Goal: Task Accomplishment & Management: Use online tool/utility

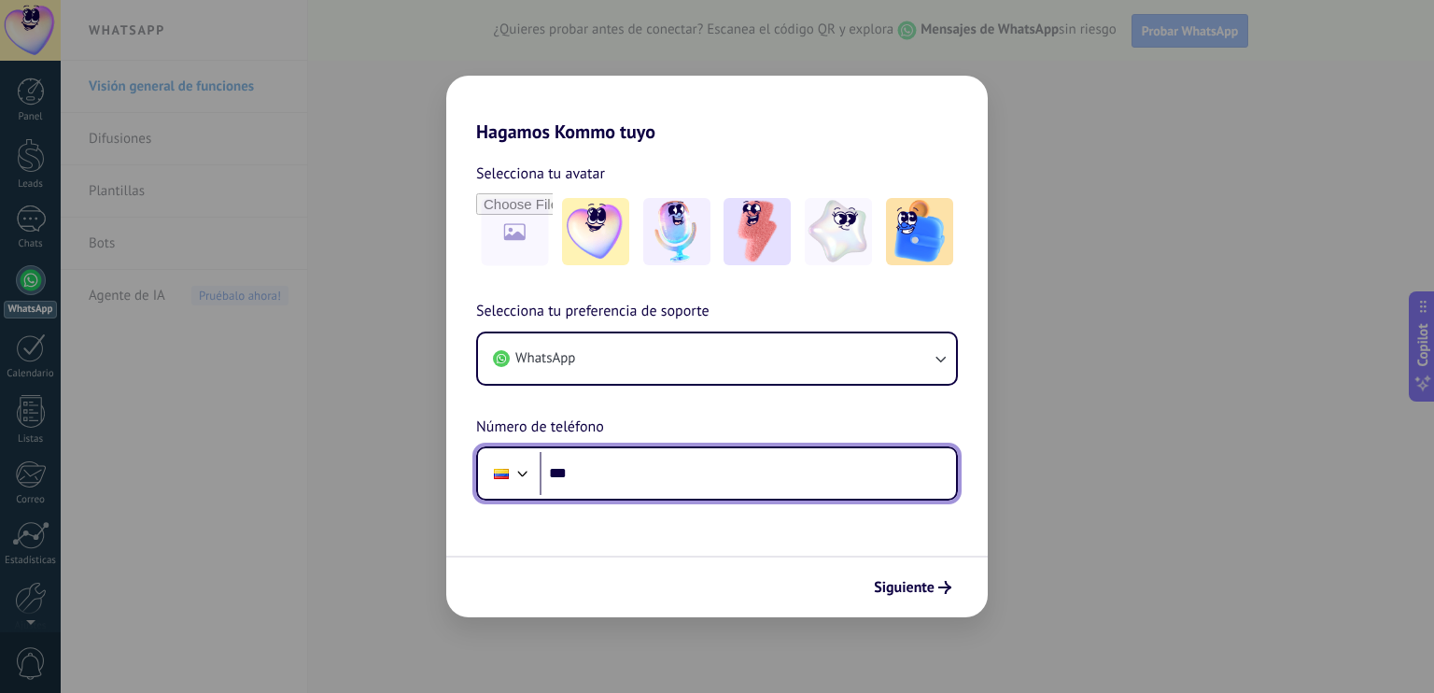
click at [657, 470] on input "***" at bounding box center [748, 473] width 416 height 43
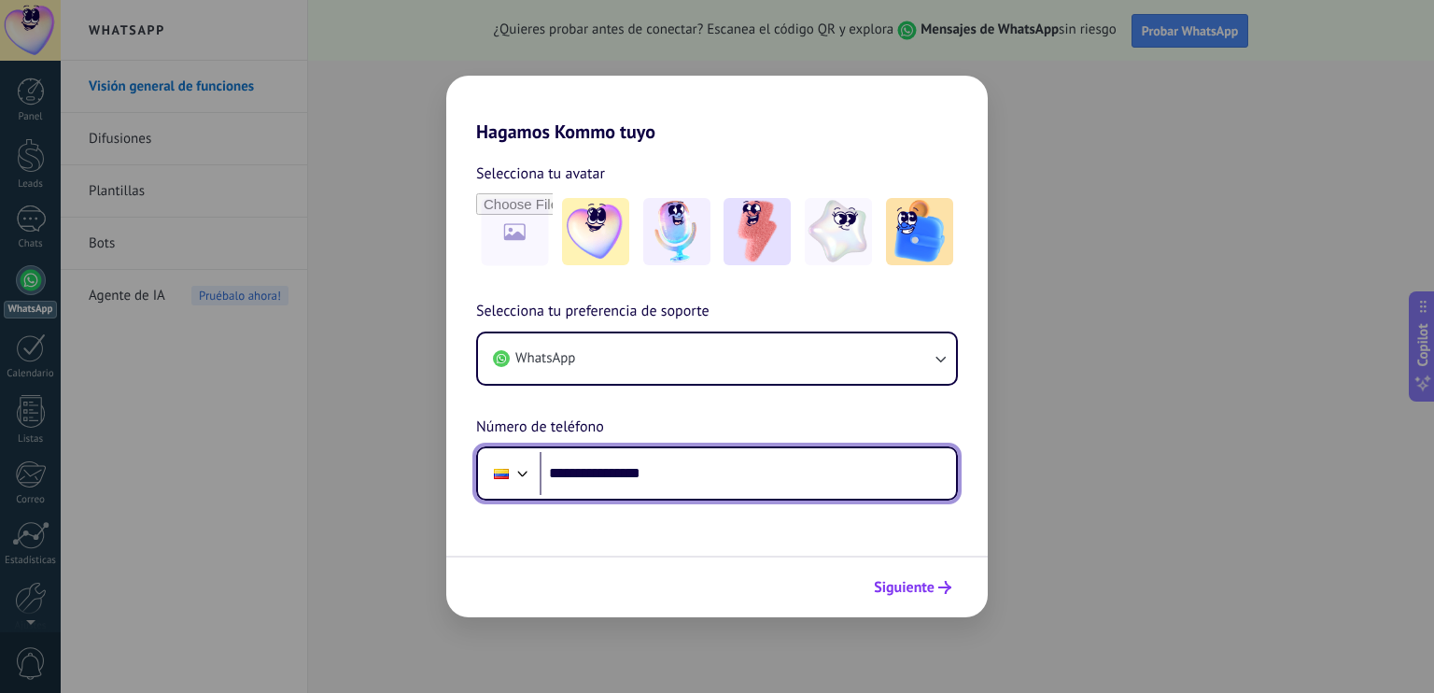
type input "**********"
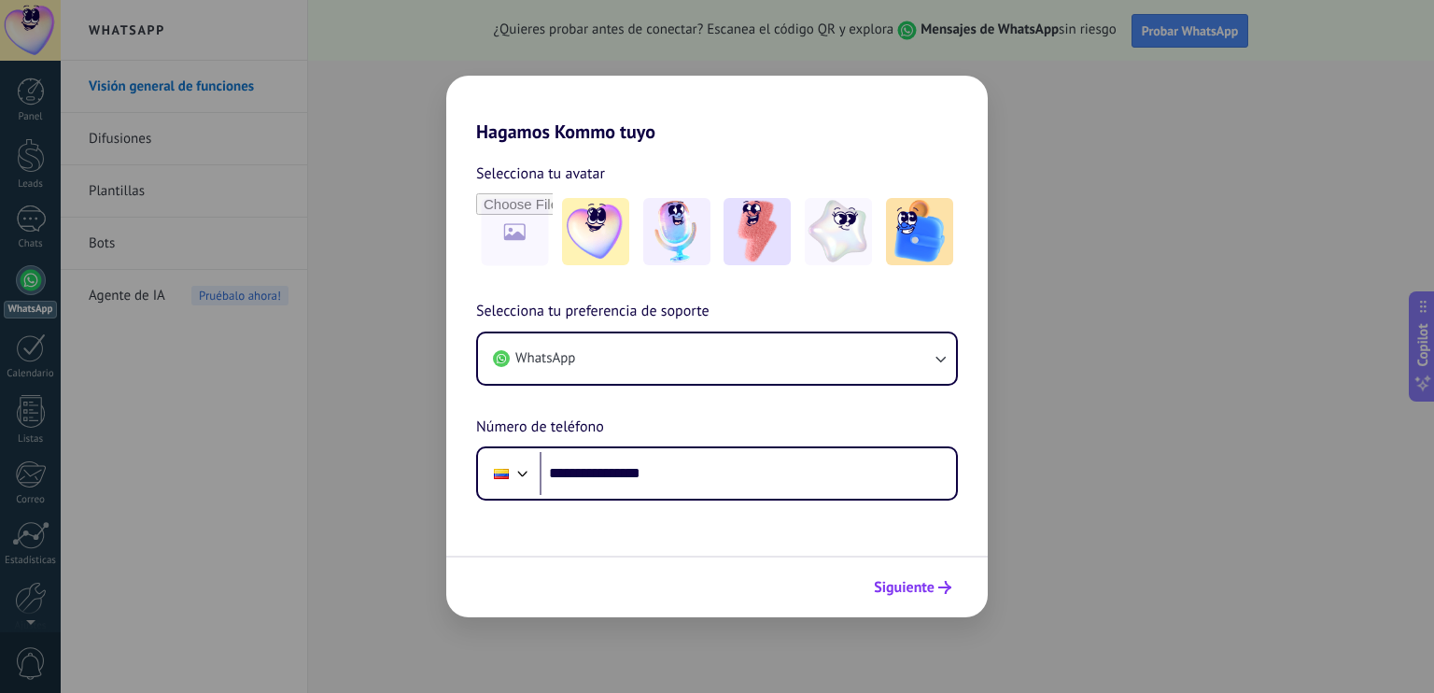
click at [931, 576] on button "Siguiente" at bounding box center [913, 588] width 94 height 32
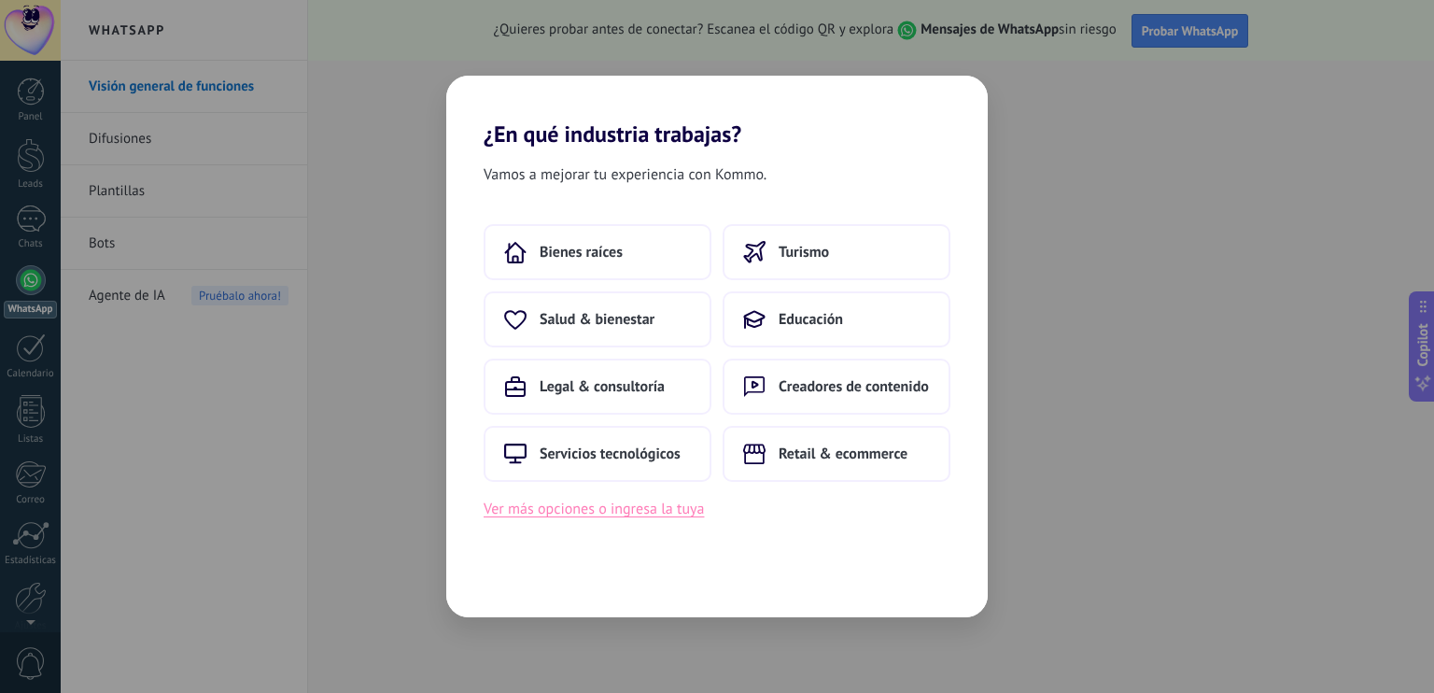
click at [675, 513] on button "Ver más opciones o ingresa la tuya" at bounding box center [594, 509] width 220 height 24
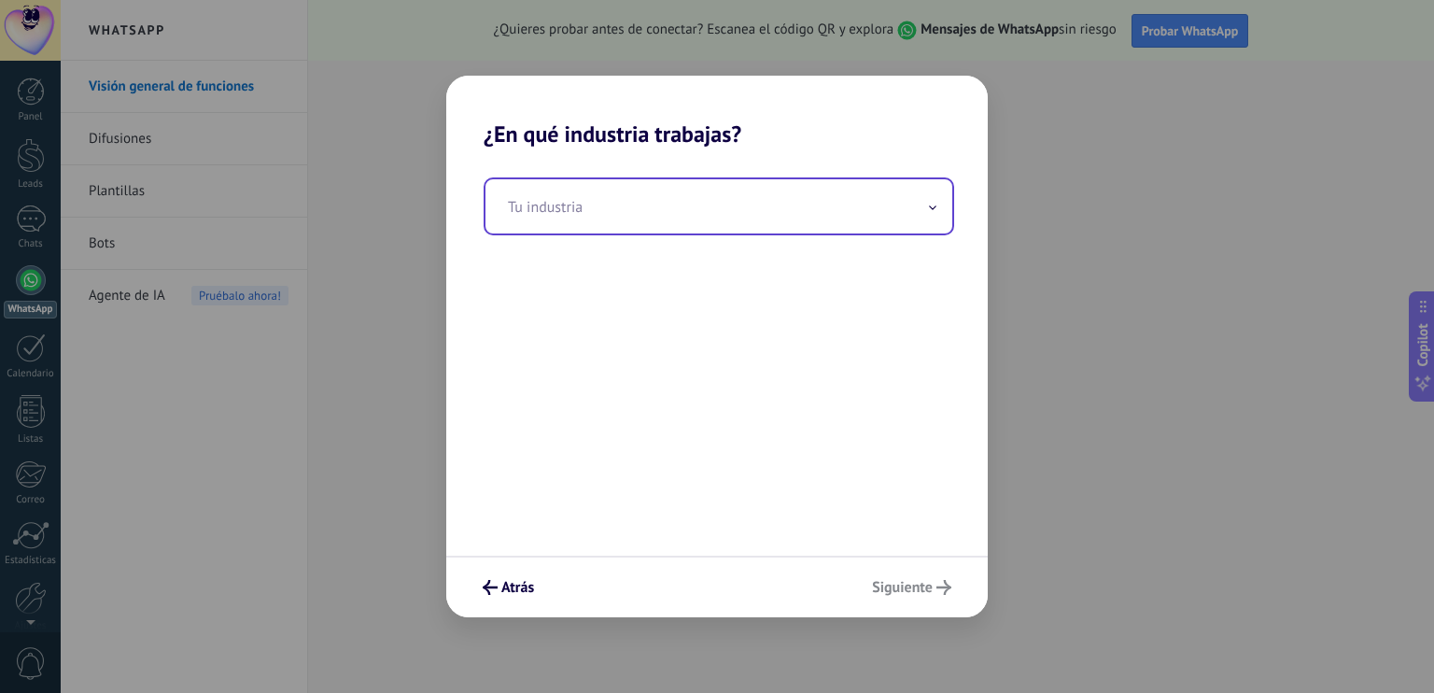
click at [657, 216] on input "text" at bounding box center [719, 206] width 467 height 54
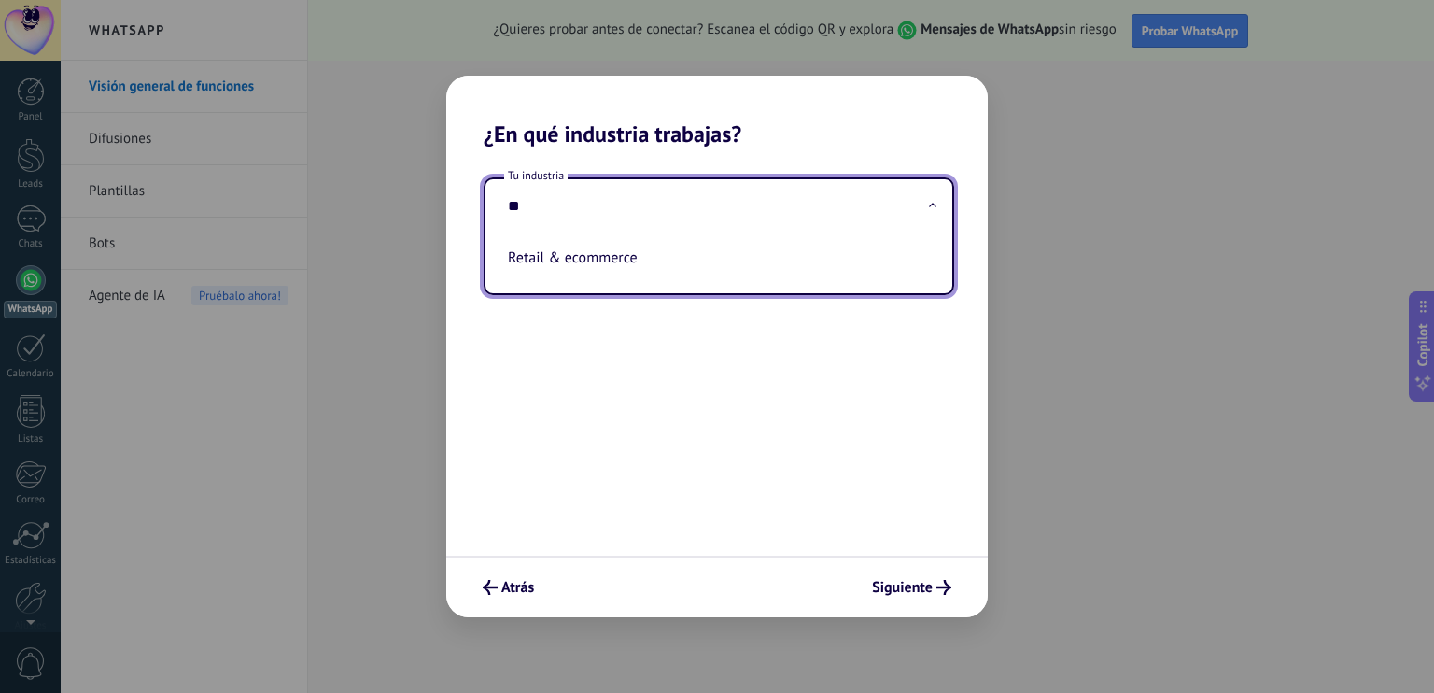
type input "*"
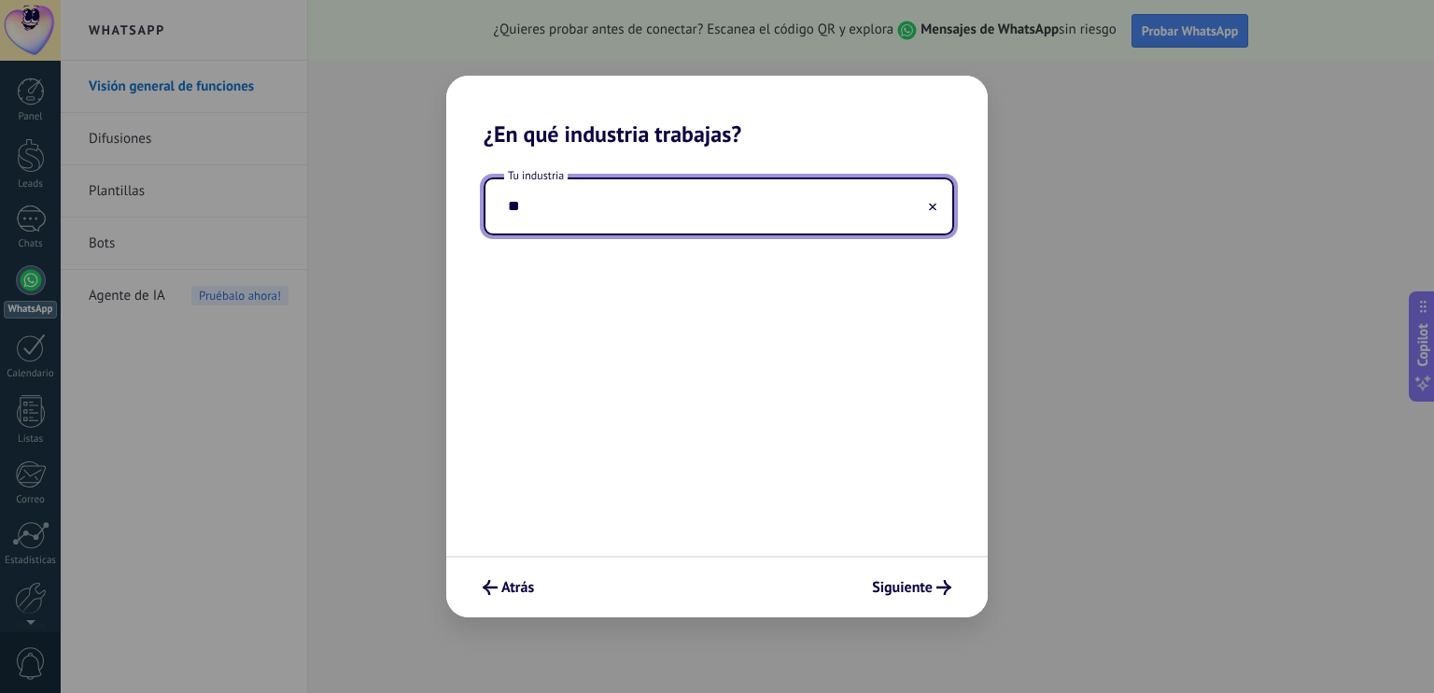
type input "*"
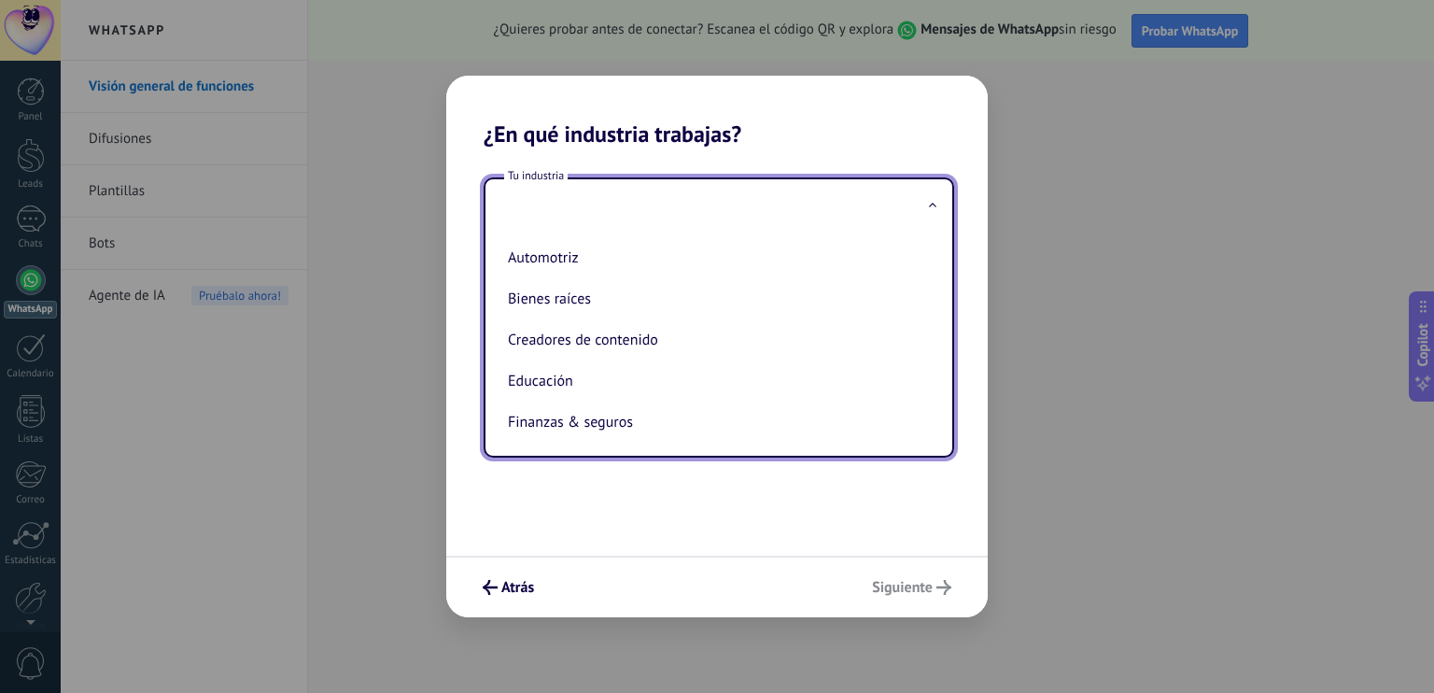
type input "*"
drag, startPoint x: 937, startPoint y: 262, endPoint x: 934, endPoint y: 275, distance: 13.4
click at [934, 275] on ul "Automotriz Bienes raíces Creadores de contenido Educación Finanzas & seguros Go…" at bounding box center [712, 344] width 452 height 222
click at [877, 535] on div "Tu industria Automotriz Bienes raíces Creadores de contenido Educación Finanzas…" at bounding box center [717, 352] width 542 height 408
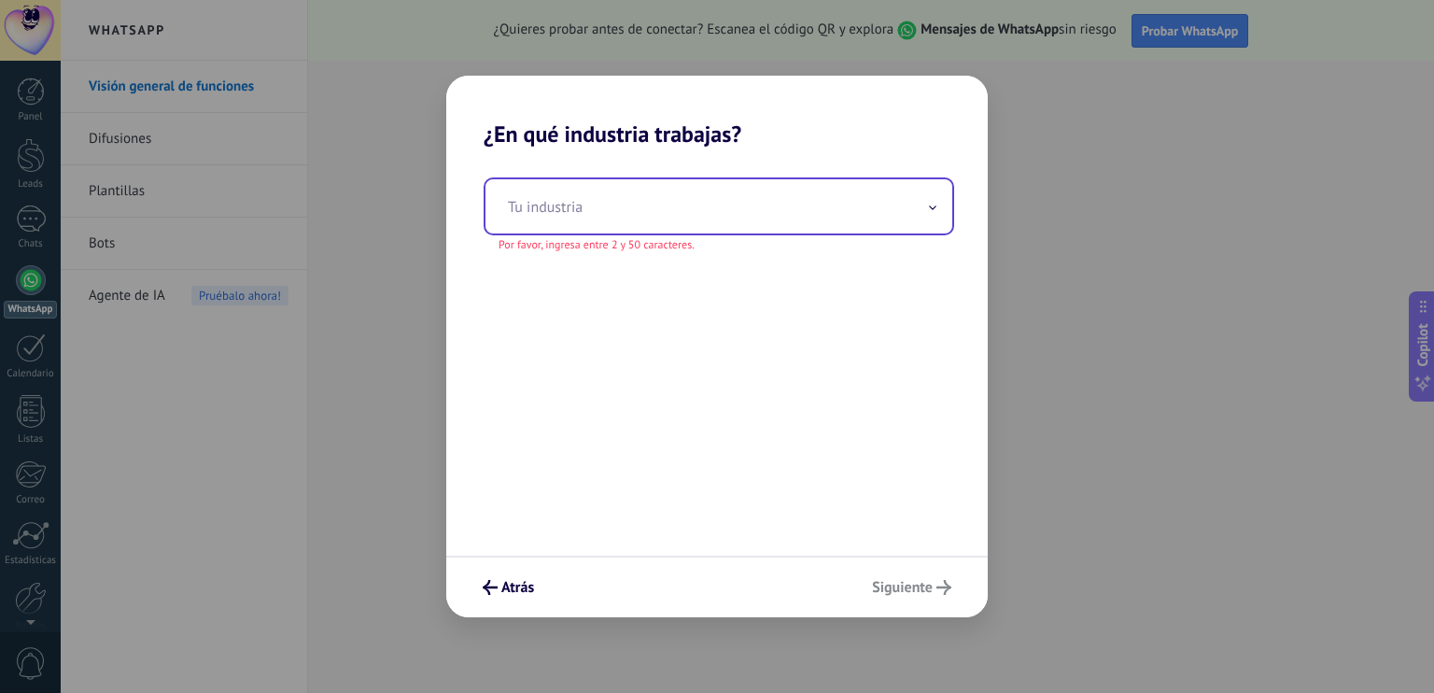
click at [906, 200] on input "text" at bounding box center [719, 206] width 467 height 54
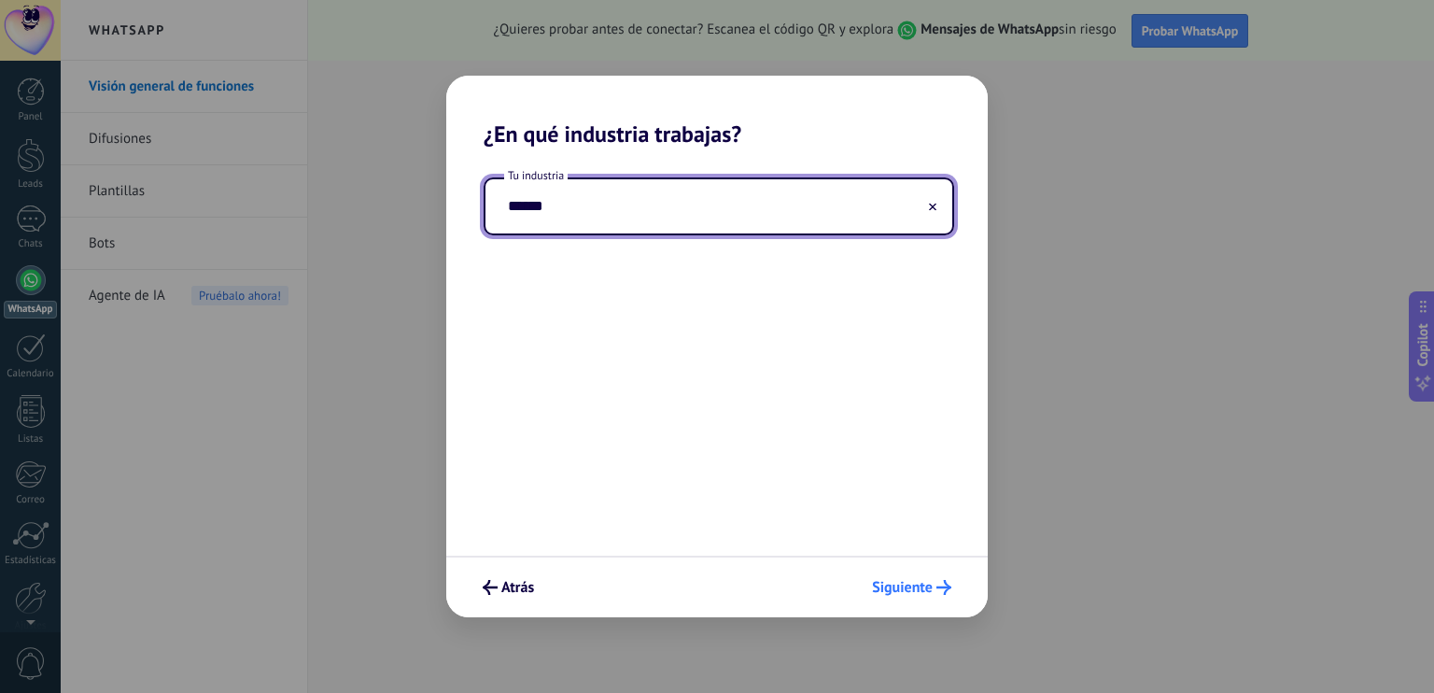
type input "******"
click at [952, 581] on button "Siguiente" at bounding box center [912, 588] width 96 height 32
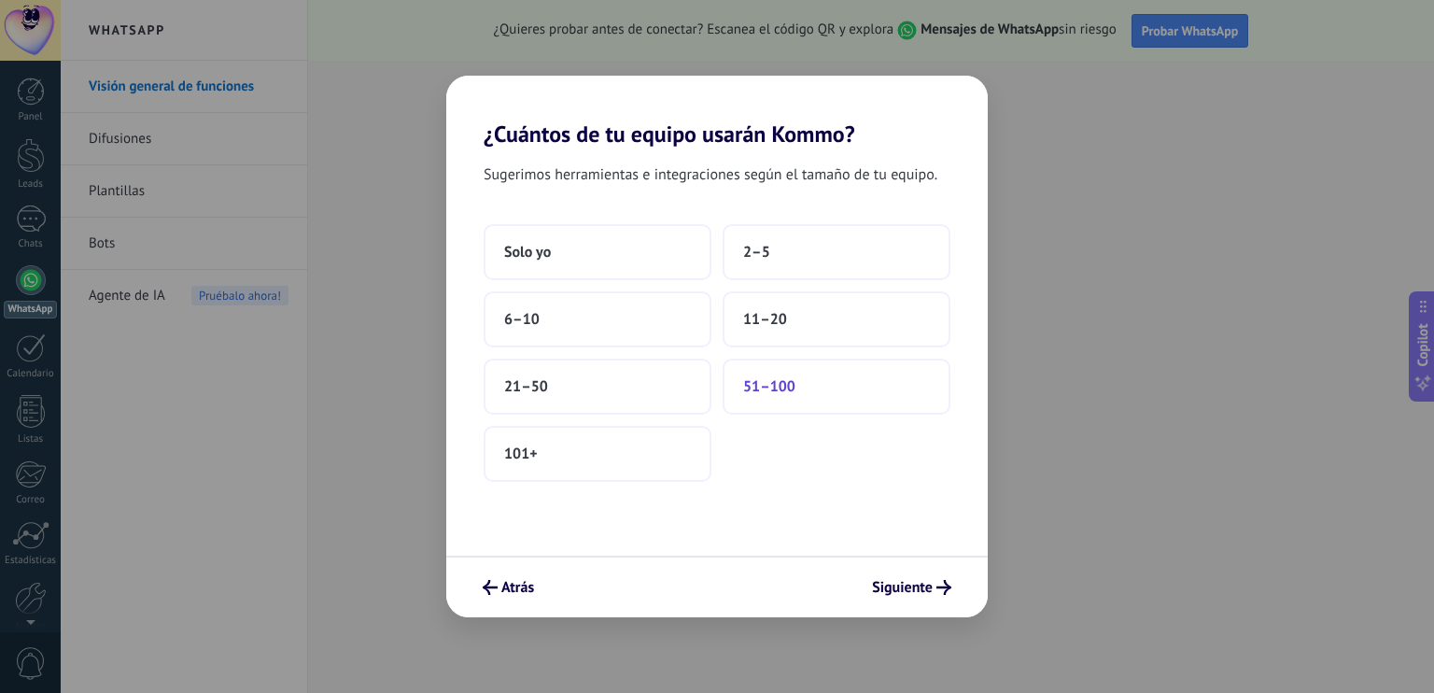
click at [798, 389] on button "51–100" at bounding box center [837, 387] width 228 height 56
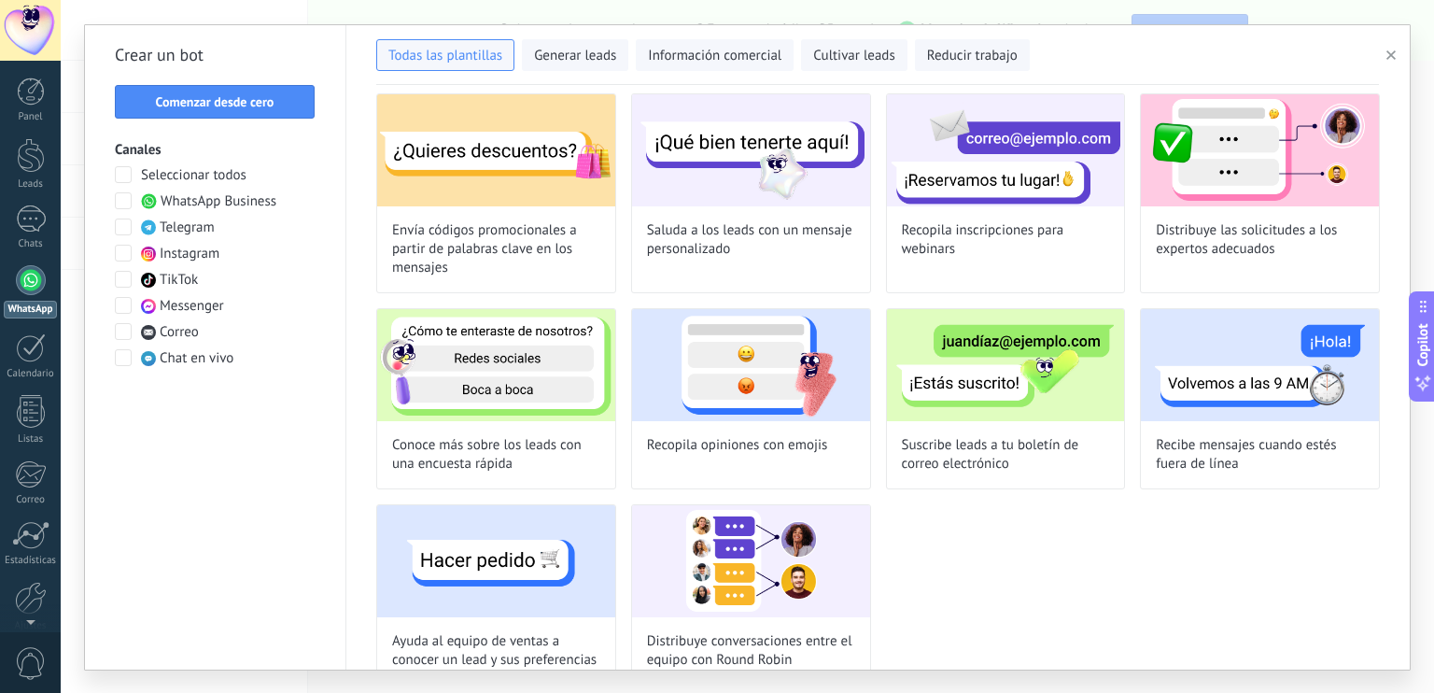
scroll to position [303, 0]
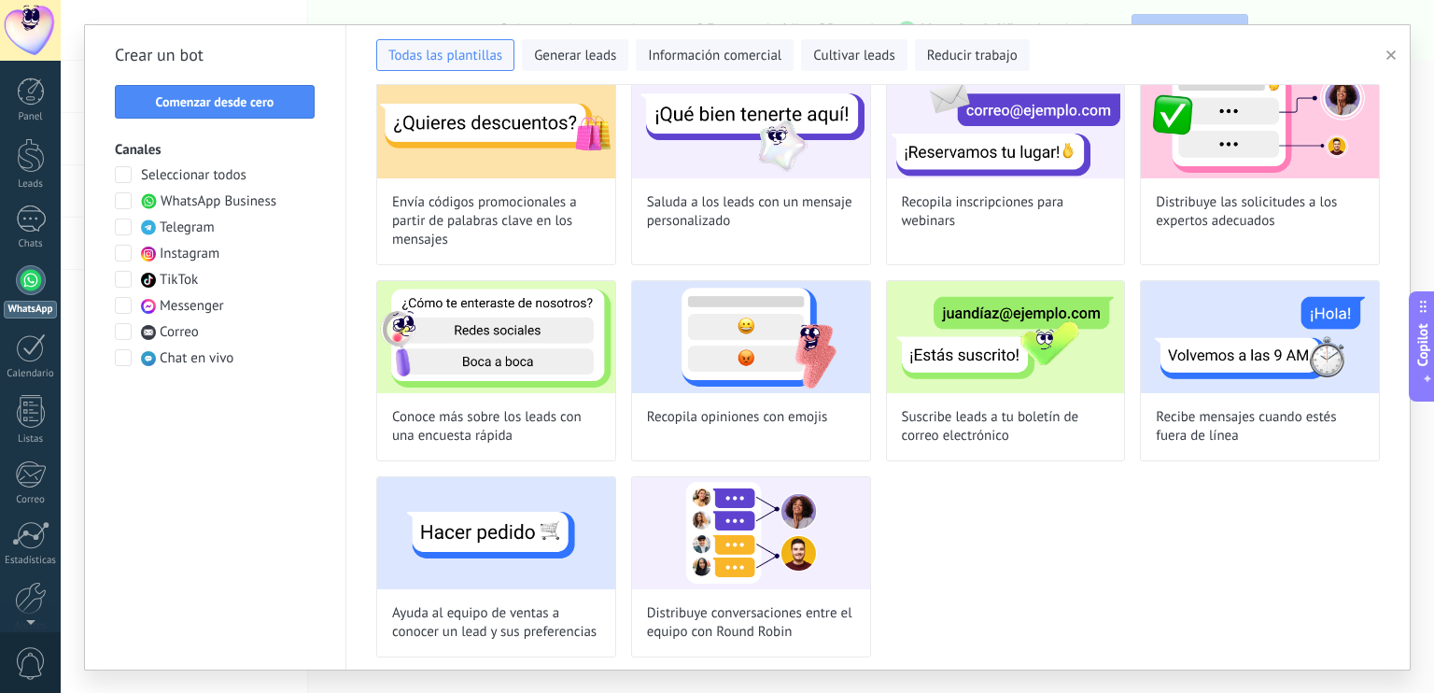
click at [629, 53] on div "Todas las plantillas Generar leads Información comercial Cultivar leads Reducir…" at bounding box center [877, 51] width 1003 height 39
click at [670, 50] on span "Información comercial" at bounding box center [715, 56] width 134 height 19
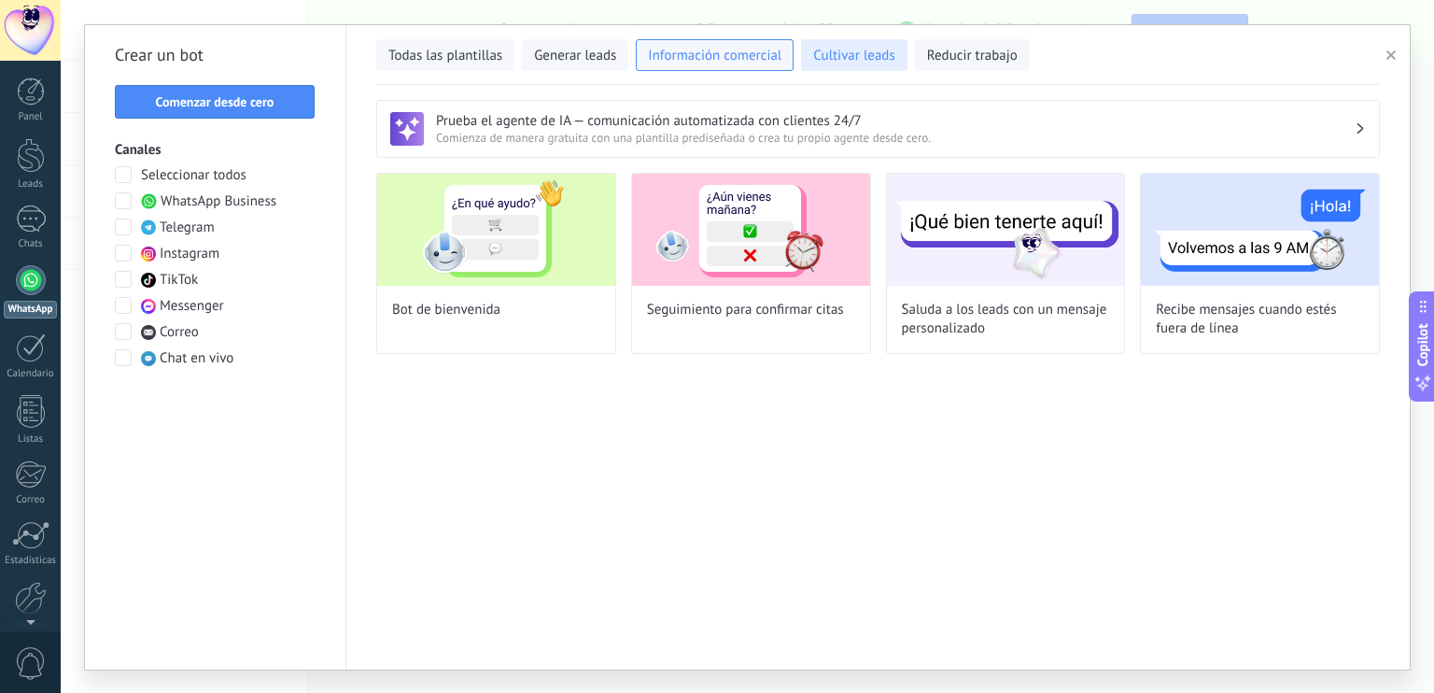
click at [859, 67] on button "Cultivar leads" at bounding box center [854, 55] width 106 height 32
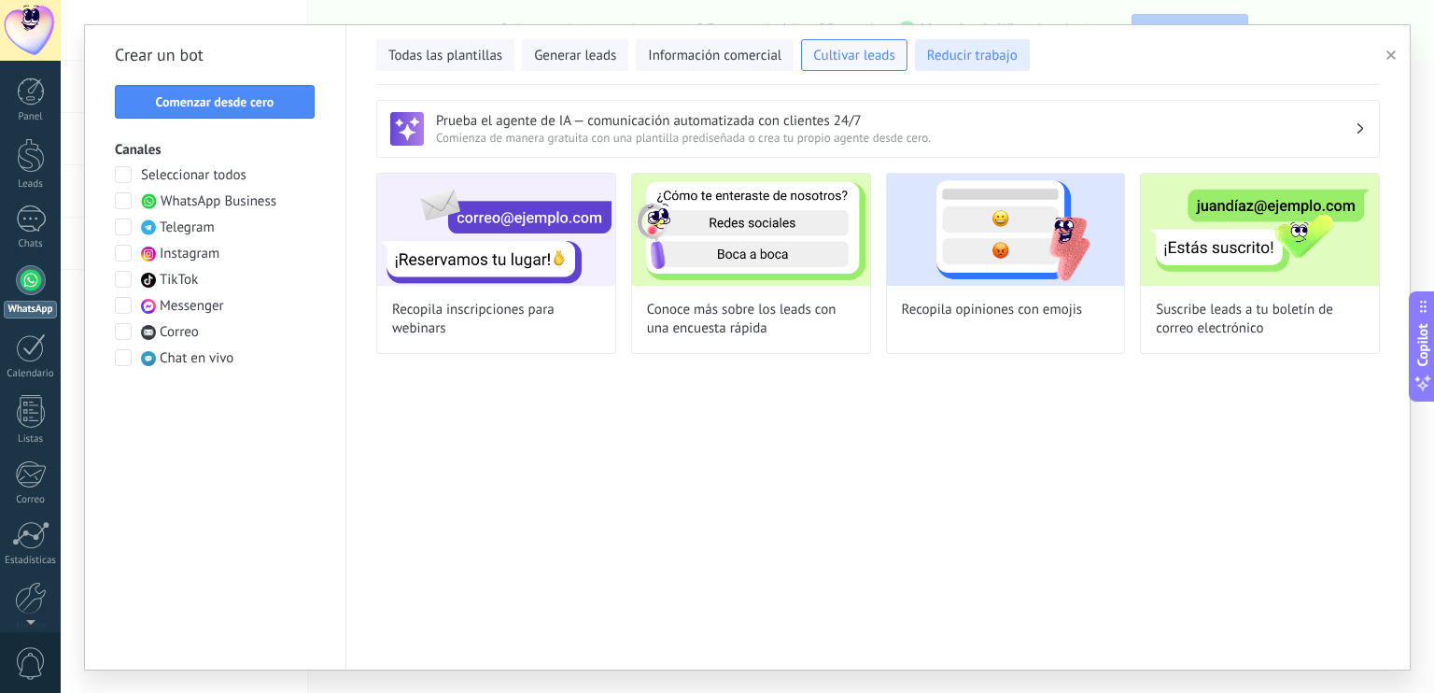
click at [938, 50] on span "Reducir trabajo" at bounding box center [972, 56] width 91 height 19
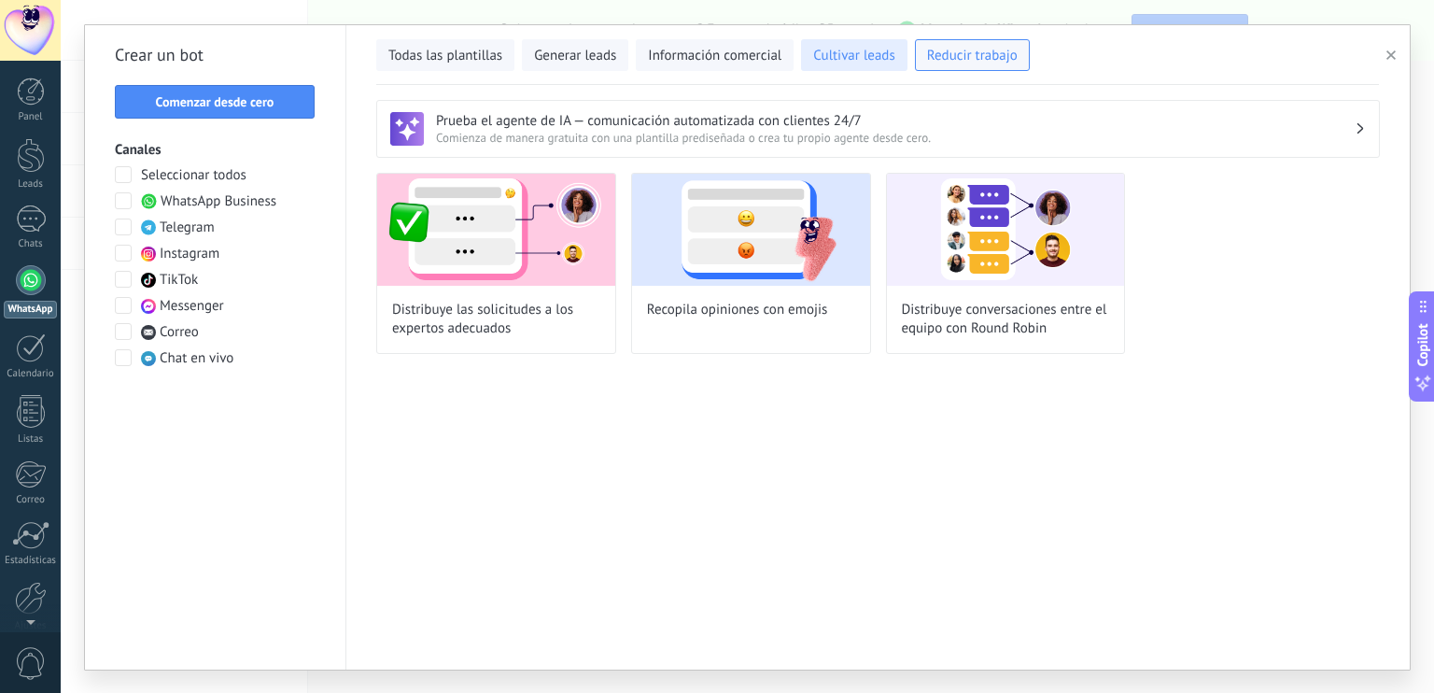
click at [822, 42] on button "Cultivar leads" at bounding box center [854, 55] width 106 height 32
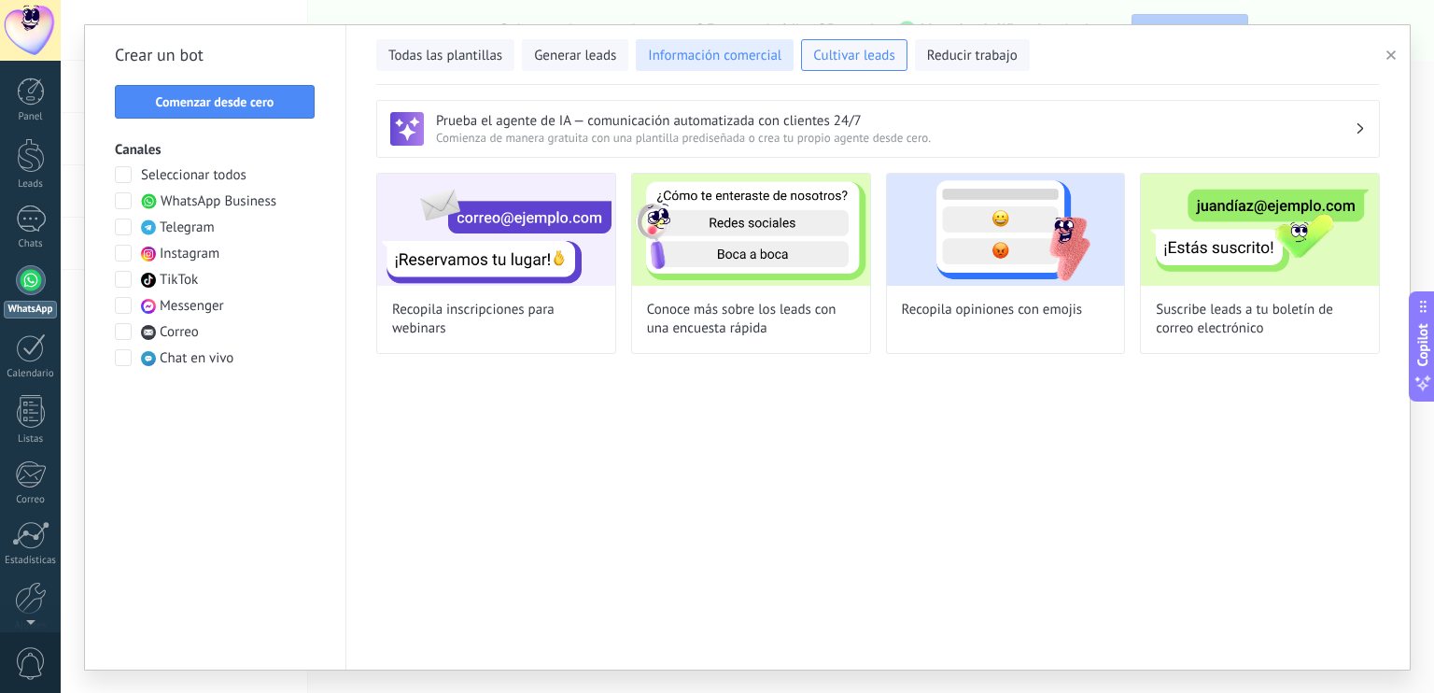
click at [757, 43] on button "Información comercial" at bounding box center [715, 55] width 158 height 32
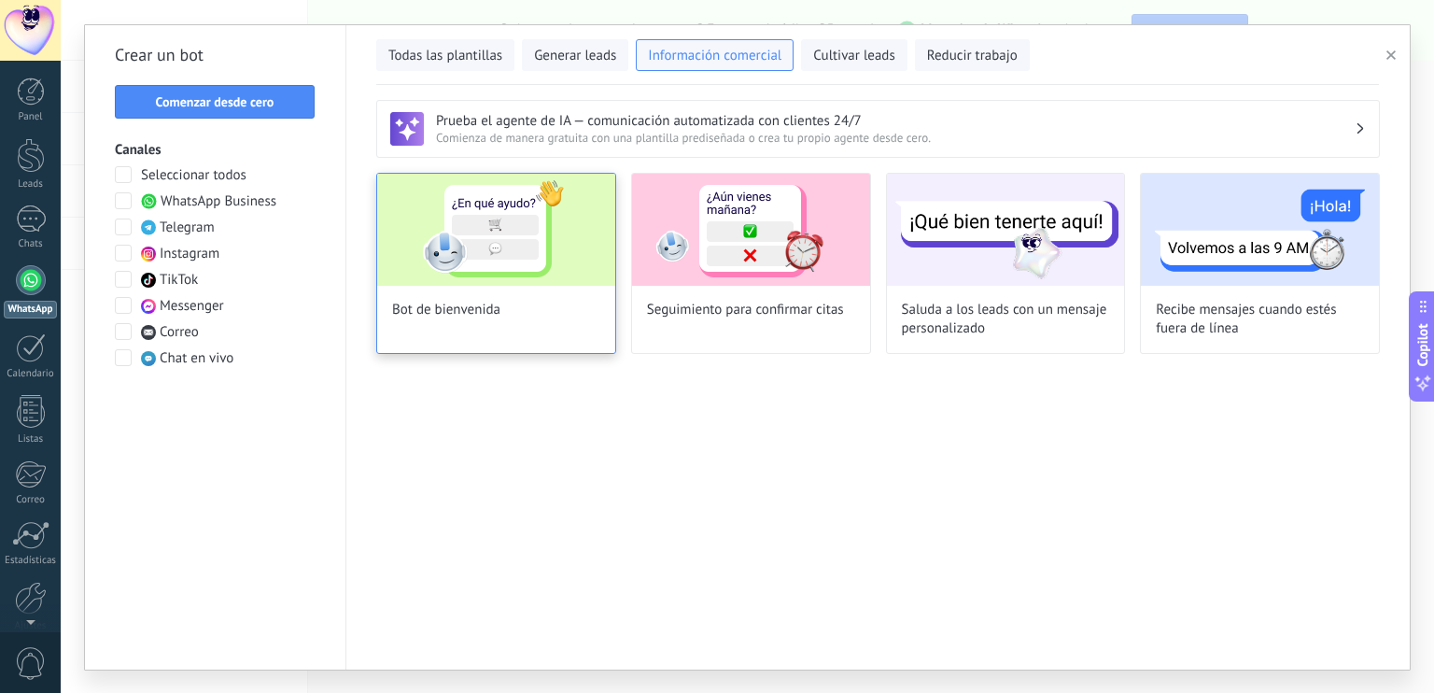
click at [593, 254] on img at bounding box center [496, 230] width 238 height 112
type input "**********"
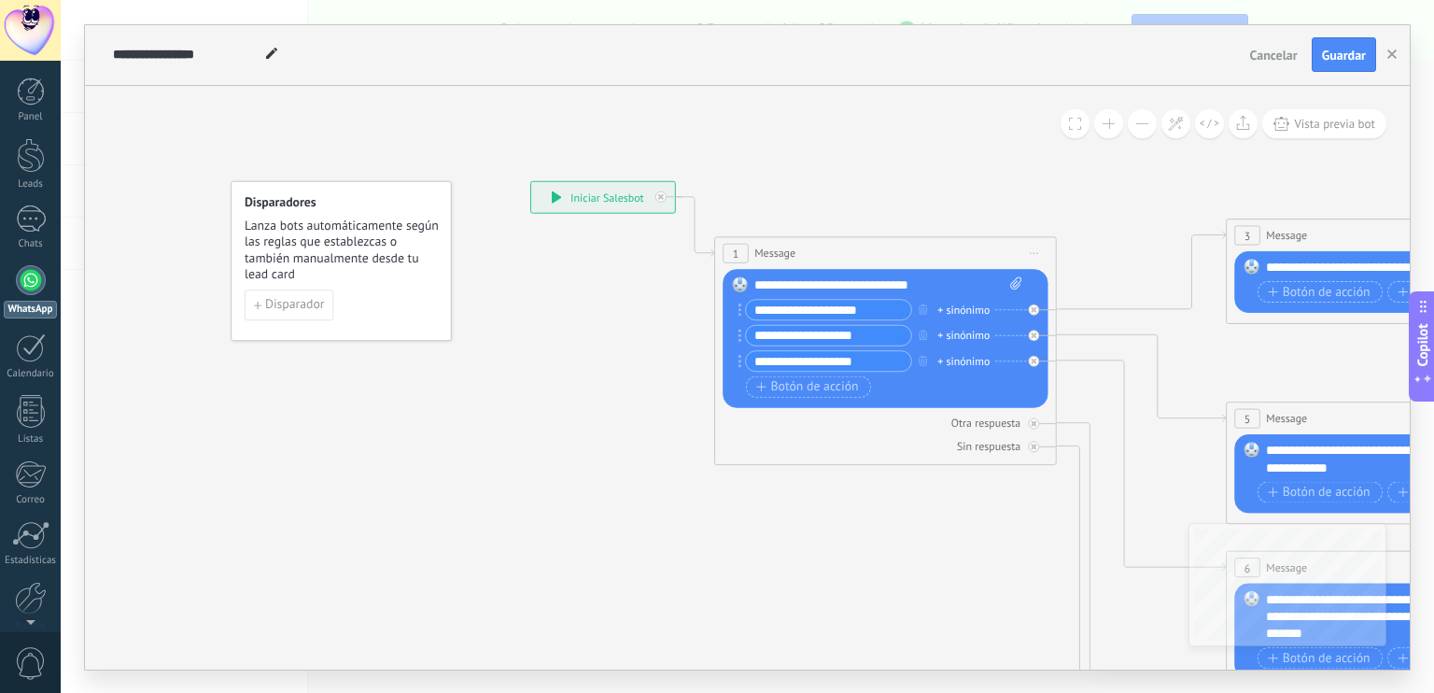
click at [928, 281] on div "**********" at bounding box center [889, 284] width 269 height 17
click at [934, 285] on div "**********" at bounding box center [889, 284] width 269 height 17
drag, startPoint x: 934, startPoint y: 285, endPoint x: 831, endPoint y: 282, distance: 102.8
click at [831, 282] on div "**********" at bounding box center [889, 284] width 269 height 17
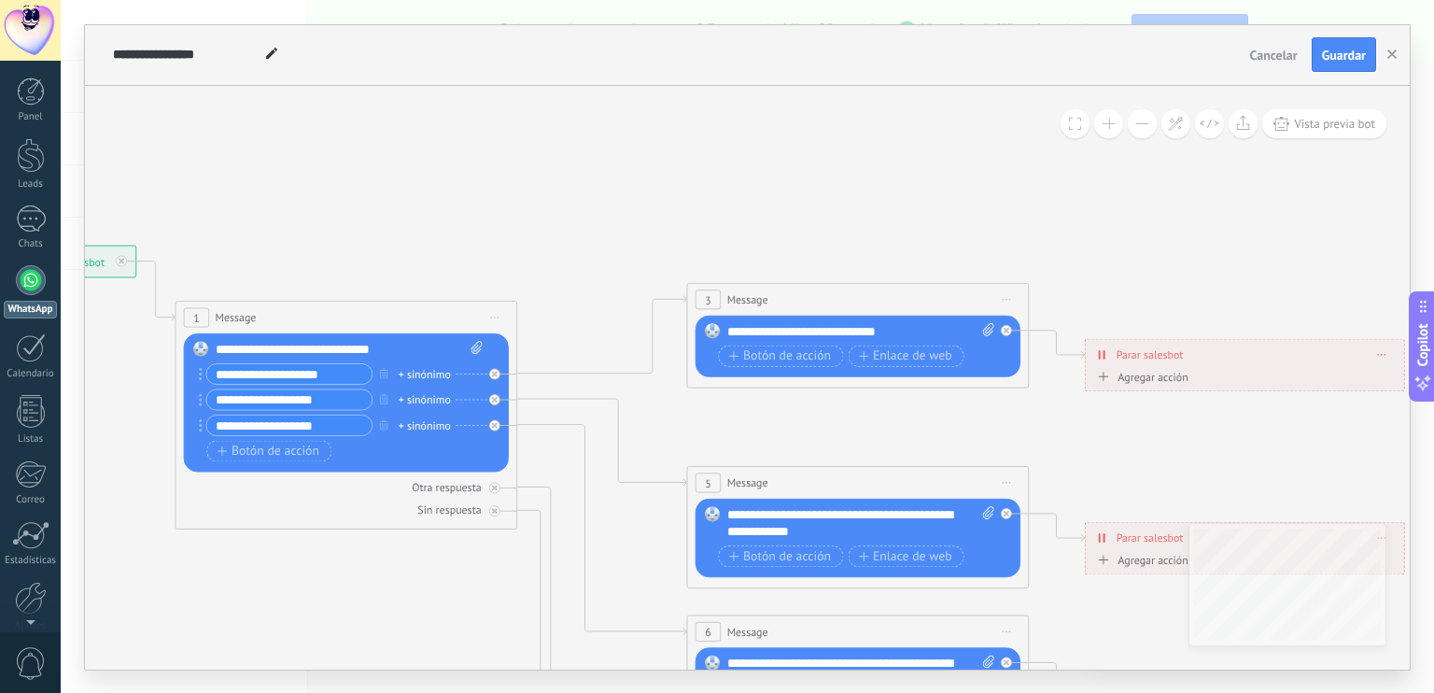
drag, startPoint x: 957, startPoint y: 200, endPoint x: 419, endPoint y: 262, distance: 541.5
click at [419, 262] on icon at bounding box center [897, 672] width 2668 height 1710
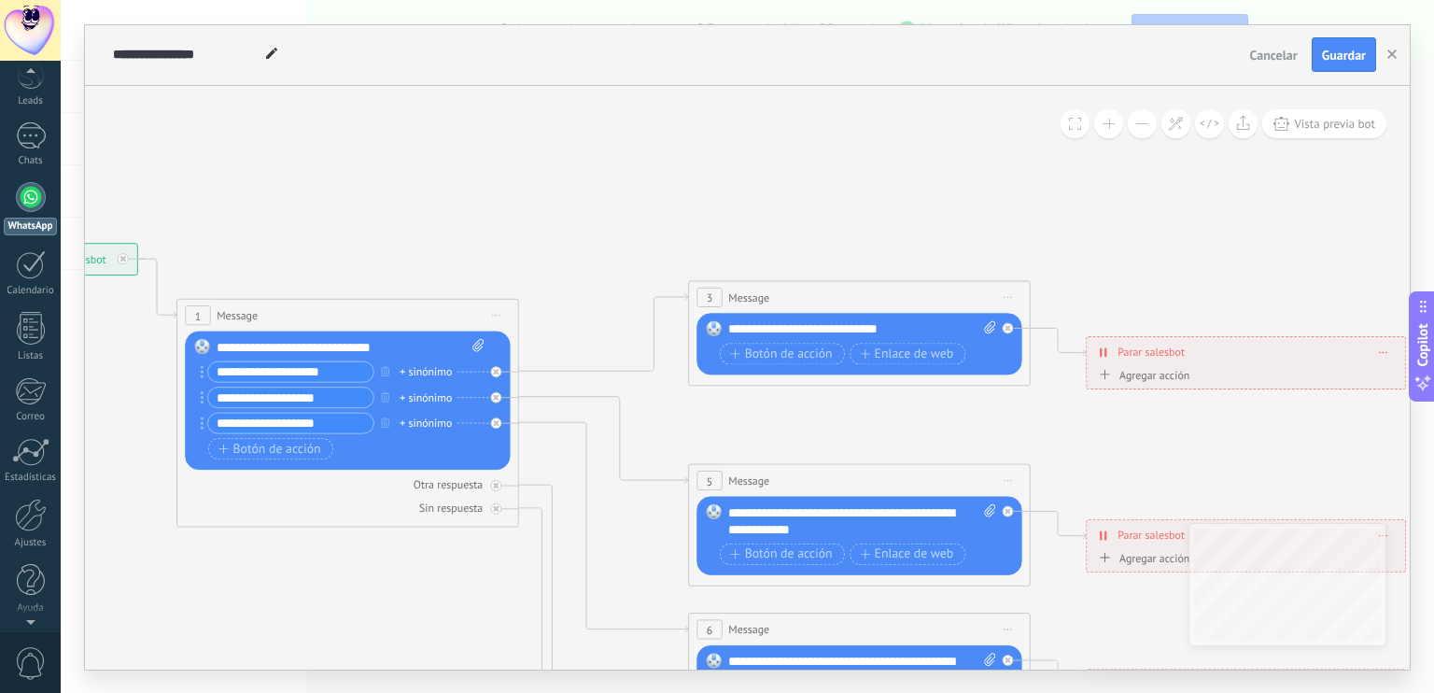
scroll to position [82, 0]
click at [31, 543] on div "Ajustes" at bounding box center [31, 544] width 54 height 12
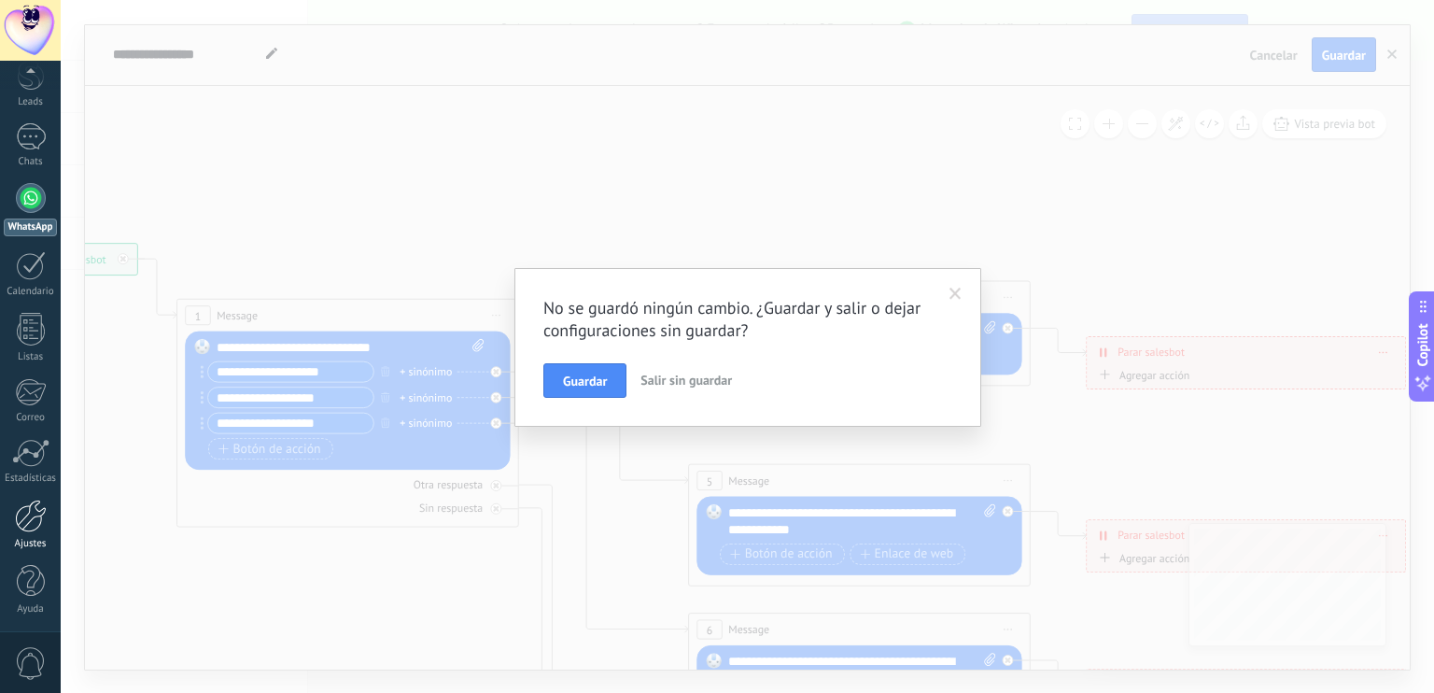
scroll to position [0, 0]
click at [580, 387] on span "Guardar" at bounding box center [585, 380] width 44 height 13
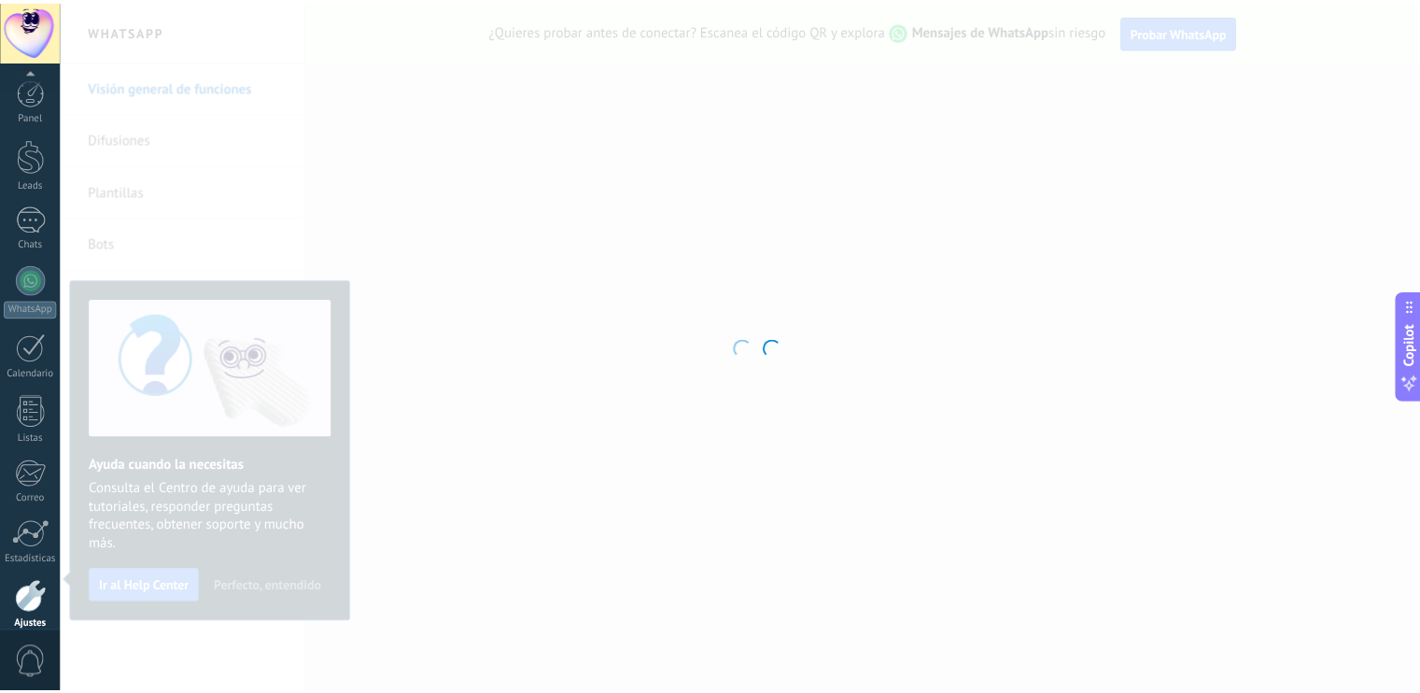
scroll to position [83, 0]
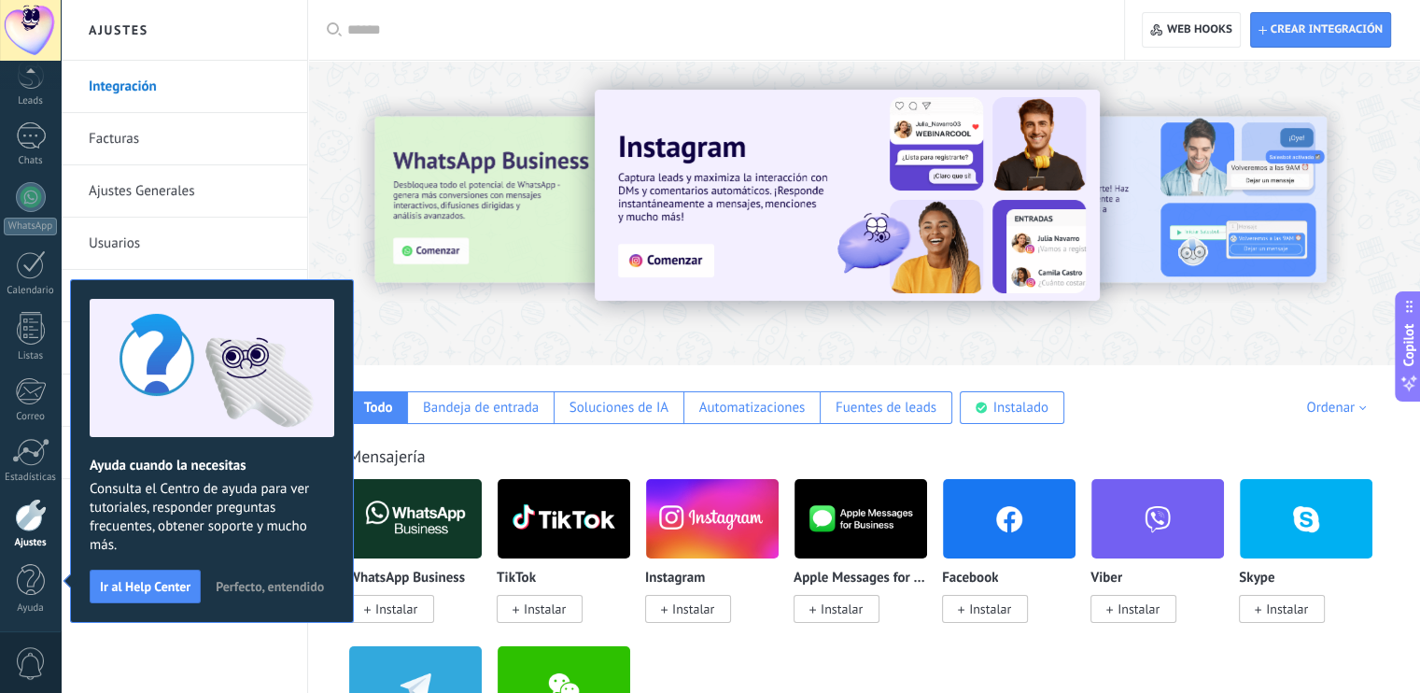
click at [231, 660] on div "Integración Facturas Ajustes Generales Usuarios Plantillas Herramientas de comu…" at bounding box center [184, 377] width 247 height 632
click at [191, 629] on div "Integración Facturas Ajustes Generales Usuarios Plantillas Herramientas de comu…" at bounding box center [184, 377] width 247 height 632
click at [181, 598] on button "Ir al Help Center" at bounding box center [145, 587] width 111 height 34
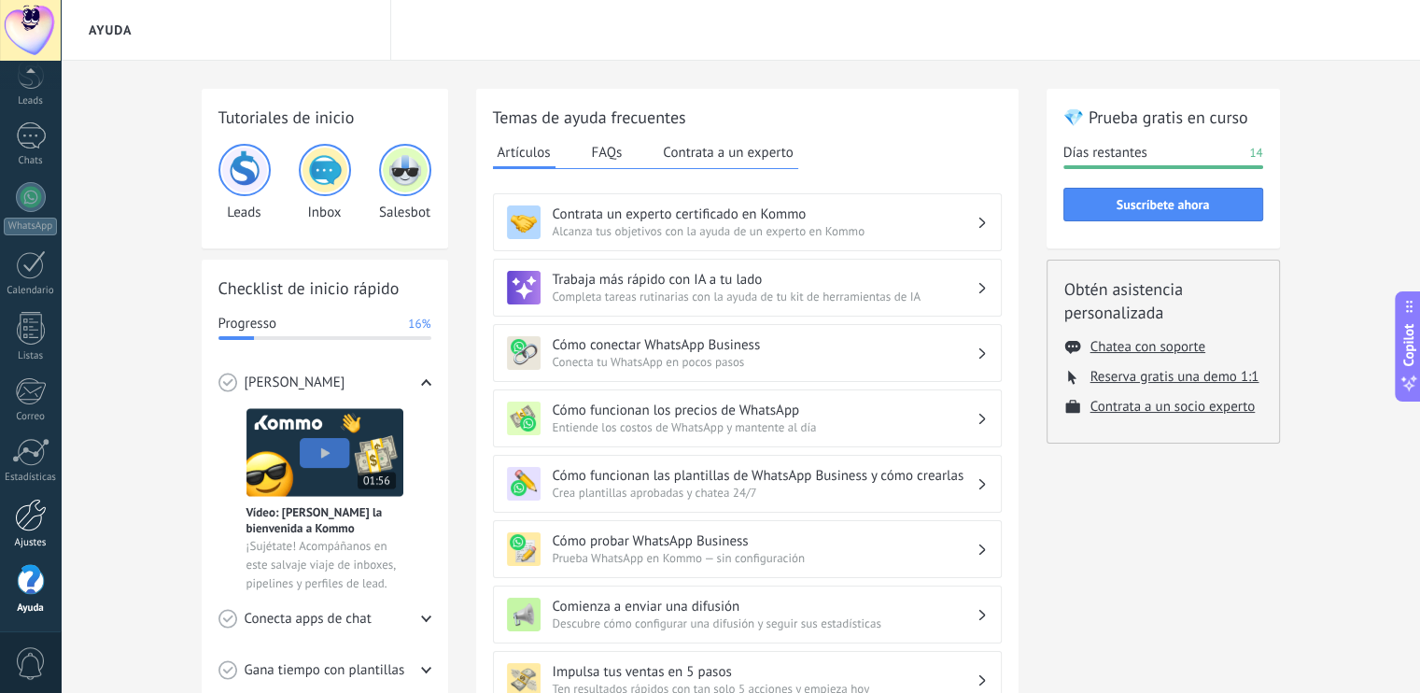
click at [36, 516] on div at bounding box center [31, 515] width 32 height 33
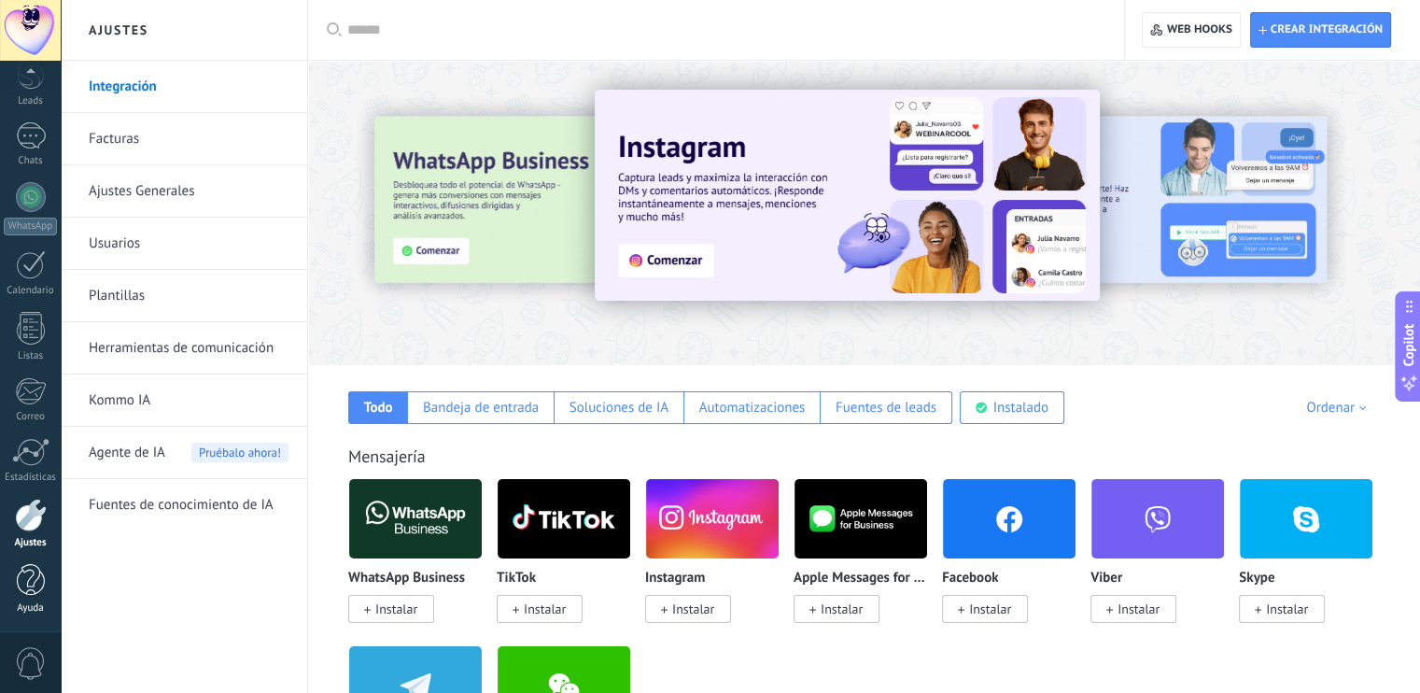
click at [25, 573] on div at bounding box center [31, 580] width 28 height 33
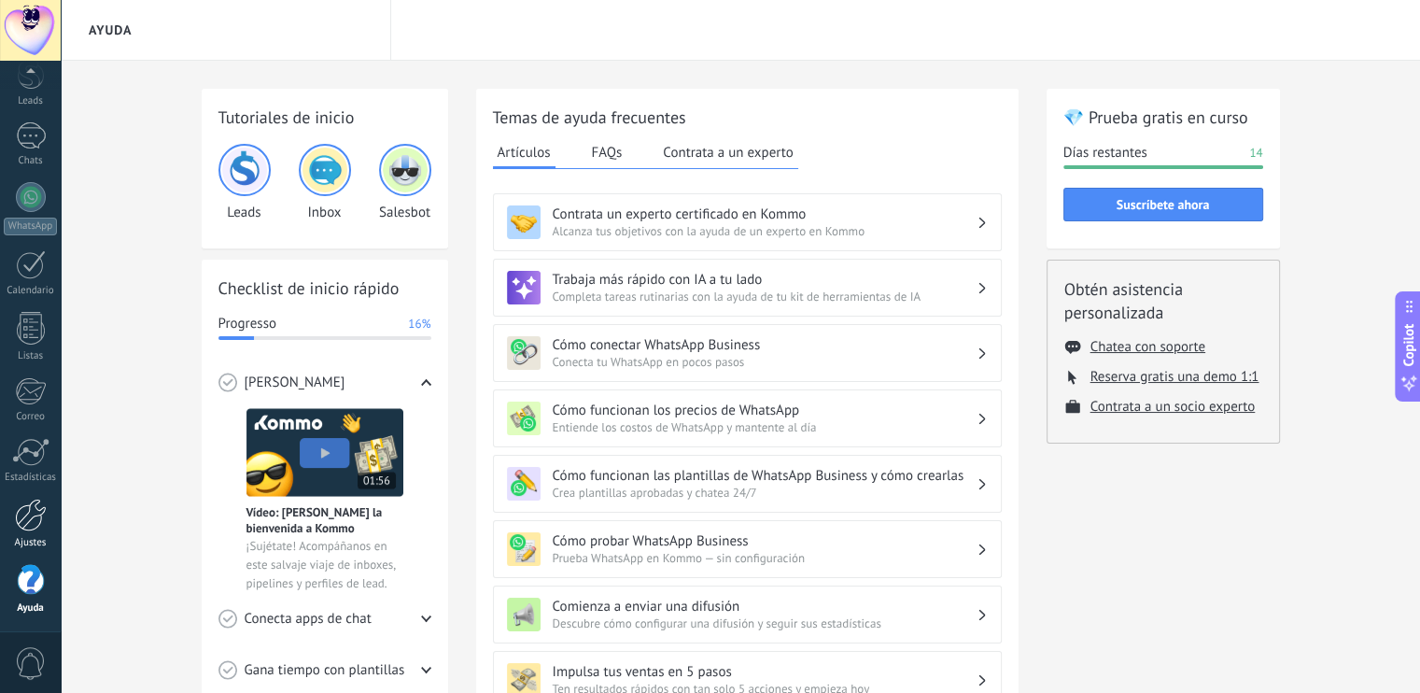
click at [42, 523] on div at bounding box center [31, 515] width 32 height 33
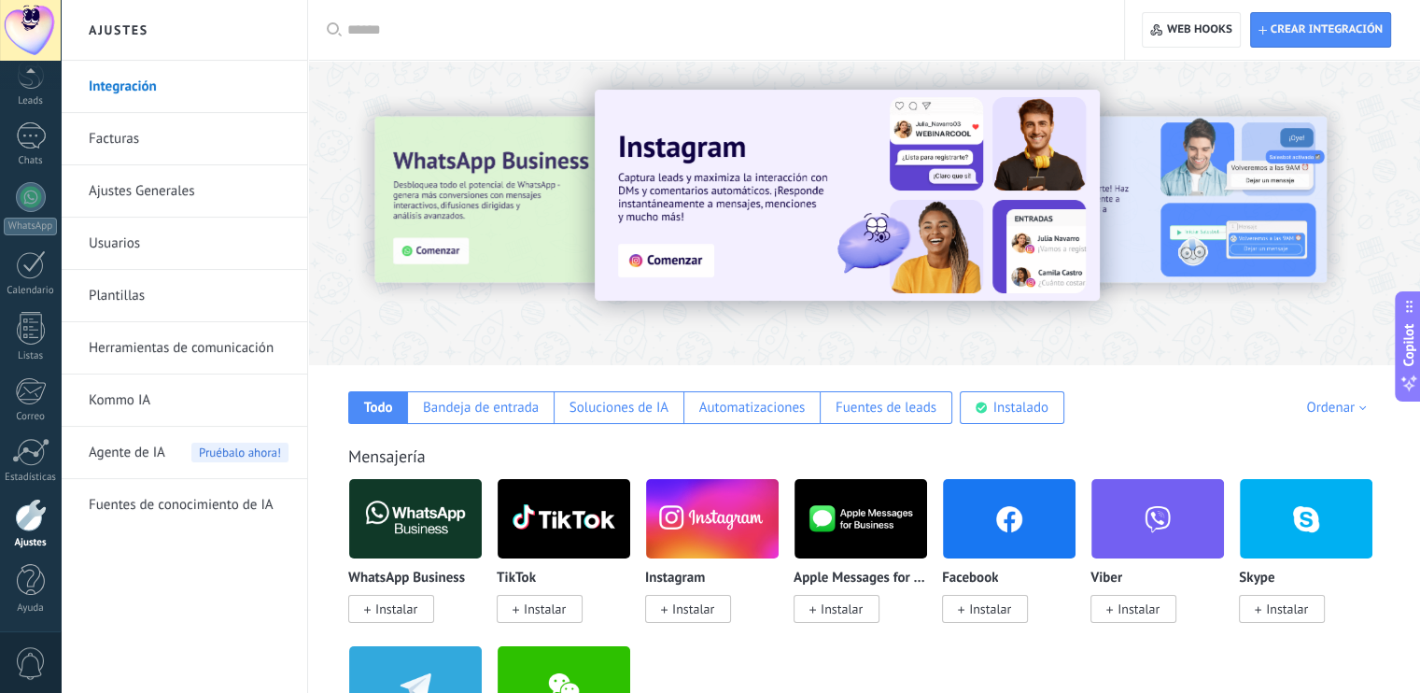
click at [208, 138] on link "Facturas" at bounding box center [189, 139] width 200 height 52
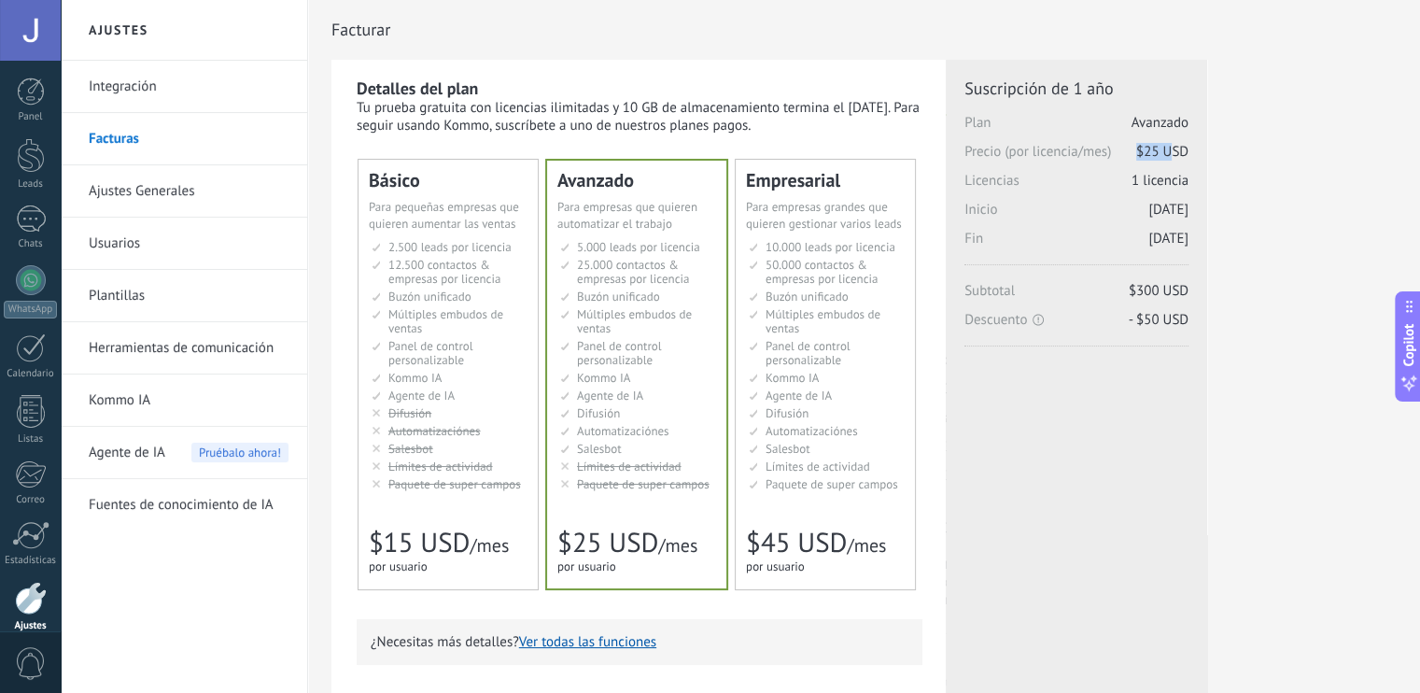
drag, startPoint x: 1136, startPoint y: 158, endPoint x: 1170, endPoint y: 156, distance: 33.7
click at [1170, 156] on span "$25 USD" at bounding box center [1162, 152] width 52 height 18
click at [1134, 311] on span "- $50 USD" at bounding box center [1159, 320] width 60 height 18
click at [474, 369] on ul "2.500 сделок на место 2.500 leads per seat 2.500 leads por licencia 添加线索和联系人 2.…" at bounding box center [450, 365] width 156 height 251
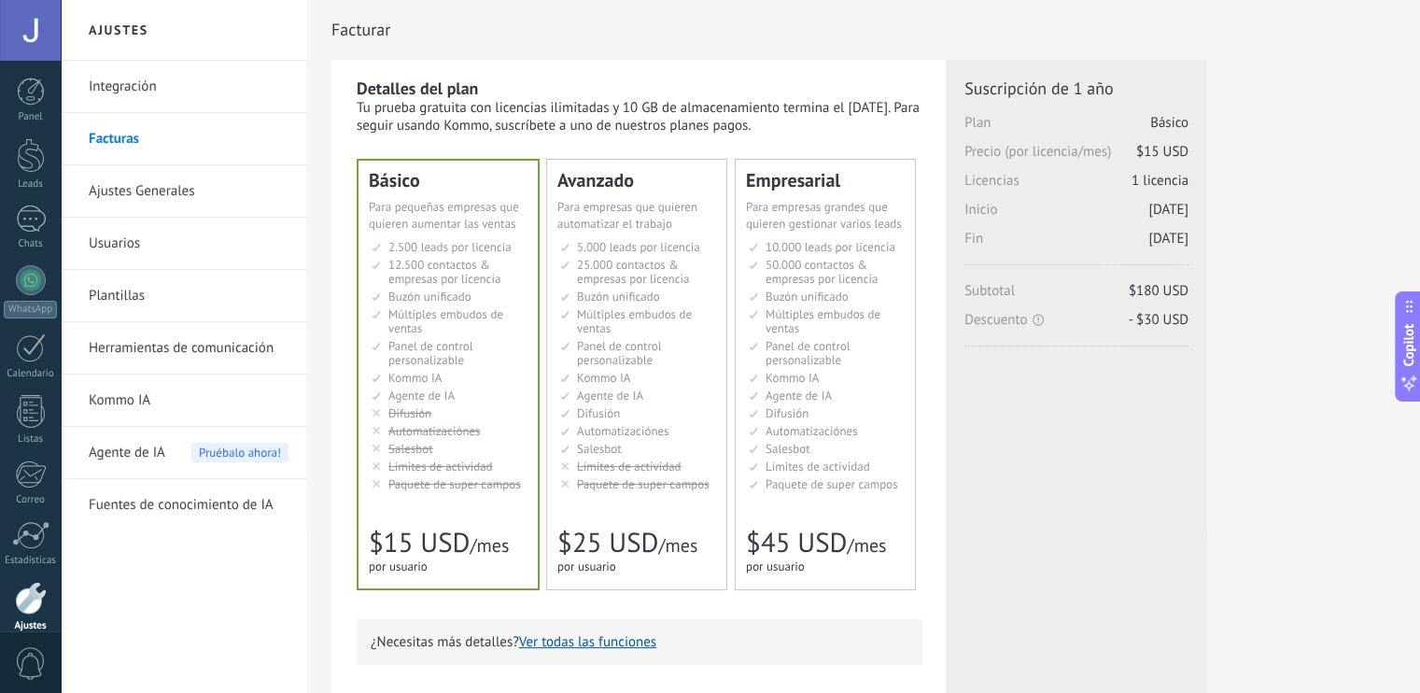
click at [699, 339] on li "Настраиваемый рабочий стол Customizable dashboard Panel de control personalizab…" at bounding box center [638, 353] width 156 height 28
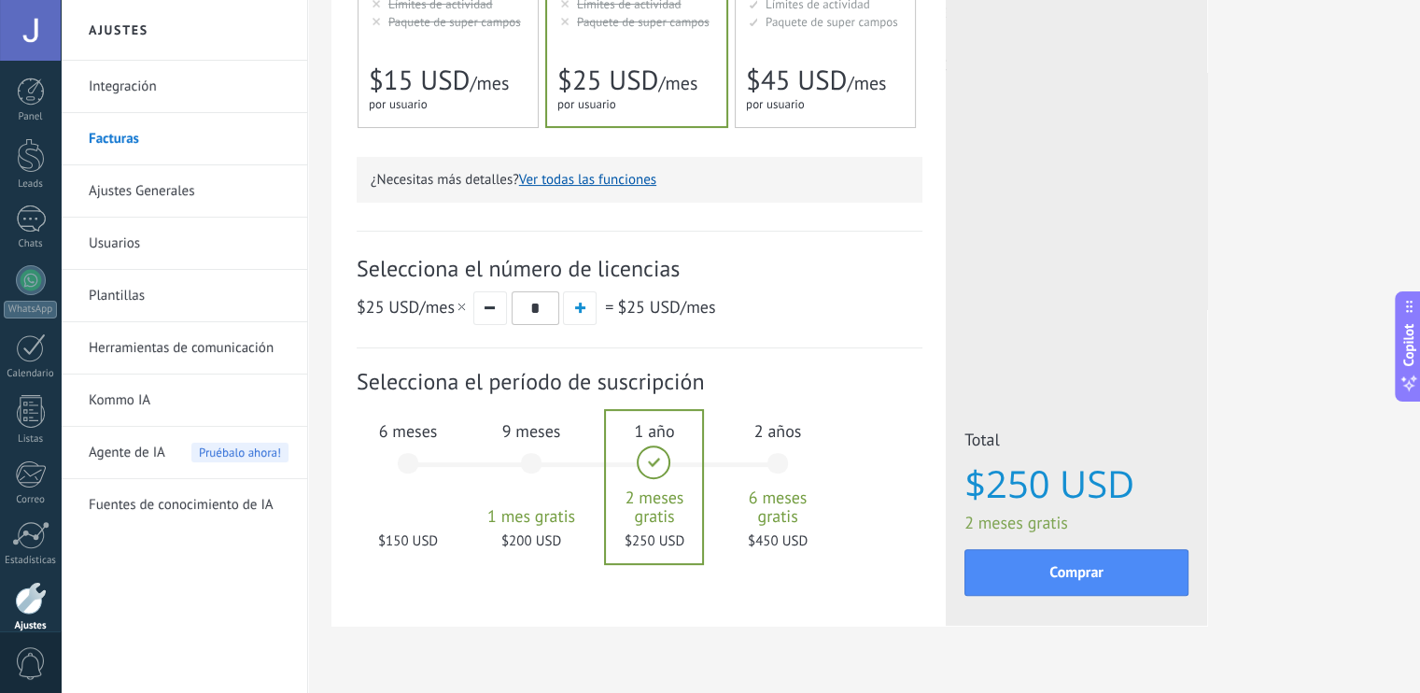
scroll to position [463, 0]
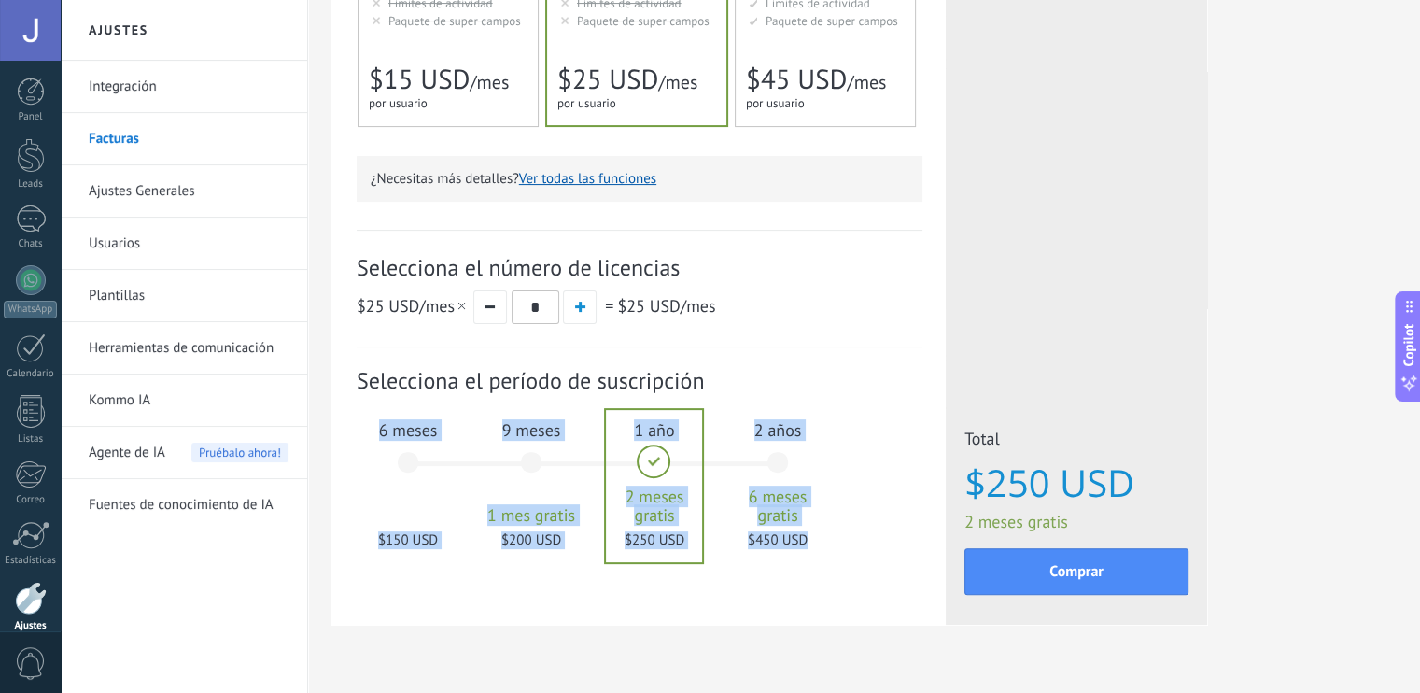
drag, startPoint x: 404, startPoint y: 462, endPoint x: 699, endPoint y: 476, distance: 294.5
click at [699, 476] on div "1 mes 25 $ USD 2 meses 50 $ USD 3 meses 6 meses" at bounding box center [601, 474] width 370 height 150
click at [512, 499] on div "9 meses 1 mes gratis $200 USD" at bounding box center [531, 471] width 101 height 132
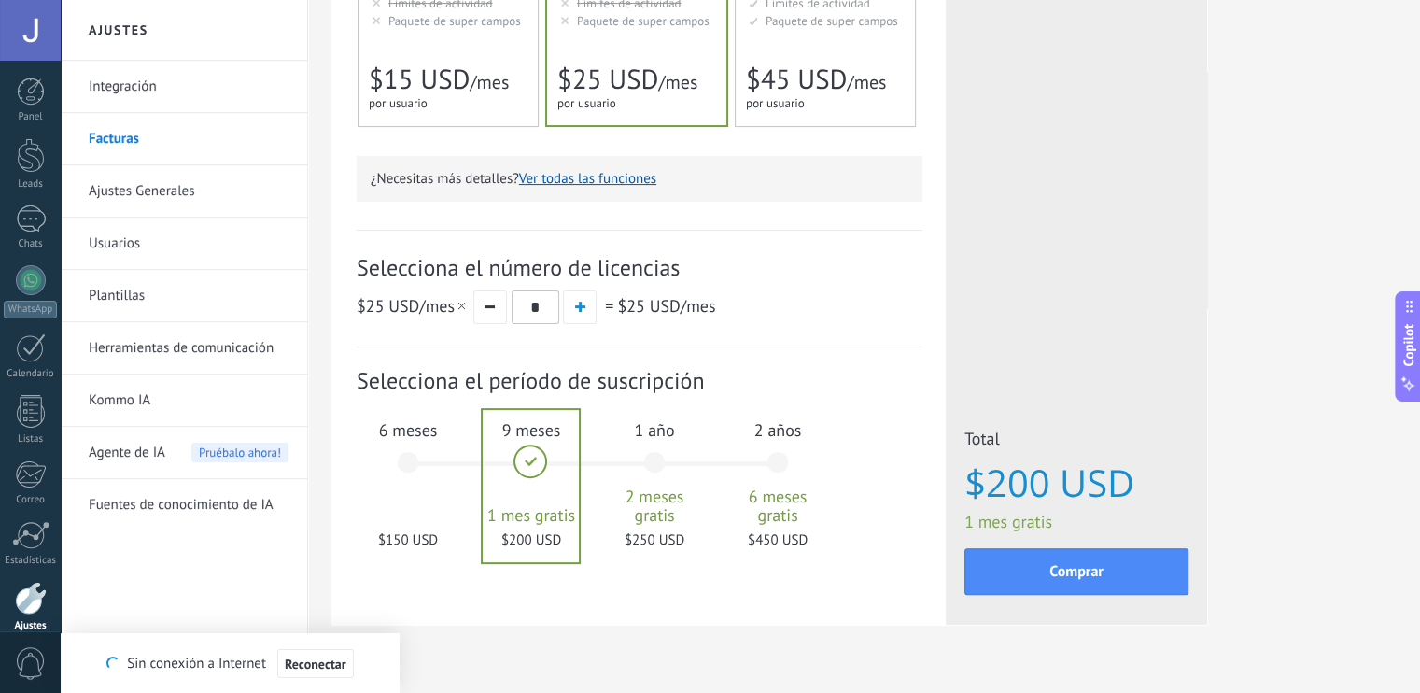
click at [431, 535] on span "$150 USD" at bounding box center [408, 540] width 101 height 18
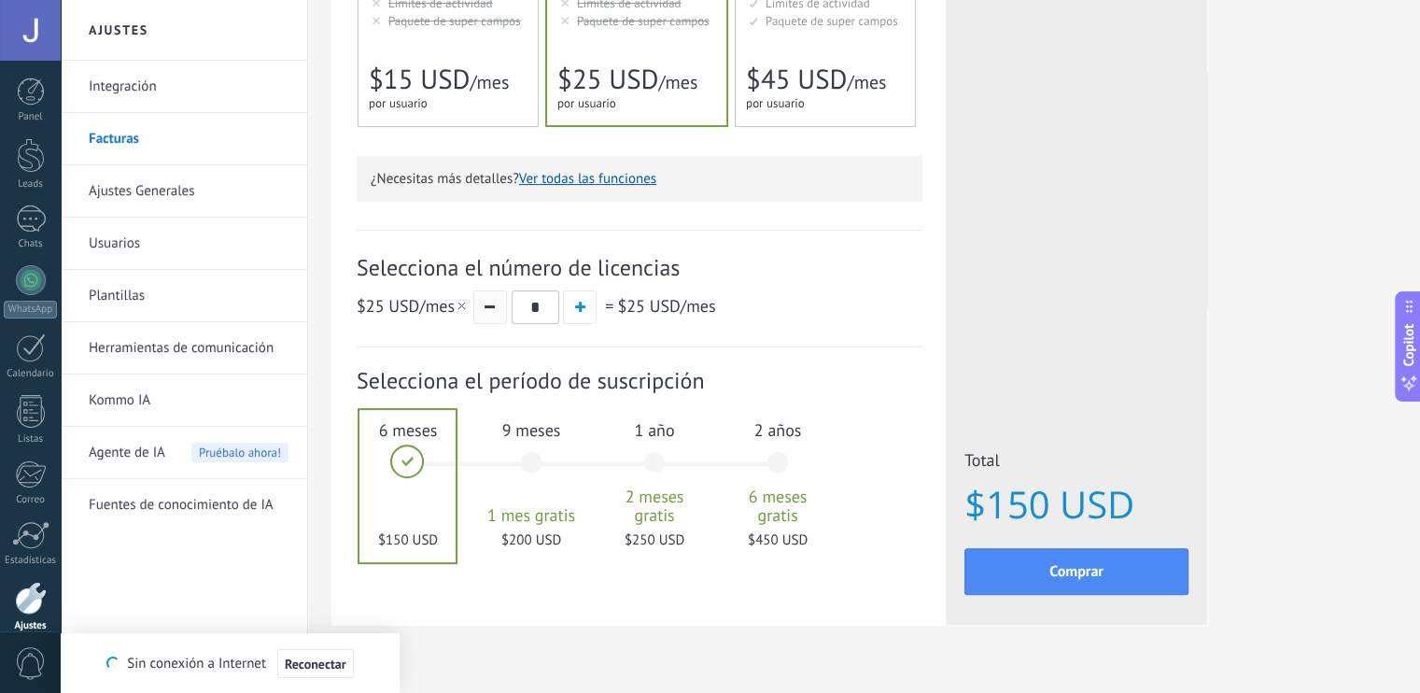
click at [500, 314] on button "button" at bounding box center [490, 307] width 34 height 34
click at [487, 297] on button "button" at bounding box center [490, 307] width 34 height 34
drag, startPoint x: 487, startPoint y: 297, endPoint x: 432, endPoint y: 422, distance: 136.7
click at [432, 422] on div "Detalles del plan Tu prueba gratuita con licencias ilimitadas y 10 GB de almace…" at bounding box center [640, 105] width 566 height 983
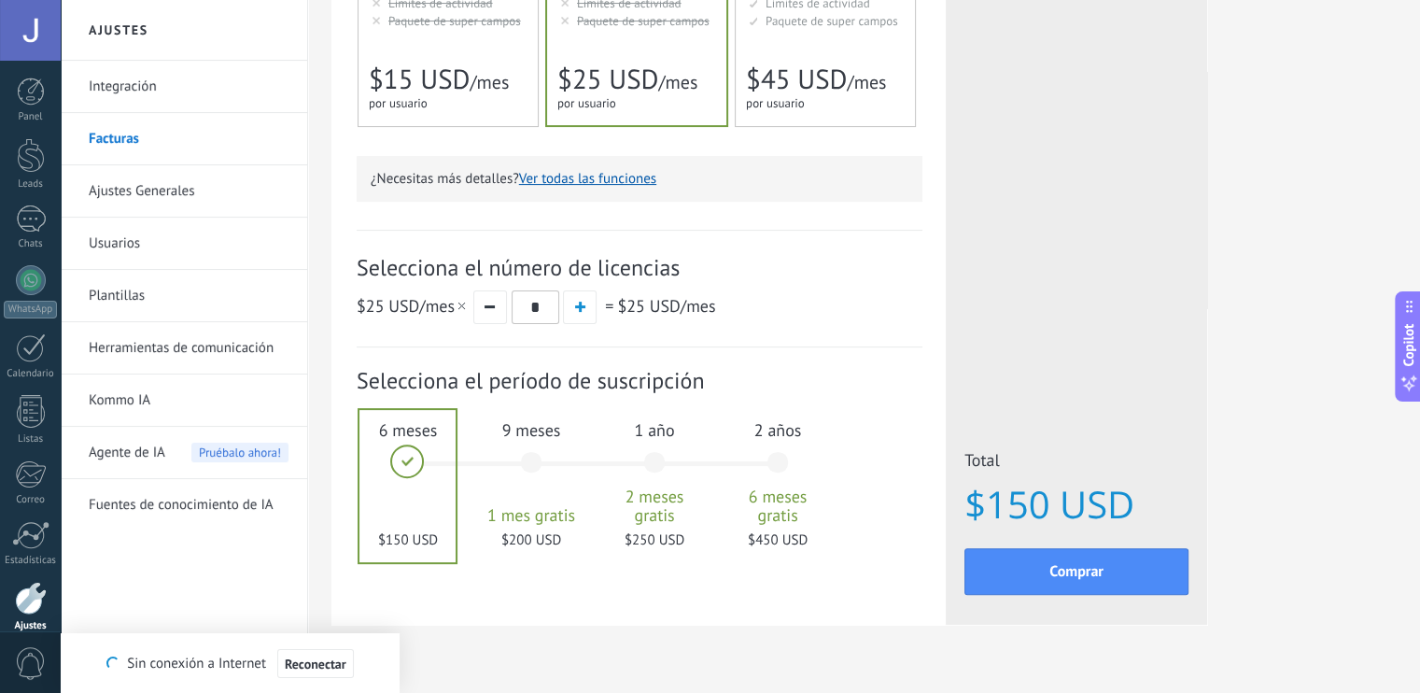
drag, startPoint x: 410, startPoint y: 464, endPoint x: 394, endPoint y: 473, distance: 18.0
click at [394, 473] on div at bounding box center [408, 486] width 96 height 152
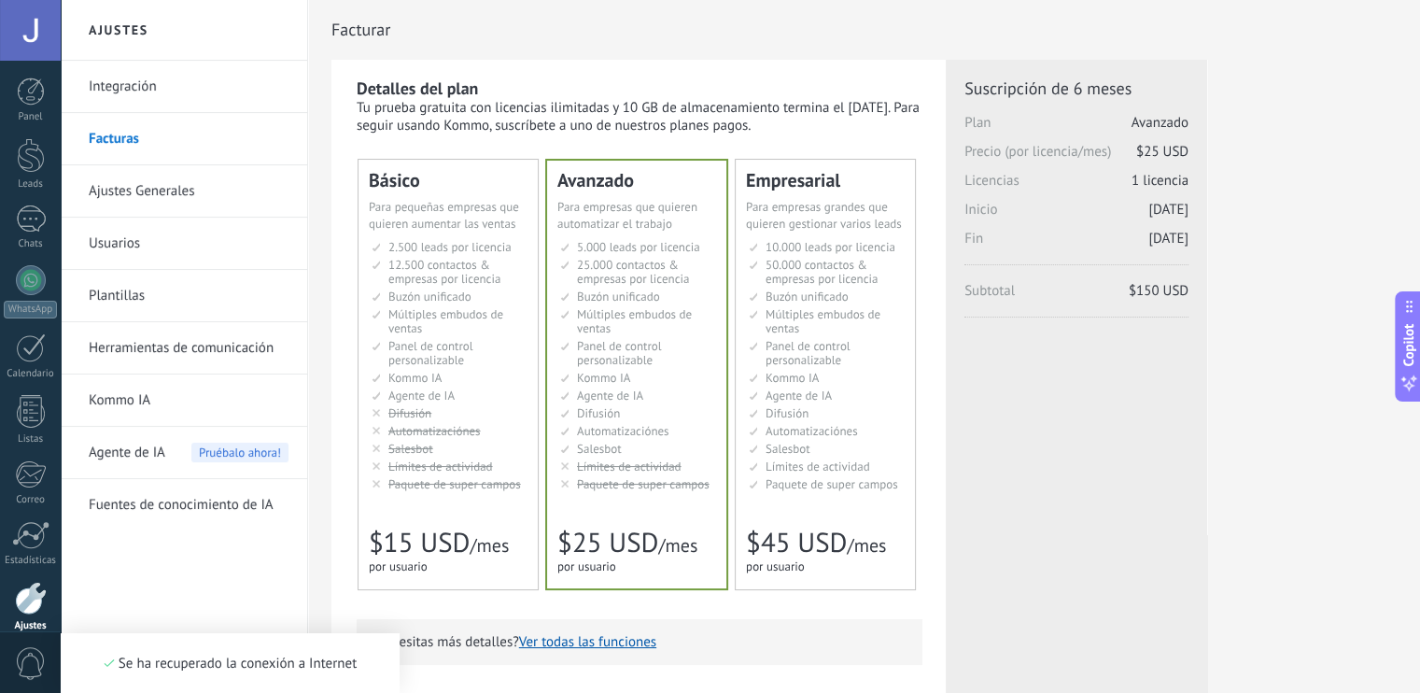
click at [473, 494] on div "2.500 сделок на место 2.500 leads per seat 2.500 leads por licencia 添加线索和联系人 2.…" at bounding box center [448, 367] width 159 height 255
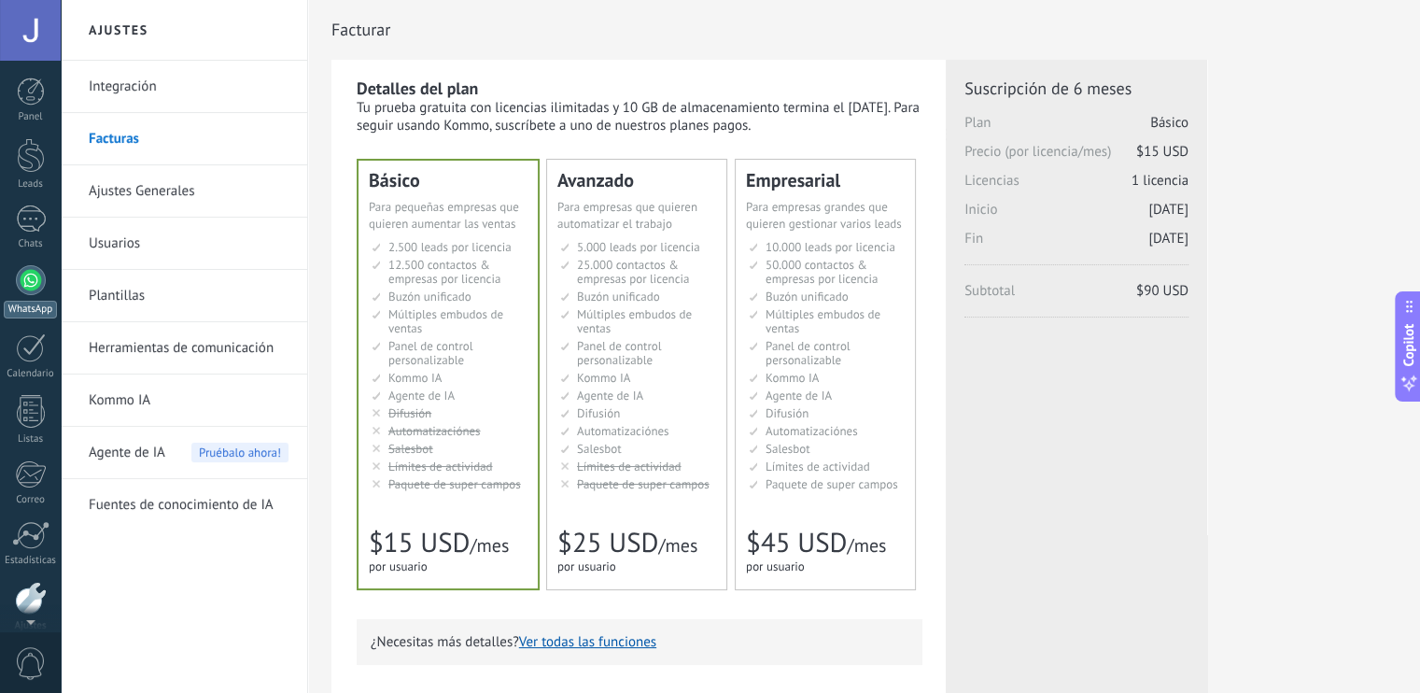
scroll to position [83, 0]
click at [35, 218] on div "WhatsApp" at bounding box center [30, 227] width 53 height 18
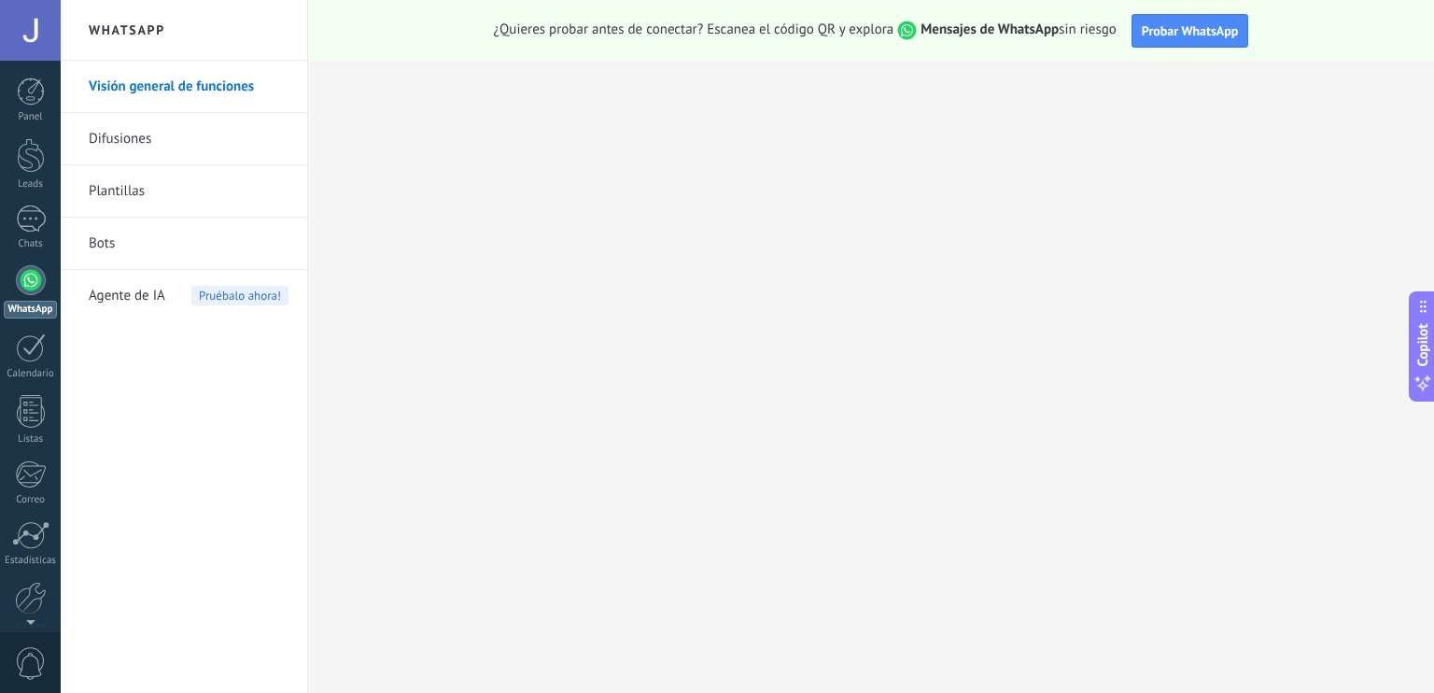
click at [153, 215] on link "Plantillas" at bounding box center [189, 191] width 200 height 52
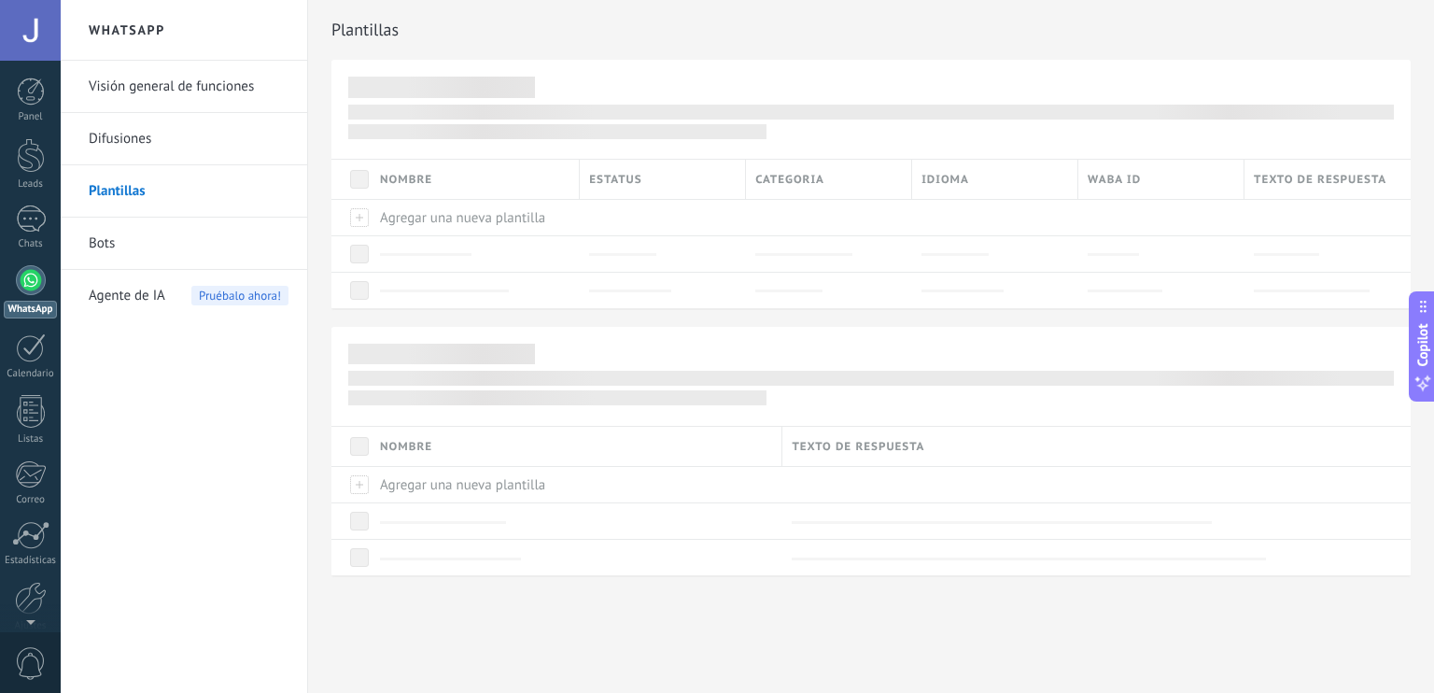
click at [184, 240] on link "Bots" at bounding box center [189, 244] width 200 height 52
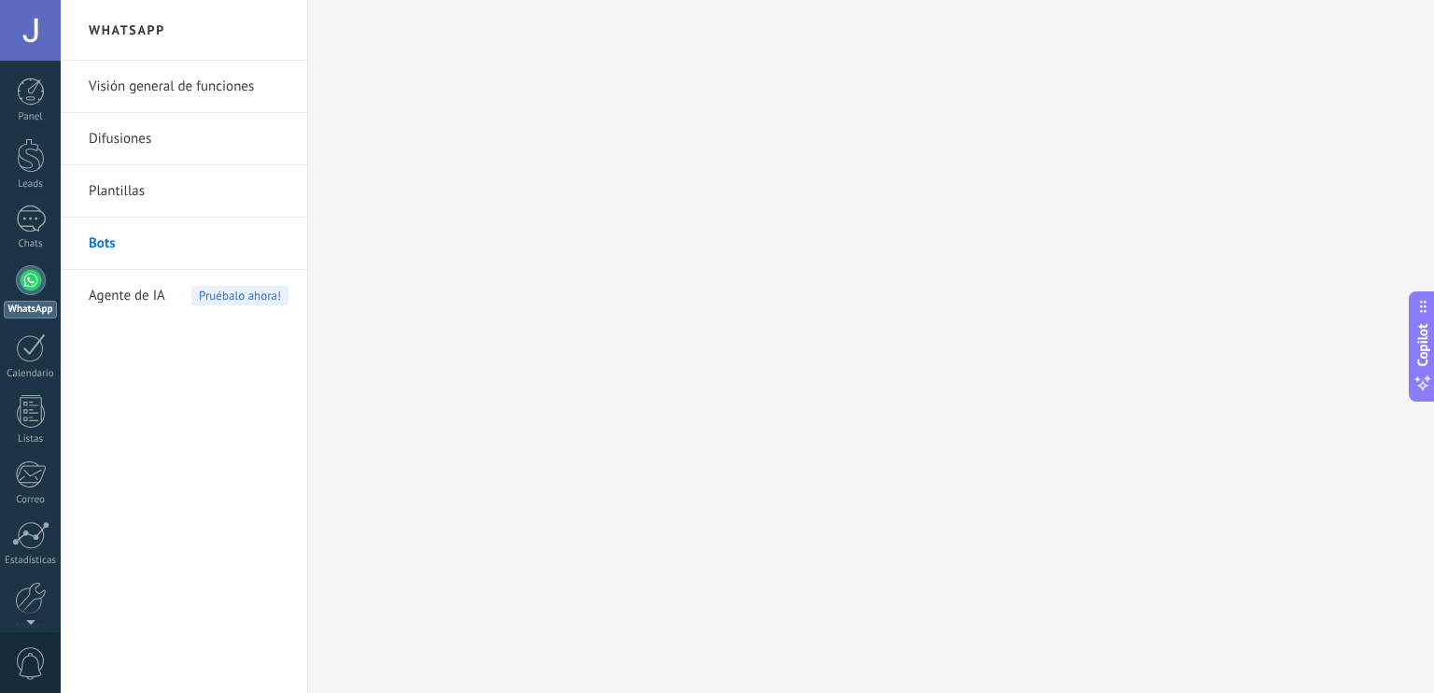
click at [181, 296] on div "Agente de IA Pruébalo ahora!" at bounding box center [189, 296] width 200 height 52
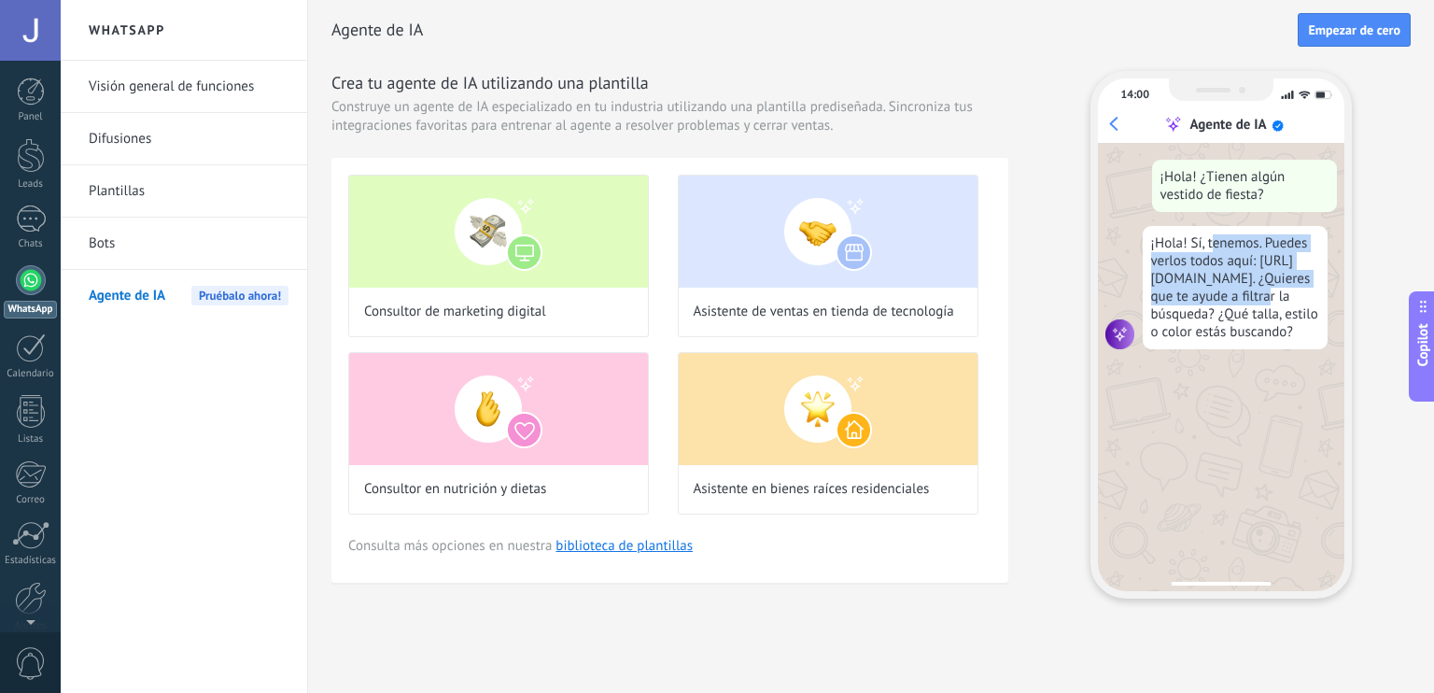
drag, startPoint x: 1214, startPoint y: 247, endPoint x: 1317, endPoint y: 290, distance: 111.3
click at [1317, 290] on div "¡Hola! Sí, tenemos. Puedes verlos todos aquí: [URL][DOMAIN_NAME]. ¿Quieres que …" at bounding box center [1235, 287] width 185 height 123
drag, startPoint x: 1317, startPoint y: 290, endPoint x: 1292, endPoint y: 428, distance: 139.4
click at [1292, 428] on div "¡Hola! ¿Tienen algún vestido de fiesta? ¡Hola! Sí, tenemos. Puedes verlos todos…" at bounding box center [1221, 367] width 247 height 448
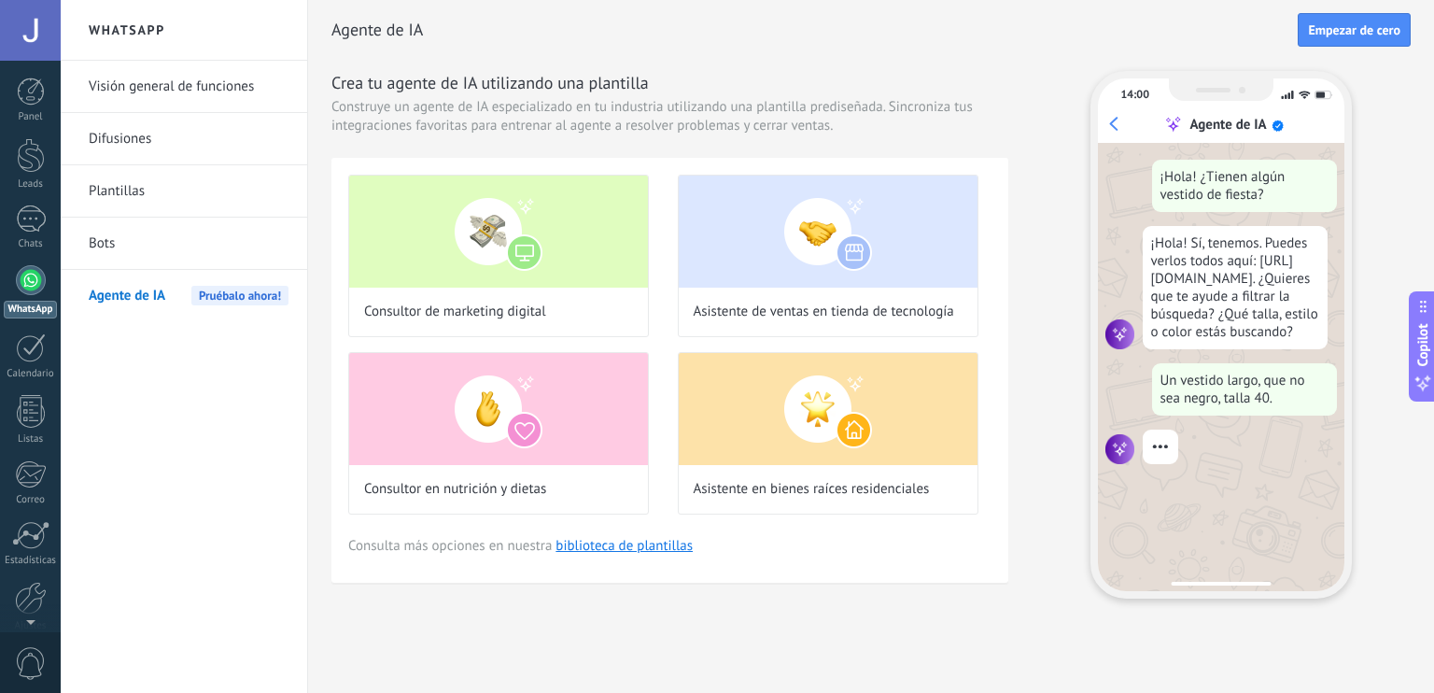
click at [237, 240] on link "Bots" at bounding box center [189, 244] width 200 height 52
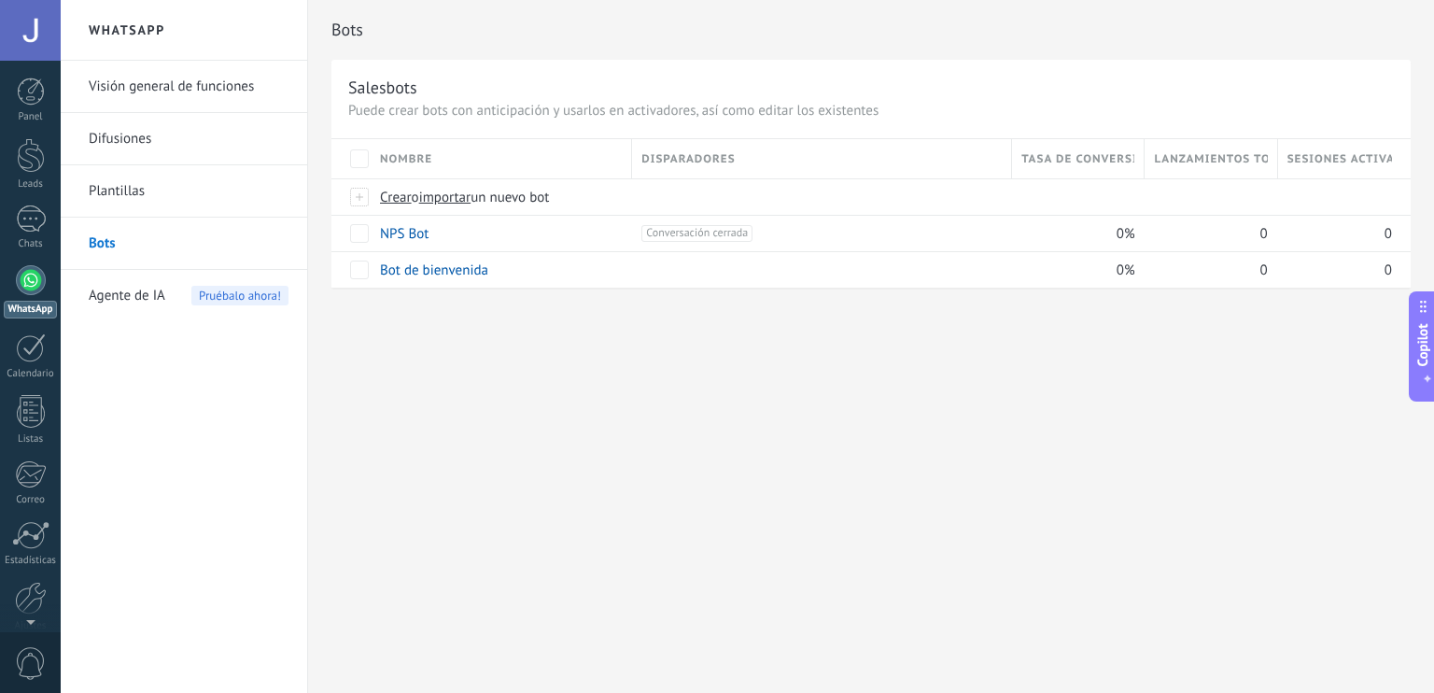
click at [235, 177] on link "Plantillas" at bounding box center [189, 191] width 200 height 52
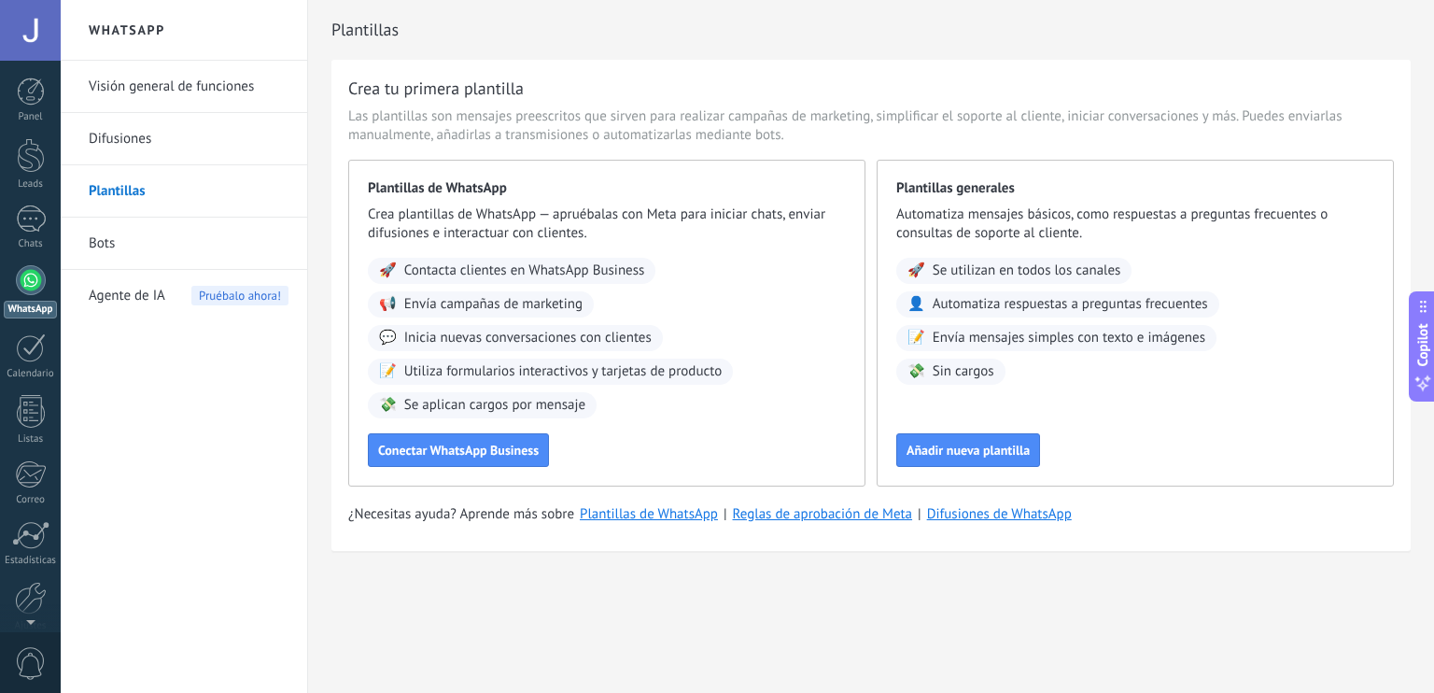
click at [222, 127] on link "Difusiones" at bounding box center [189, 139] width 200 height 52
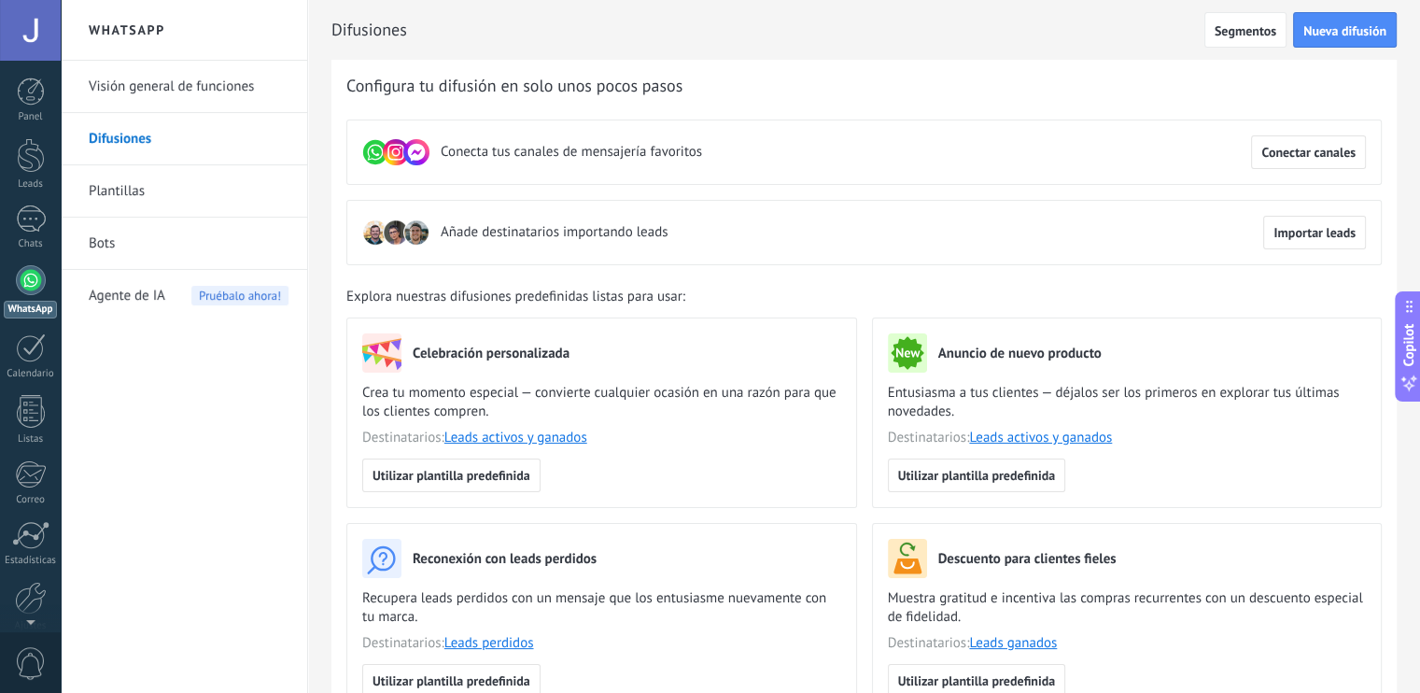
click at [212, 92] on link "Visión general de funciones" at bounding box center [189, 87] width 200 height 52
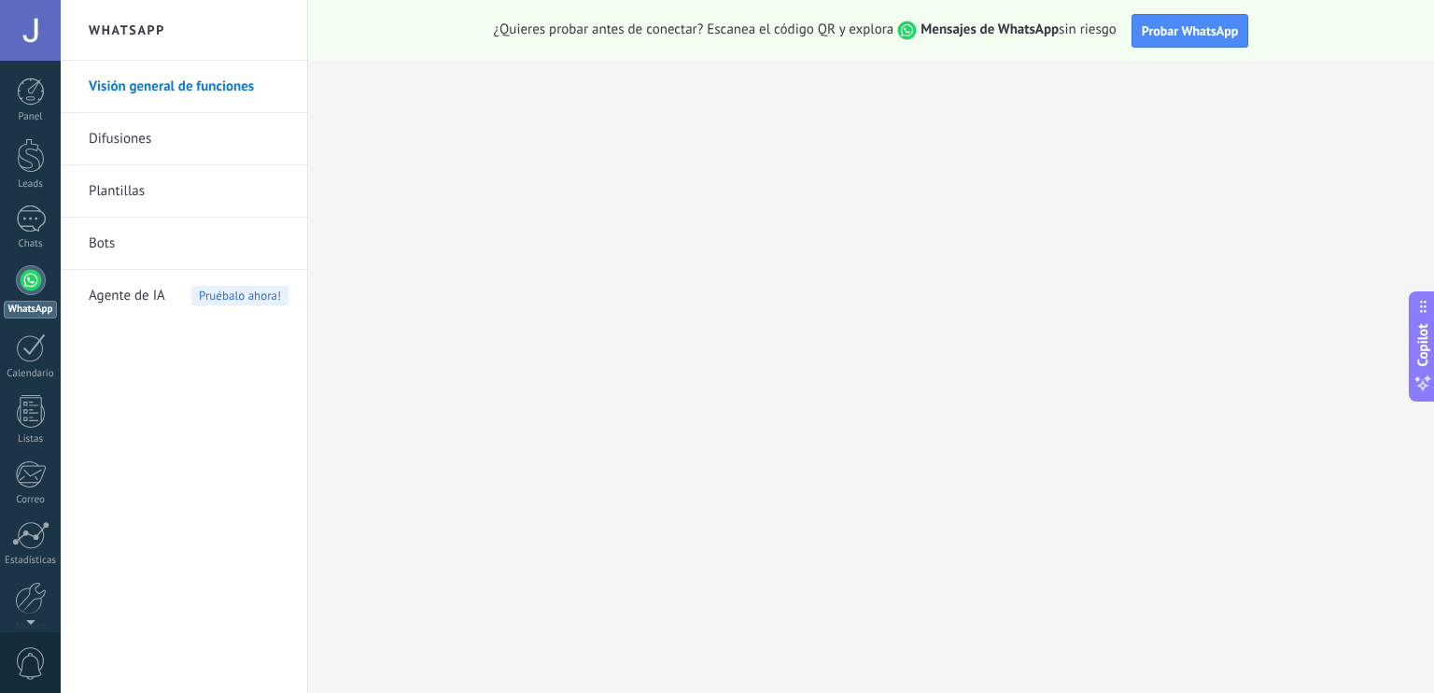
click at [22, 276] on div at bounding box center [31, 280] width 30 height 30
click at [18, 218] on div at bounding box center [31, 218] width 30 height 27
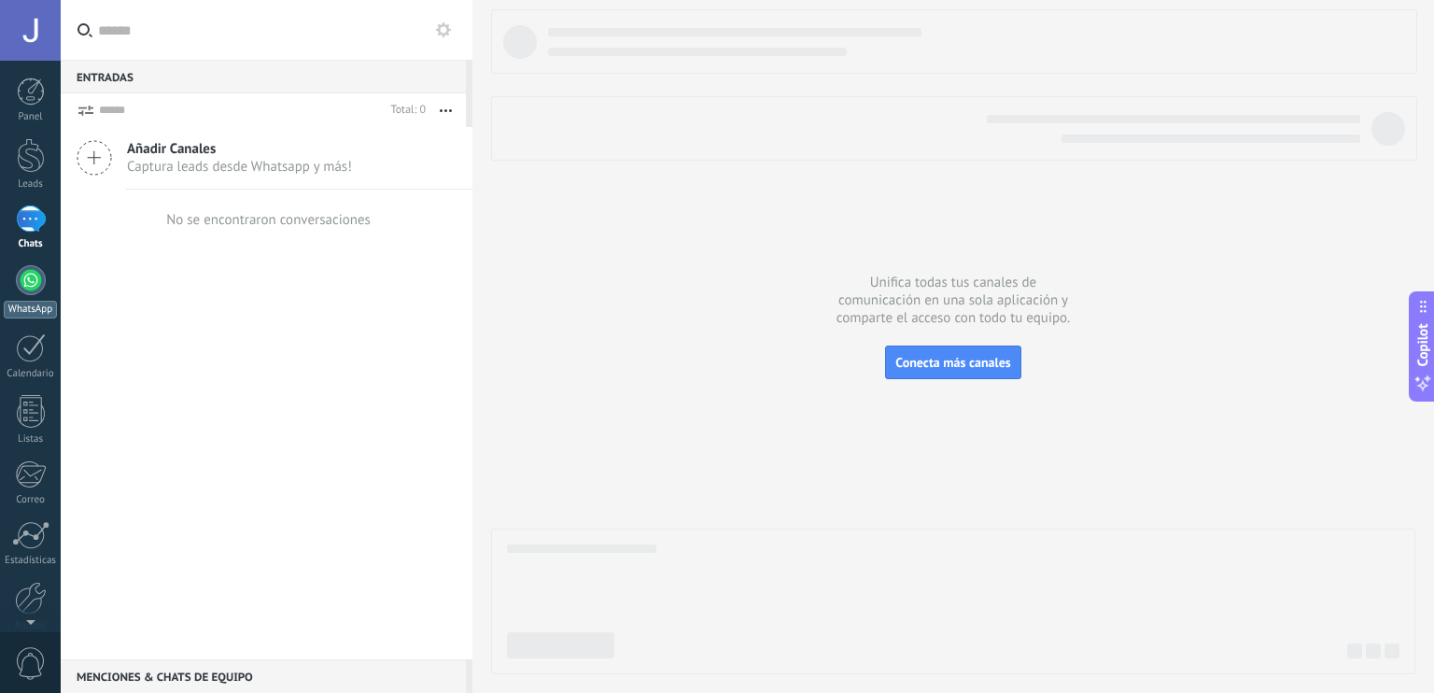
click at [40, 294] on link "WhatsApp" at bounding box center [30, 291] width 61 height 53
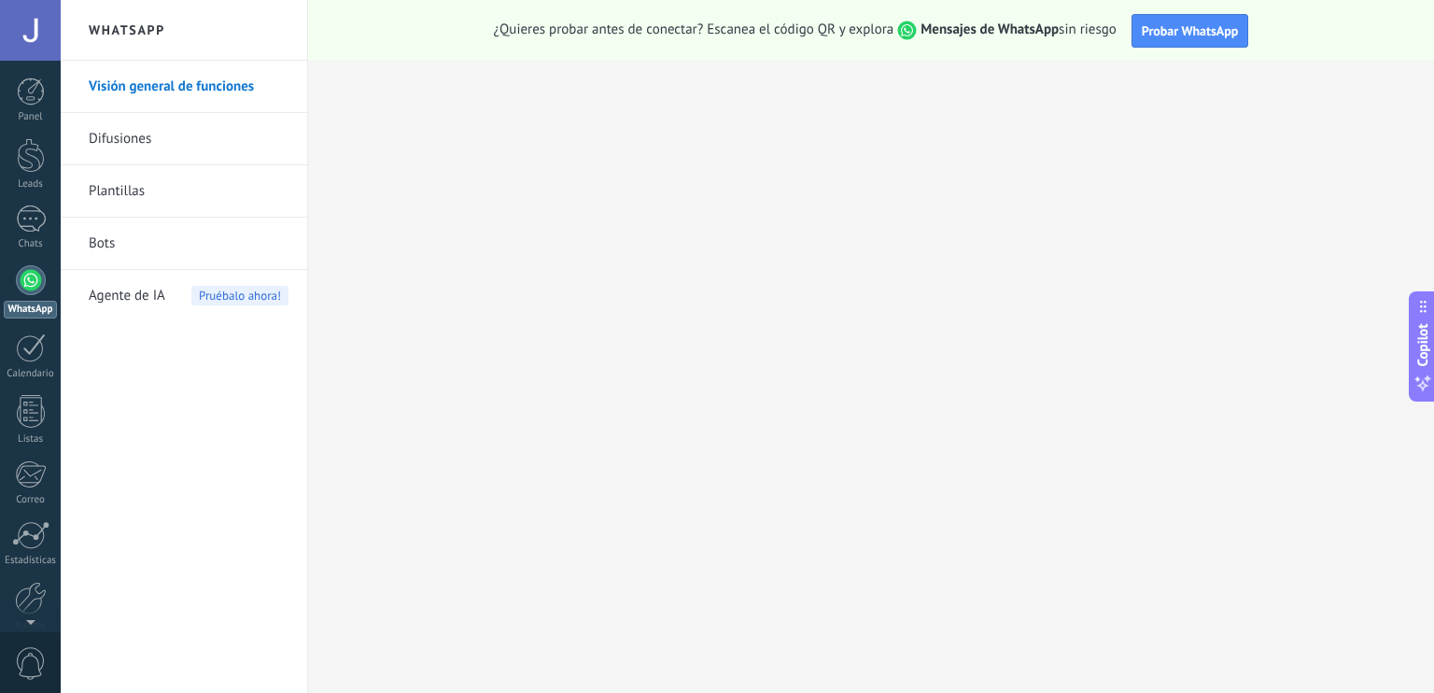
click at [223, 158] on link "Difusiones" at bounding box center [189, 139] width 200 height 52
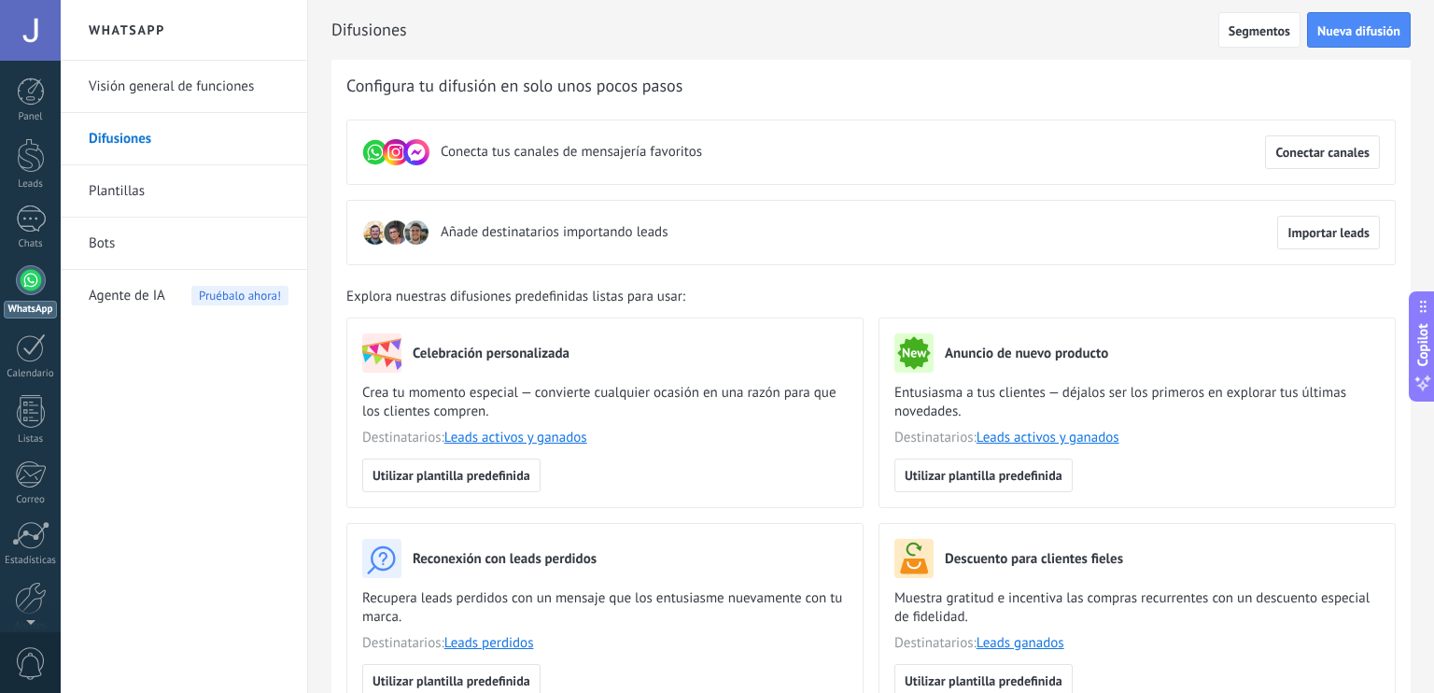
click at [151, 255] on link "Bots" at bounding box center [189, 244] width 200 height 52
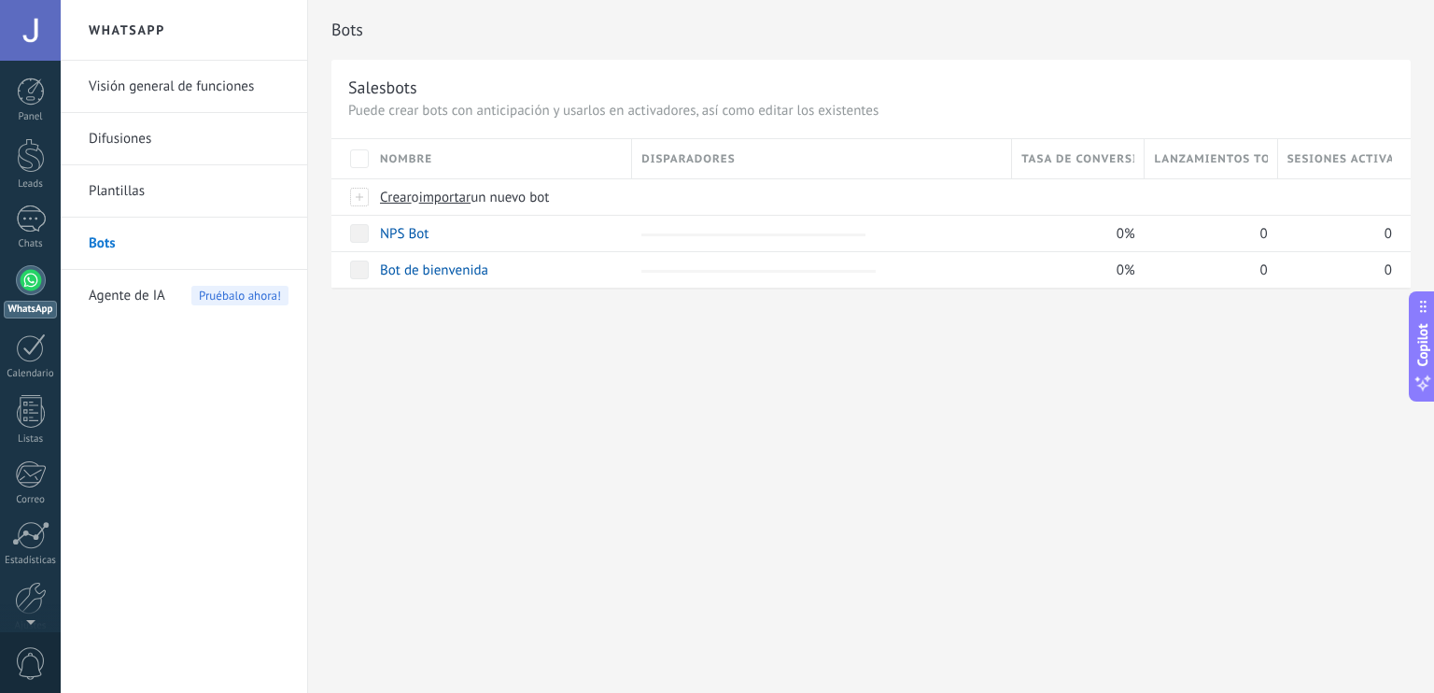
click at [202, 184] on link "Plantillas" at bounding box center [189, 191] width 200 height 52
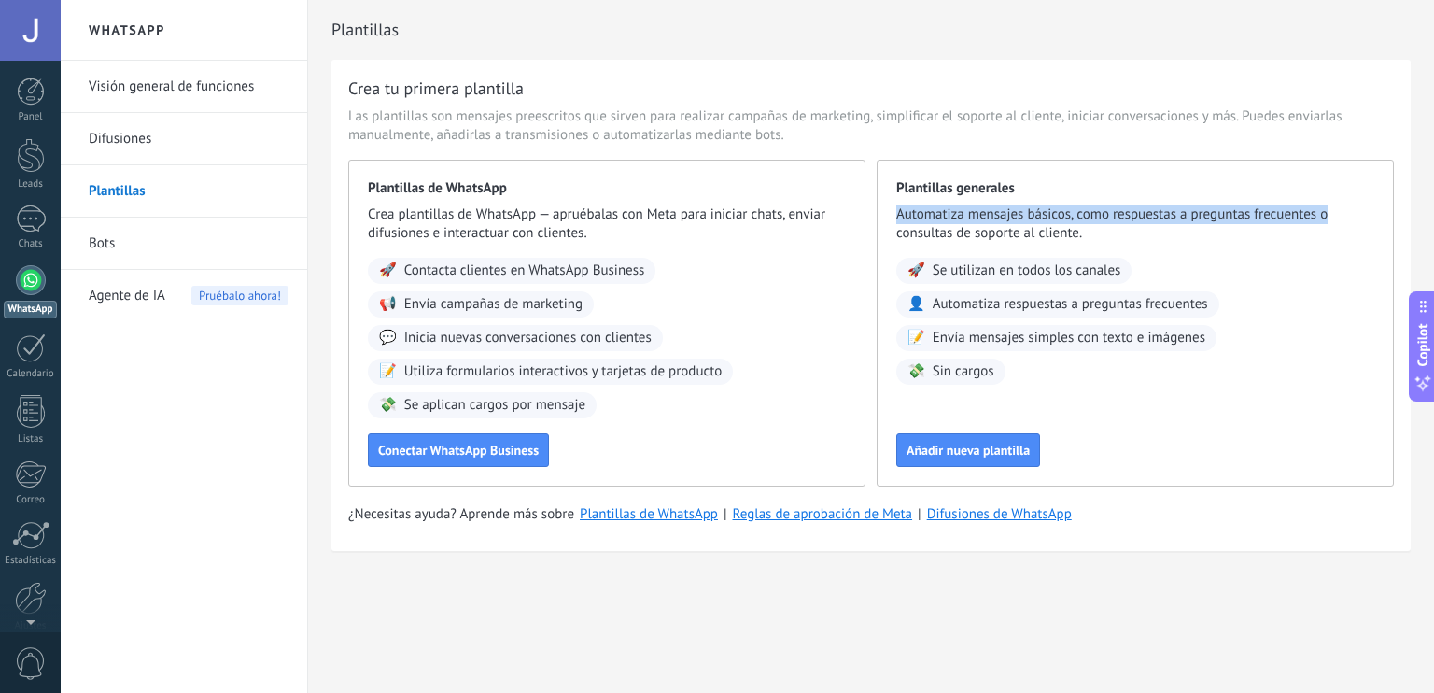
drag, startPoint x: 1433, startPoint y: 175, endPoint x: 1433, endPoint y: 208, distance: 33.6
click at [1419, 208] on div "Plantillas Crea tu primera plantilla Las plantillas son mensajes preescritos qu…" at bounding box center [871, 315] width 1126 height 630
click at [254, 91] on link "Visión general de funciones" at bounding box center [189, 87] width 200 height 52
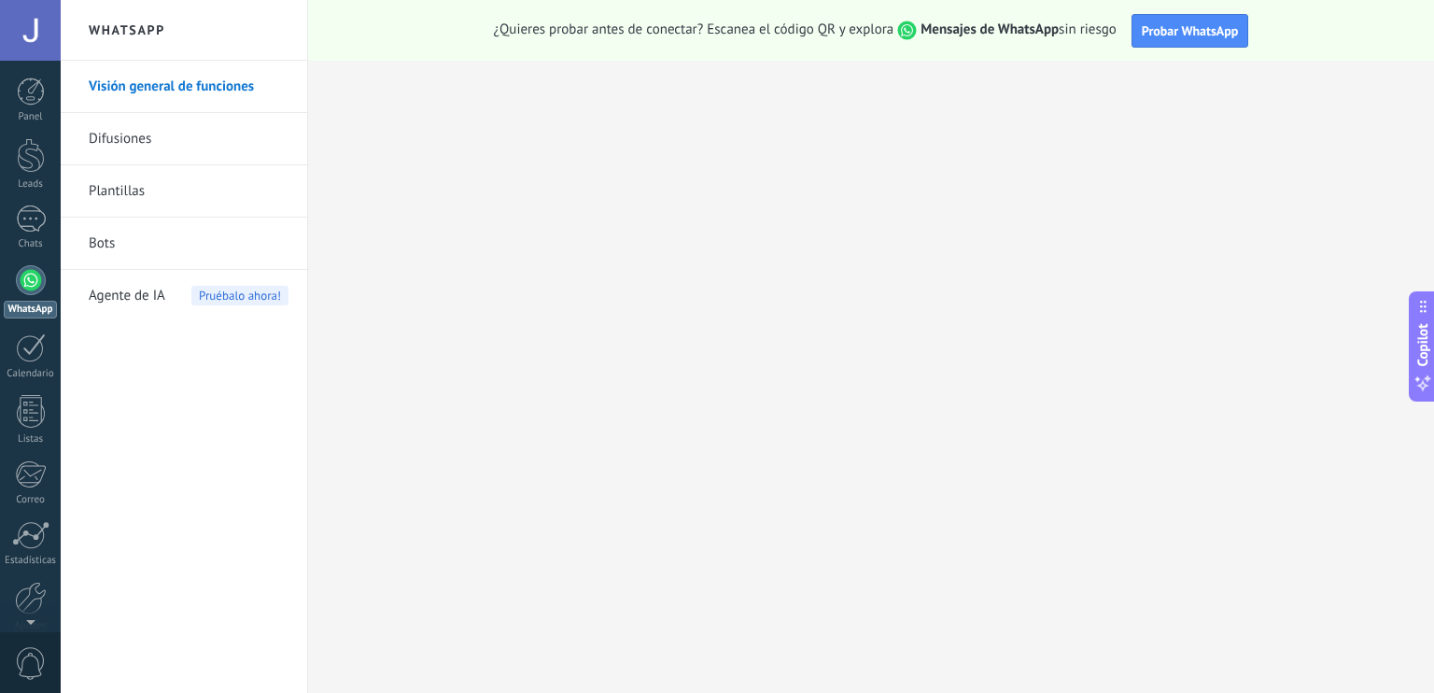
click at [154, 244] on link "Bots" at bounding box center [189, 244] width 200 height 52
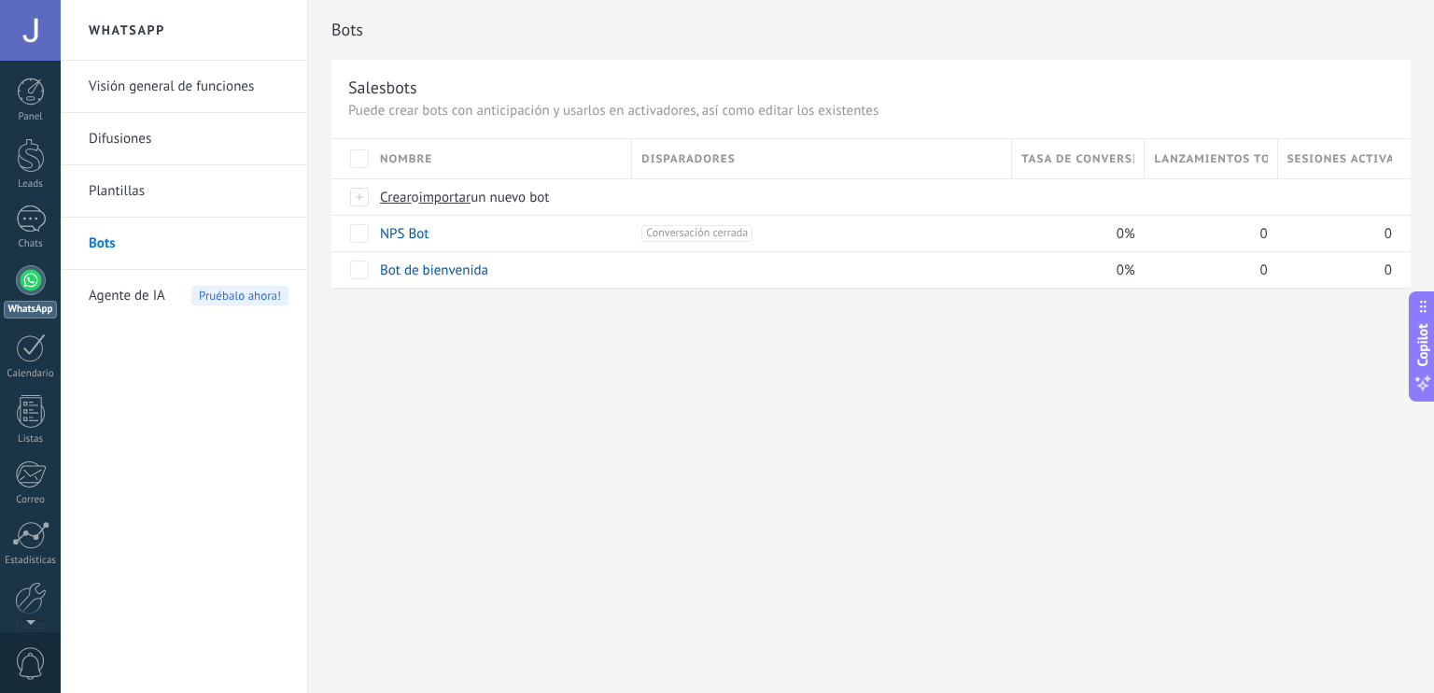
click at [172, 190] on link "Plantillas" at bounding box center [189, 191] width 200 height 52
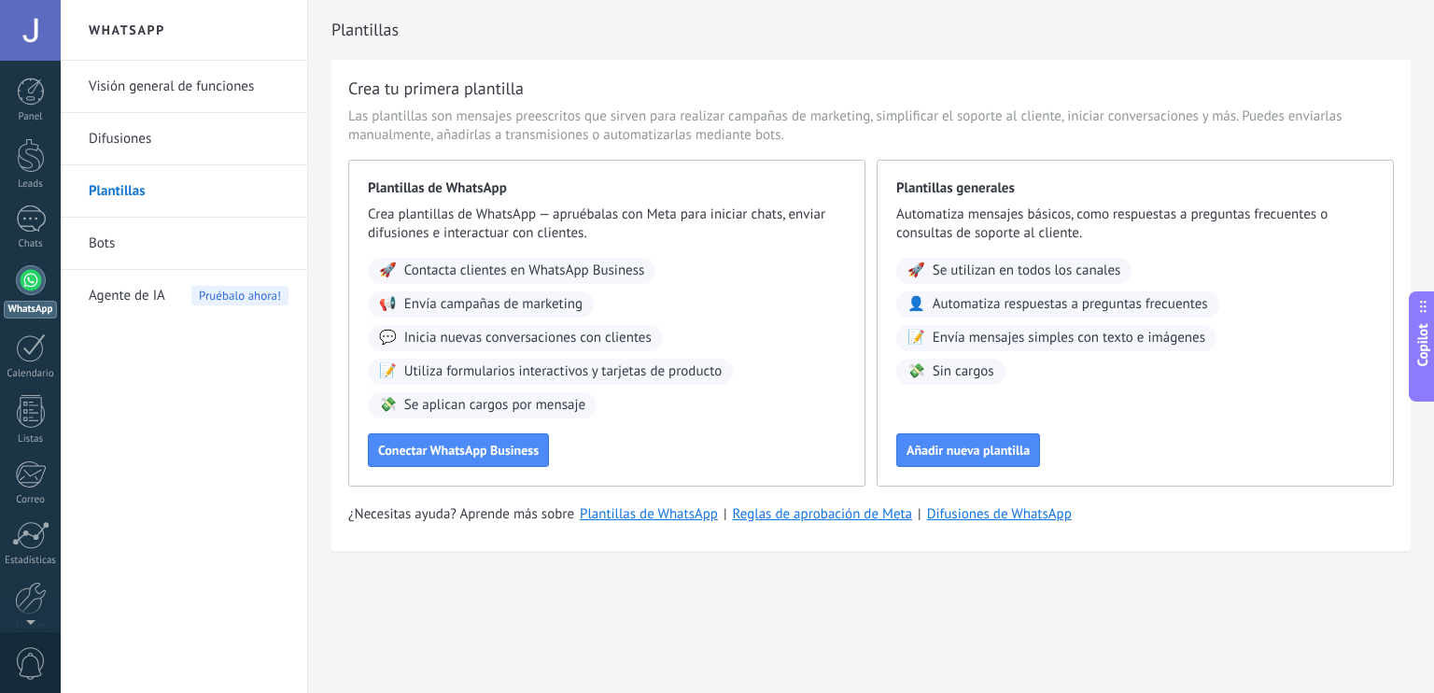
click at [194, 151] on link "Difusiones" at bounding box center [189, 139] width 200 height 52
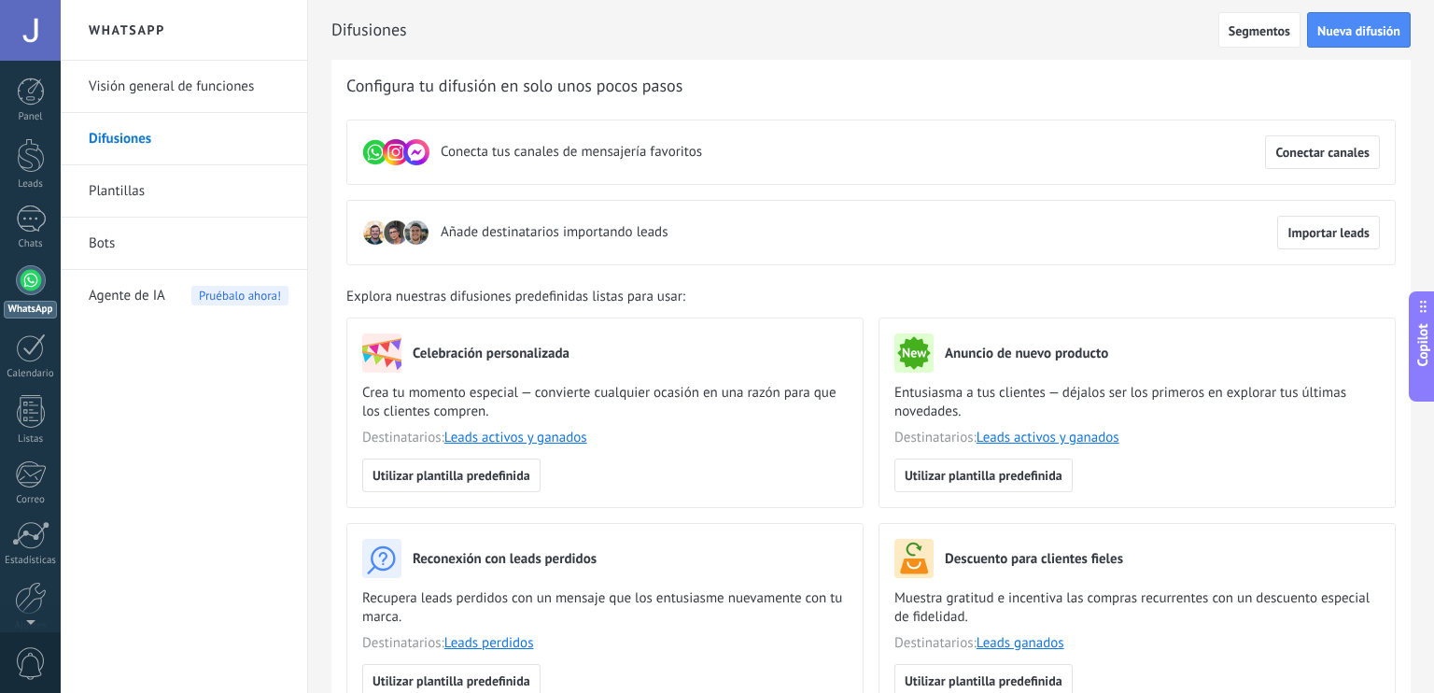
click at [1419, 212] on div "Difusiones Segmentos Nueva difusión Atrás Configura tu difusión en solo unos po…" at bounding box center [871, 346] width 1126 height 693
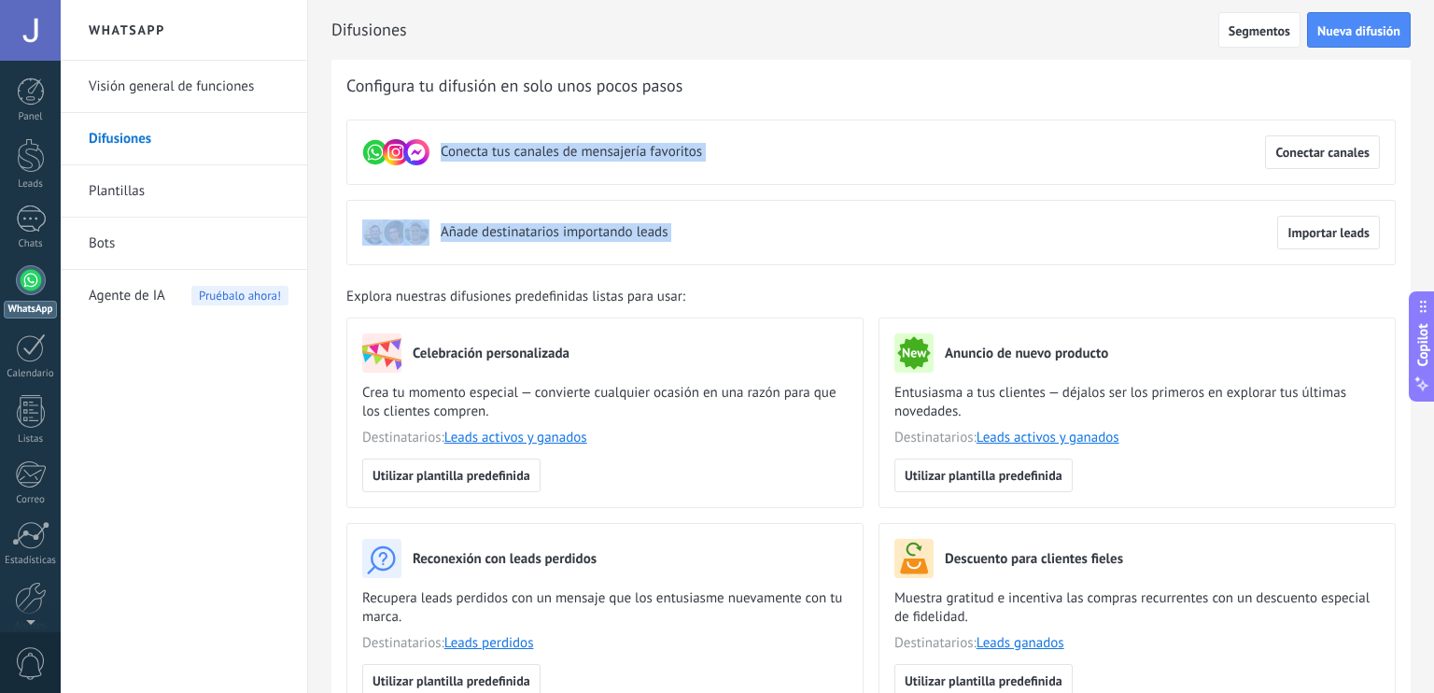
drag, startPoint x: 1433, startPoint y: 212, endPoint x: 1433, endPoint y: 67, distance: 144.7
click at [1419, 67] on div "Difusiones Segmentos Nueva difusión Atrás Configura tu difusión en solo unos po…" at bounding box center [871, 346] width 1126 height 693
click at [1248, 26] on span "Segmentos" at bounding box center [1260, 30] width 62 height 13
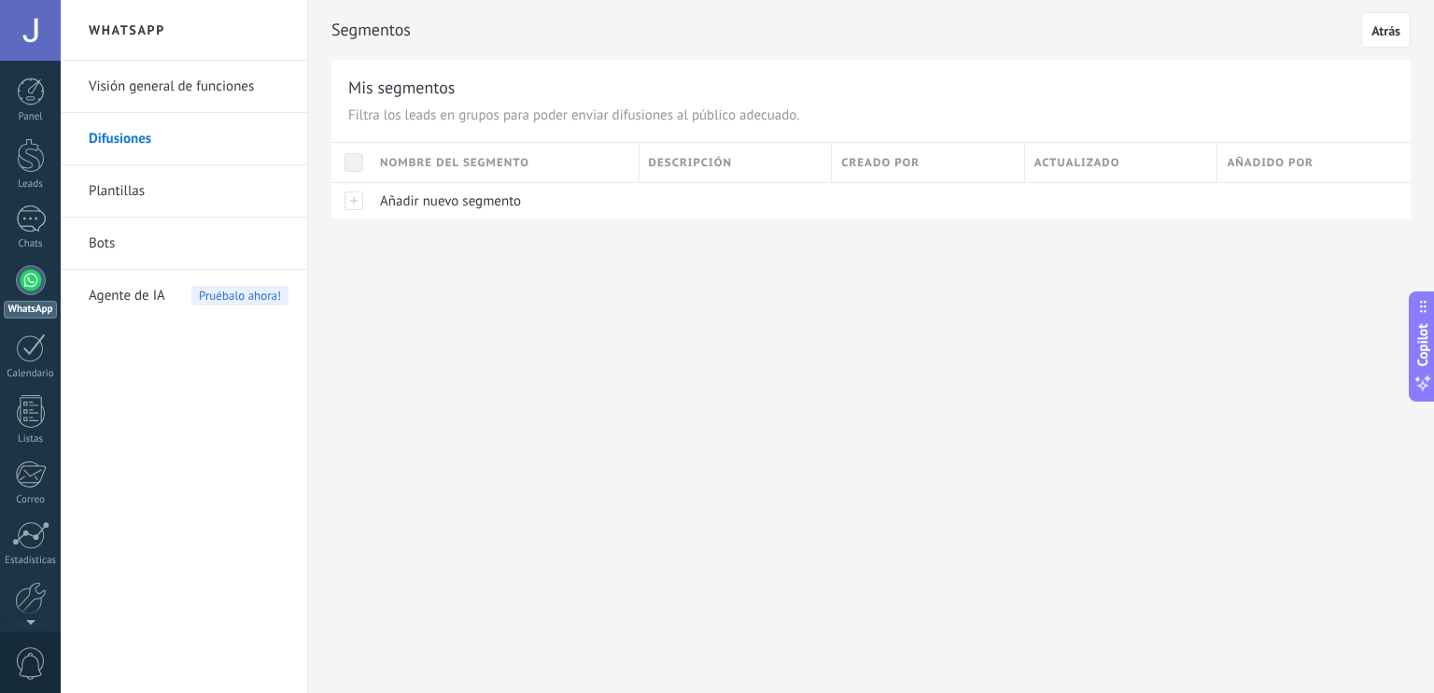
click at [220, 103] on link "Visión general de funciones" at bounding box center [189, 87] width 200 height 52
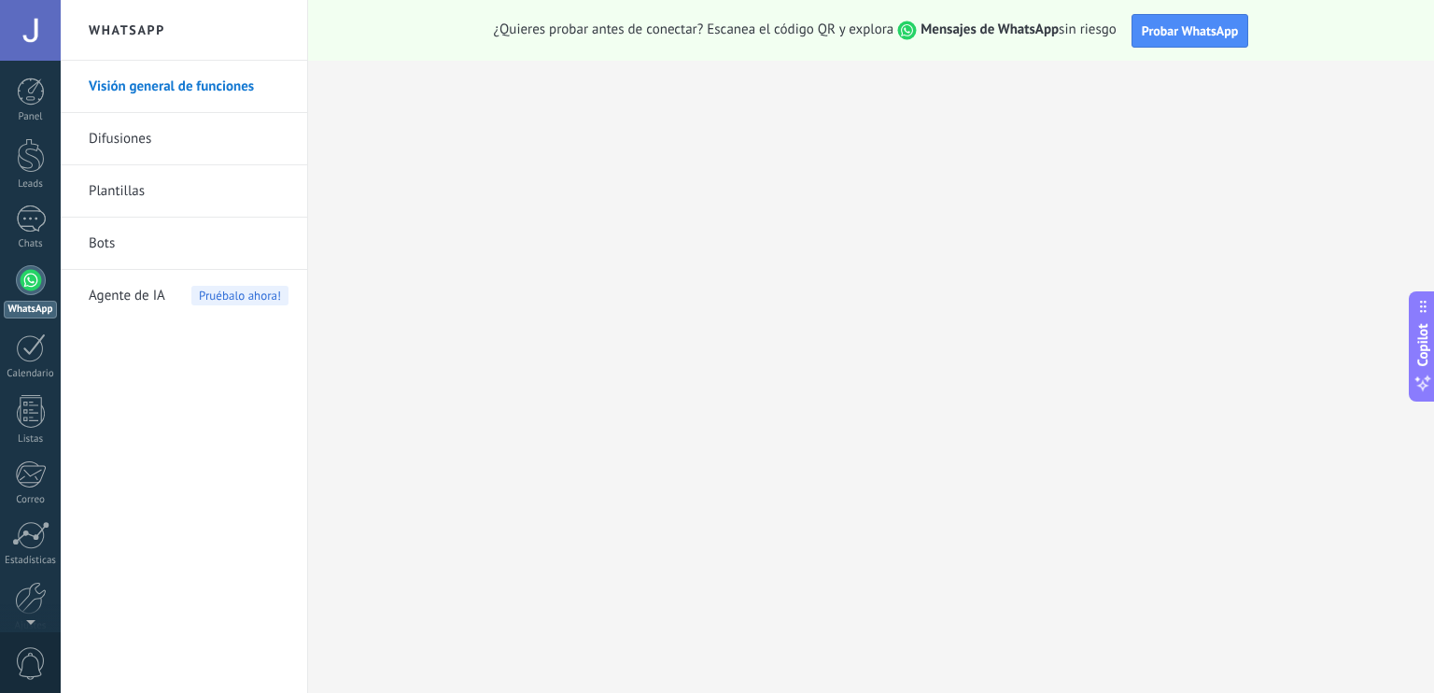
click at [187, 244] on link "Bots" at bounding box center [189, 244] width 200 height 52
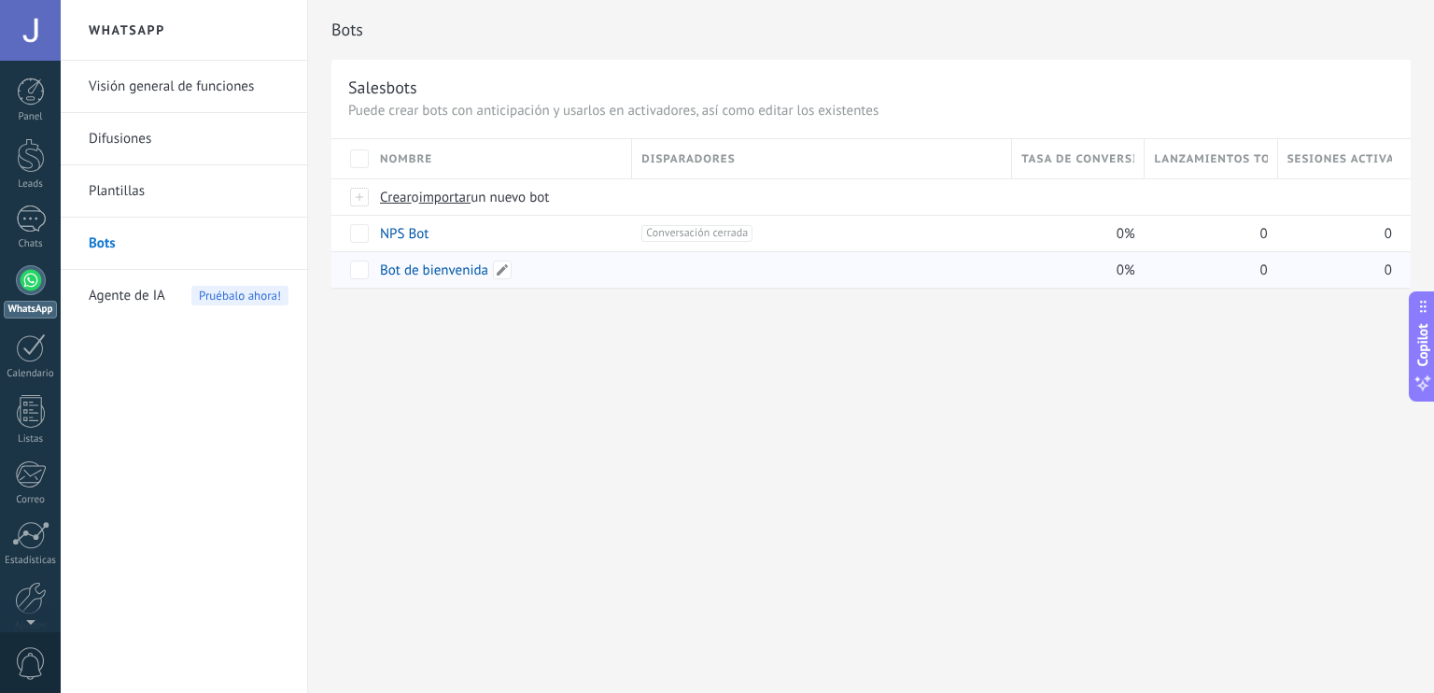
click at [427, 276] on link "Bot de bienvenida" at bounding box center [434, 270] width 108 height 18
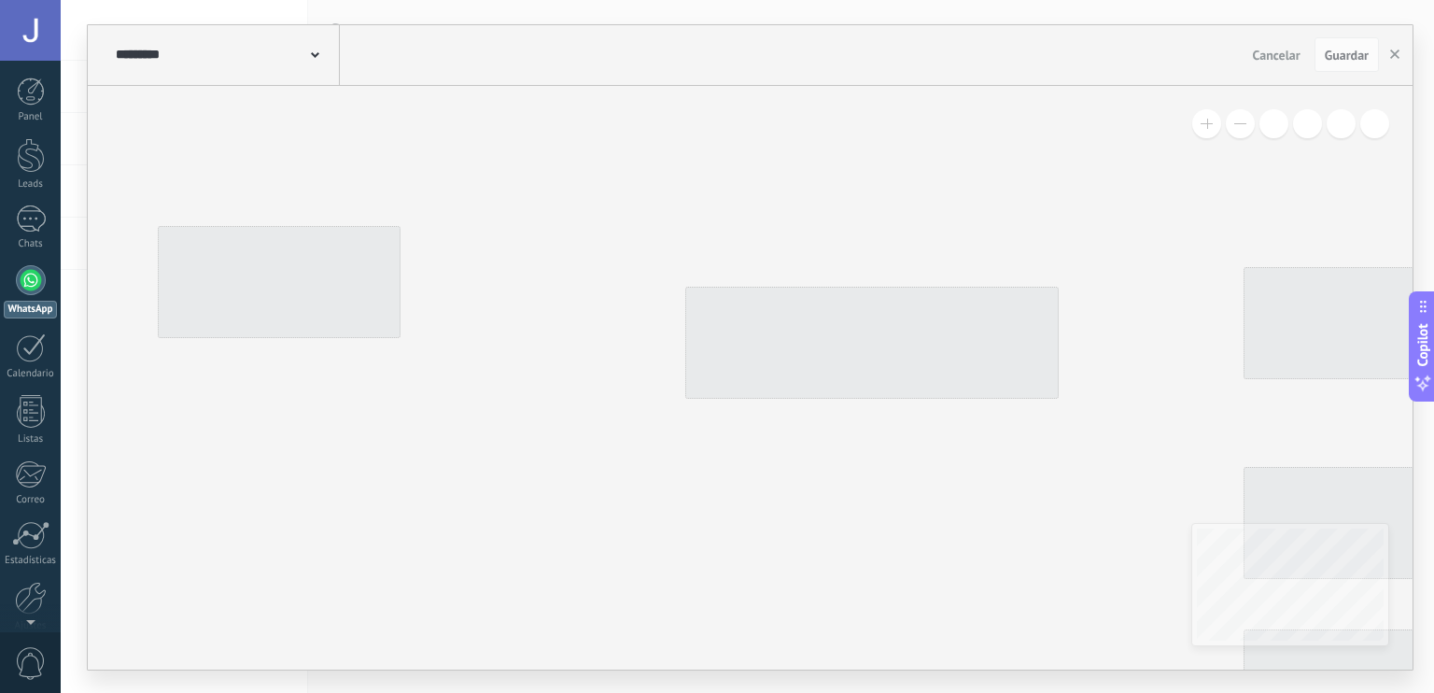
type input "**********"
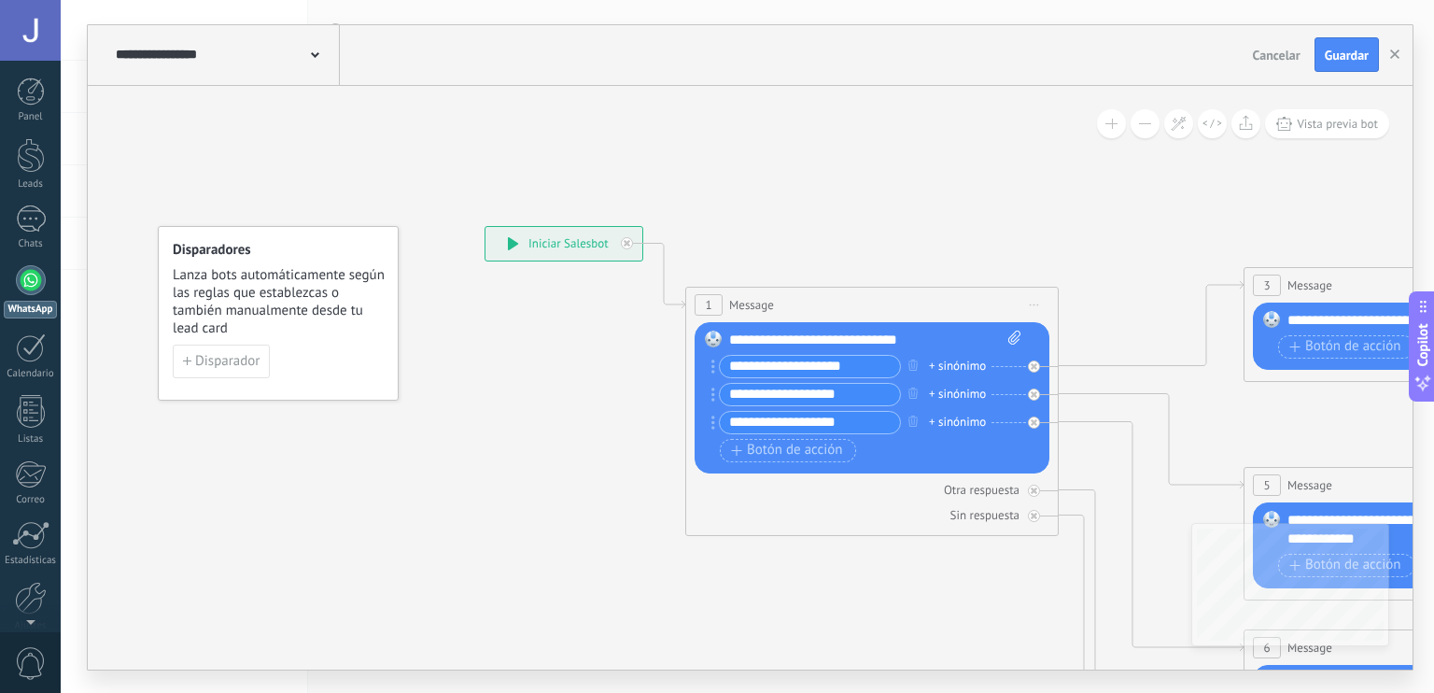
click at [575, 226] on div "**********" at bounding box center [564, 243] width 159 height 35
click at [571, 244] on div "**********" at bounding box center [564, 244] width 157 height 34
click at [221, 355] on span "Disparador" at bounding box center [227, 361] width 64 height 13
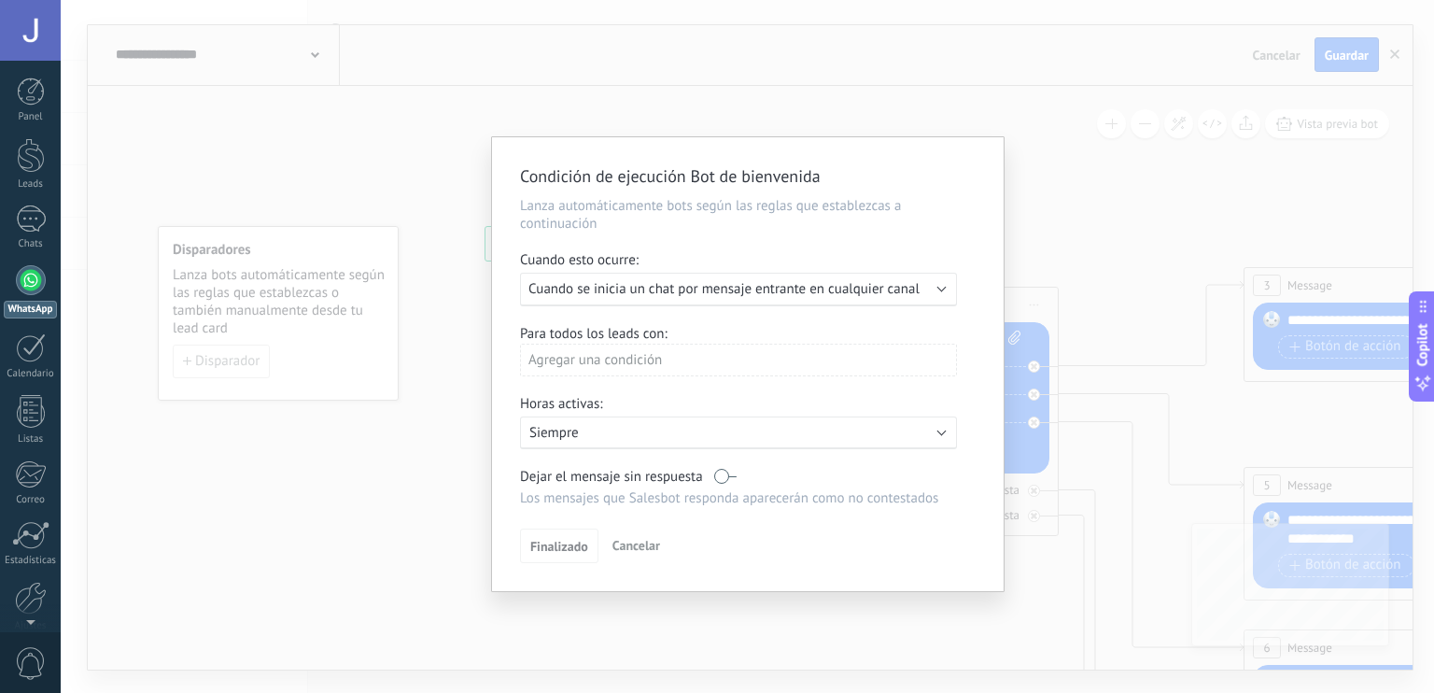
click at [1035, 150] on div "Condición de ejecución Bot de bienvenida Lanza automáticamente bots según las r…" at bounding box center [748, 346] width 1374 height 693
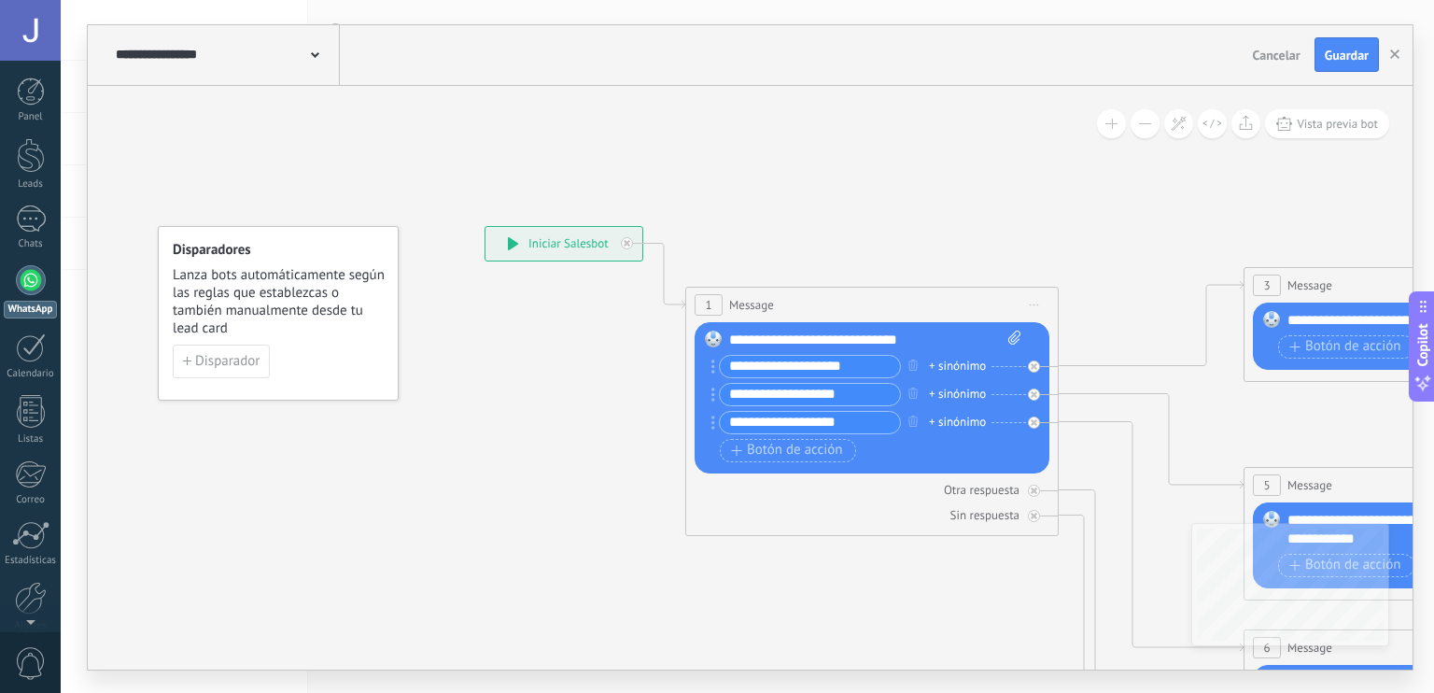
drag, startPoint x: 870, startPoint y: 367, endPoint x: 853, endPoint y: 345, distance: 28.6
click at [853, 345] on div "**********" at bounding box center [874, 399] width 291 height 136
drag, startPoint x: 931, startPoint y: 340, endPoint x: 769, endPoint y: 361, distance: 163.0
click at [769, 361] on div "**********" at bounding box center [874, 399] width 291 height 136
click at [919, 331] on div "**********" at bounding box center [875, 340] width 293 height 19
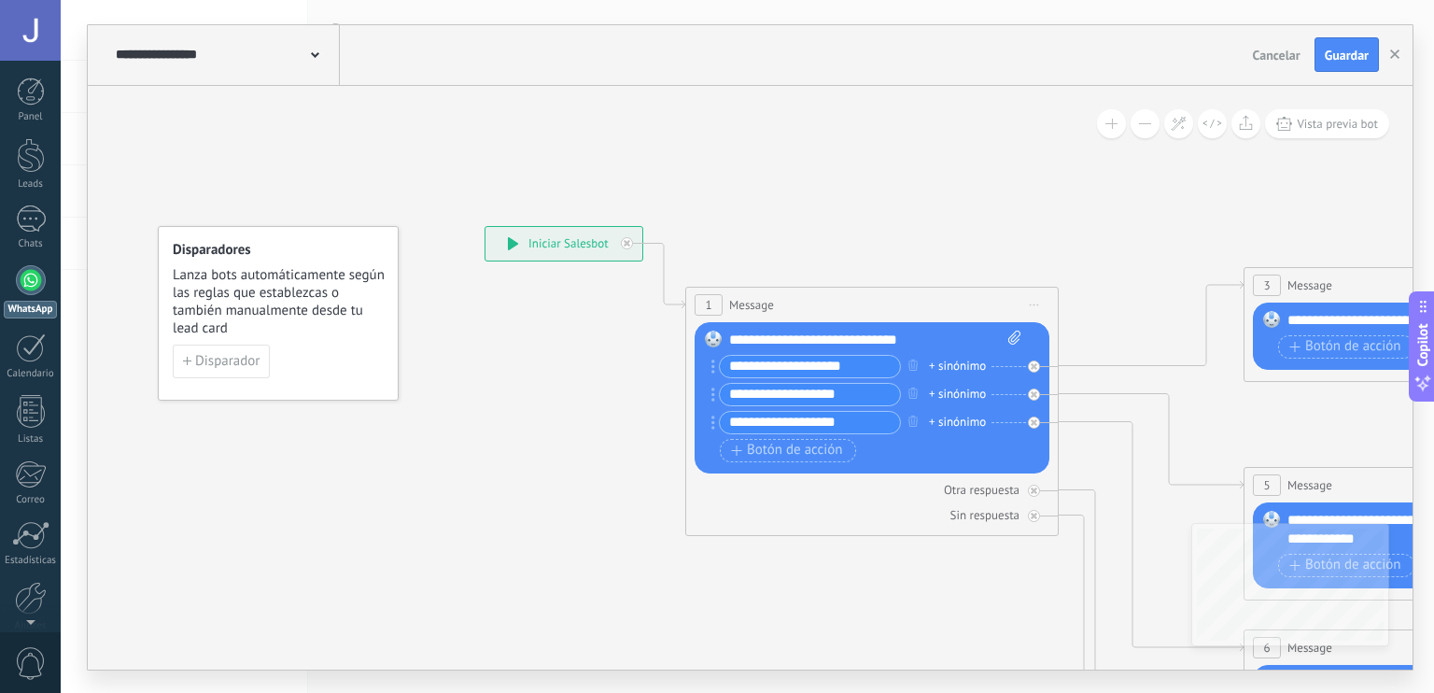
click at [919, 334] on div "**********" at bounding box center [875, 340] width 293 height 19
drag, startPoint x: 922, startPoint y: 336, endPoint x: 780, endPoint y: 340, distance: 142.0
click at [780, 340] on div "**********" at bounding box center [875, 340] width 293 height 19
click at [950, 304] on div "1 Message ******* (a): Todos los contactos - canales seleccionados Todos los co…" at bounding box center [872, 305] width 372 height 35
click at [864, 356] on input "**********" at bounding box center [810, 366] width 180 height 21
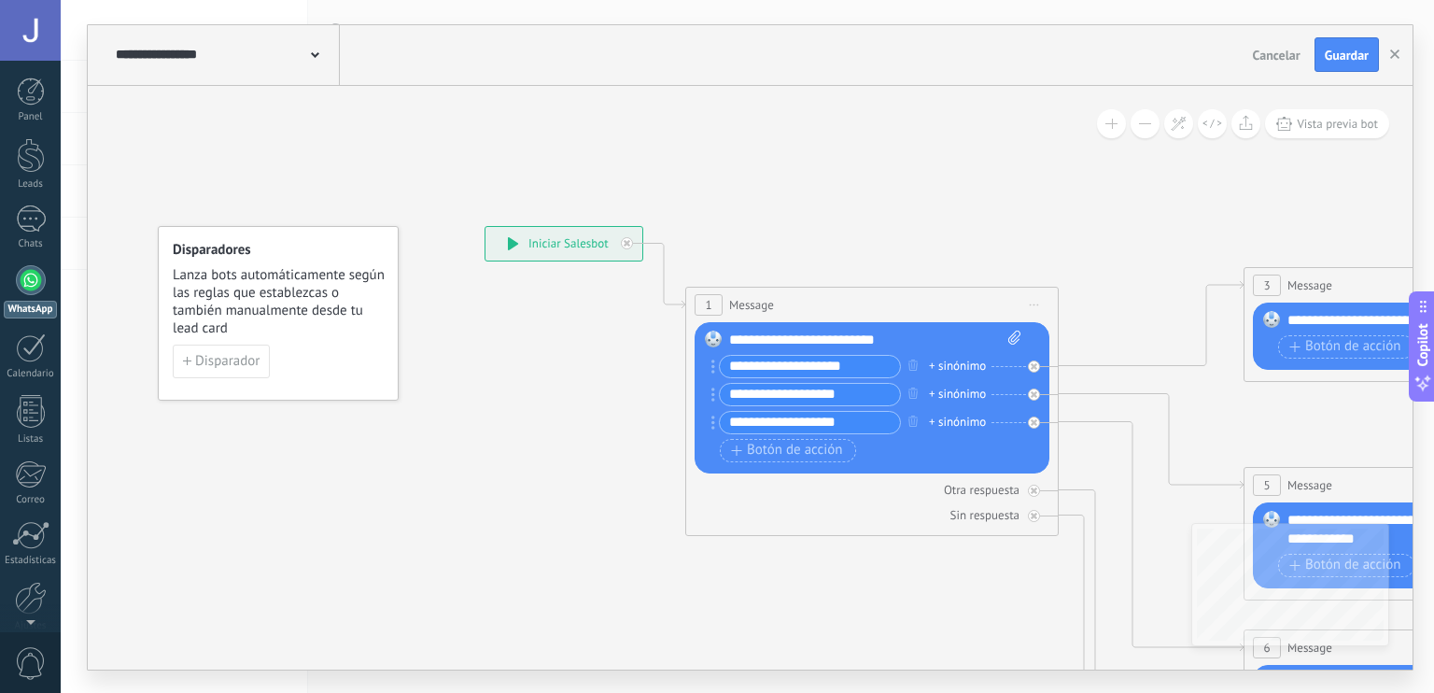
drag, startPoint x: 869, startPoint y: 362, endPoint x: 703, endPoint y: 378, distance: 167.0
click at [703, 378] on div "Reemplazar Quitar Convertir a mensaje de voz Arrastre la imagen aquí para adjun…" at bounding box center [872, 397] width 355 height 151
type input "***"
drag, startPoint x: 872, startPoint y: 393, endPoint x: 721, endPoint y: 419, distance: 153.5
click at [721, 419] on div "**********" at bounding box center [870, 397] width 301 height 84
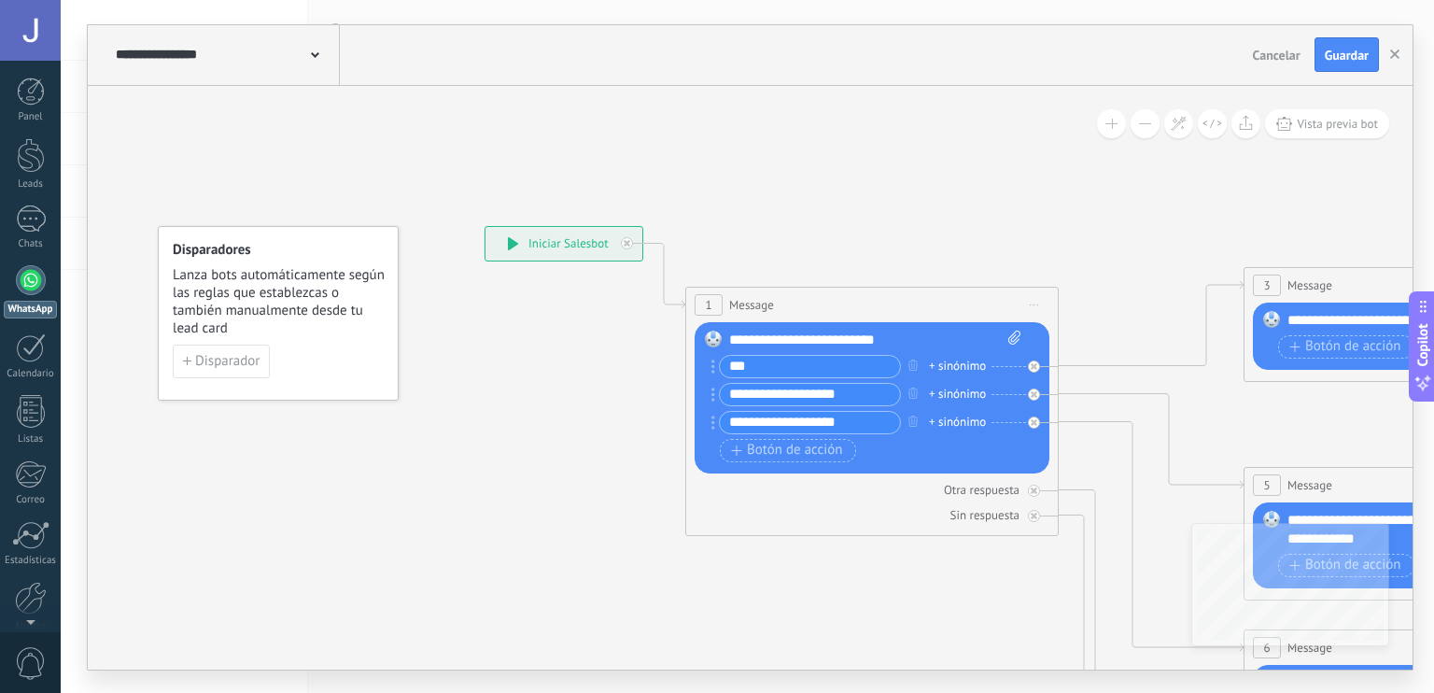
type input "**********"
drag, startPoint x: 748, startPoint y: 371, endPoint x: 713, endPoint y: 376, distance: 35.0
click at [713, 376] on div "***" at bounding box center [807, 366] width 190 height 23
type input "**********"
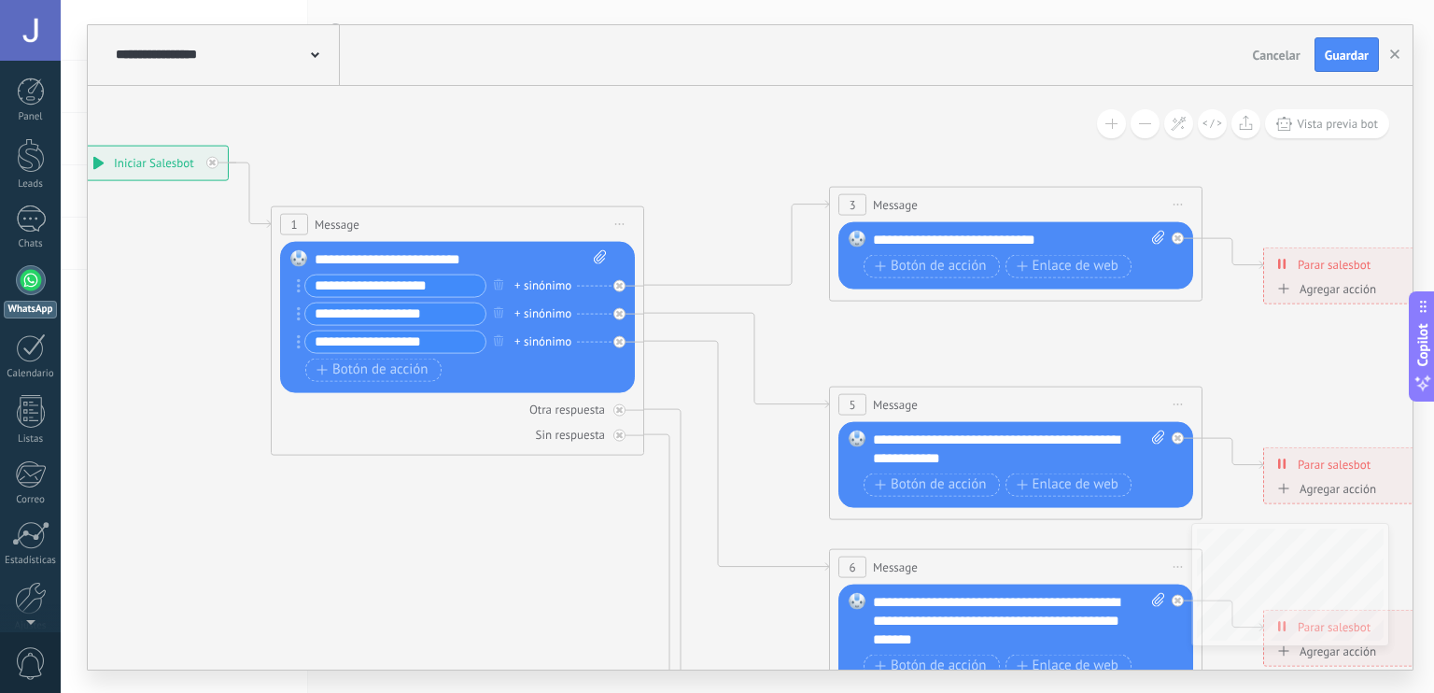
drag, startPoint x: 1158, startPoint y: 212, endPoint x: 743, endPoint y: 132, distance: 422.3
click at [743, 132] on icon at bounding box center [1058, 611] width 2911 height 1866
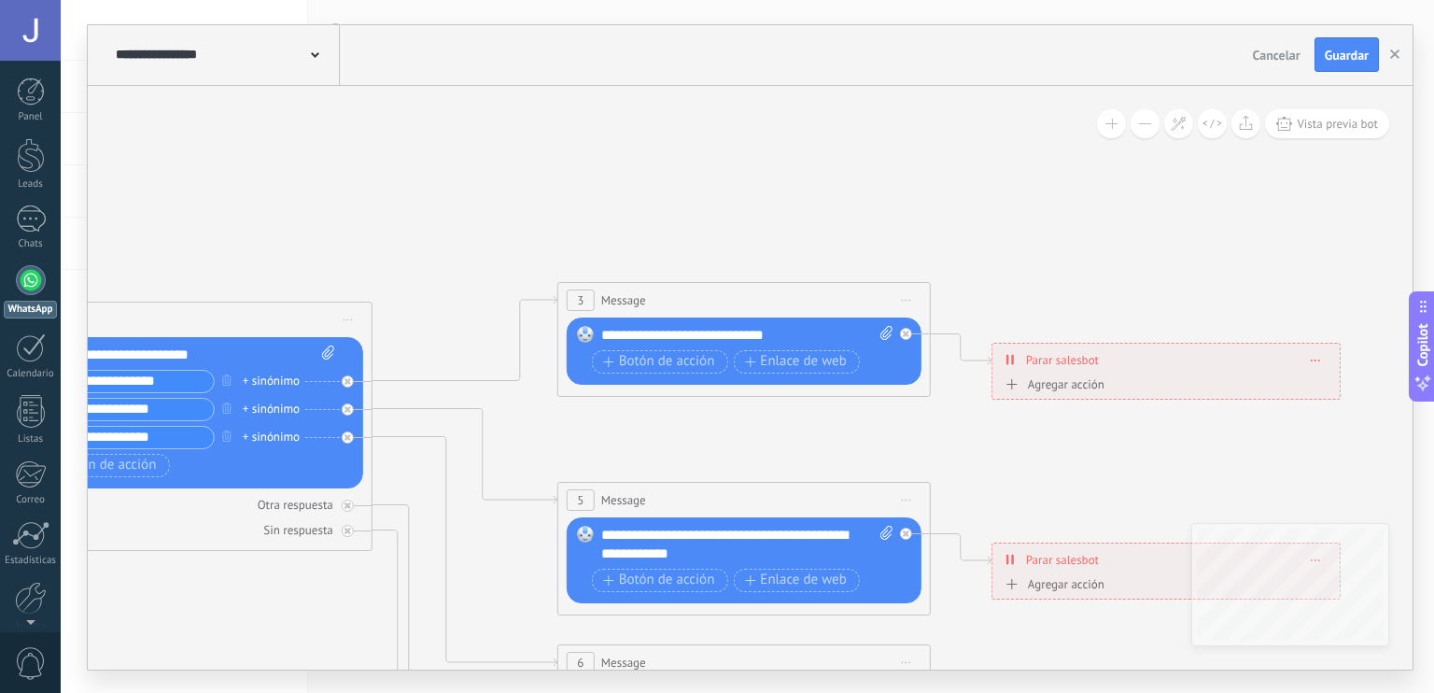
drag, startPoint x: 732, startPoint y: 201, endPoint x: 459, endPoint y: 296, distance: 288.8
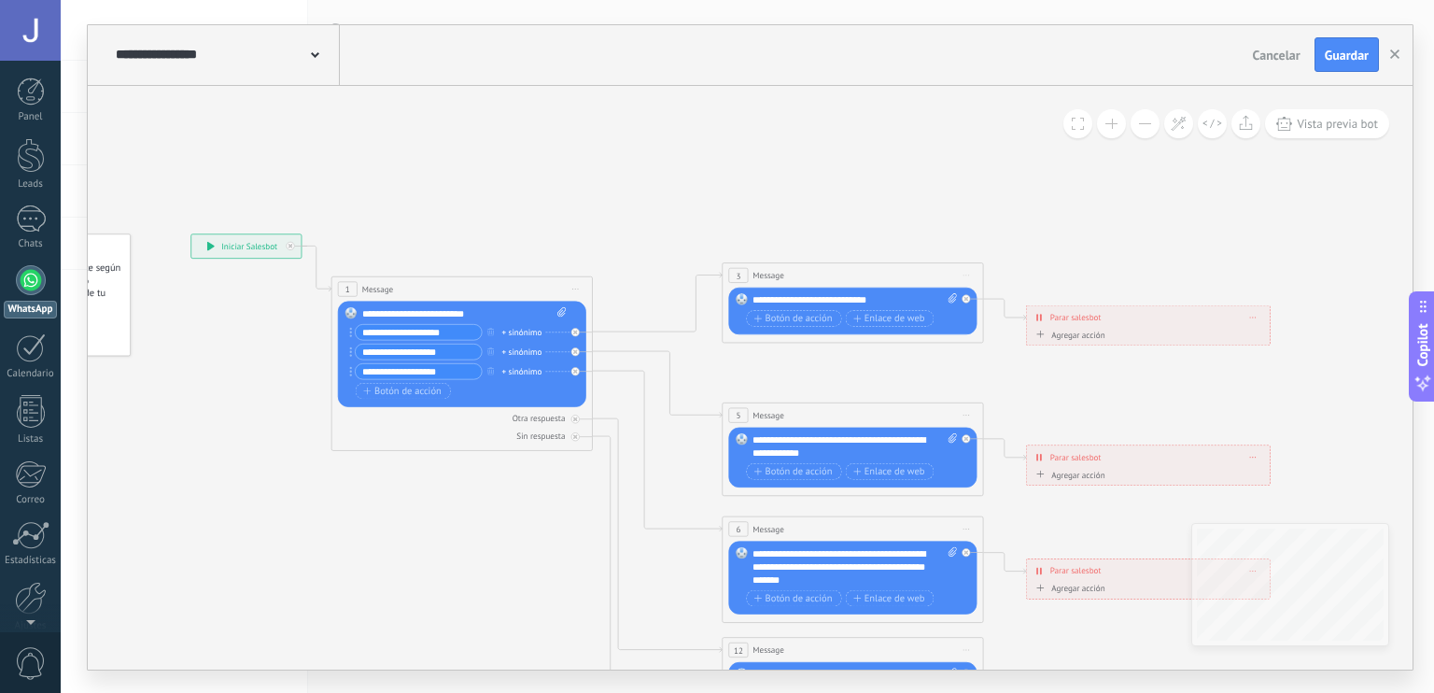
drag, startPoint x: 433, startPoint y: 412, endPoint x: 628, endPoint y: 388, distance: 195.8
click at [628, 388] on icon at bounding box center [883, 560] width 2038 height 1306
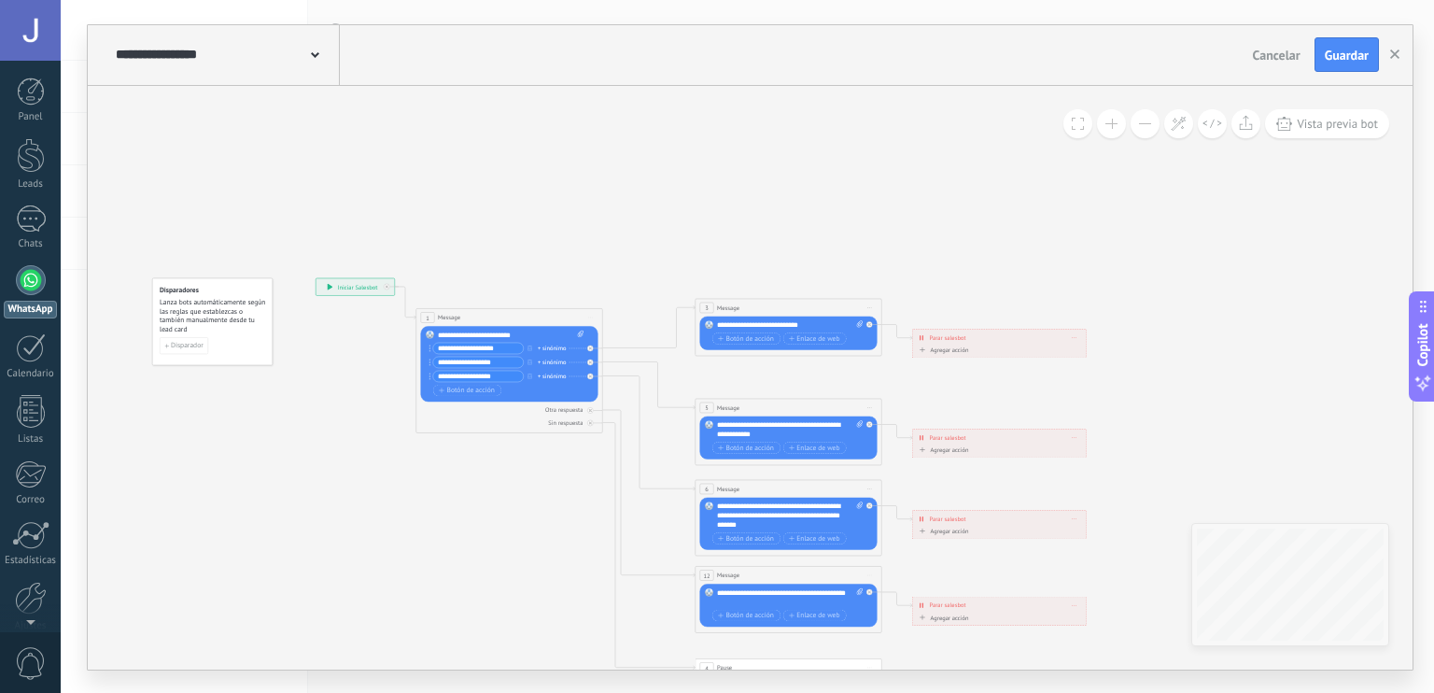
drag, startPoint x: 330, startPoint y: 516, endPoint x: 433, endPoint y: 487, distance: 107.6
click at [433, 487] on icon at bounding box center [810, 510] width 1456 height 933
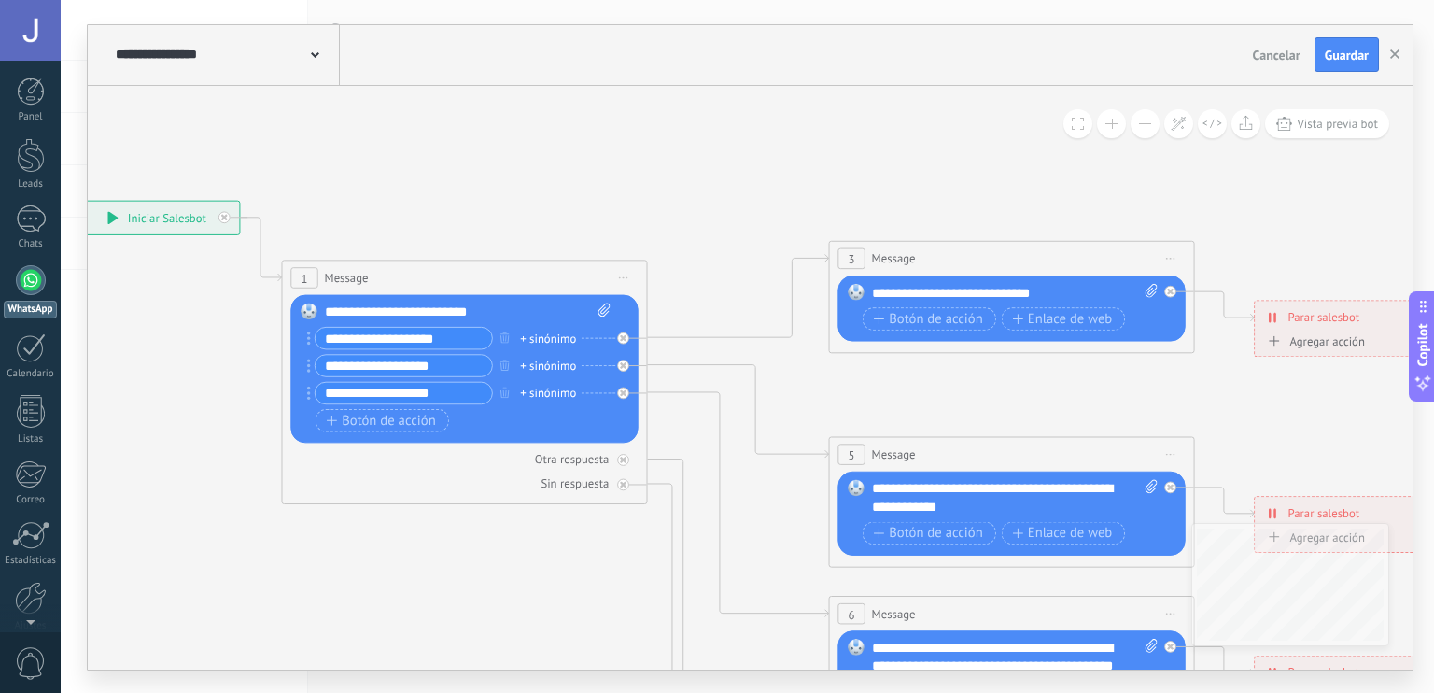
drag, startPoint x: 757, startPoint y: 400, endPoint x: 436, endPoint y: 580, distance: 368.3
click at [436, 580] on icon at bounding box center [1053, 656] width 2853 height 1828
drag, startPoint x: 1021, startPoint y: 293, endPoint x: 882, endPoint y: 296, distance: 139.2
click at [882, 296] on div "**********" at bounding box center [1015, 292] width 287 height 19
click at [839, 378] on icon at bounding box center [1053, 656] width 2853 height 1828
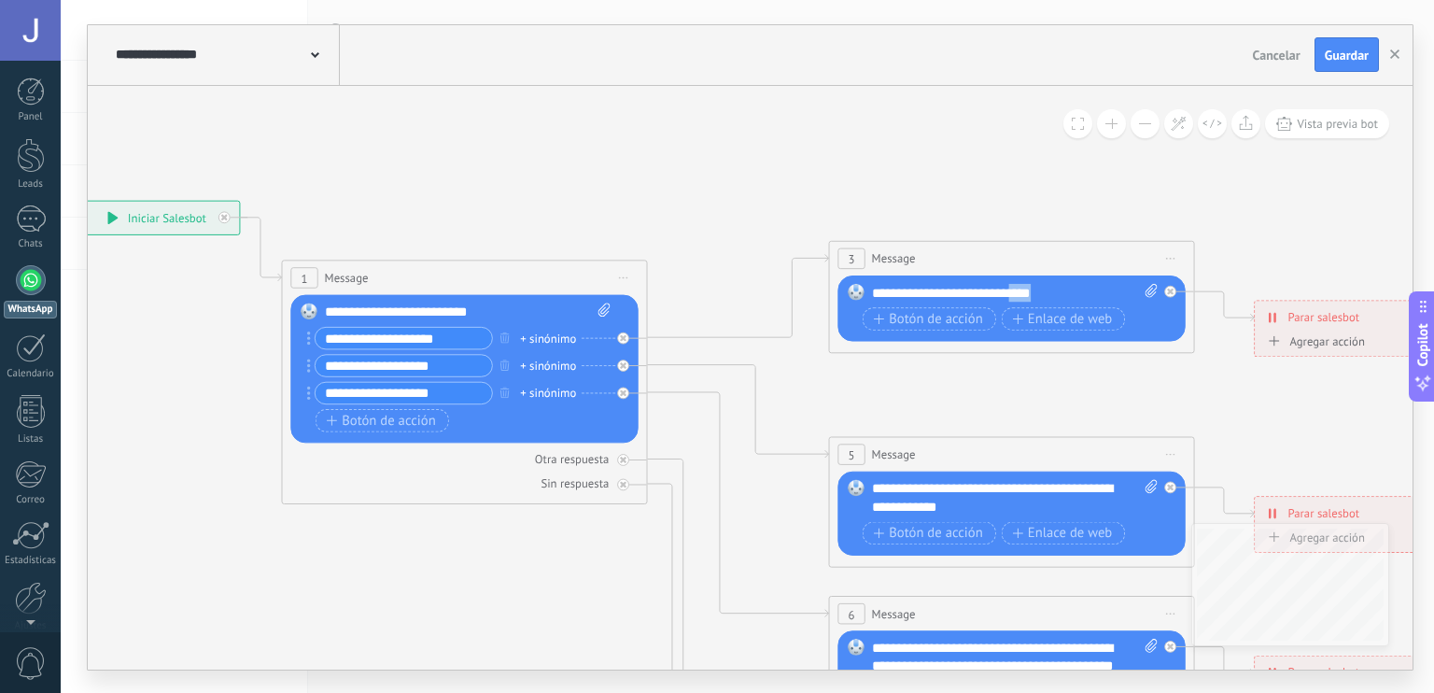
drag, startPoint x: 1056, startPoint y: 289, endPoint x: 1020, endPoint y: 281, distance: 37.2
click at [1020, 281] on div "Reemplazar Quitar Convertir a mensaje de voz Arrastre la imagen aquí para adjun…" at bounding box center [1011, 308] width 347 height 66
click at [938, 322] on span "Botón de acción" at bounding box center [928, 318] width 109 height 15
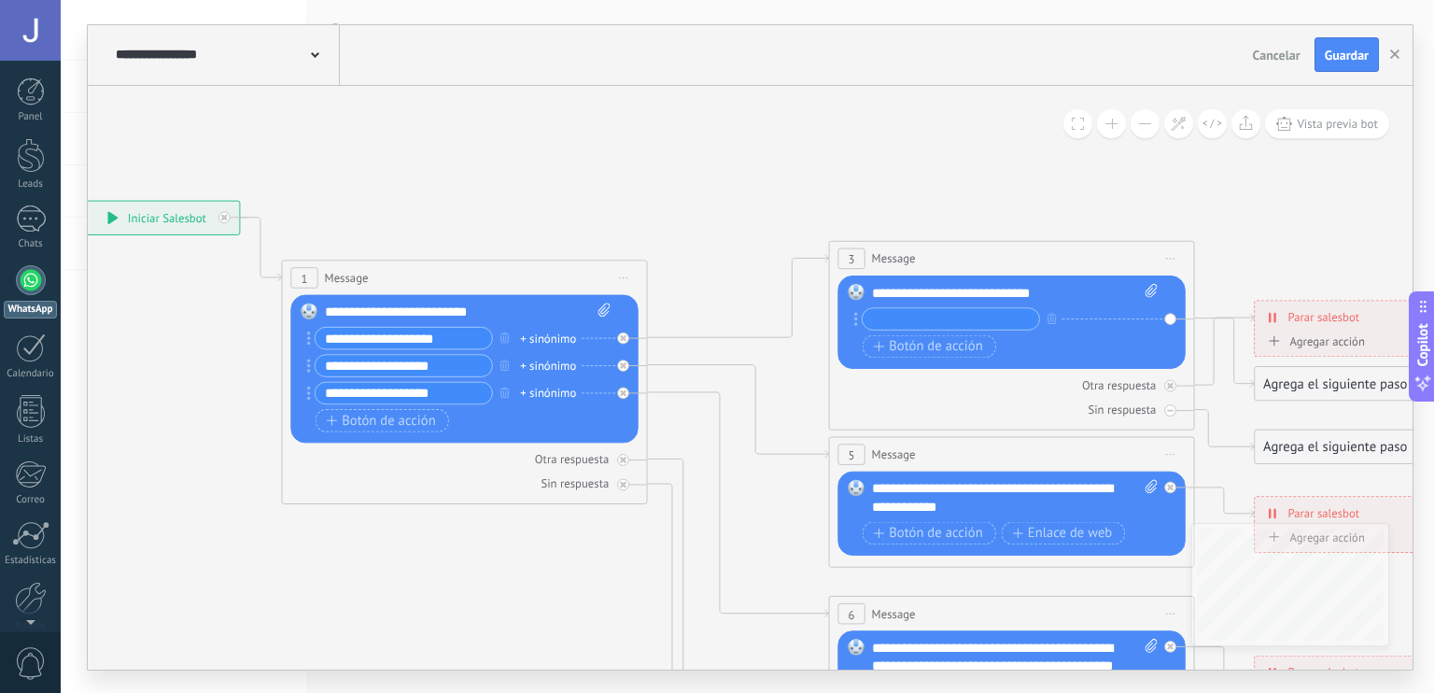
click at [960, 322] on input "text" at bounding box center [951, 318] width 176 height 21
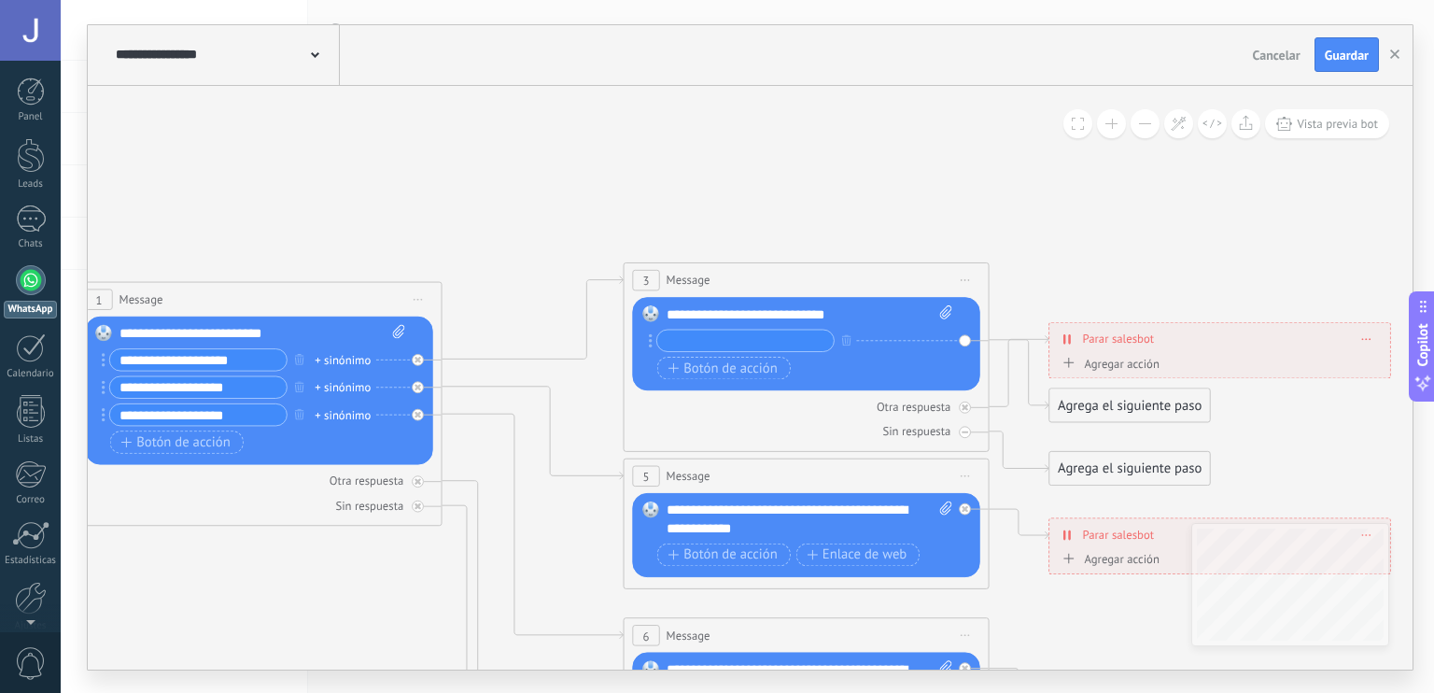
drag, startPoint x: 1150, startPoint y: 198, endPoint x: 945, endPoint y: 219, distance: 206.6
click at [945, 219] on icon at bounding box center [848, 649] width 2853 height 1771
click at [783, 341] on input "text" at bounding box center [745, 340] width 176 height 21
type input "*"
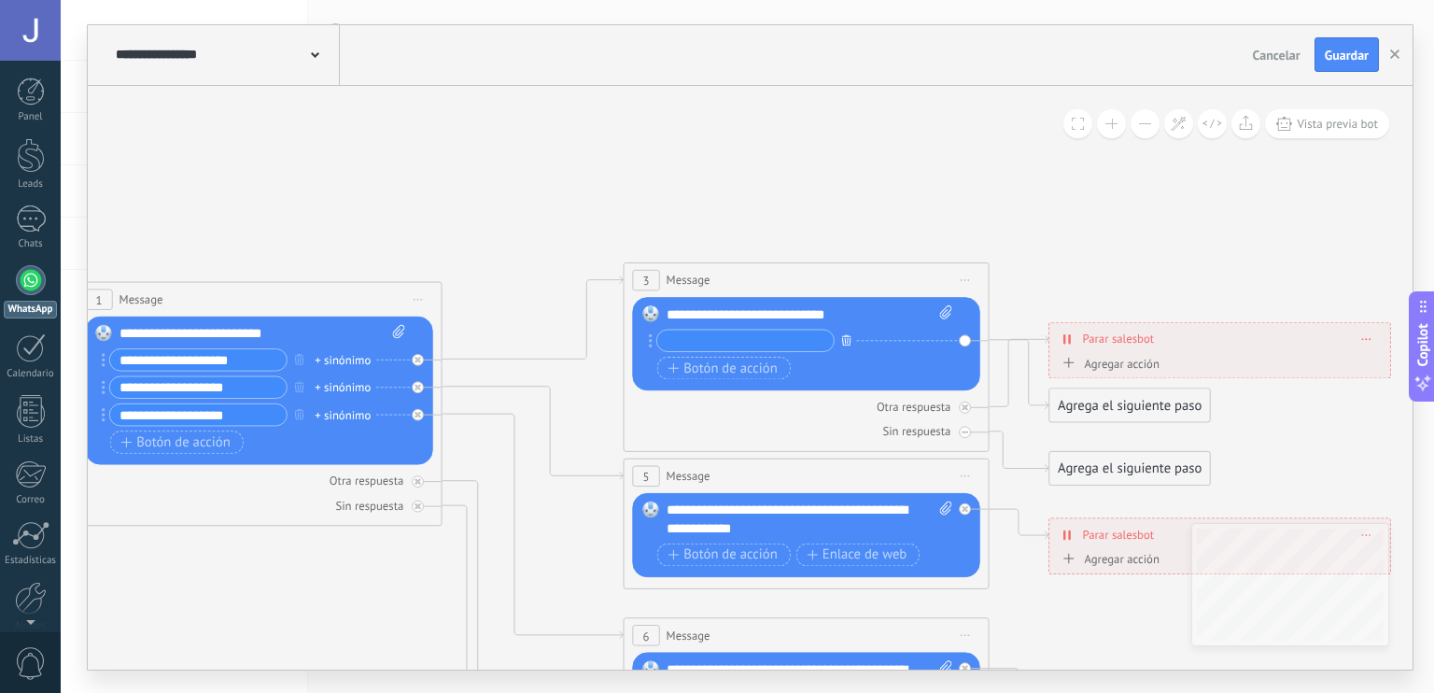
click at [843, 343] on icon "button" at bounding box center [846, 339] width 9 height 11
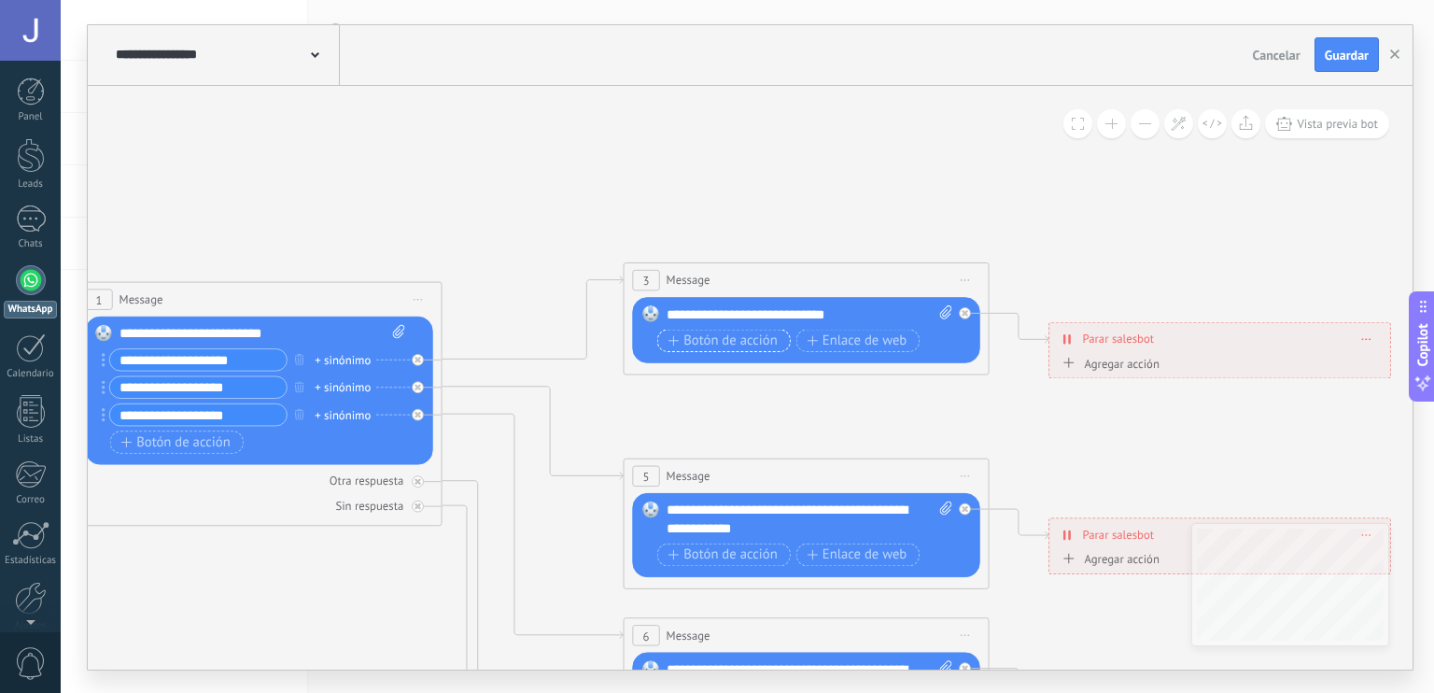
click at [753, 344] on span "Botón de acción" at bounding box center [723, 340] width 109 height 15
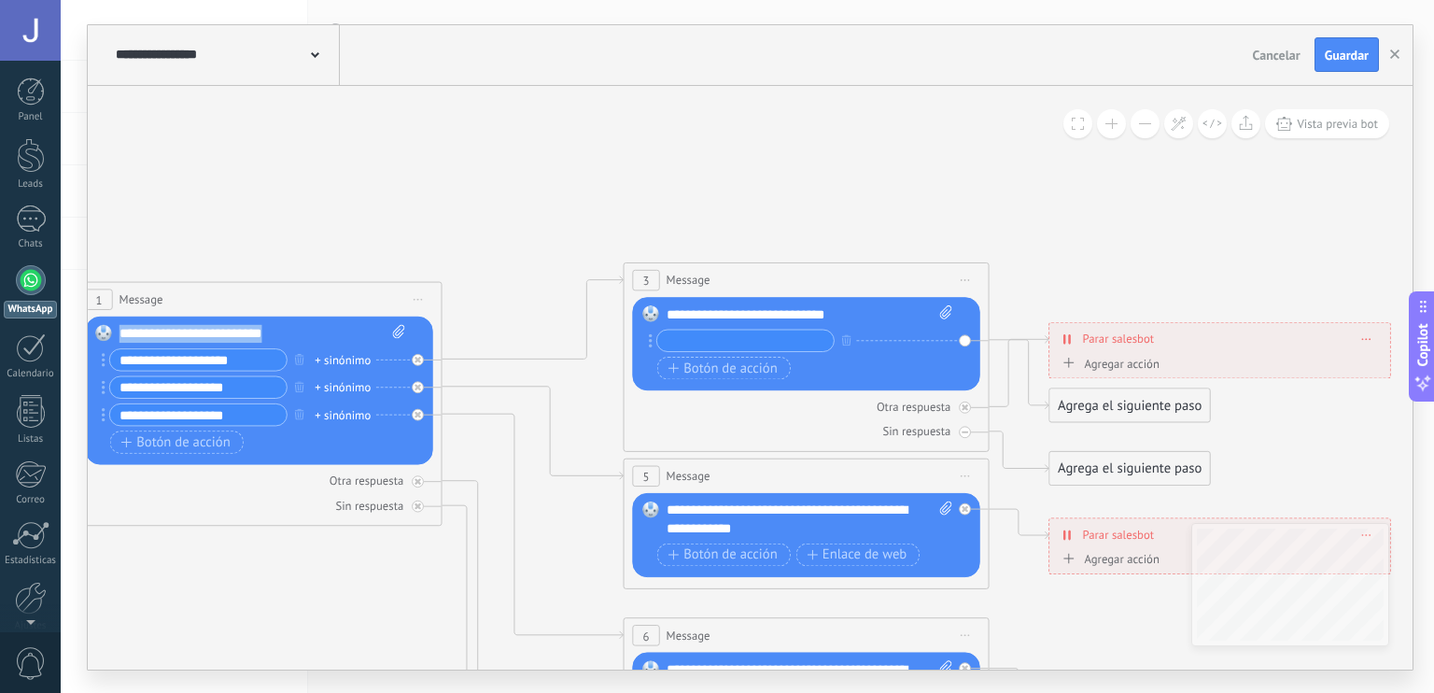
drag, startPoint x: 271, startPoint y: 324, endPoint x: 93, endPoint y: 333, distance: 177.7
click at [93, 333] on div "Reemplazar Quitar Convertir a mensaje de voz Arrastre la imagen aquí para adjun…" at bounding box center [258, 390] width 347 height 148
copy div "**********"
drag, startPoint x: 854, startPoint y: 307, endPoint x: 624, endPoint y: 318, distance: 230.0
click at [624, 318] on div "3 Message ******* (a): Todos los contactos - canales seleccionados Todos los co…" at bounding box center [807, 357] width 366 height 190
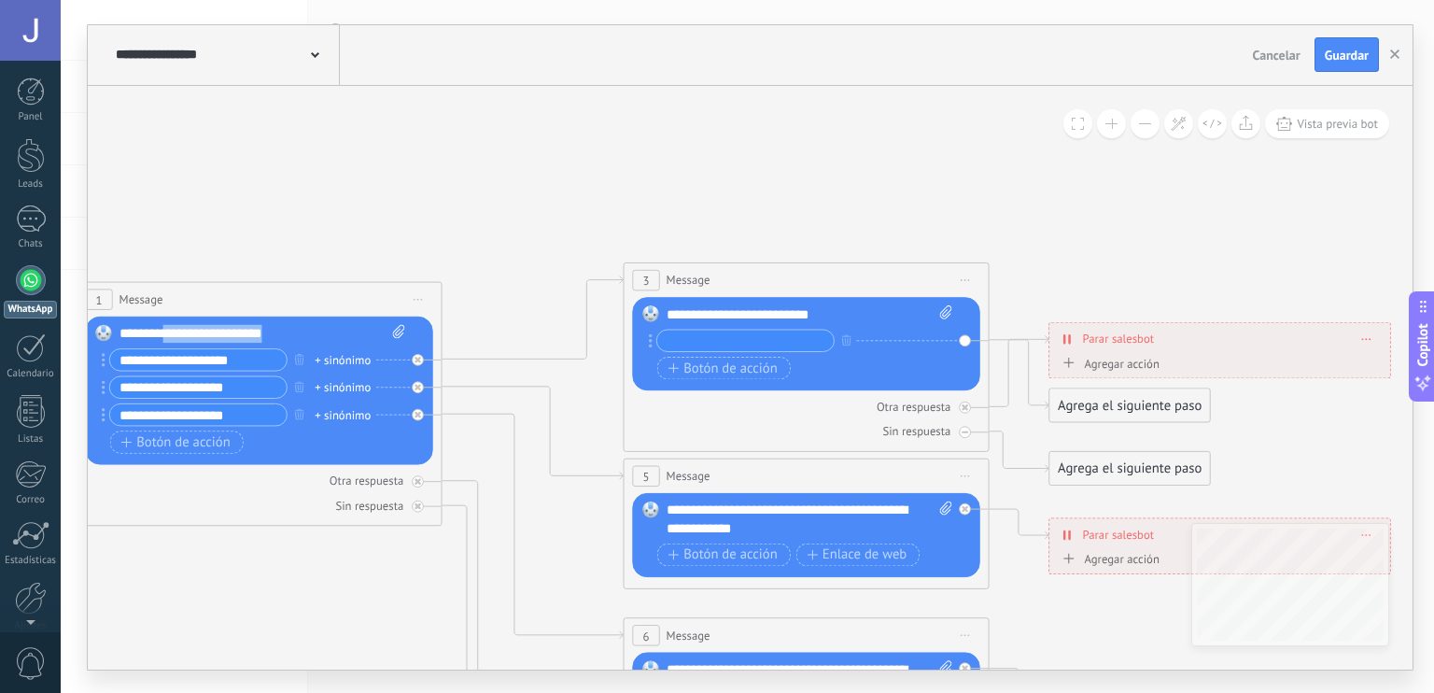
drag, startPoint x: 276, startPoint y: 326, endPoint x: 164, endPoint y: 341, distance: 113.1
click at [164, 341] on div "**********" at bounding box center [263, 333] width 287 height 19
drag, startPoint x: 258, startPoint y: 360, endPoint x: 142, endPoint y: 356, distance: 115.9
click at [142, 356] on input "**********" at bounding box center [198, 359] width 176 height 21
type input "**"
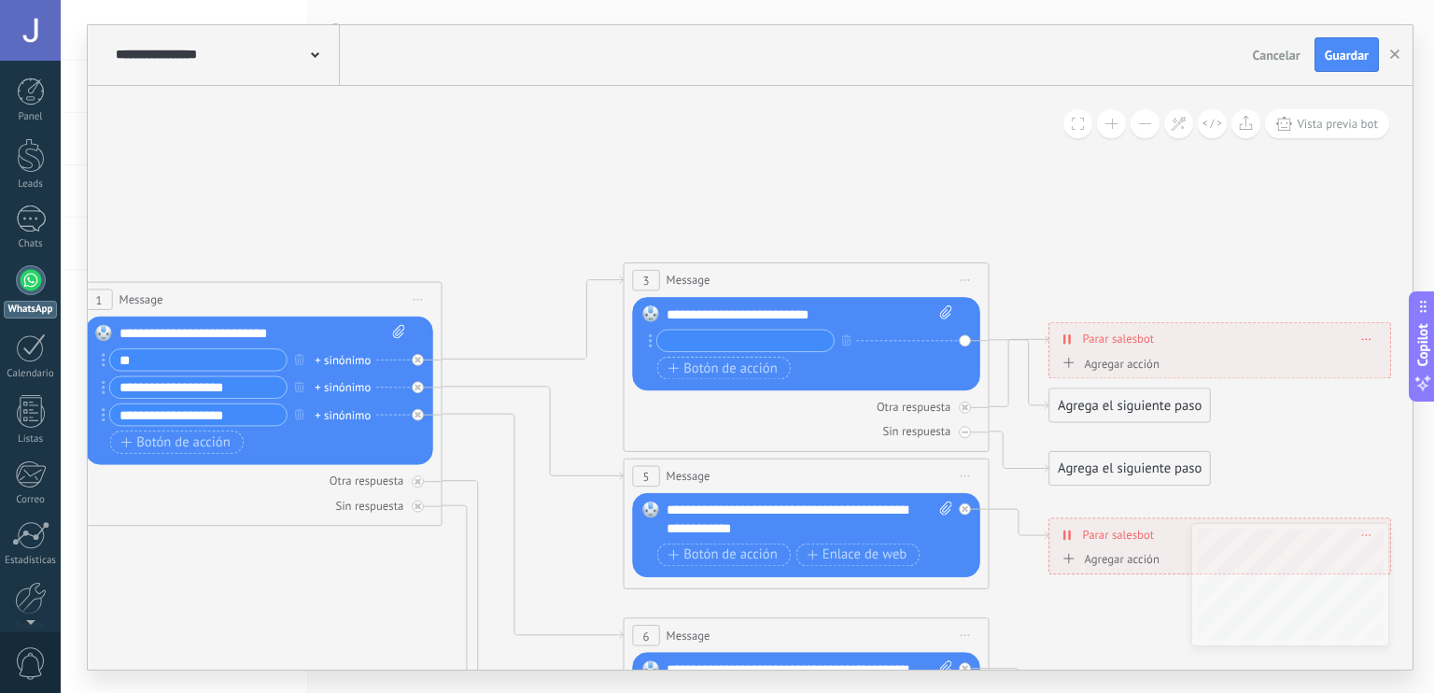
drag, startPoint x: 220, startPoint y: 384, endPoint x: 134, endPoint y: 401, distance: 88.5
click at [134, 401] on div "**********" at bounding box center [257, 389] width 295 height 82
click at [229, 384] on input "**********" at bounding box center [198, 386] width 176 height 21
drag, startPoint x: 229, startPoint y: 384, endPoint x: 165, endPoint y: 388, distance: 63.7
click at [165, 388] on input "**********" at bounding box center [198, 386] width 176 height 21
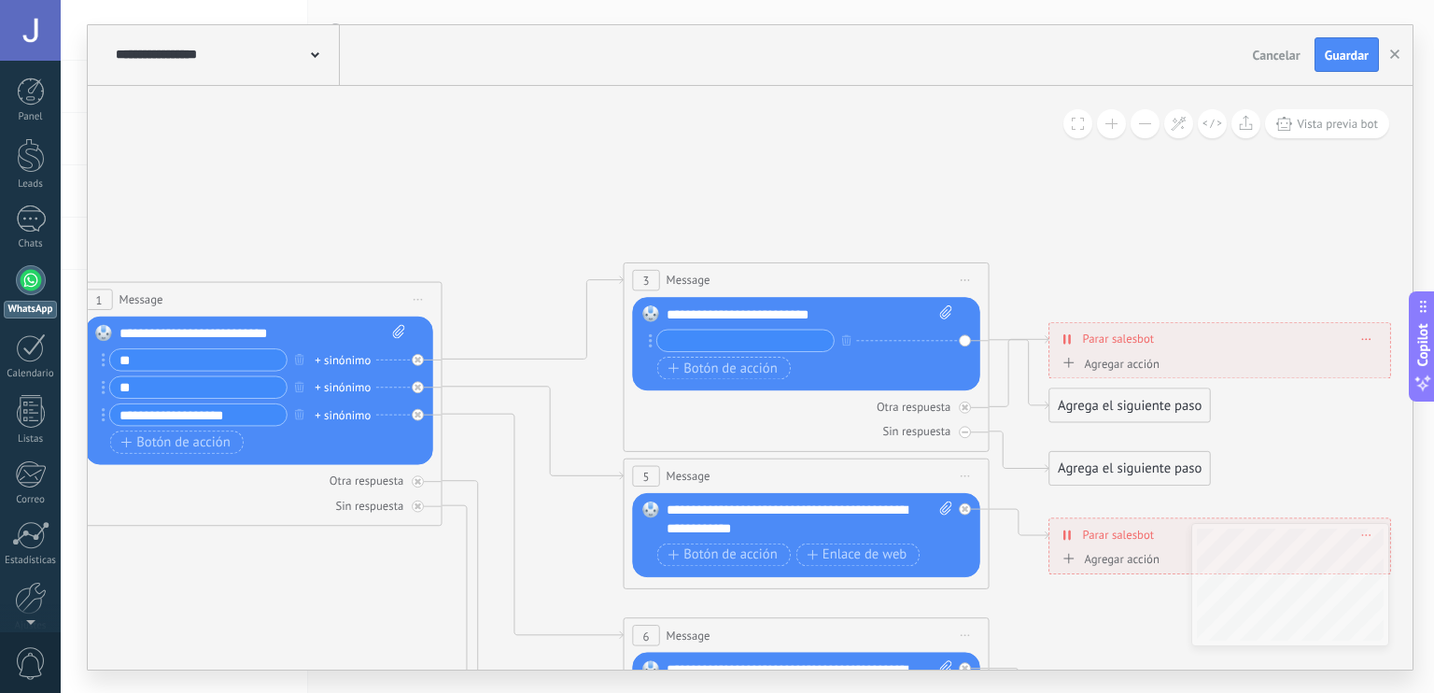
type input "**"
drag, startPoint x: 780, startPoint y: 525, endPoint x: 670, endPoint y: 511, distance: 111.1
click at [670, 511] on div "**********" at bounding box center [810, 519] width 287 height 36
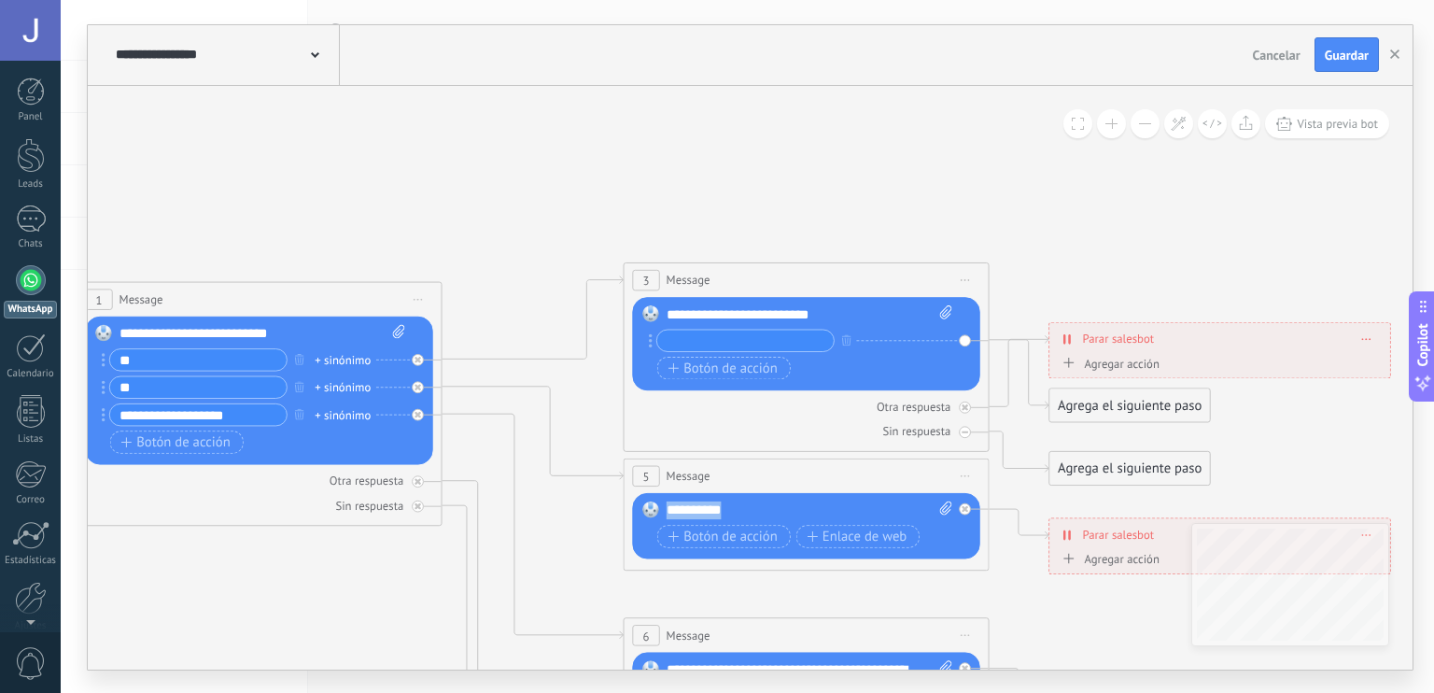
drag, startPoint x: 773, startPoint y: 501, endPoint x: 595, endPoint y: 533, distance: 181.2
click at [899, 501] on div "**********" at bounding box center [810, 510] width 287 height 19
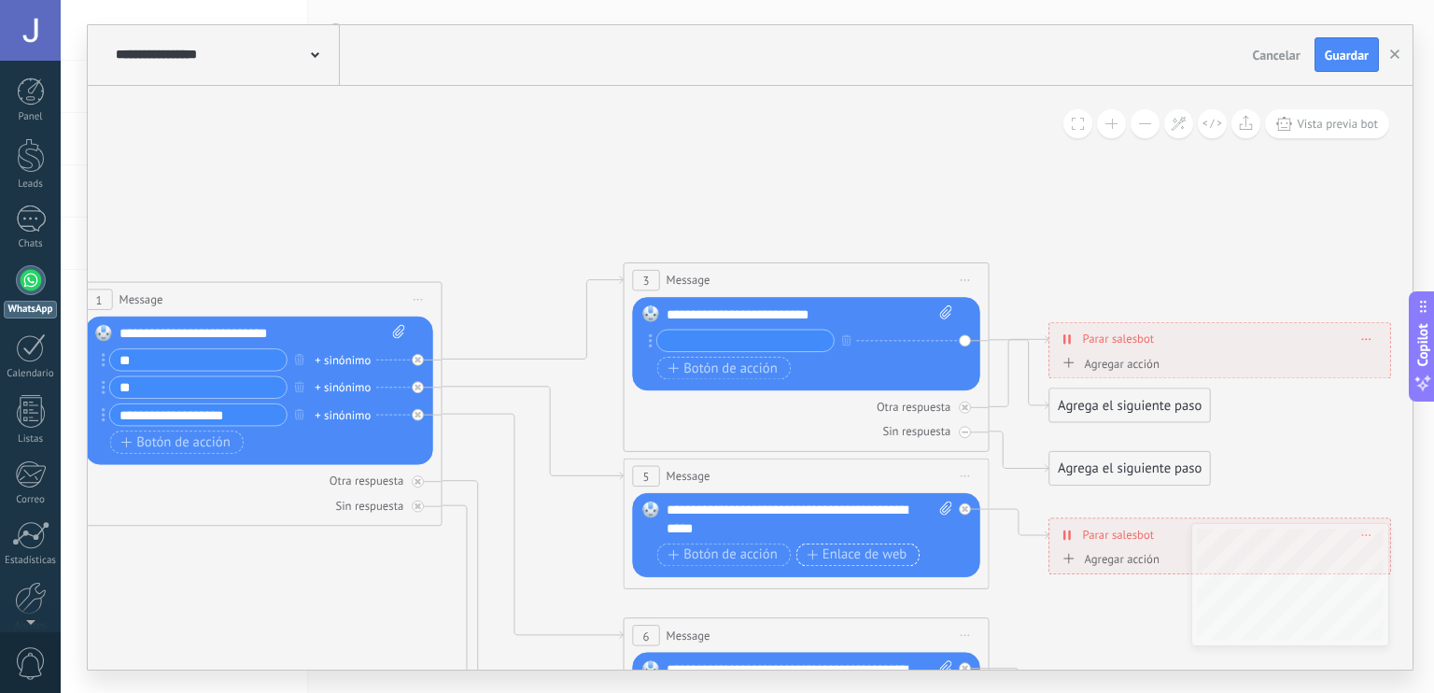
click at [874, 557] on span "Enlace de web" at bounding box center [857, 554] width 100 height 15
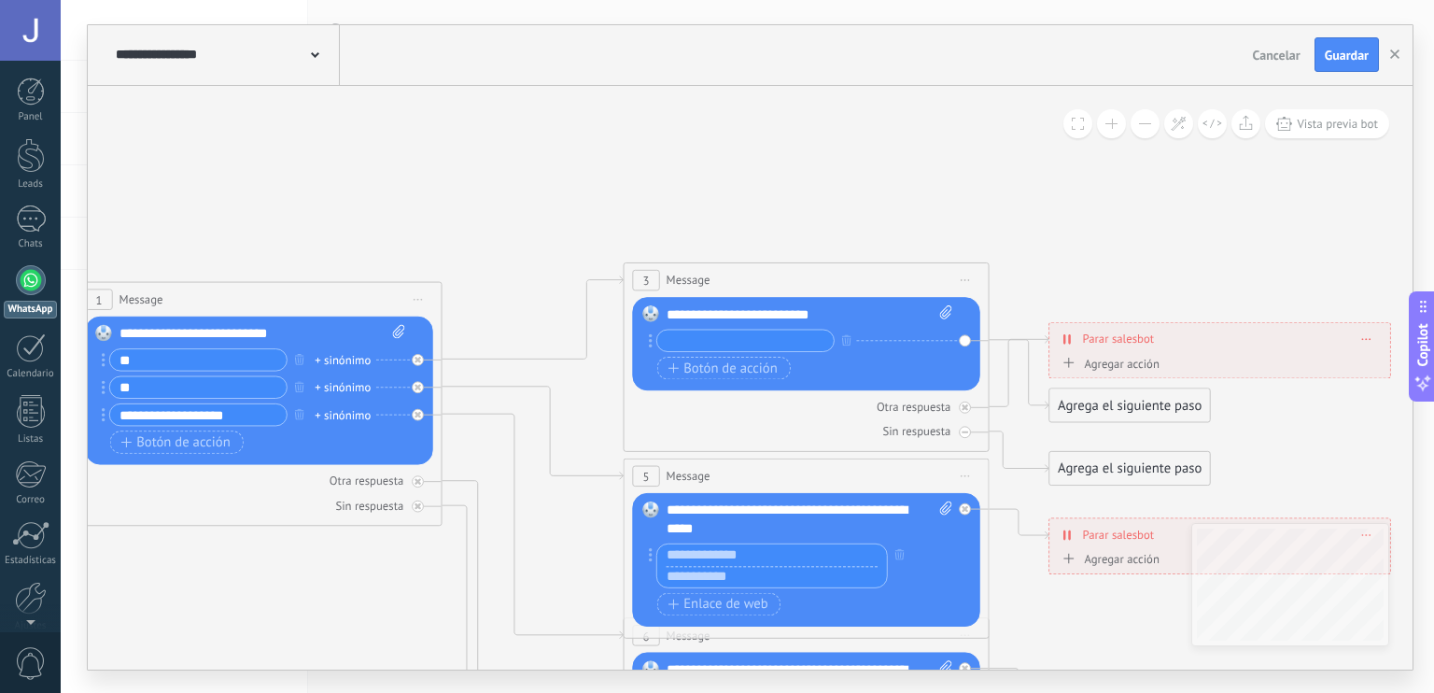
click at [826, 554] on input "text" at bounding box center [772, 553] width 230 height 21
click at [766, 572] on input "text" at bounding box center [772, 575] width 230 height 21
click at [777, 555] on input "text" at bounding box center [772, 553] width 230 height 21
type input "**********"
click at [757, 572] on input "text" at bounding box center [772, 575] width 230 height 21
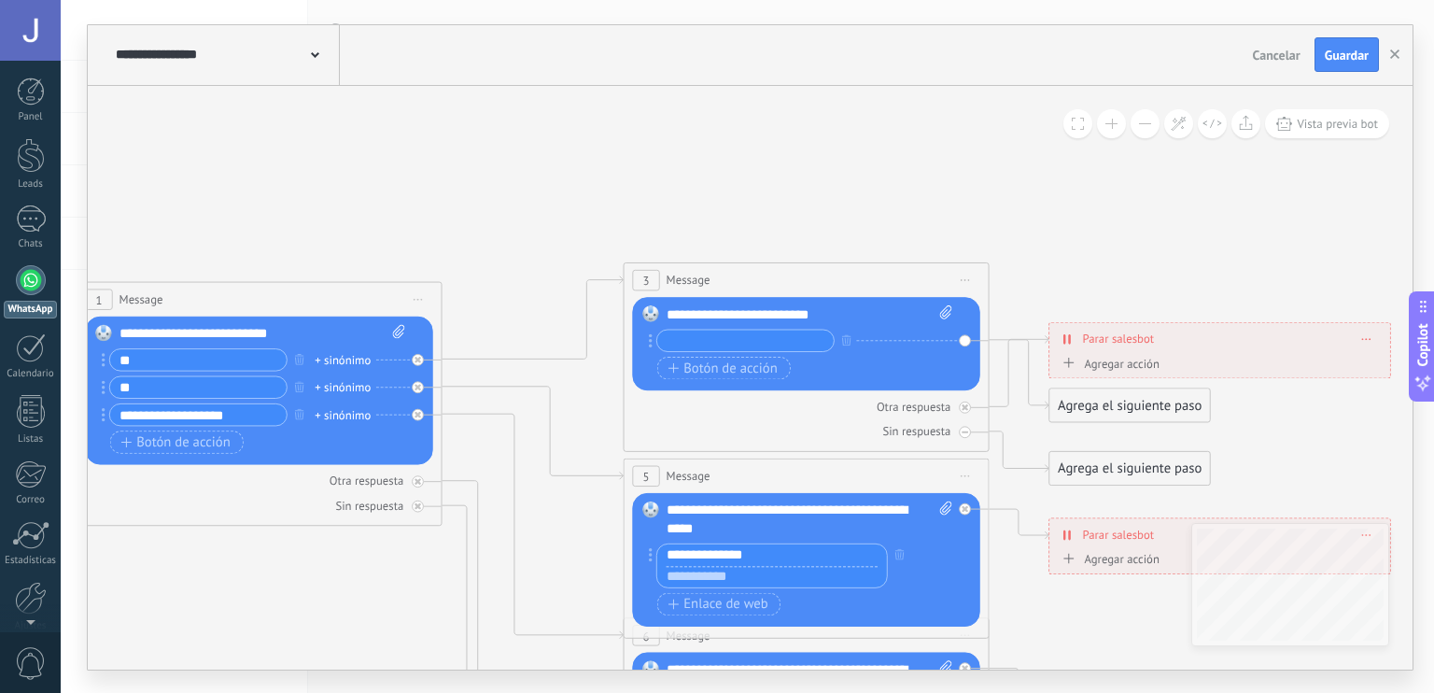
click at [743, 574] on input "text" at bounding box center [772, 575] width 230 height 21
paste input "**********"
type input "**********"
click at [958, 587] on div "Reemplazar Quitar Convertir a mensaje de voz Arrastre la imagen aquí para adjun…" at bounding box center [805, 560] width 347 height 134
click at [794, 558] on input "**********" at bounding box center [772, 553] width 230 height 21
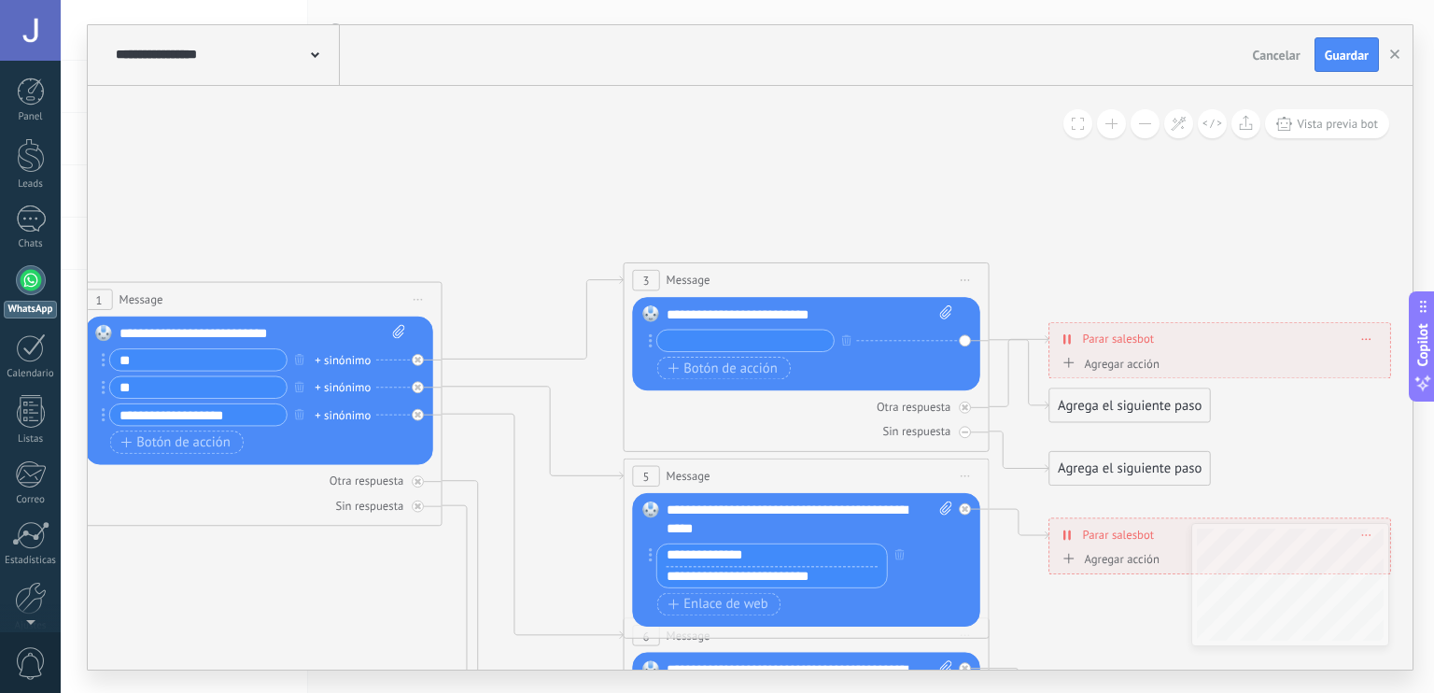
click at [925, 600] on div "Botón de acción Enlace de web" at bounding box center [804, 603] width 295 height 23
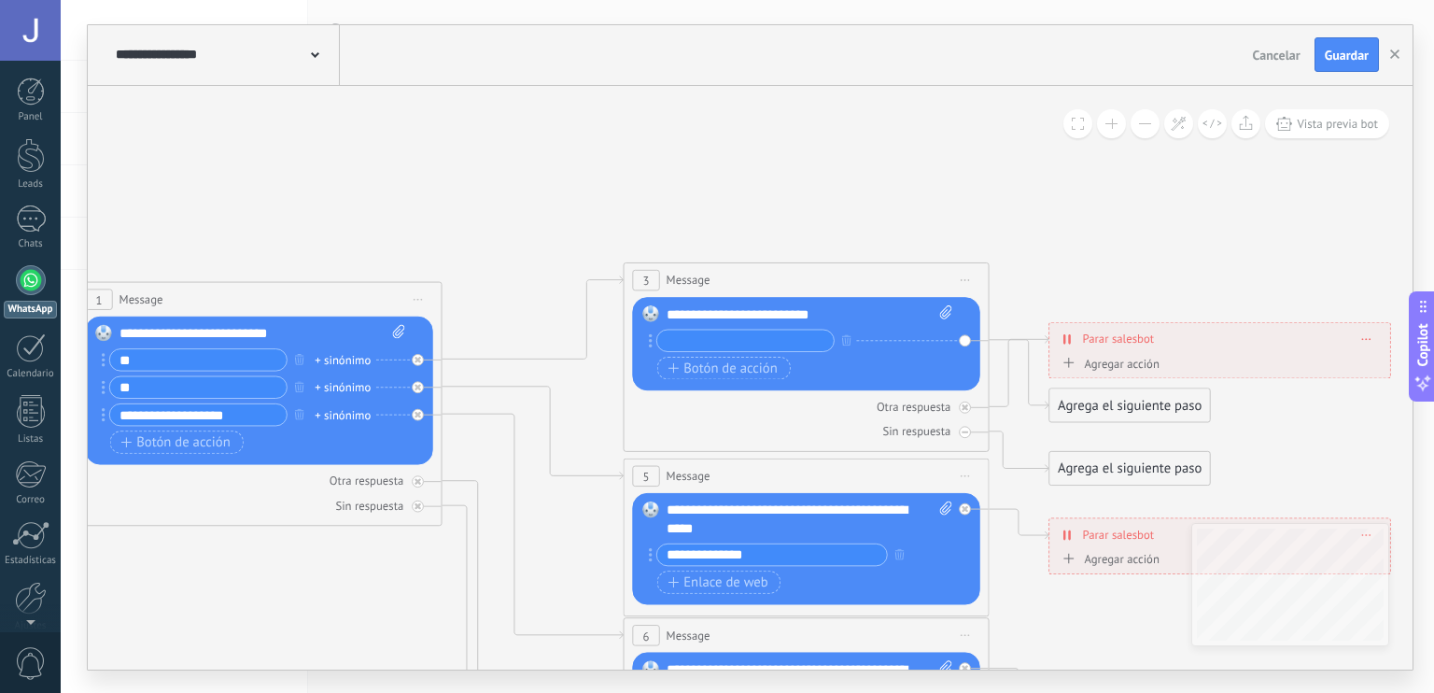
click at [827, 549] on input "**********" at bounding box center [772, 553] width 230 height 21
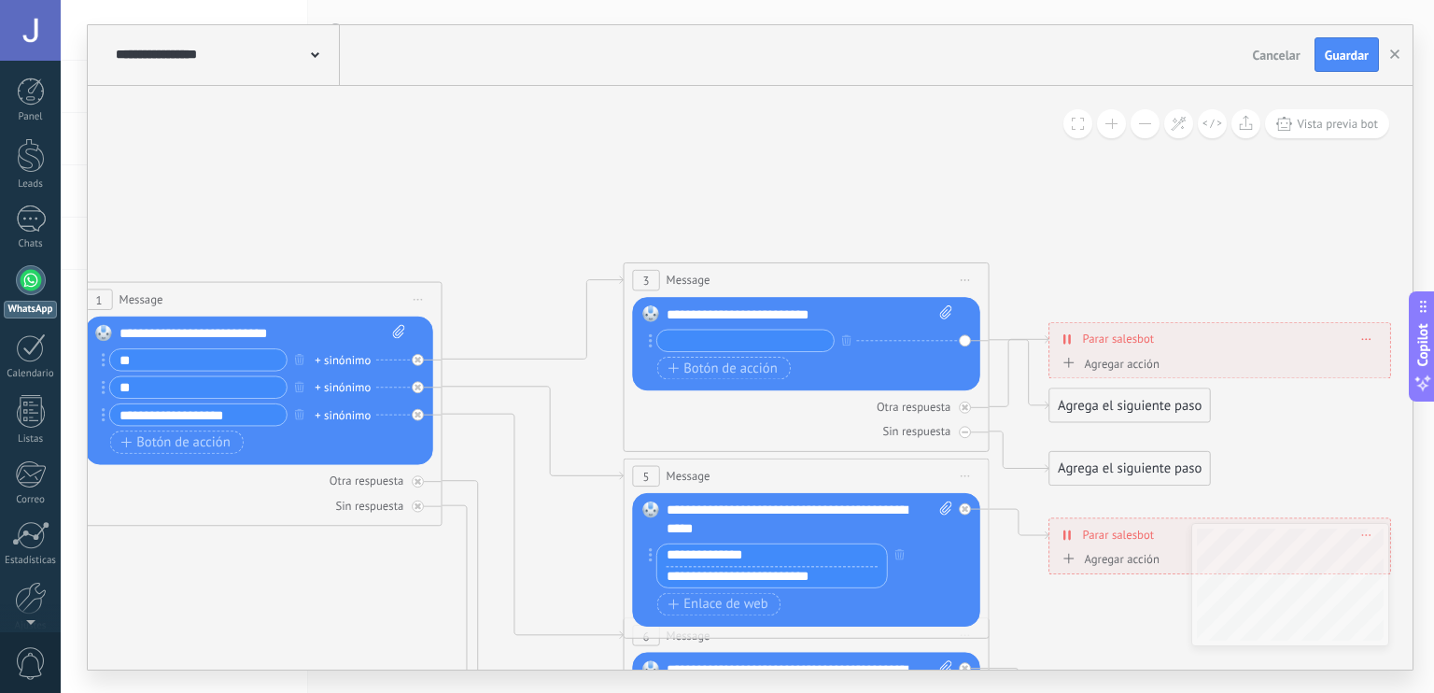
click at [904, 580] on div "**********" at bounding box center [796, 565] width 295 height 45
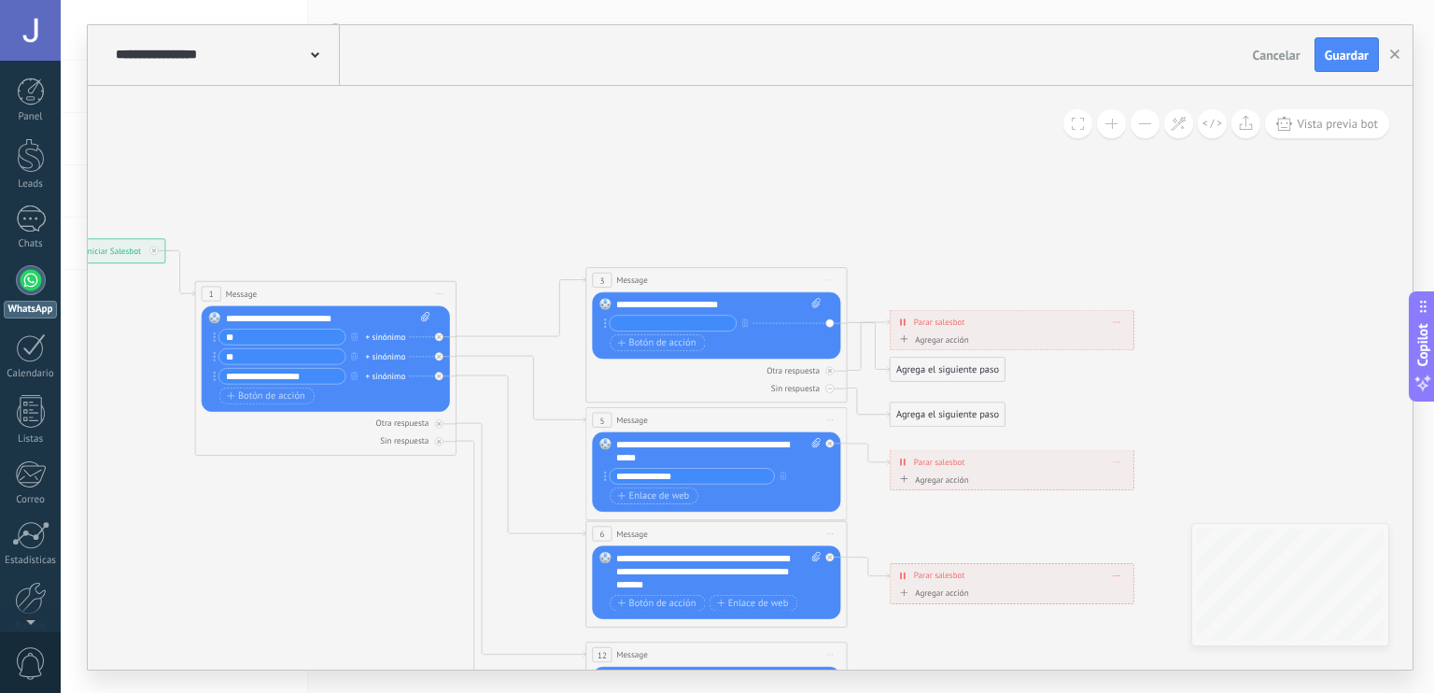
drag, startPoint x: 1290, startPoint y: 327, endPoint x: 1246, endPoint y: 149, distance: 182.8
click at [1246, 149] on icon at bounding box center [746, 543] width 2038 height 1265
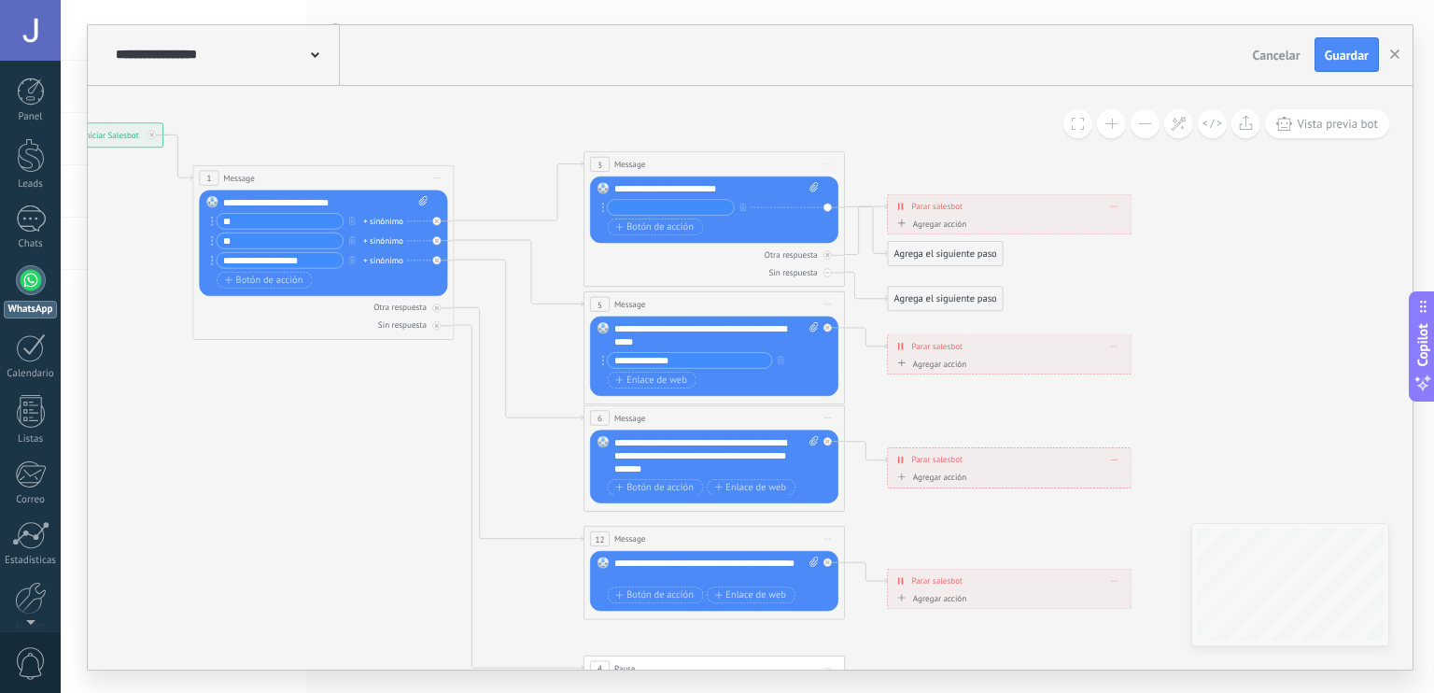
drag, startPoint x: 1238, startPoint y: 320, endPoint x: 1248, endPoint y: 280, distance: 41.2
click at [1248, 280] on icon at bounding box center [744, 427] width 2038 height 1265
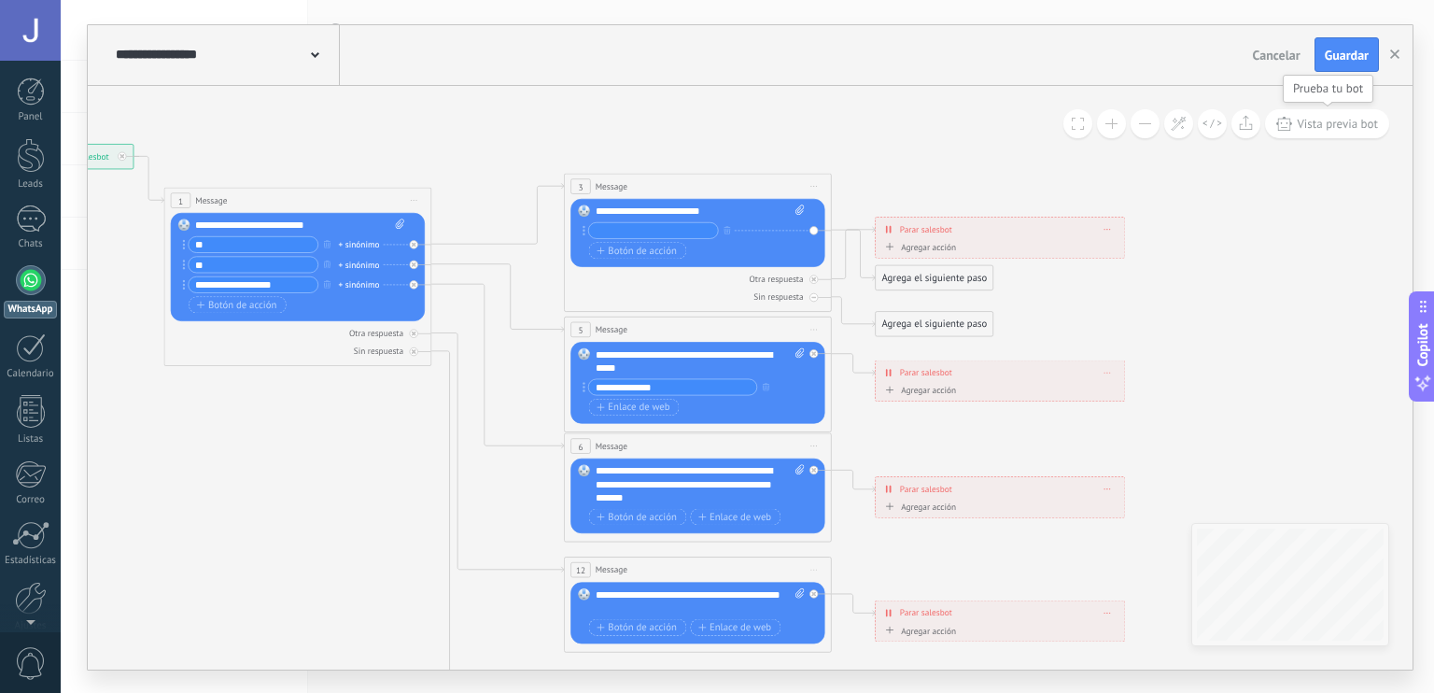
click at [1315, 126] on span "Vista previa bot" at bounding box center [1337, 124] width 81 height 16
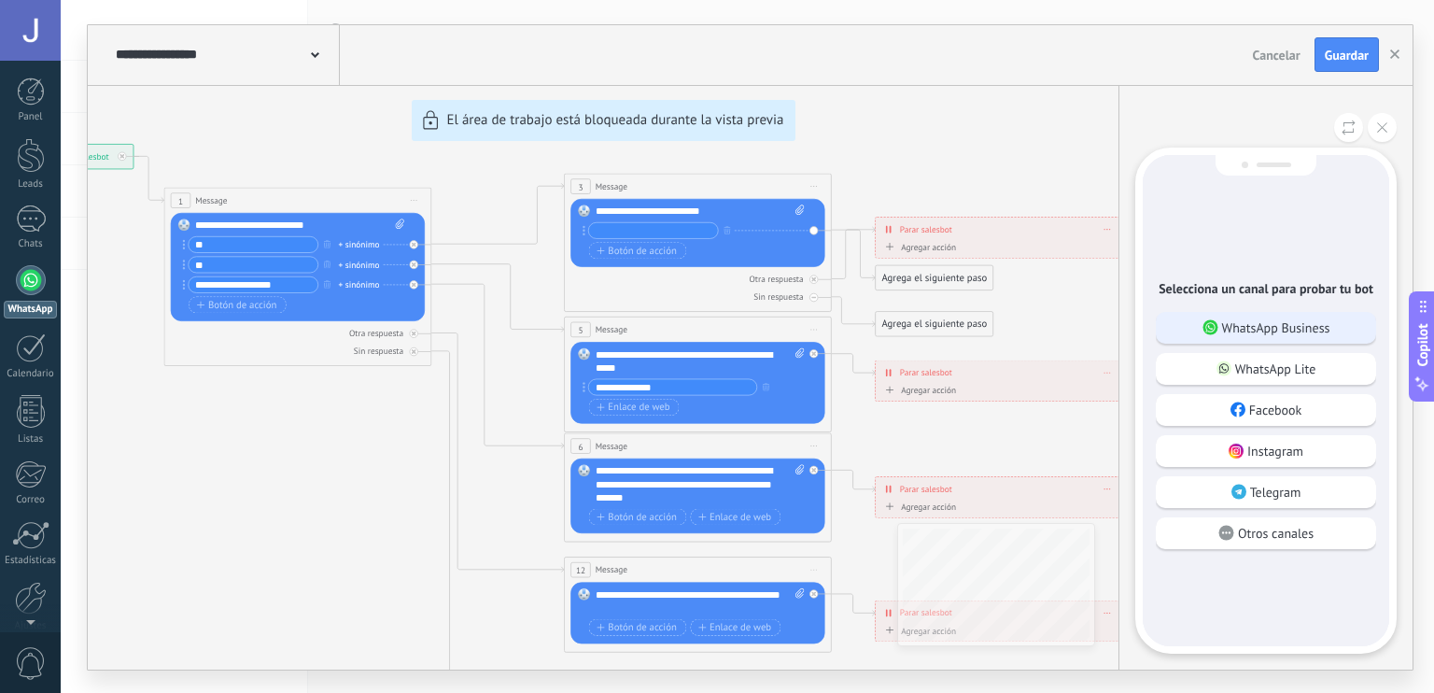
click at [1274, 323] on p "WhatsApp Business" at bounding box center [1276, 327] width 108 height 17
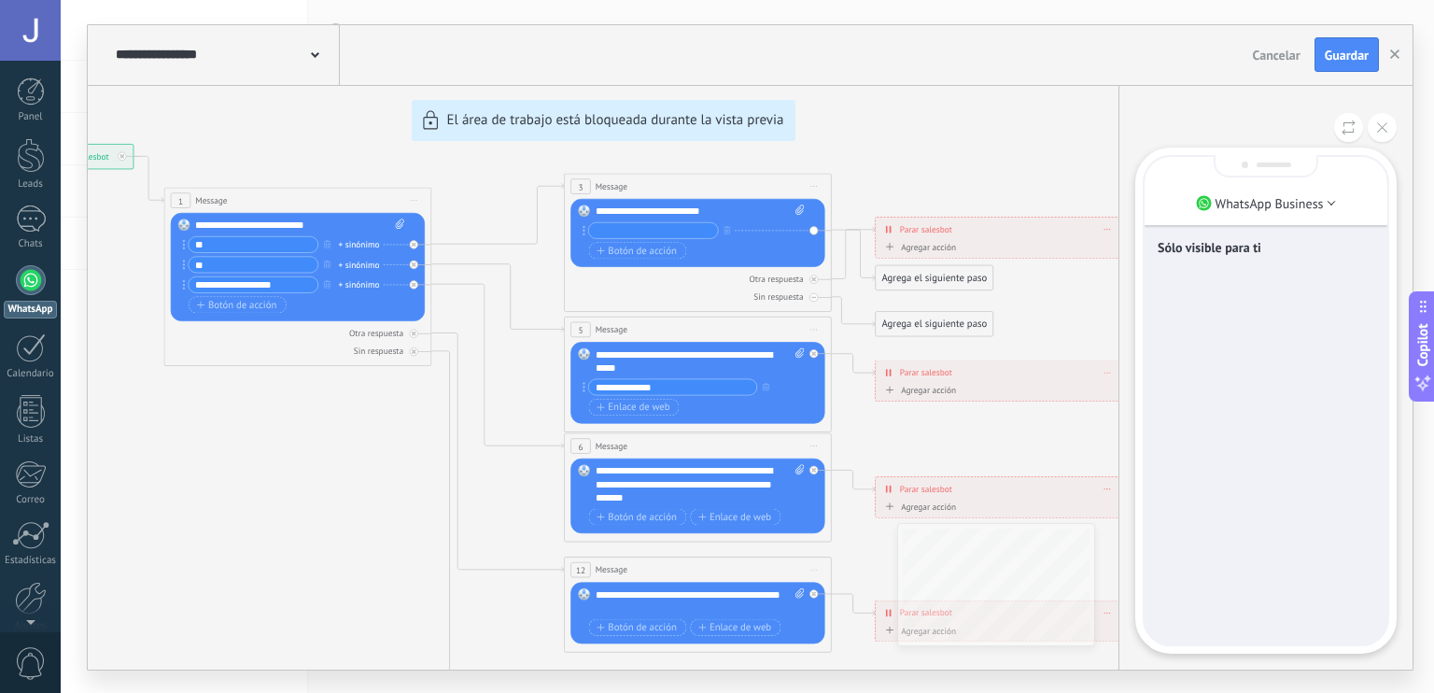
click at [1255, 290] on div "Sólo visible para ti" at bounding box center [1266, 400] width 243 height 487
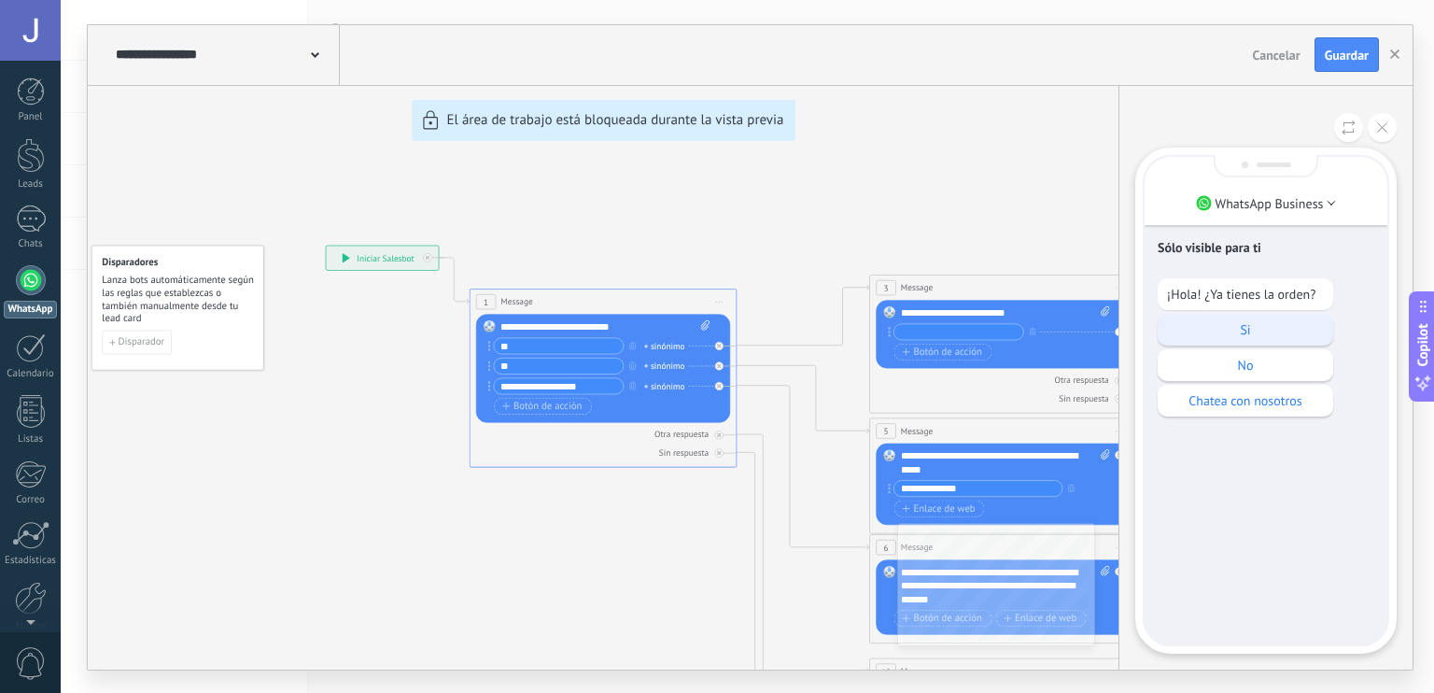
click at [1227, 335] on p "Si" at bounding box center [1245, 329] width 157 height 17
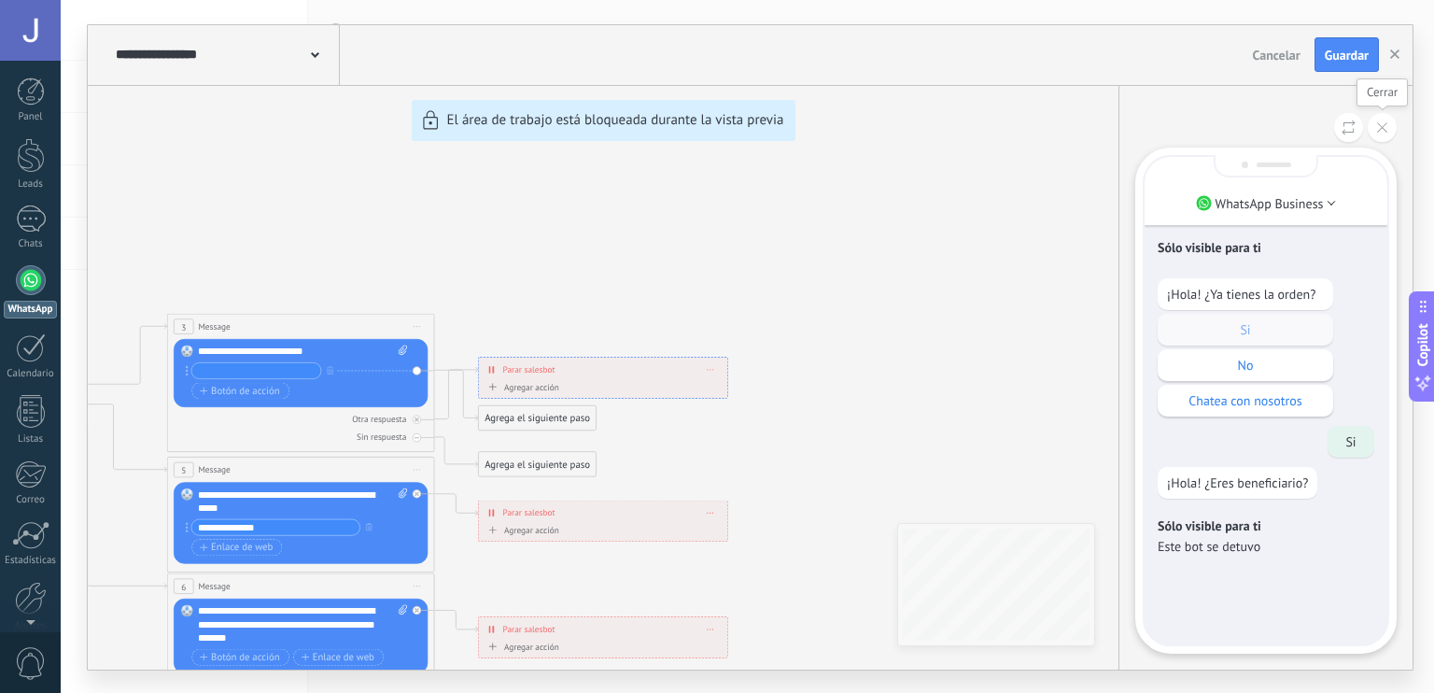
click at [1386, 122] on icon at bounding box center [1382, 127] width 10 height 10
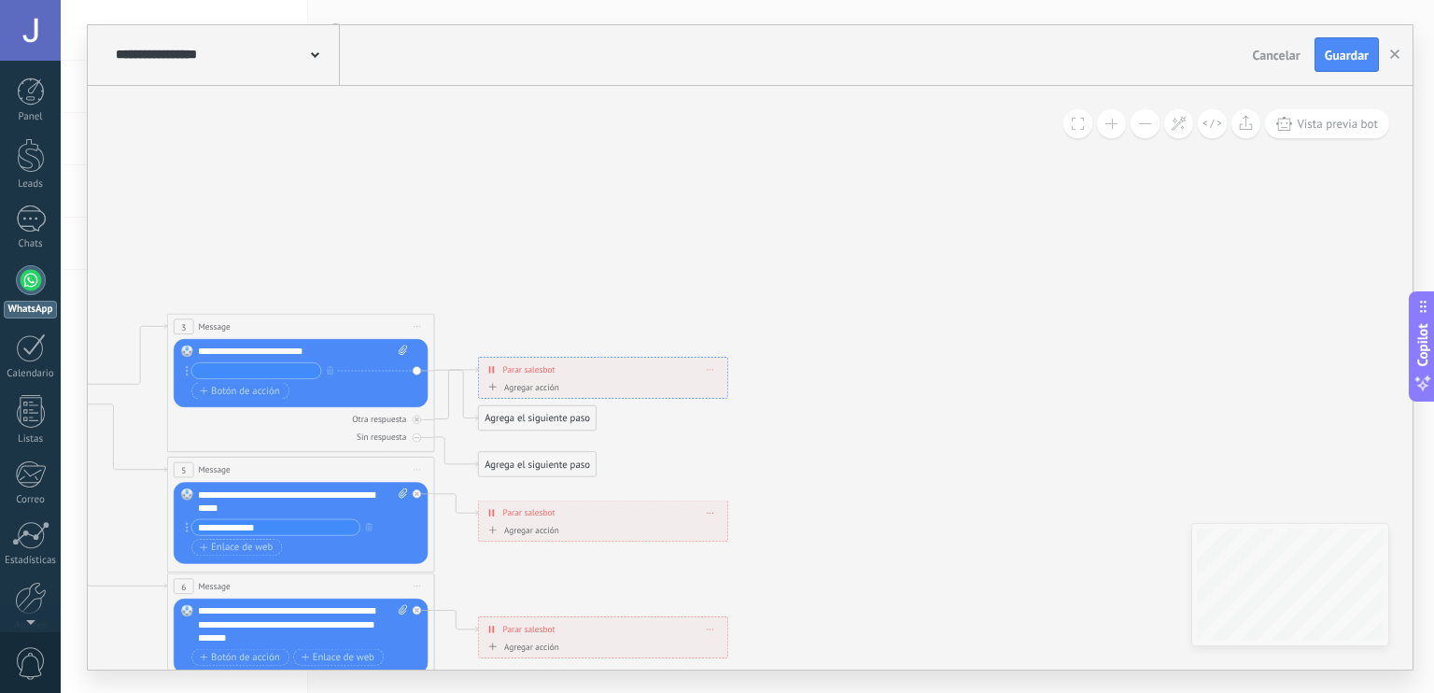
click at [847, 387] on div "**********" at bounding box center [750, 347] width 1325 height 644
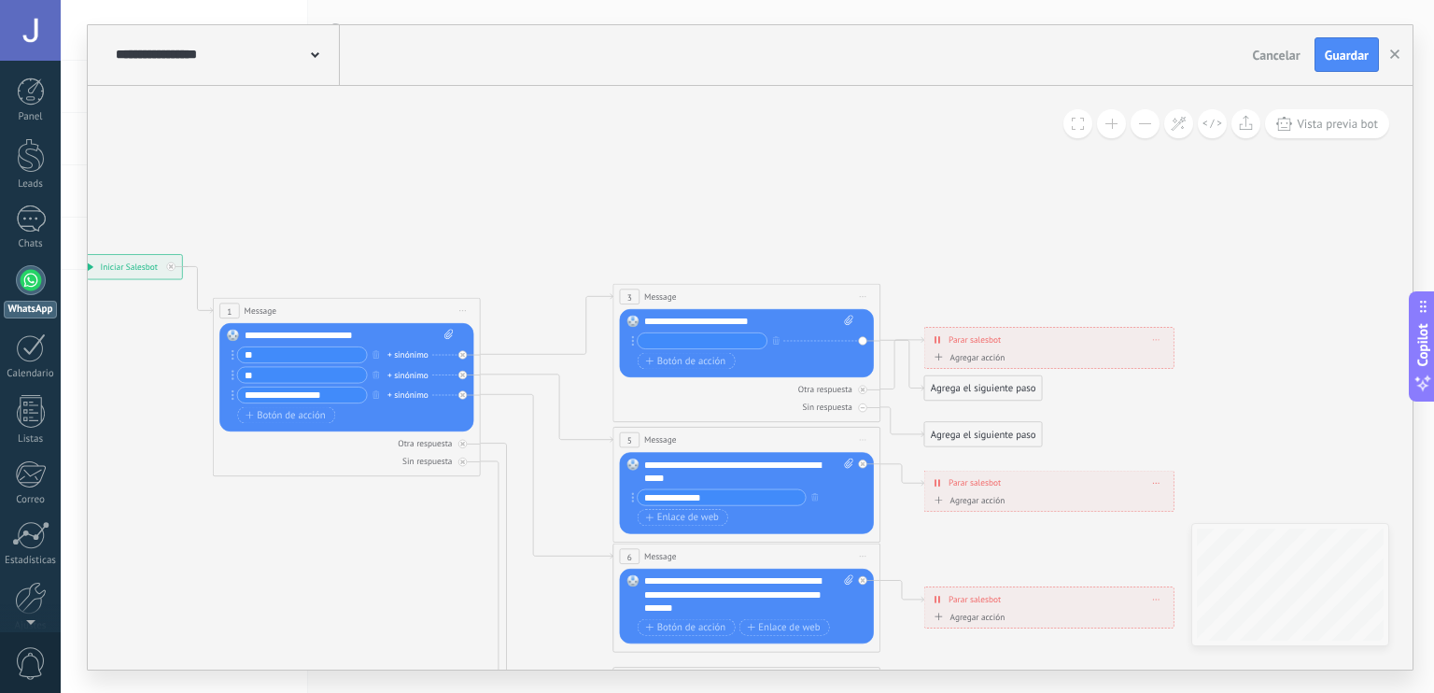
drag, startPoint x: 536, startPoint y: 277, endPoint x: 998, endPoint y: 240, distance: 463.8
click at [998, 240] on icon at bounding box center [777, 567] width 2085 height 1294
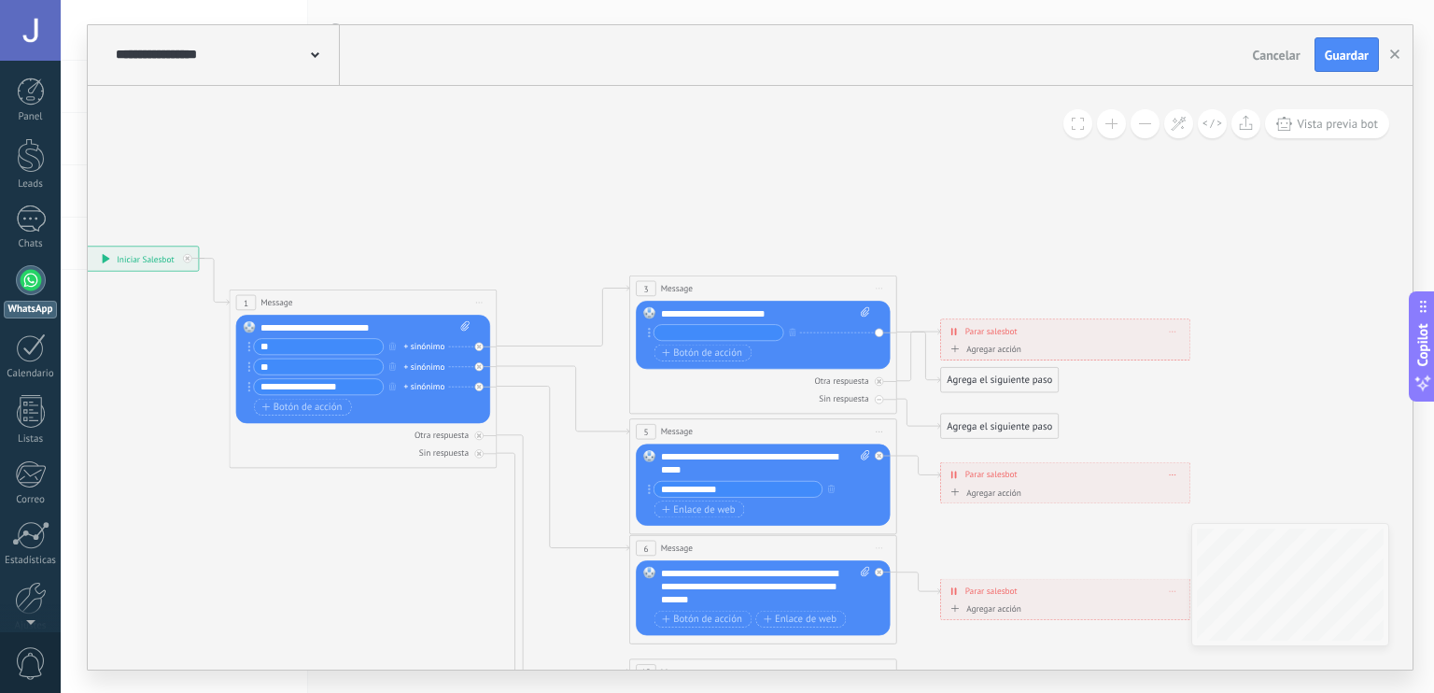
click at [737, 325] on input "text" at bounding box center [719, 332] width 129 height 15
type input "**"
click at [732, 352] on span "Botón de acción" at bounding box center [702, 352] width 80 height 10
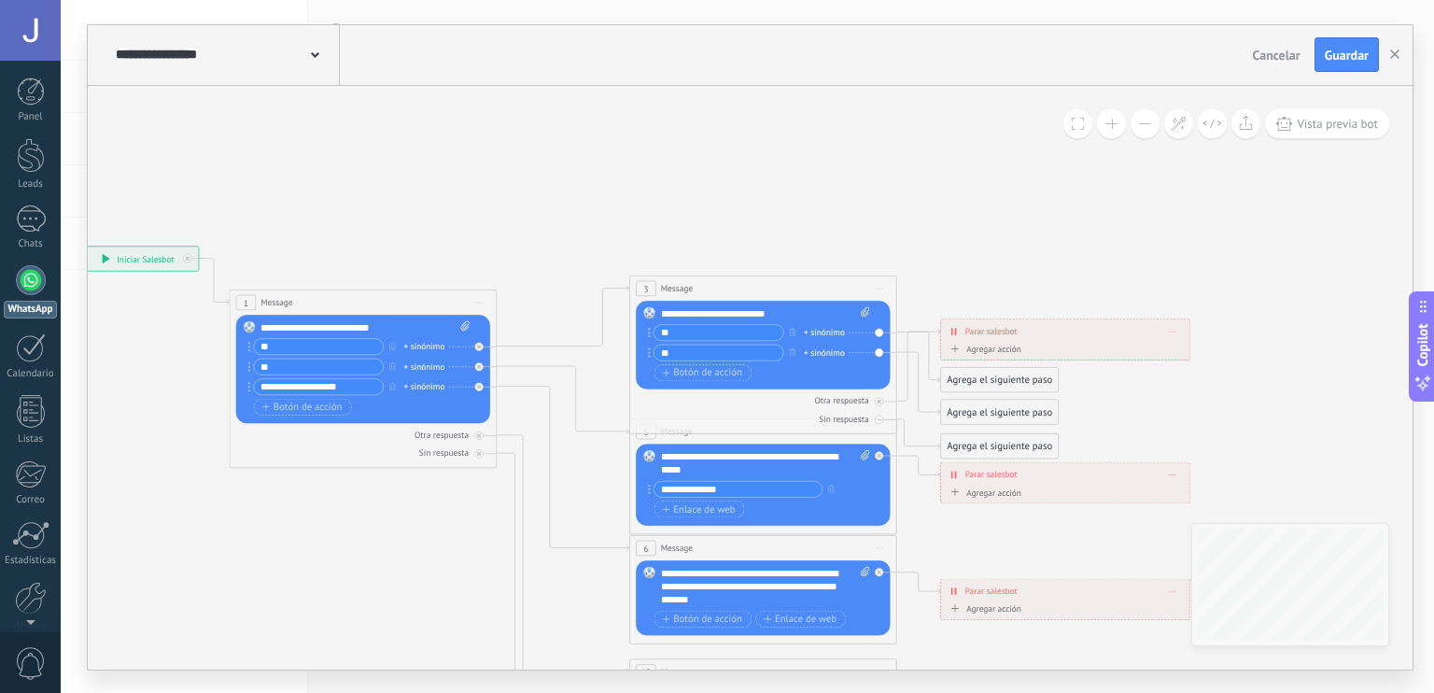
type input "**"
click at [1004, 352] on div "Agregar acción" at bounding box center [984, 349] width 75 height 10
click at [1004, 352] on button "Conversación marcada como cerrada" at bounding box center [1023, 349] width 167 height 24
click at [1060, 347] on span "Conversación marcada como cerrada" at bounding box center [1022, 349] width 162 height 13
click at [1165, 329] on div "**********" at bounding box center [1065, 330] width 249 height 23
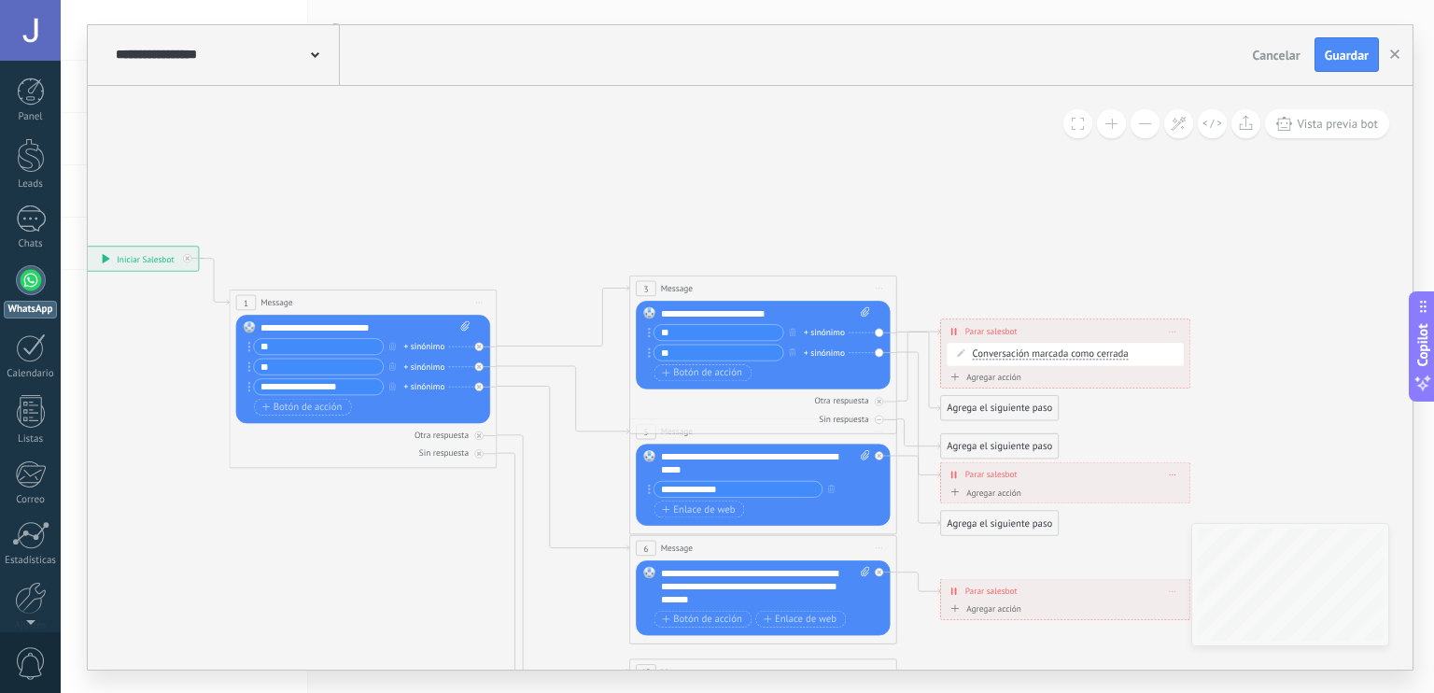
click at [1171, 329] on span at bounding box center [1173, 330] width 6 height 7
click at [1186, 358] on div "Borrar" at bounding box center [1197, 350] width 59 height 22
click at [999, 330] on div "Agrega el siguiente paso" at bounding box center [1000, 331] width 118 height 22
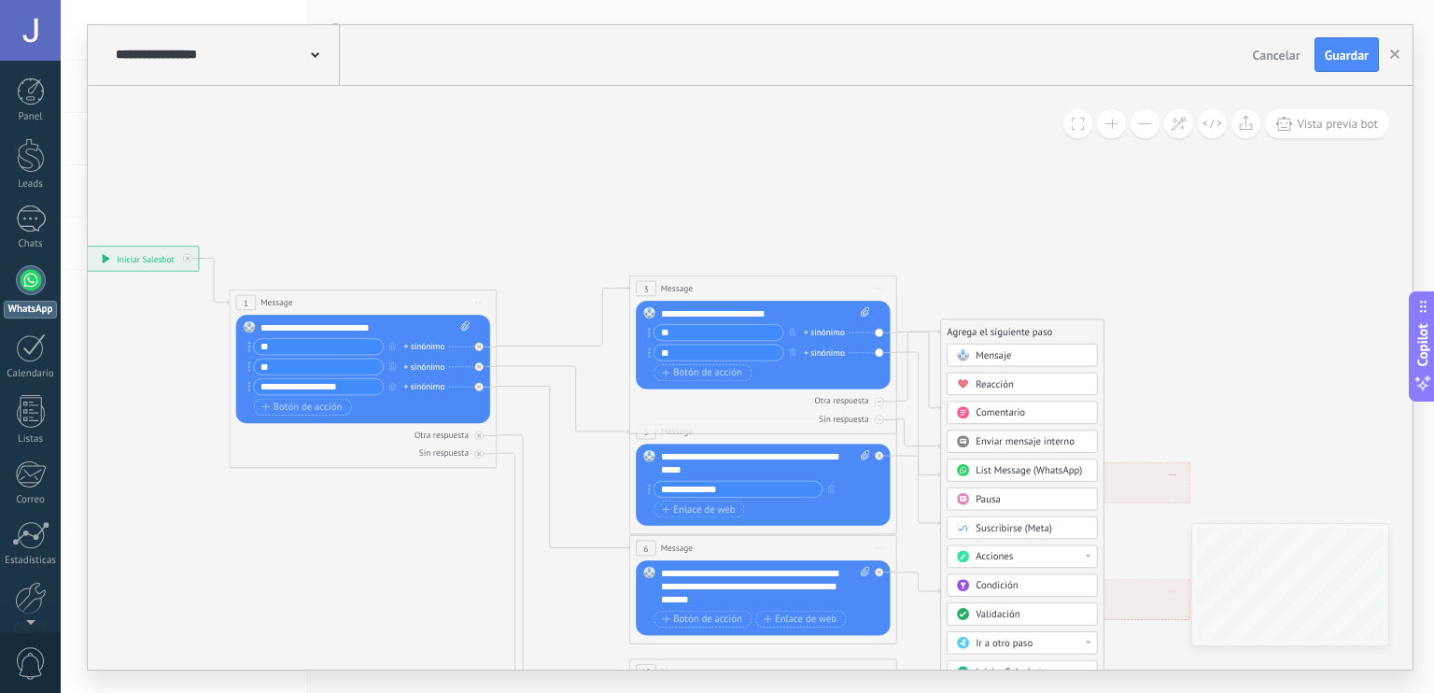
click at [1108, 360] on icon at bounding box center [793, 577] width 2085 height 1333
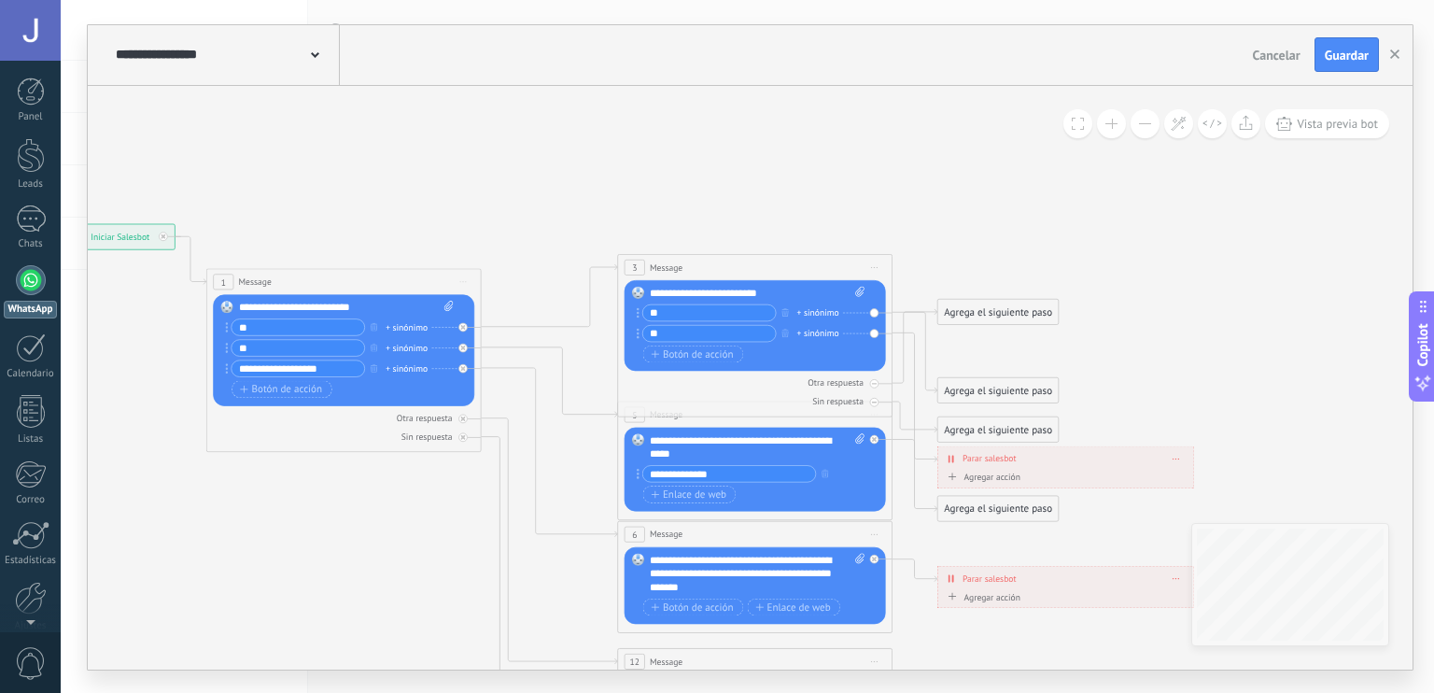
click at [1137, 464] on div "**********" at bounding box center [1067, 458] width 256 height 24
click at [1031, 307] on div "Agrega el siguiente paso" at bounding box center [999, 312] width 120 height 22
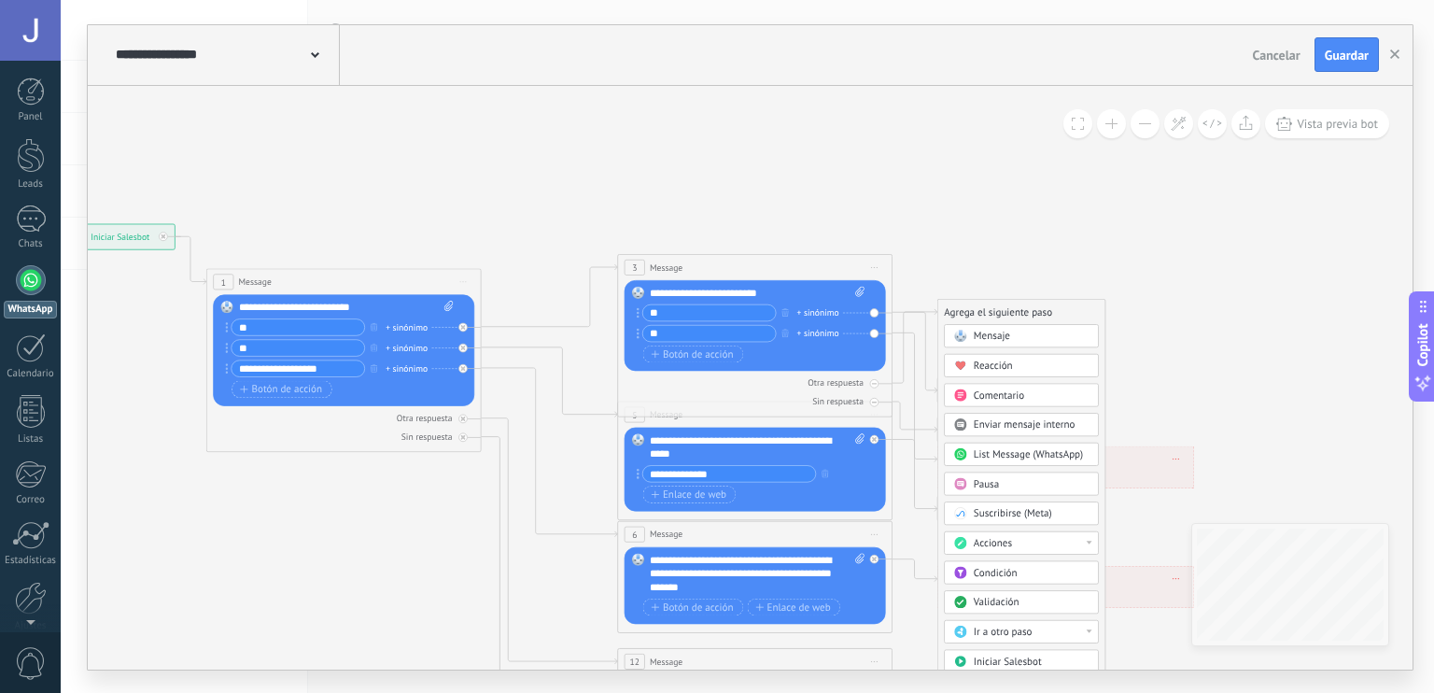
click at [1029, 327] on div "Mensaje" at bounding box center [1021, 335] width 155 height 23
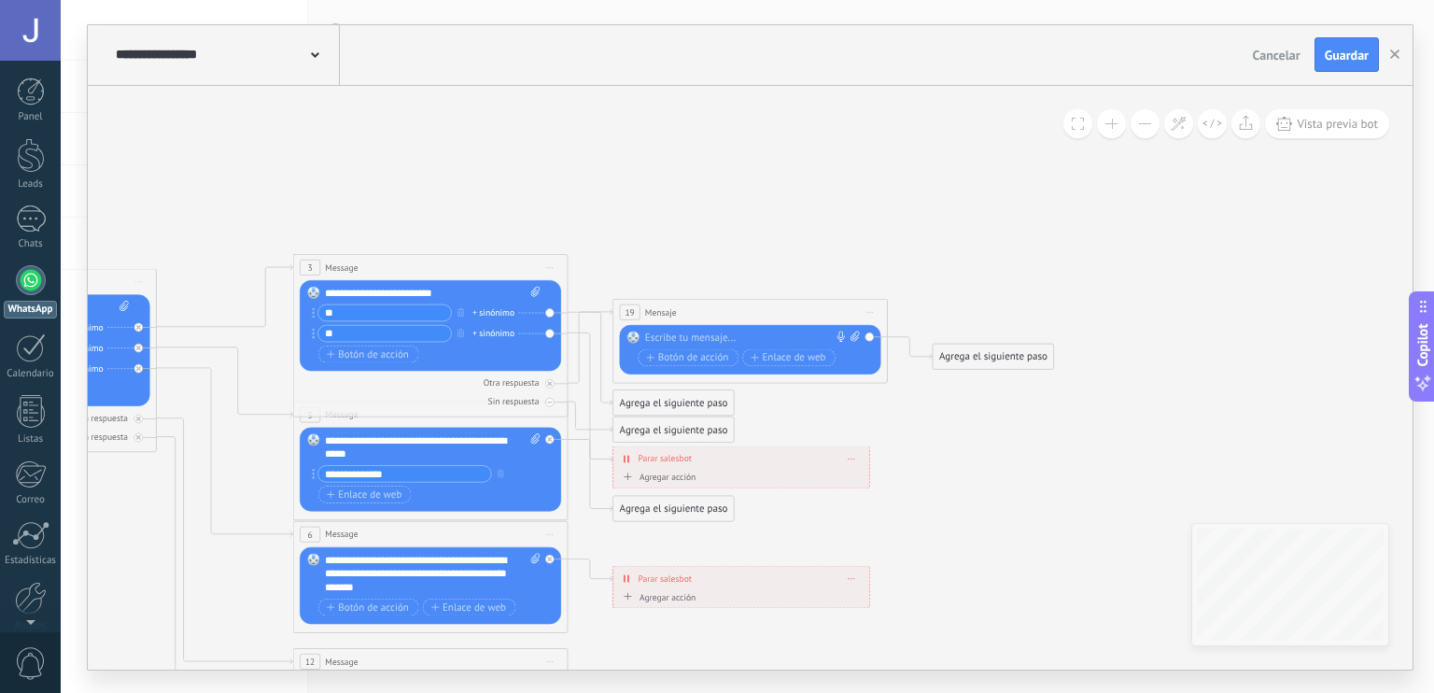
click at [783, 331] on div at bounding box center [747, 338] width 205 height 14
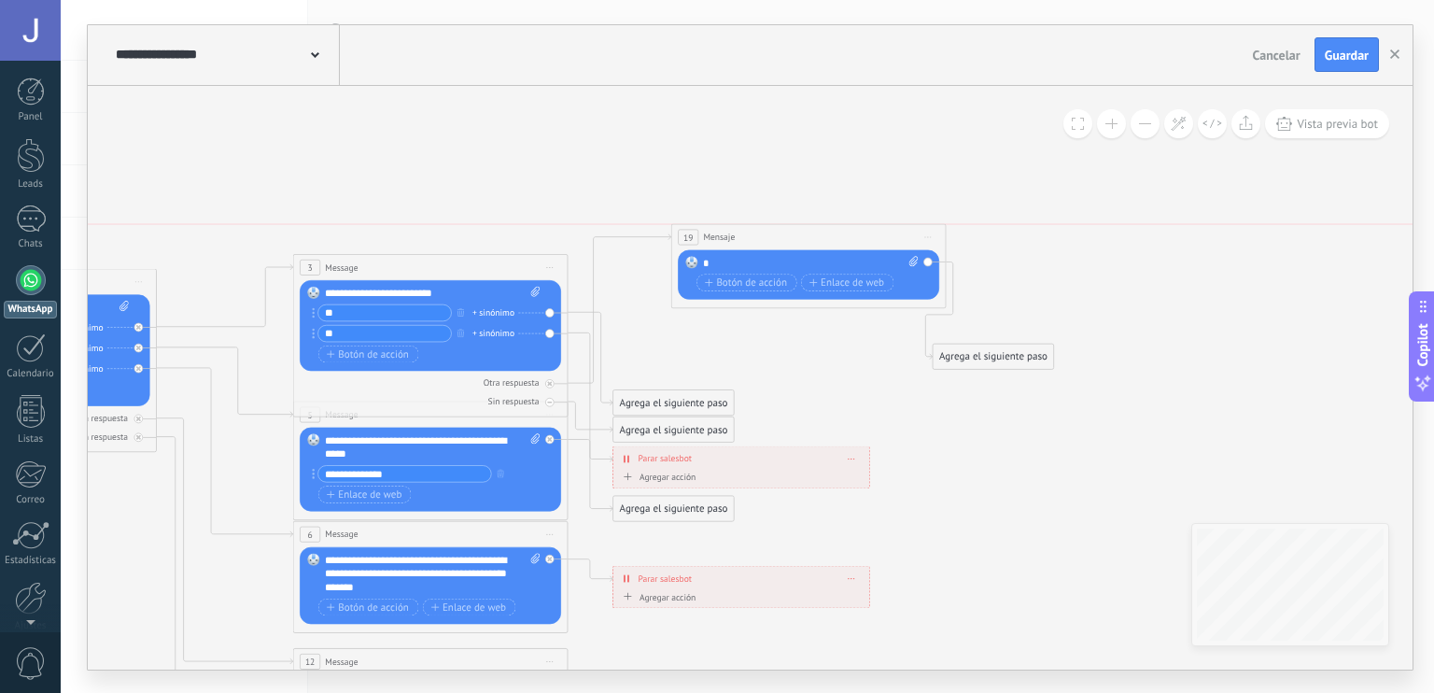
drag, startPoint x: 700, startPoint y: 303, endPoint x: 759, endPoint y: 233, distance: 91.5
click at [759, 233] on div "19 Mensaje ******* (a): Todos los contactos - canales seleccionados Todos los c…" at bounding box center [809, 236] width 274 height 25
click at [747, 255] on div "Reemplazar Quitar Convertir a mensaje de voz Arrastre la imagen aquí para adjun…" at bounding box center [808, 273] width 261 height 49
click at [747, 256] on div "*" at bounding box center [811, 263] width 216 height 14
drag, startPoint x: 747, startPoint y: 255, endPoint x: 659, endPoint y: 266, distance: 88.5
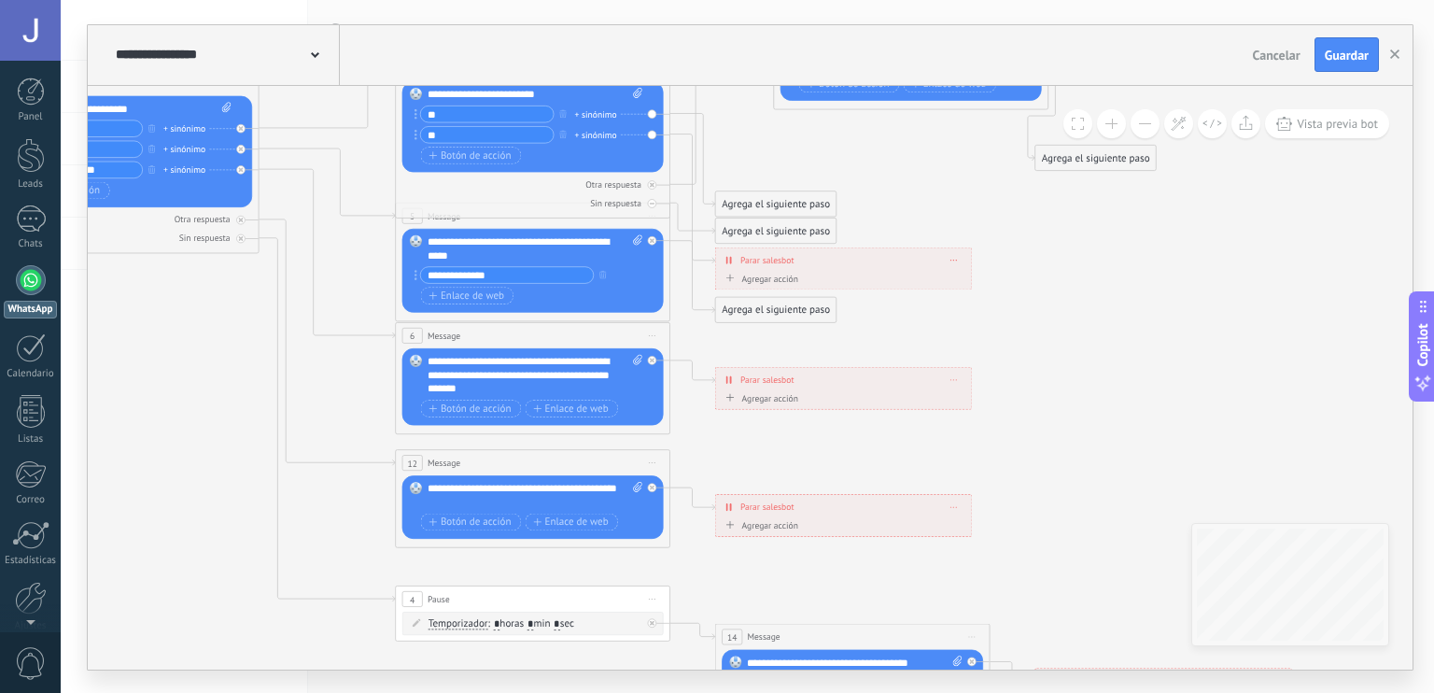
drag, startPoint x: 1263, startPoint y: 438, endPoint x: 1365, endPoint y: 240, distance: 223.0
click at [1365, 240] on icon at bounding box center [564, 366] width 2144 height 1370
click at [510, 495] on div "**********" at bounding box center [536, 494] width 216 height 27
drag, startPoint x: 510, startPoint y: 495, endPoint x: 424, endPoint y: 487, distance: 86.3
click at [424, 487] on div "Reemplazar Quitar Convertir a mensaje de voz Arrastre la imagen aquí para adjun…" at bounding box center [532, 507] width 261 height 64
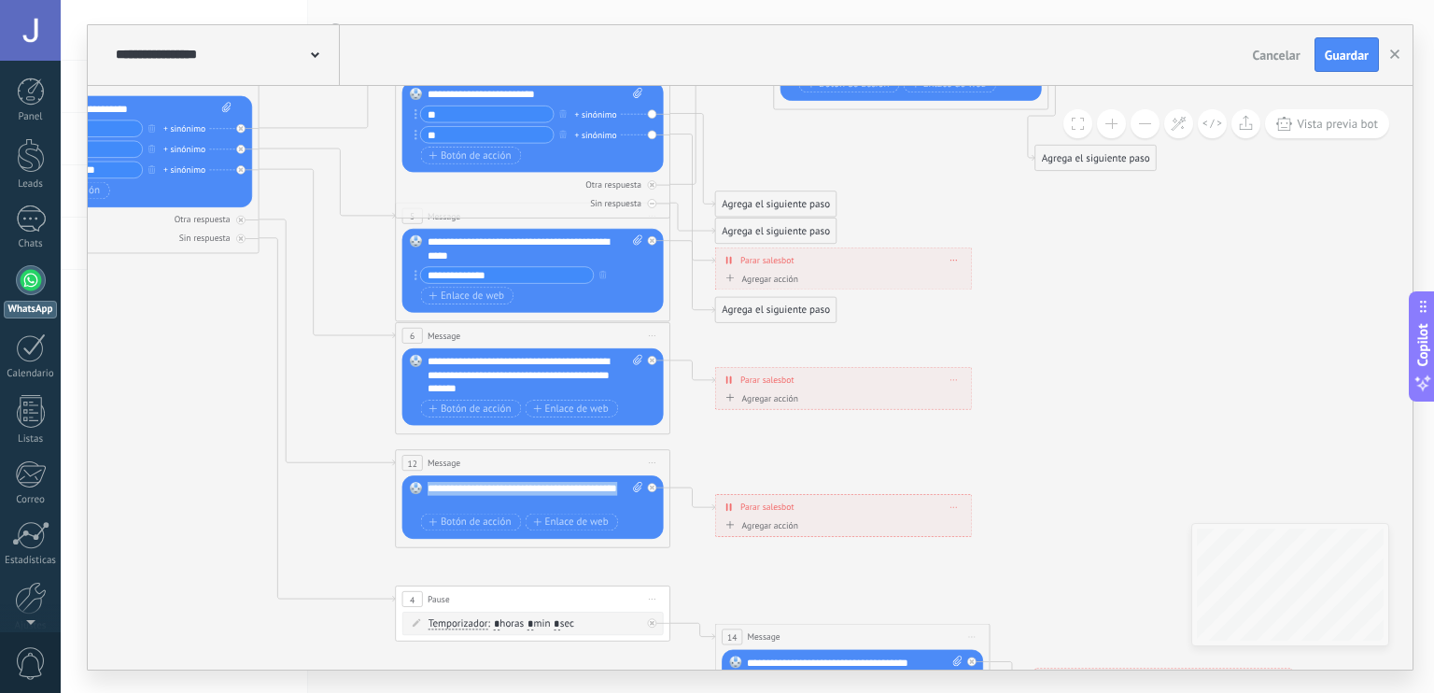
copy div "**********"
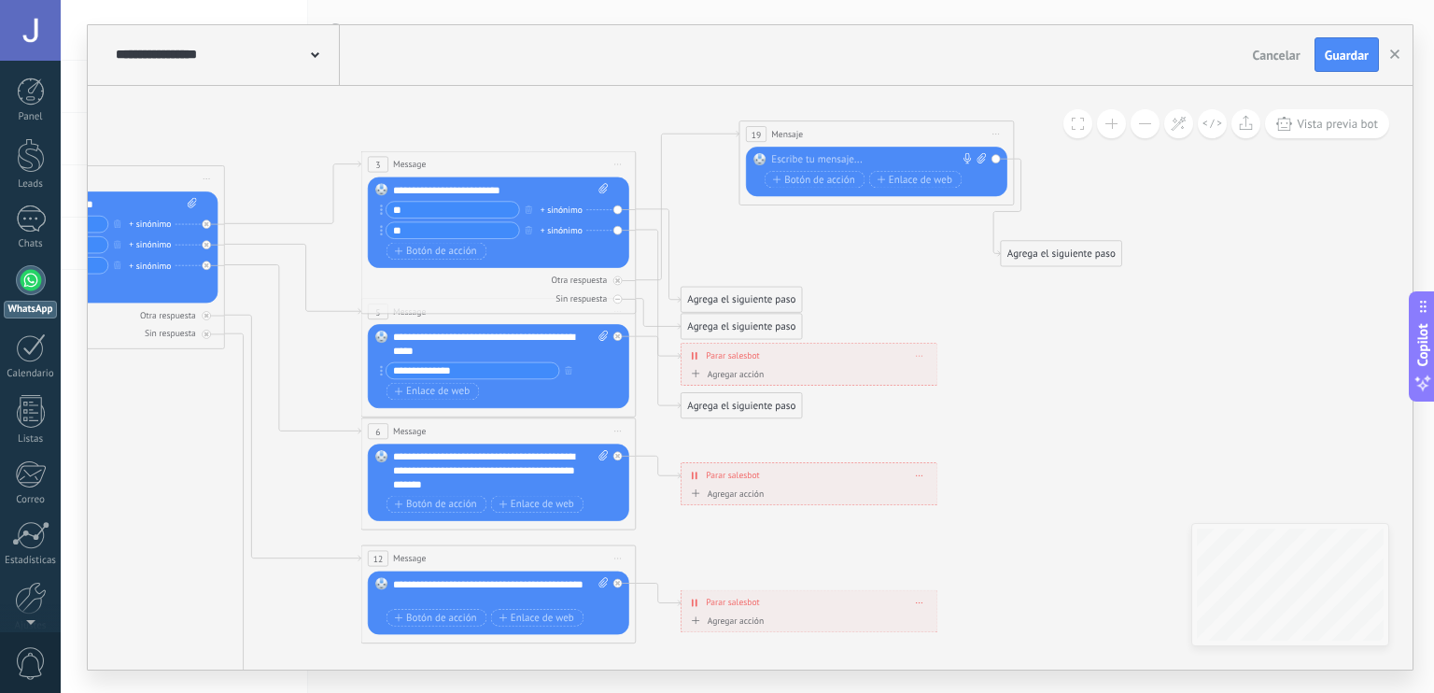
drag, startPoint x: 1147, startPoint y: 316, endPoint x: 1106, endPoint y: 444, distance: 134.4
click at [1106, 444] on icon at bounding box center [529, 462] width 2144 height 1370
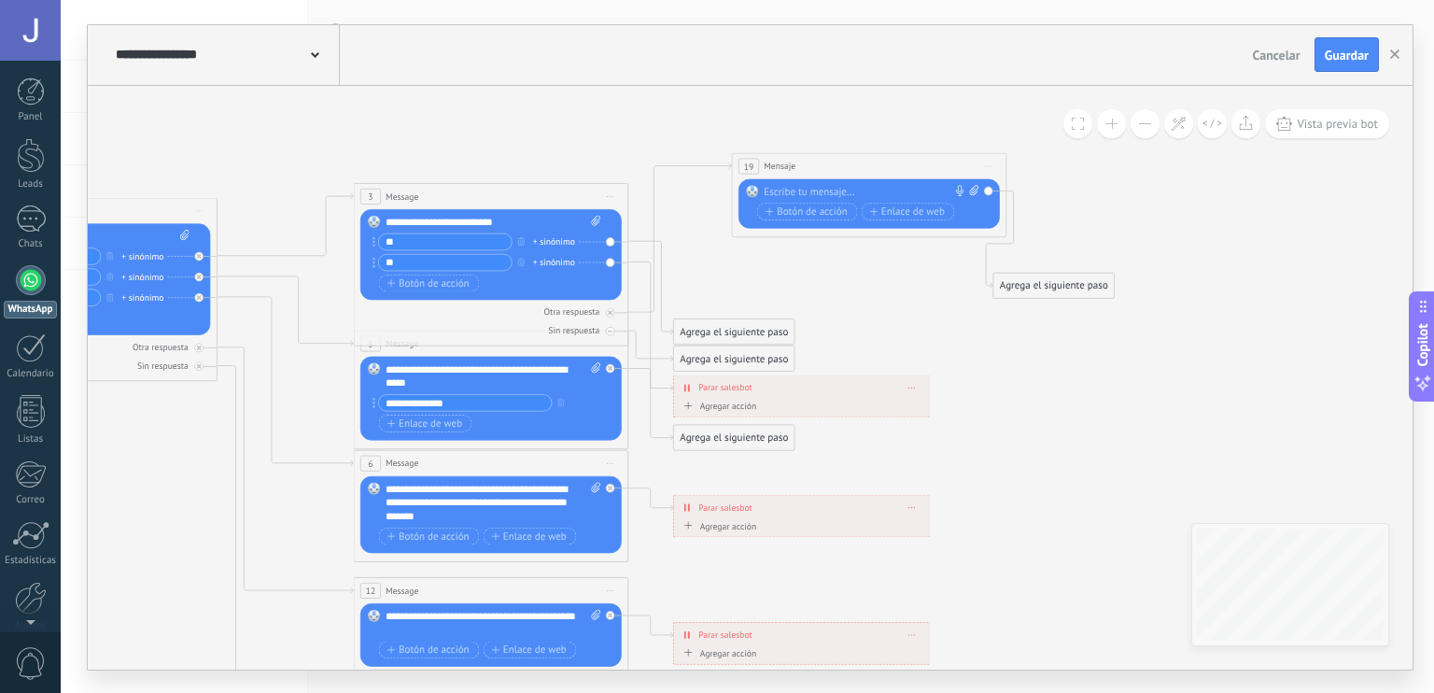
click at [823, 186] on div at bounding box center [866, 192] width 205 height 14
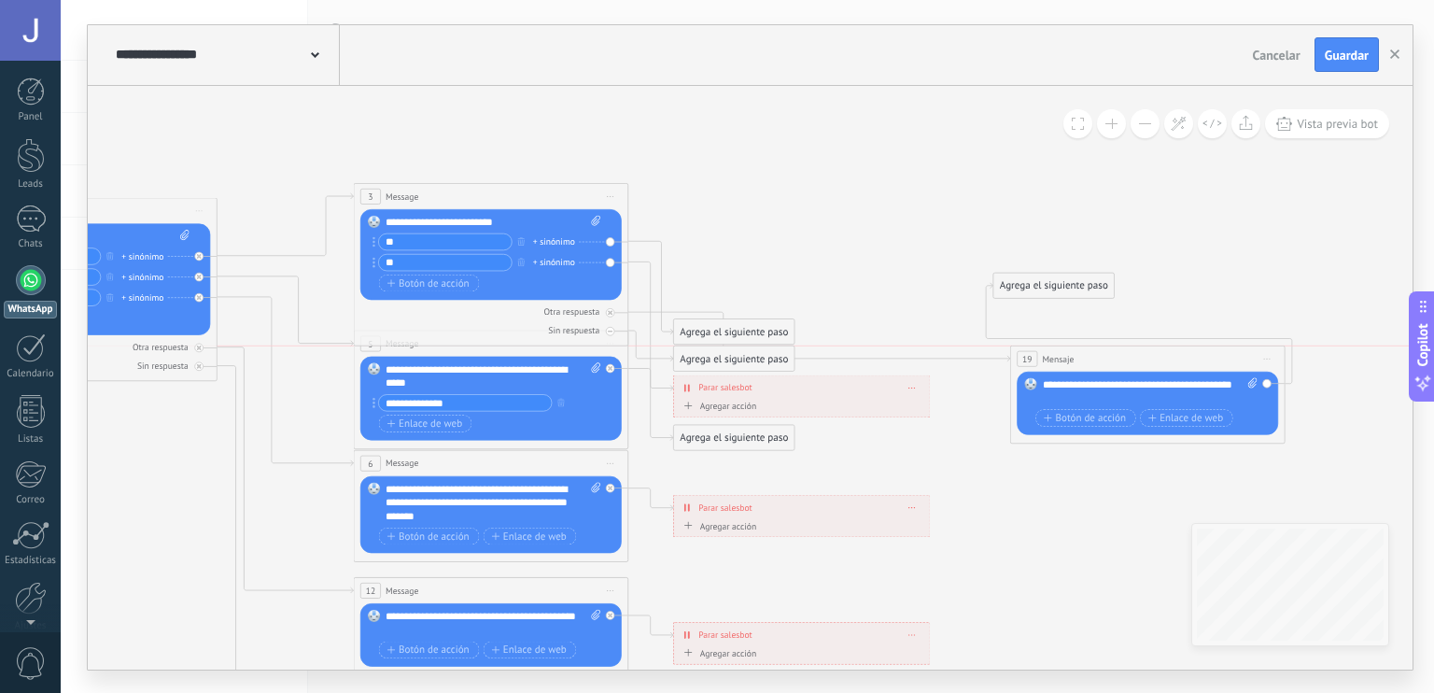
drag, startPoint x: 899, startPoint y: 152, endPoint x: 1178, endPoint y: 340, distance: 335.7
drag, startPoint x: 1061, startPoint y: 275, endPoint x: 1286, endPoint y: 252, distance: 226.3
click at [1286, 252] on div "Agrega el siguiente paso" at bounding box center [1280, 262] width 120 height 22
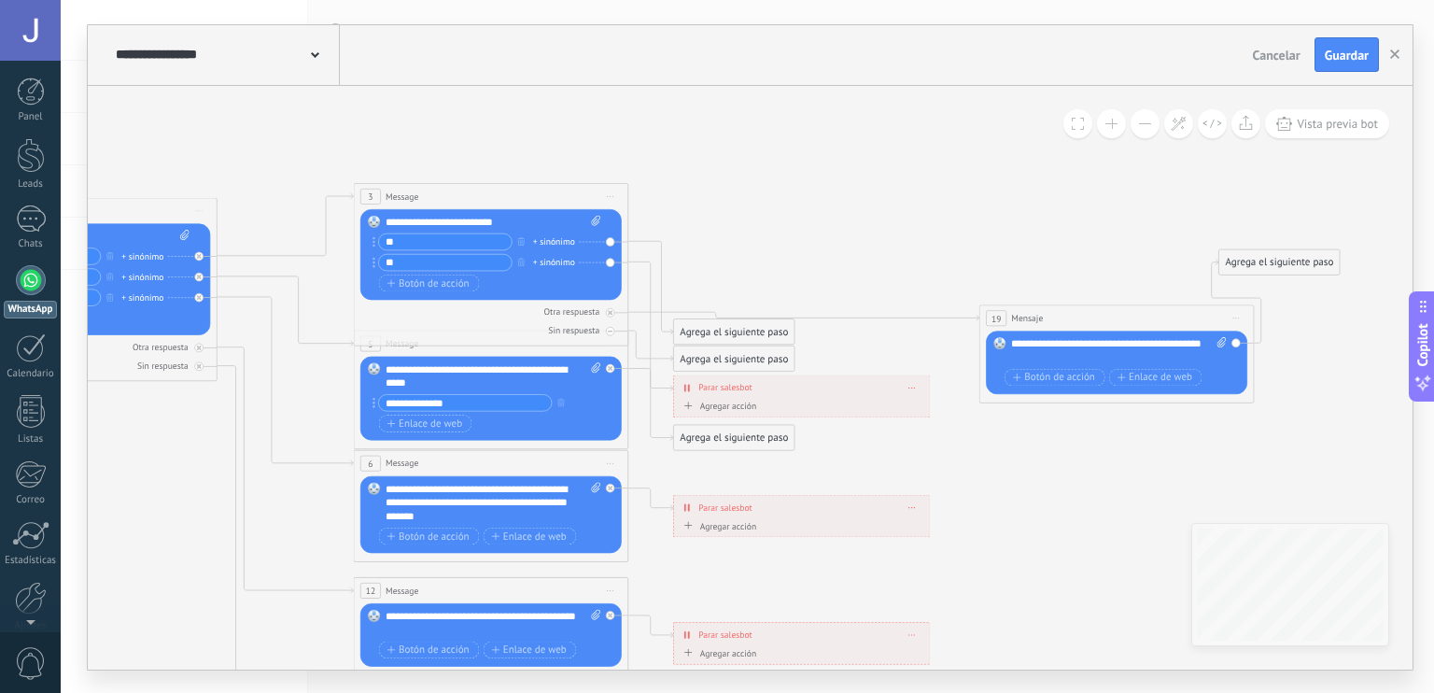
drag, startPoint x: 1158, startPoint y: 360, endPoint x: 1127, endPoint y: 318, distance: 51.4
click at [1127, 318] on div "19 Mensaje ******* (a): Todos los contactos - canales seleccionados Todos los c…" at bounding box center [1117, 317] width 274 height 25
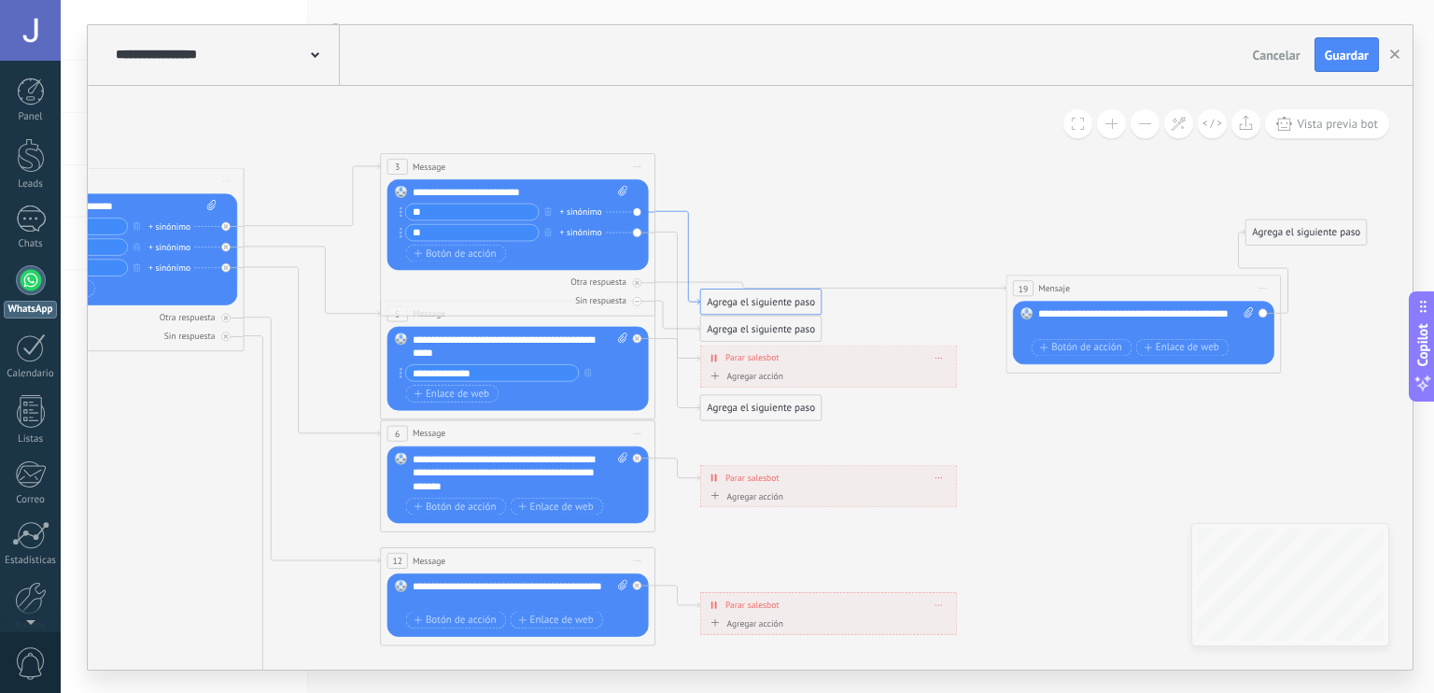
drag, startPoint x: 661, startPoint y: 244, endPoint x: 687, endPoint y: 217, distance: 37.6
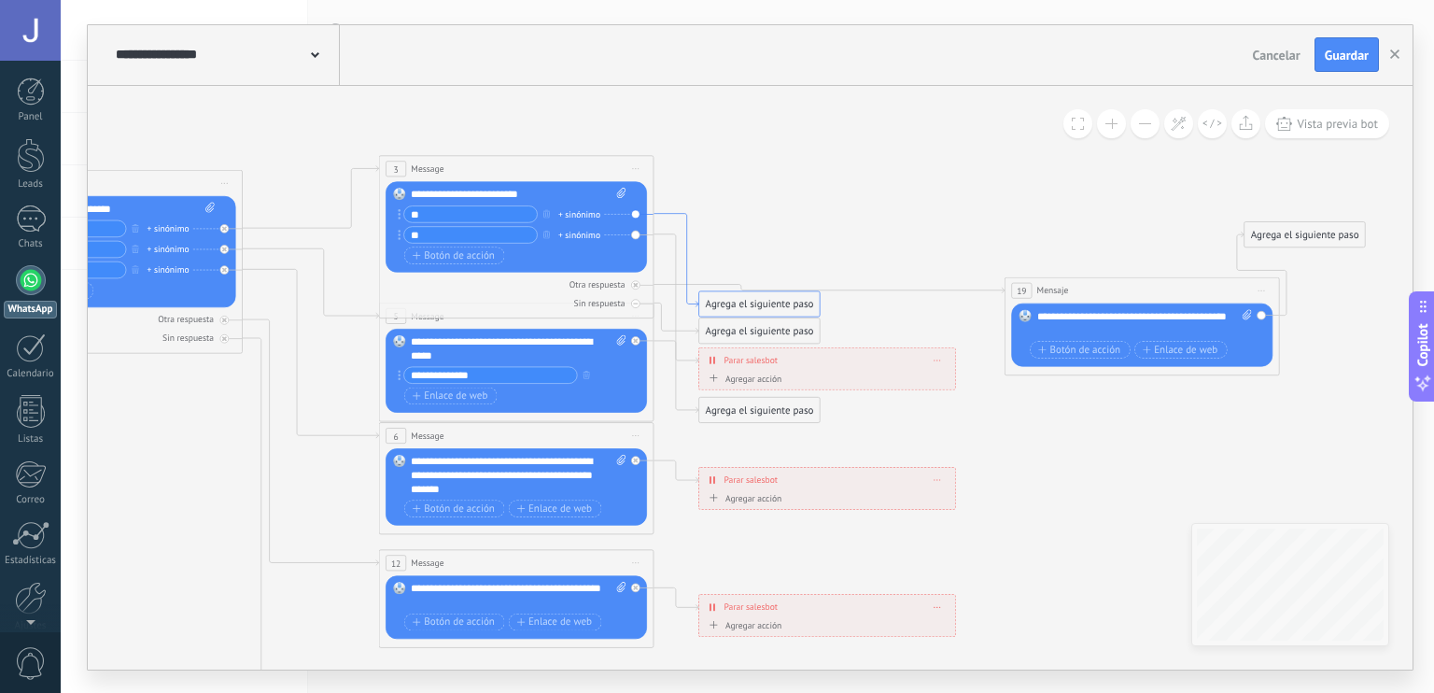
click at [688, 215] on icon at bounding box center [676, 259] width 45 height 93
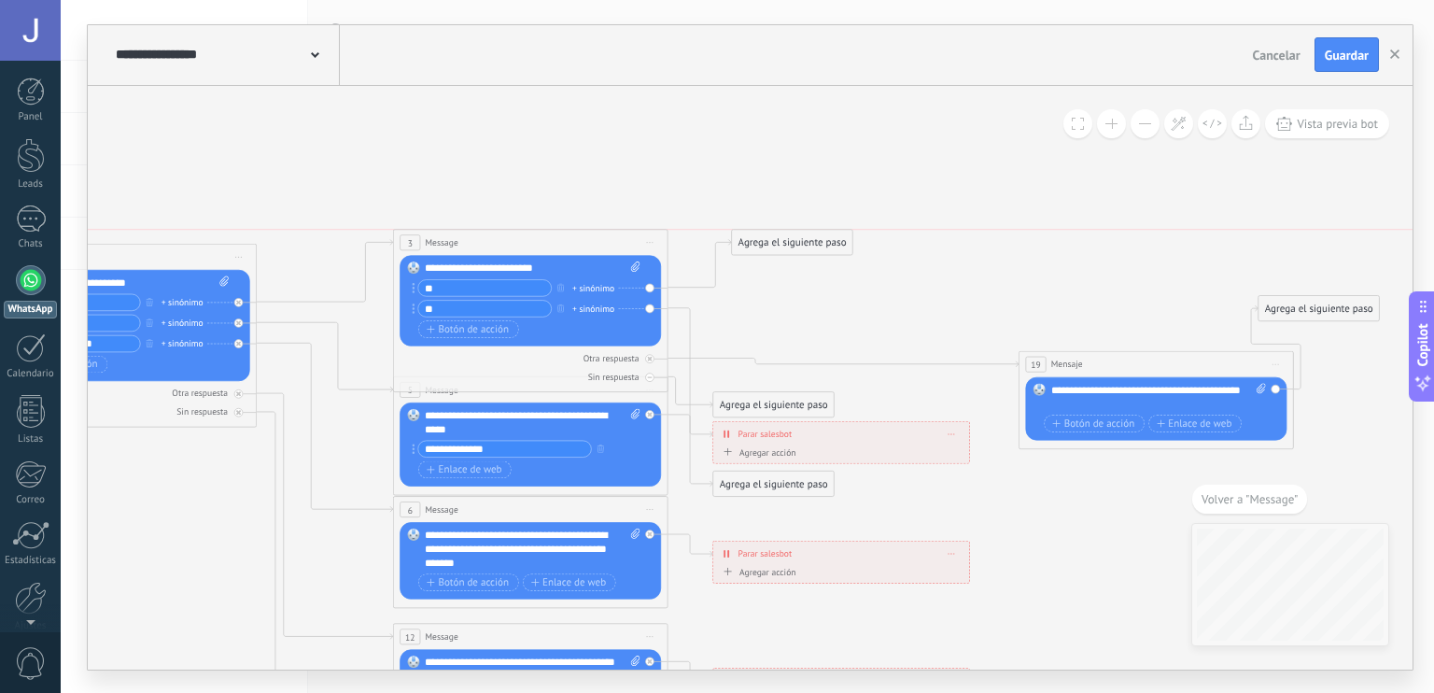
drag, startPoint x: 777, startPoint y: 377, endPoint x: 796, endPoint y: 244, distance: 134.8
click at [796, 244] on div "Agrega el siguiente paso" at bounding box center [792, 242] width 120 height 22
click at [782, 240] on div "Agrega el siguiente paso" at bounding box center [792, 242] width 120 height 22
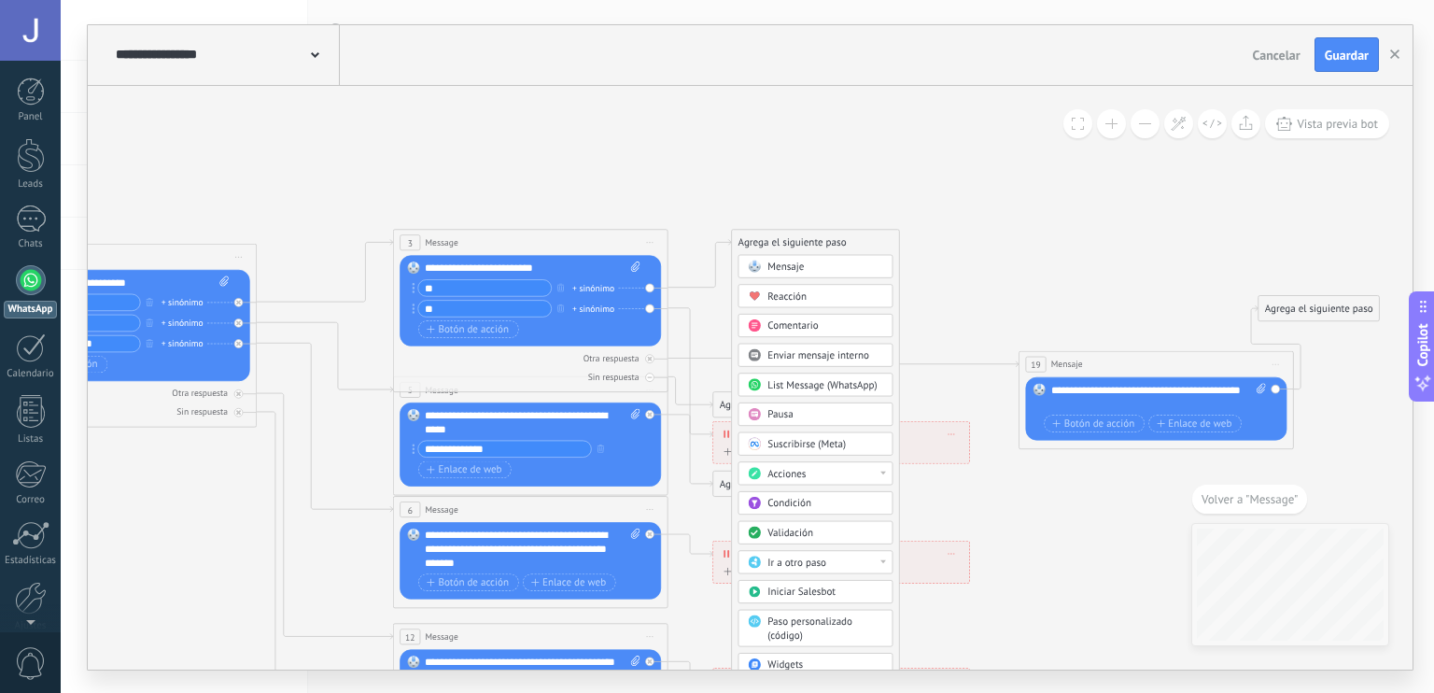
click at [817, 266] on div "Mensaje" at bounding box center [826, 267] width 116 height 14
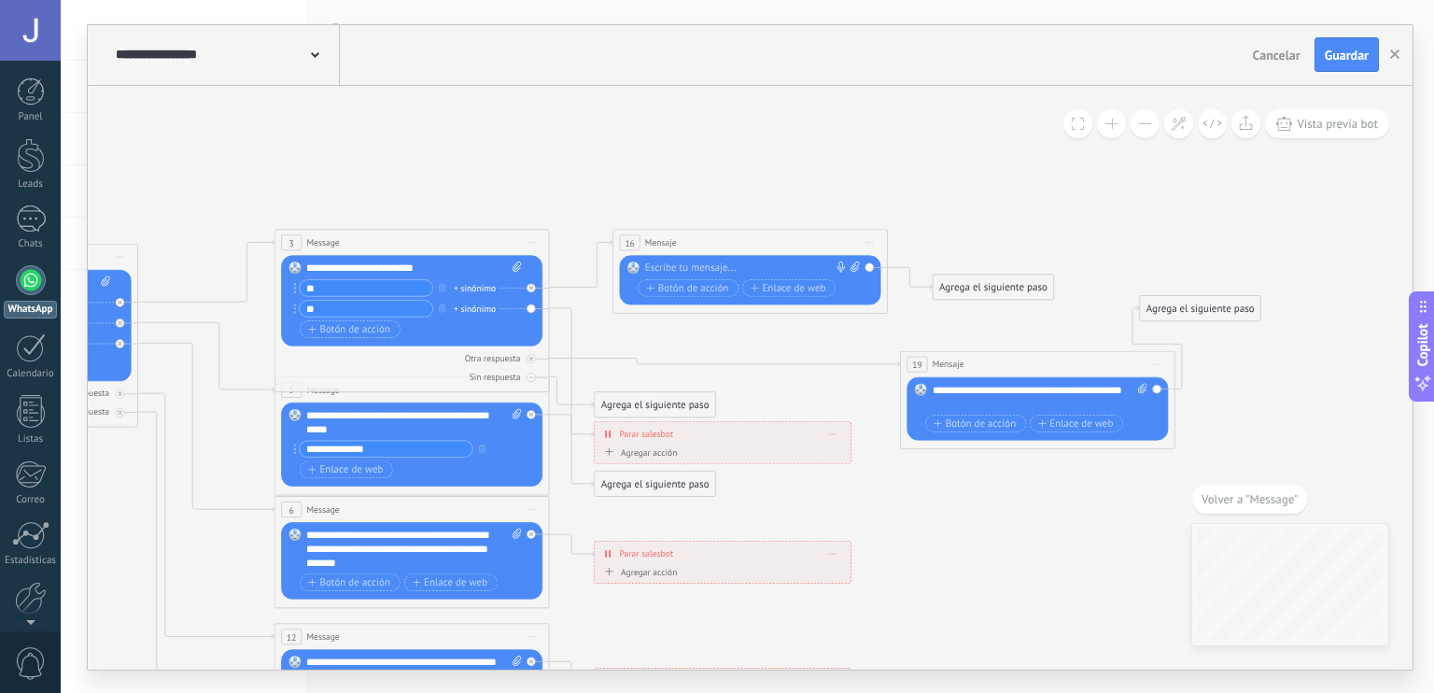
click at [768, 266] on div at bounding box center [747, 268] width 205 height 14
drag, startPoint x: 732, startPoint y: 261, endPoint x: 538, endPoint y: 297, distance: 197.5
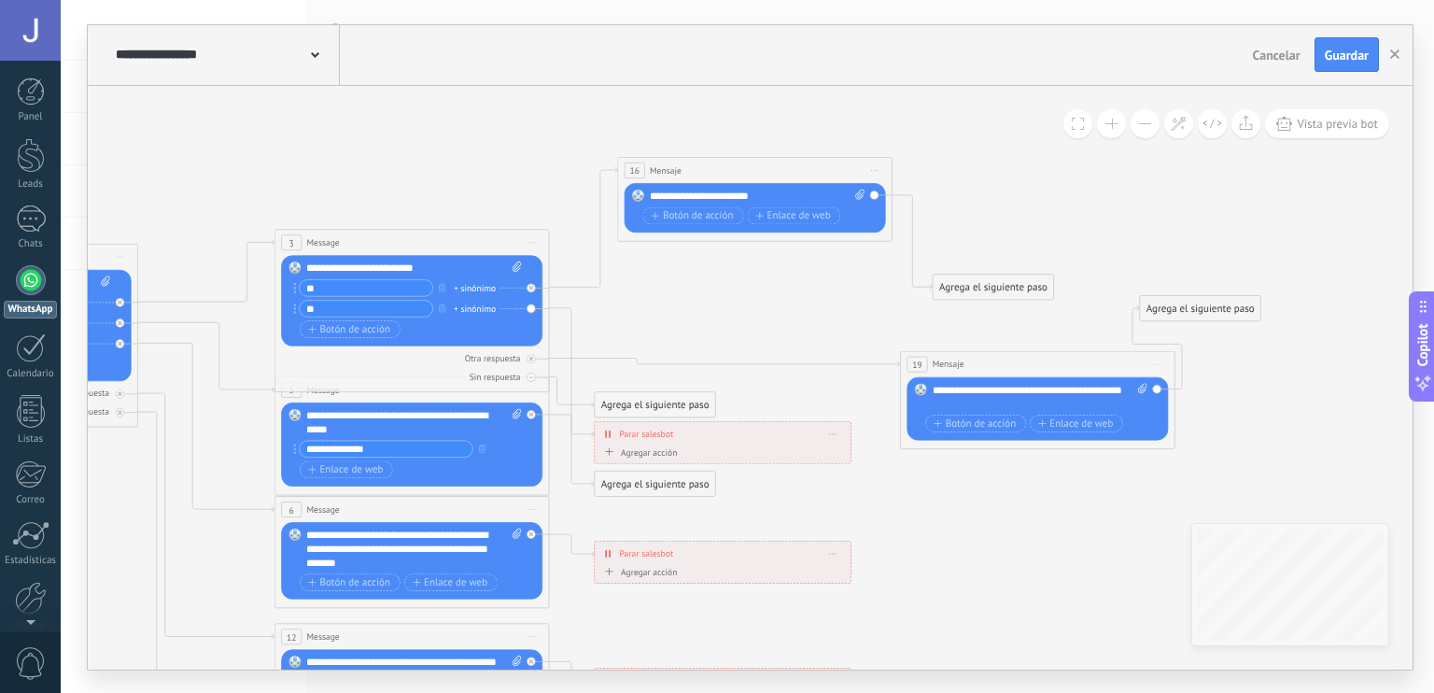
drag, startPoint x: 733, startPoint y: 243, endPoint x: 738, endPoint y: 171, distance: 72.1
click at [738, 171] on div "16 Mensaje ******* (a): Todos los contactos - canales seleccionados Todos los c…" at bounding box center [755, 169] width 274 height 25
click at [967, 276] on div "Agrega el siguiente paso" at bounding box center [993, 286] width 120 height 22
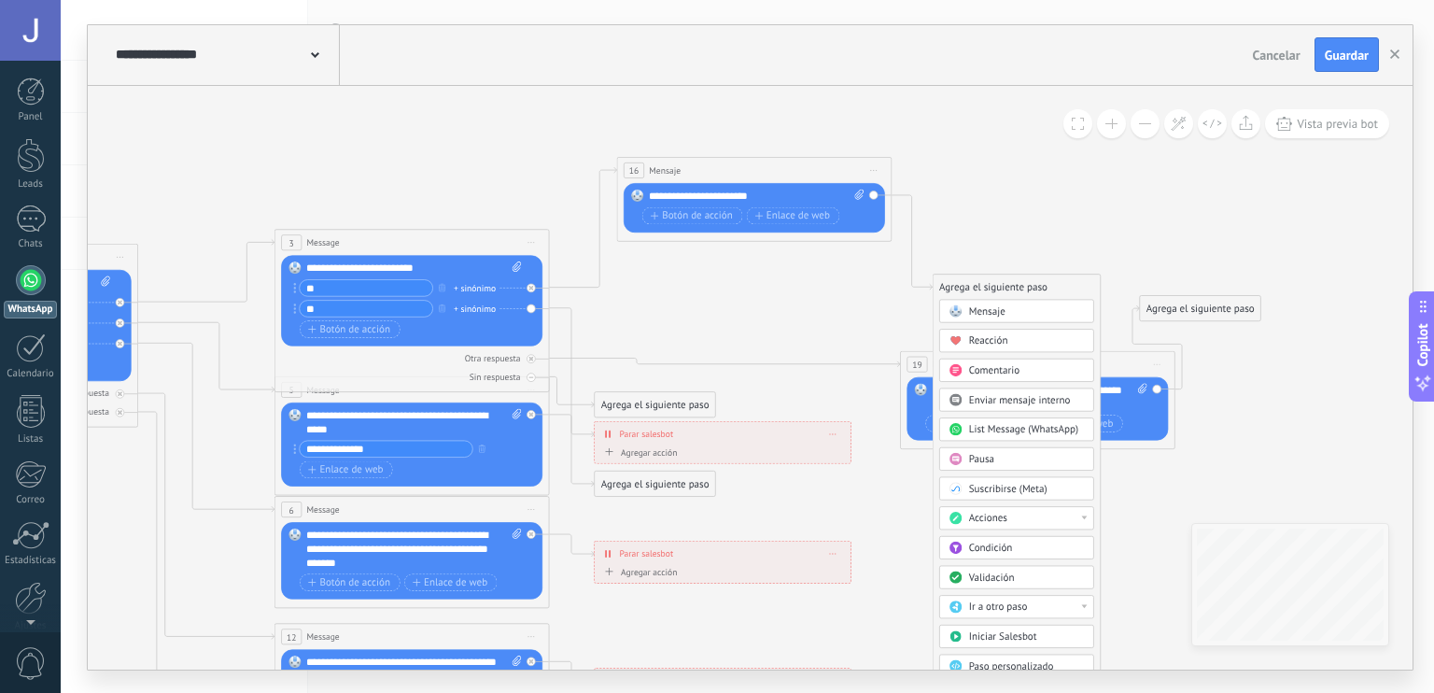
click at [1003, 316] on span "Mensaje" at bounding box center [987, 310] width 36 height 13
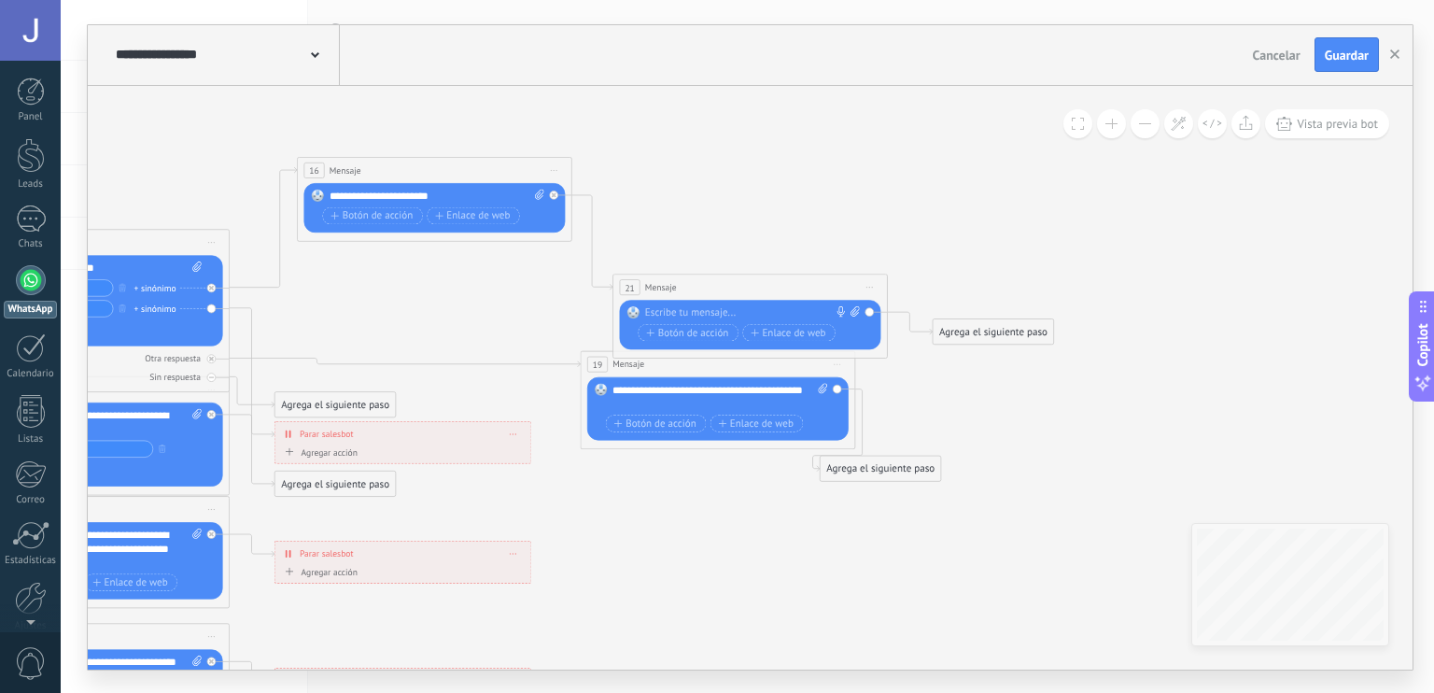
drag, startPoint x: 756, startPoint y: 316, endPoint x: 784, endPoint y: 293, distance: 35.9
click at [784, 293] on div "21 Mensaje ******* (a): Todos los contactos - canales seleccionados Todos los c…" at bounding box center [750, 316] width 275 height 85
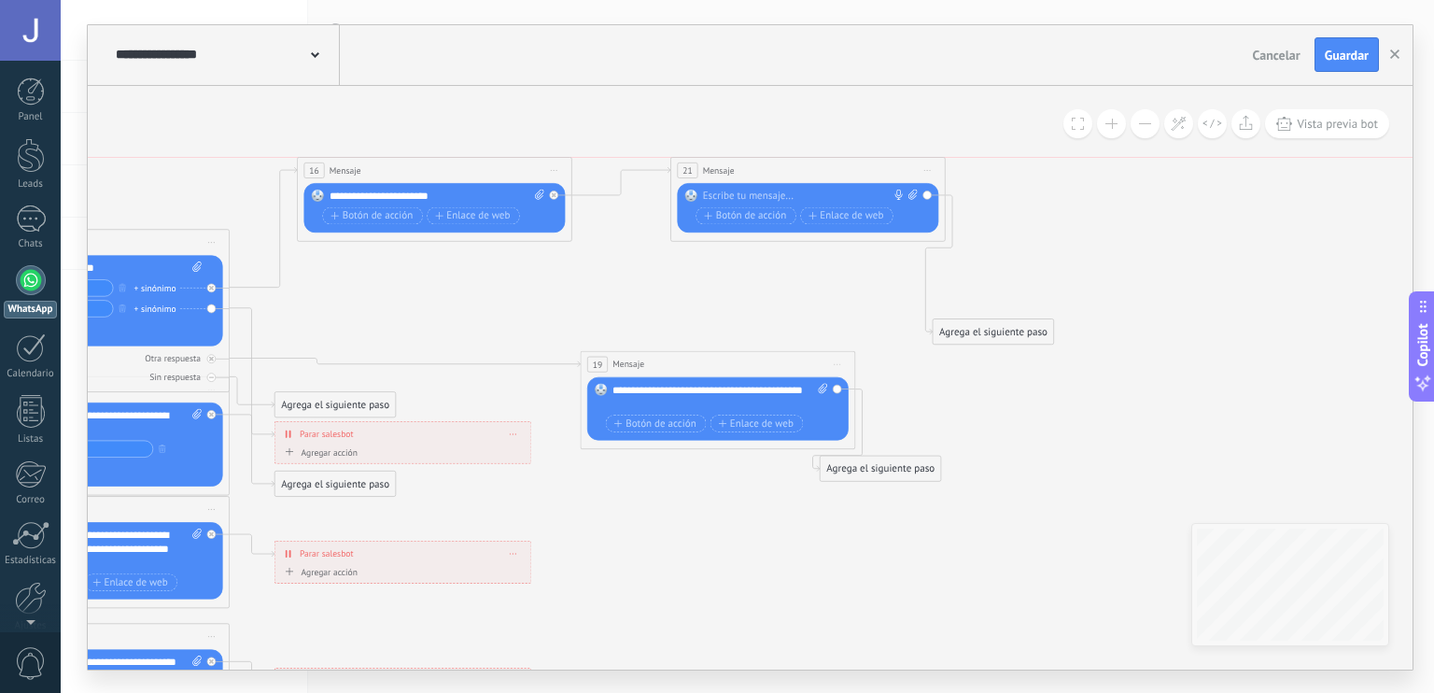
drag, startPoint x: 753, startPoint y: 285, endPoint x: 811, endPoint y: 172, distance: 127.0
click at [811, 172] on div "21 Mensaje ******* (a): Todos los contactos - canales seleccionados Todos los c…" at bounding box center [808, 169] width 274 height 25
click at [741, 206] on div "Botón de acción Enlace de web" at bounding box center [806, 214] width 221 height 17
click at [750, 200] on div at bounding box center [805, 196] width 205 height 14
click at [1086, 262] on icon at bounding box center [201, 518] width 2300 height 1412
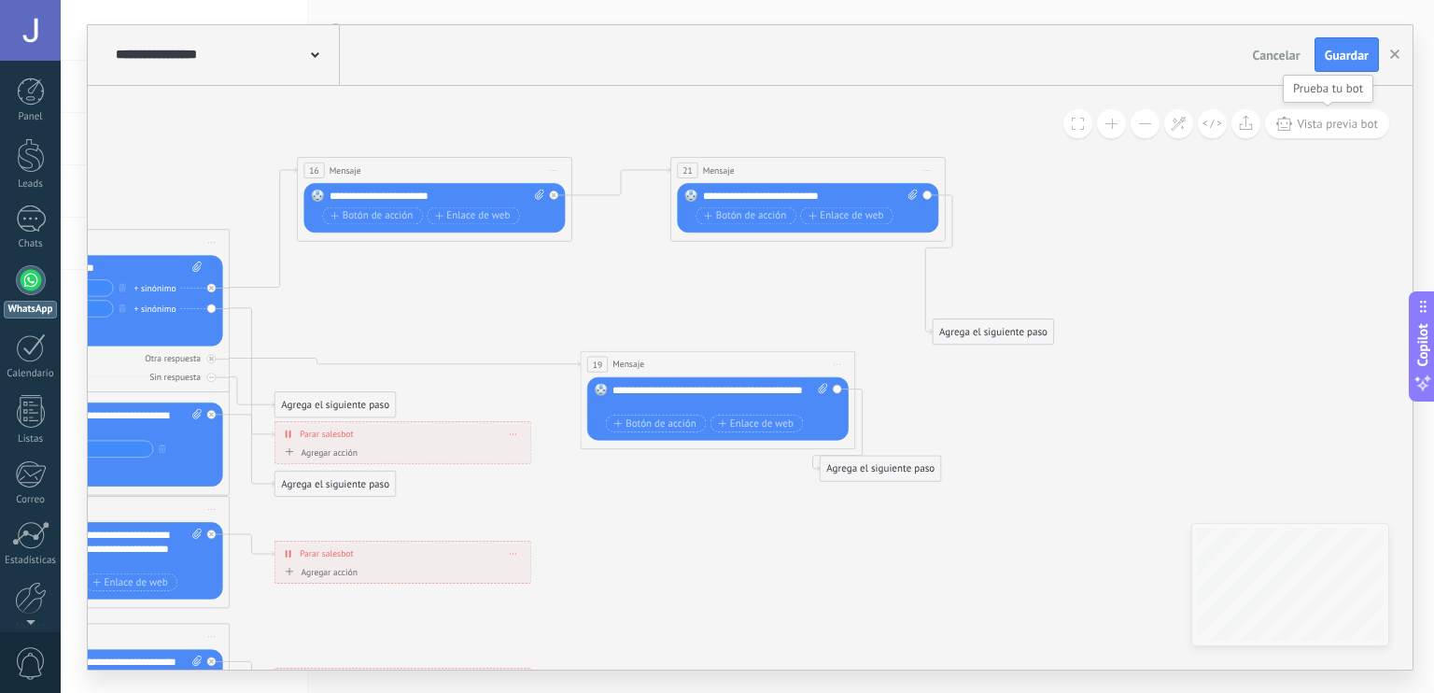
click at [1334, 122] on span "Vista previa bot" at bounding box center [1337, 124] width 81 height 16
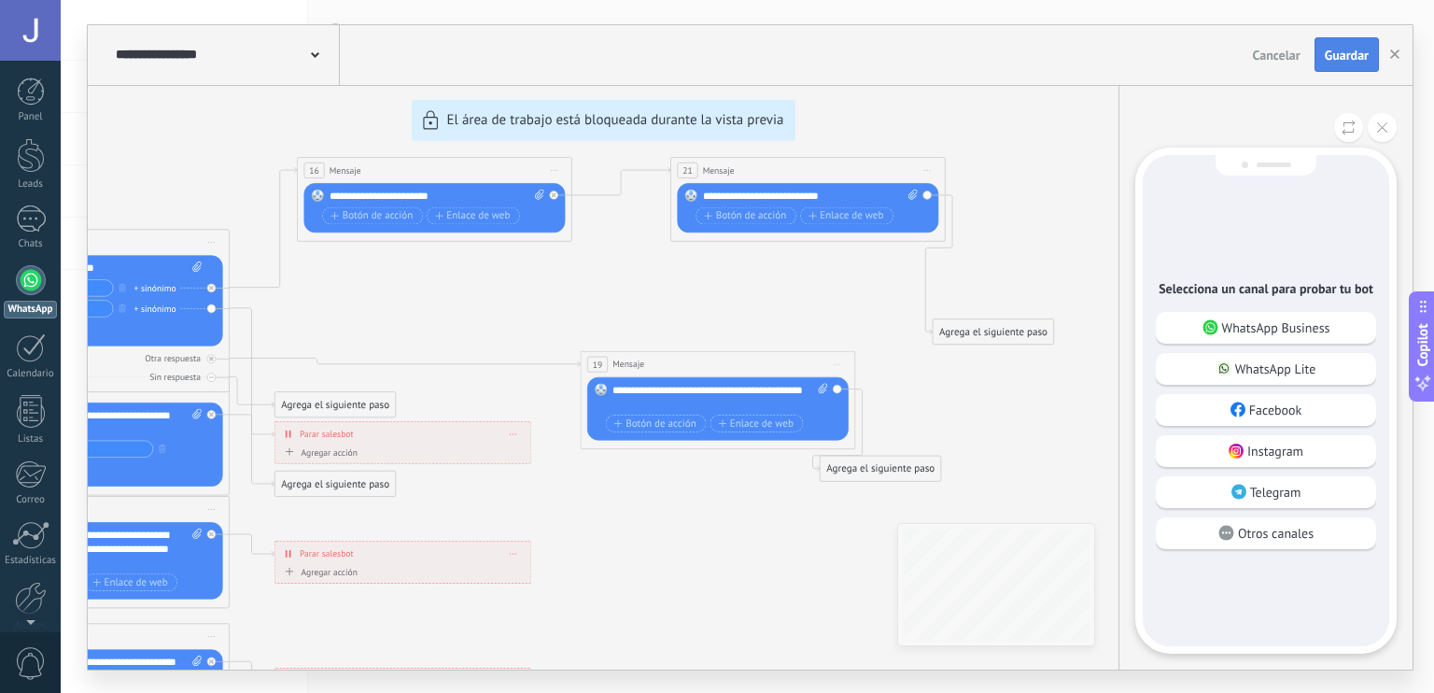
click at [1352, 53] on span "Guardar" at bounding box center [1347, 55] width 44 height 13
click at [1274, 319] on p "WhatsApp Business" at bounding box center [1276, 327] width 108 height 17
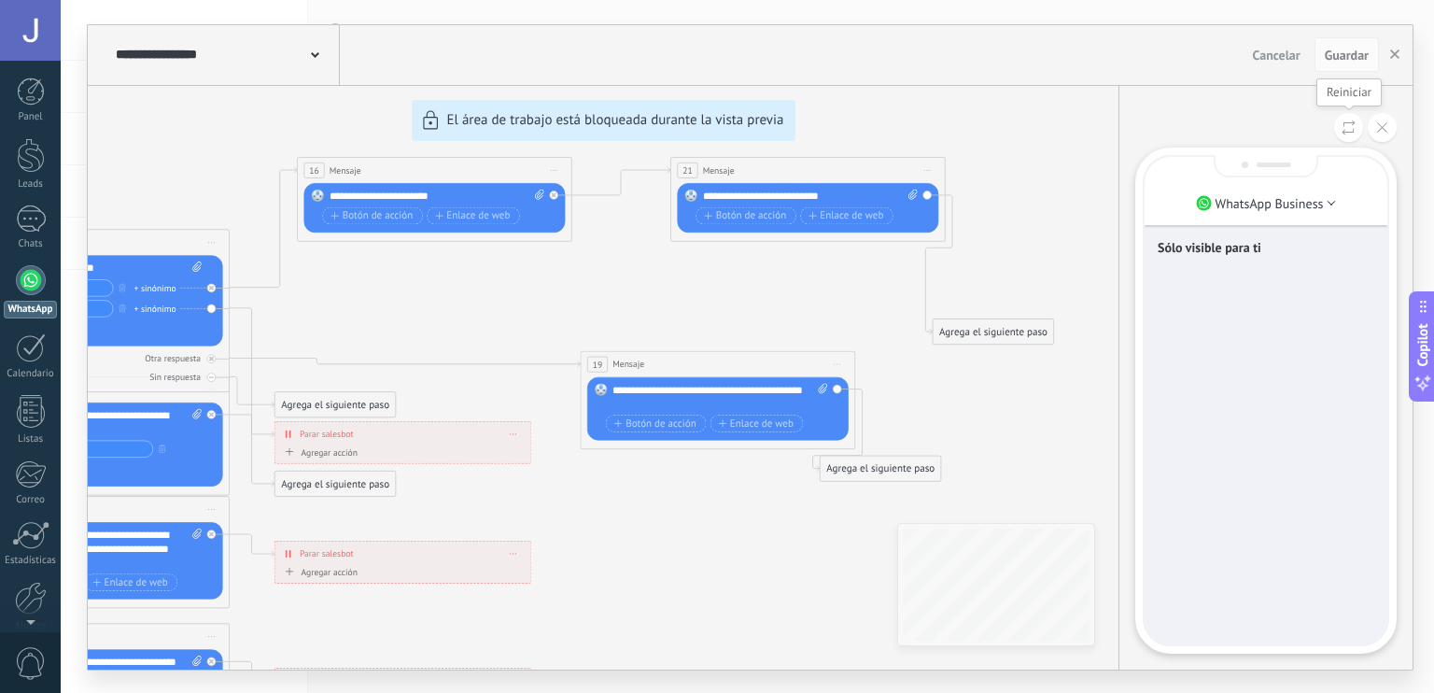
click at [1343, 132] on use at bounding box center [1349, 127] width 13 height 15
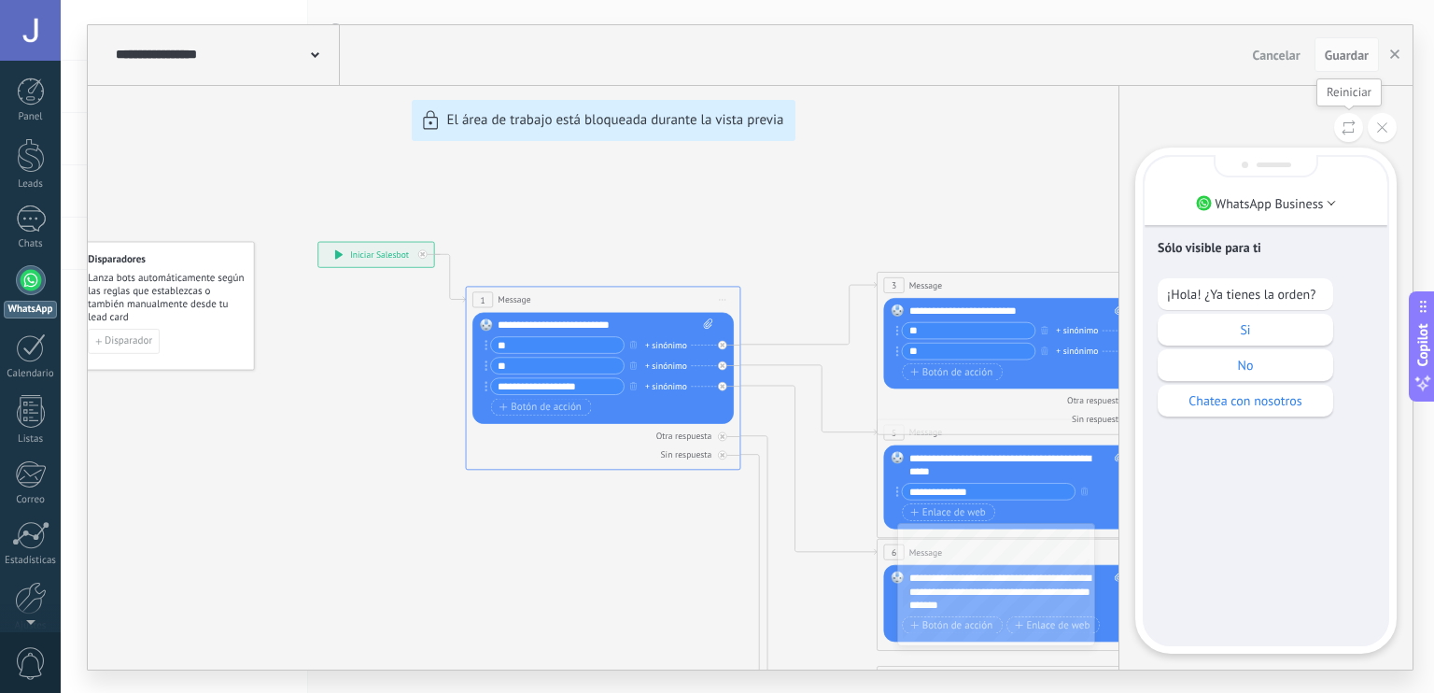
click at [1343, 132] on use at bounding box center [1349, 127] width 13 height 15
click at [1218, 330] on p "Si" at bounding box center [1245, 329] width 157 height 17
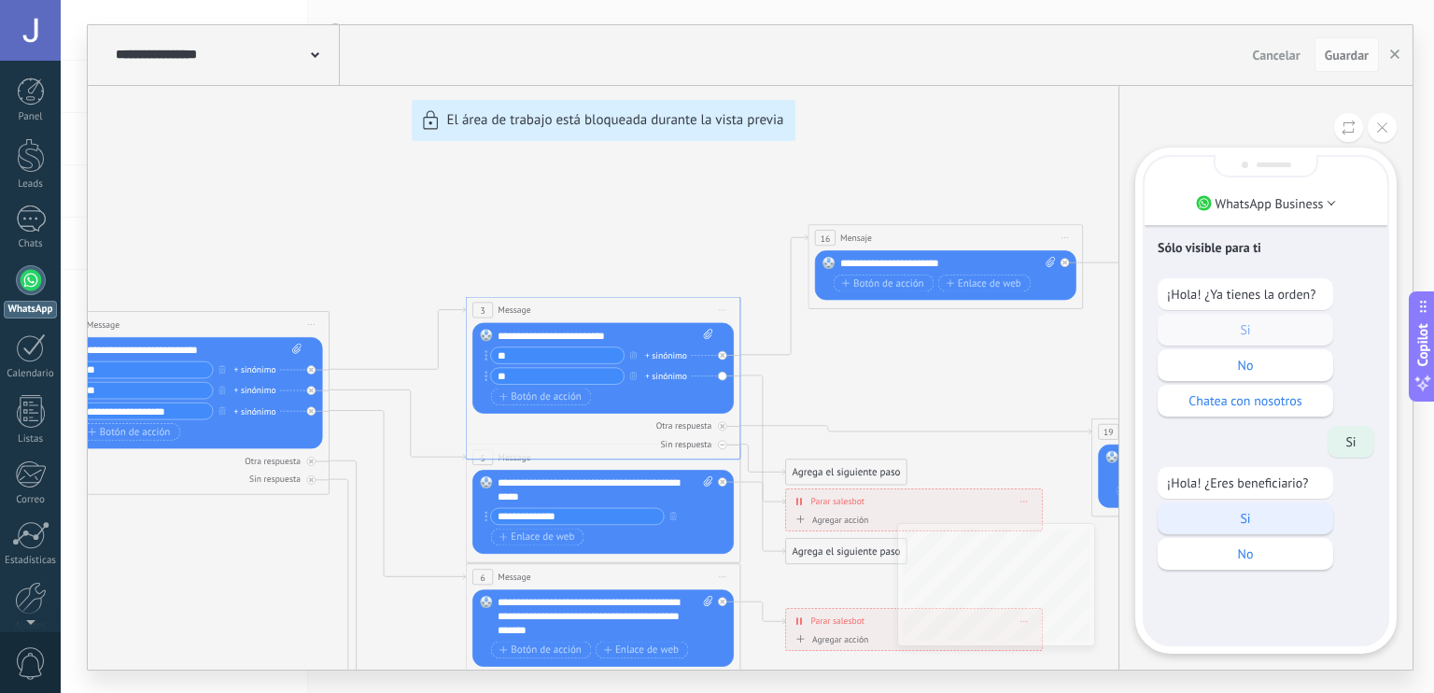
click at [1227, 508] on div "Si" at bounding box center [1246, 518] width 176 height 32
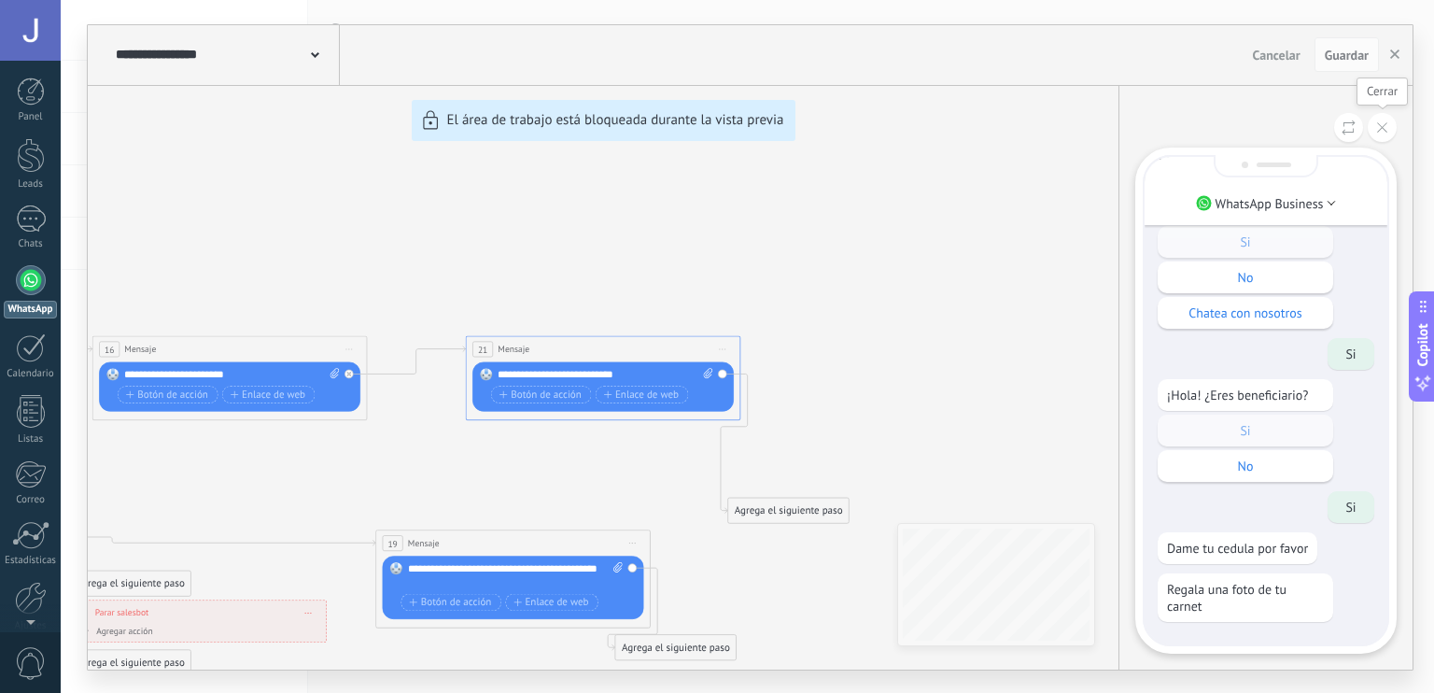
click at [1382, 131] on icon at bounding box center [1382, 127] width 10 height 10
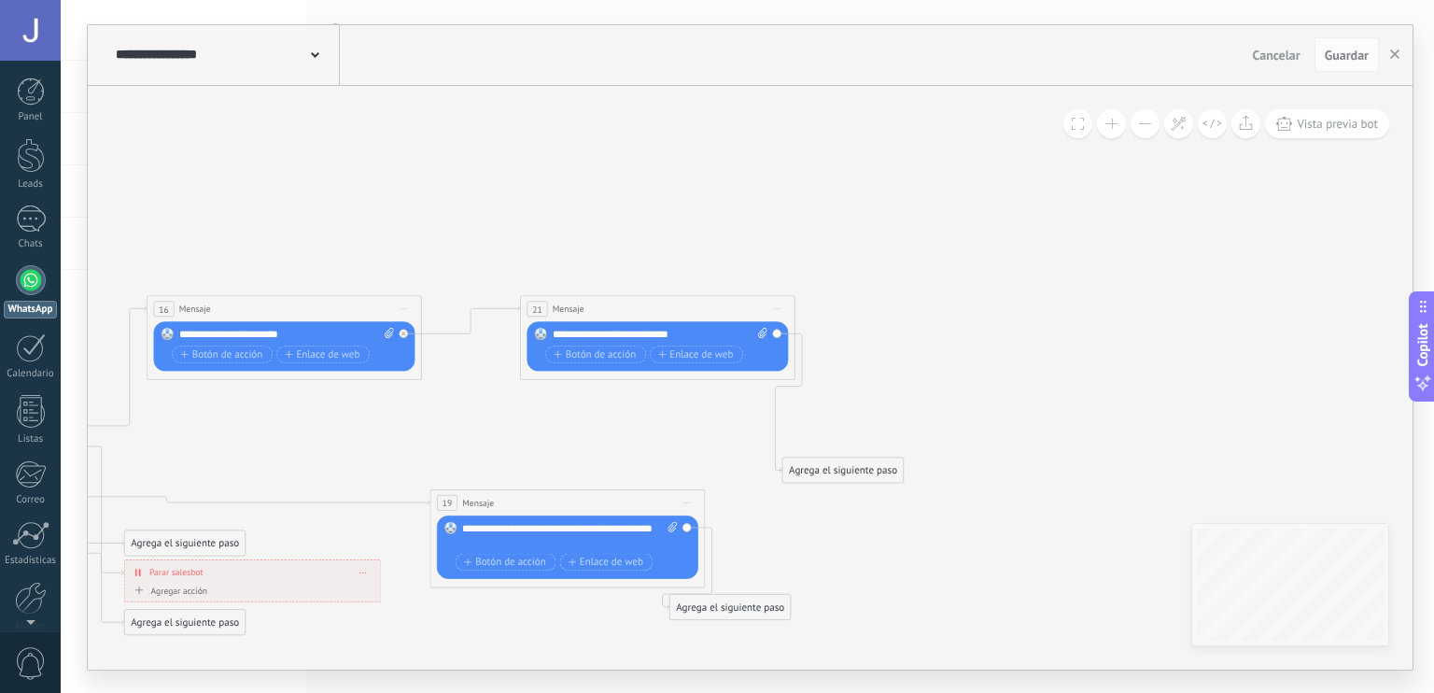
drag, startPoint x: 840, startPoint y: 422, endPoint x: 896, endPoint y: 381, distance: 69.5
click at [896, 381] on icon at bounding box center [51, 657] width 2300 height 1412
click at [400, 310] on span "Iniciar vista previa aquí Cambiar nombre Duplicar [GEOGRAPHIC_DATA]" at bounding box center [405, 308] width 22 height 20
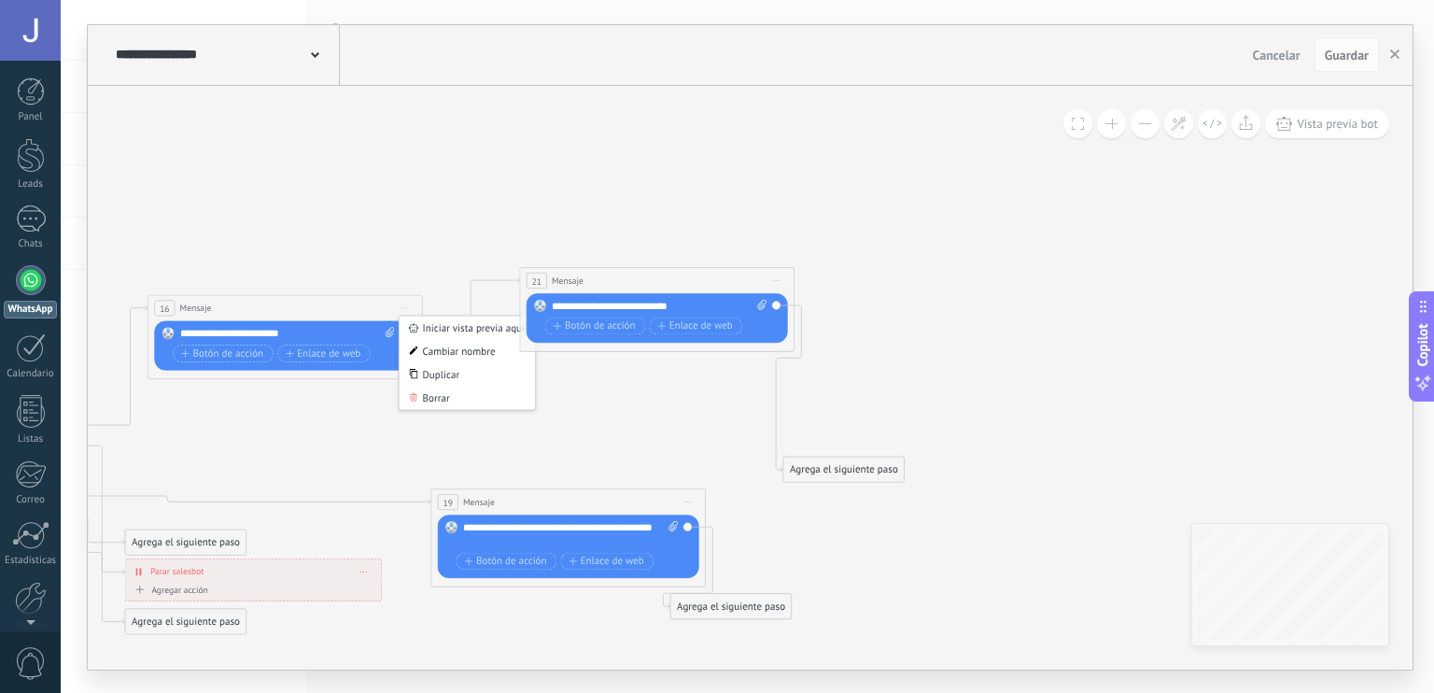
drag, startPoint x: 661, startPoint y: 300, endPoint x: 659, endPoint y: 270, distance: 29.9
click at [659, 270] on div "21 Mensaje ******* (a): Todos los contactos - canales seleccionados Todos los c…" at bounding box center [657, 279] width 274 height 25
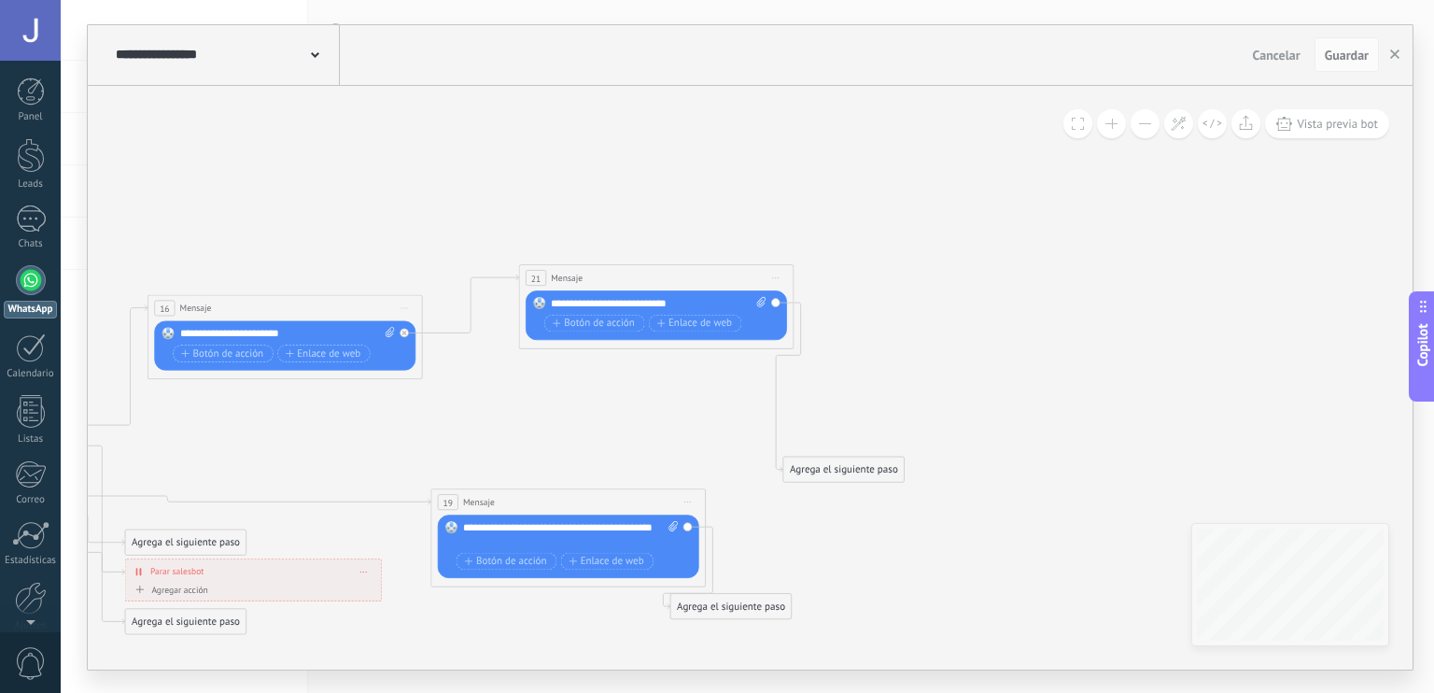
click at [781, 281] on span "Iniciar vista previa aquí Cambiar nombre Duplicar [GEOGRAPHIC_DATA]" at bounding box center [776, 277] width 22 height 20
click at [822, 360] on div "Borrar" at bounding box center [838, 367] width 136 height 23
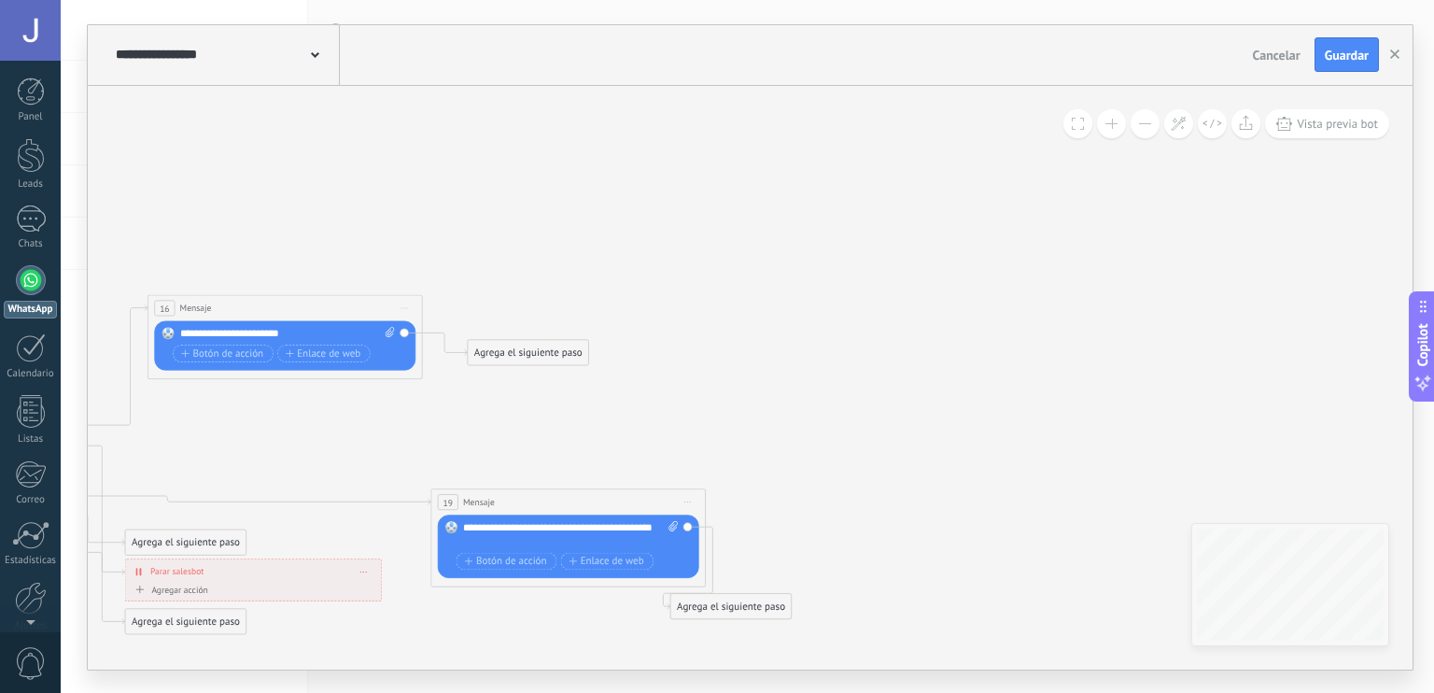
click at [545, 341] on div "Agrega el siguiente paso" at bounding box center [528, 352] width 120 height 22
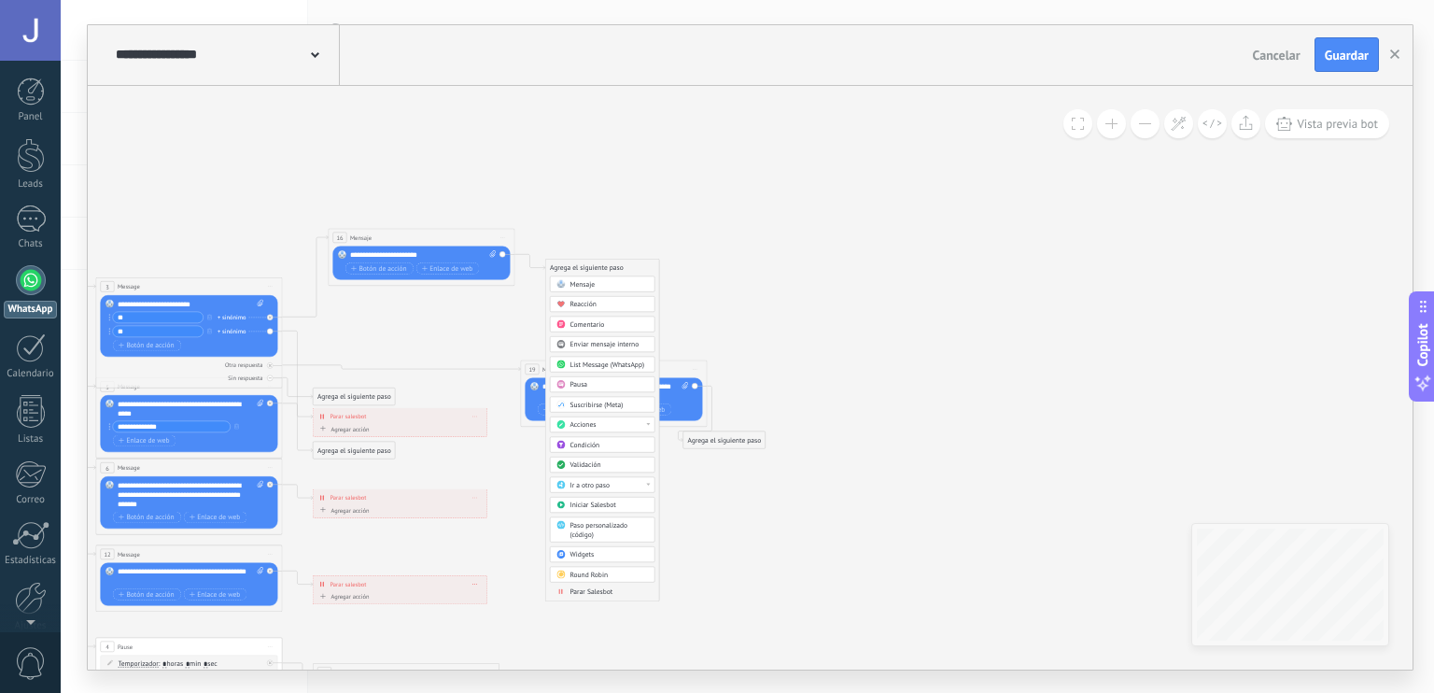
drag, startPoint x: 700, startPoint y: 465, endPoint x: 721, endPoint y: 332, distance: 135.1
click at [721, 332] on icon at bounding box center [225, 460] width 1485 height 932
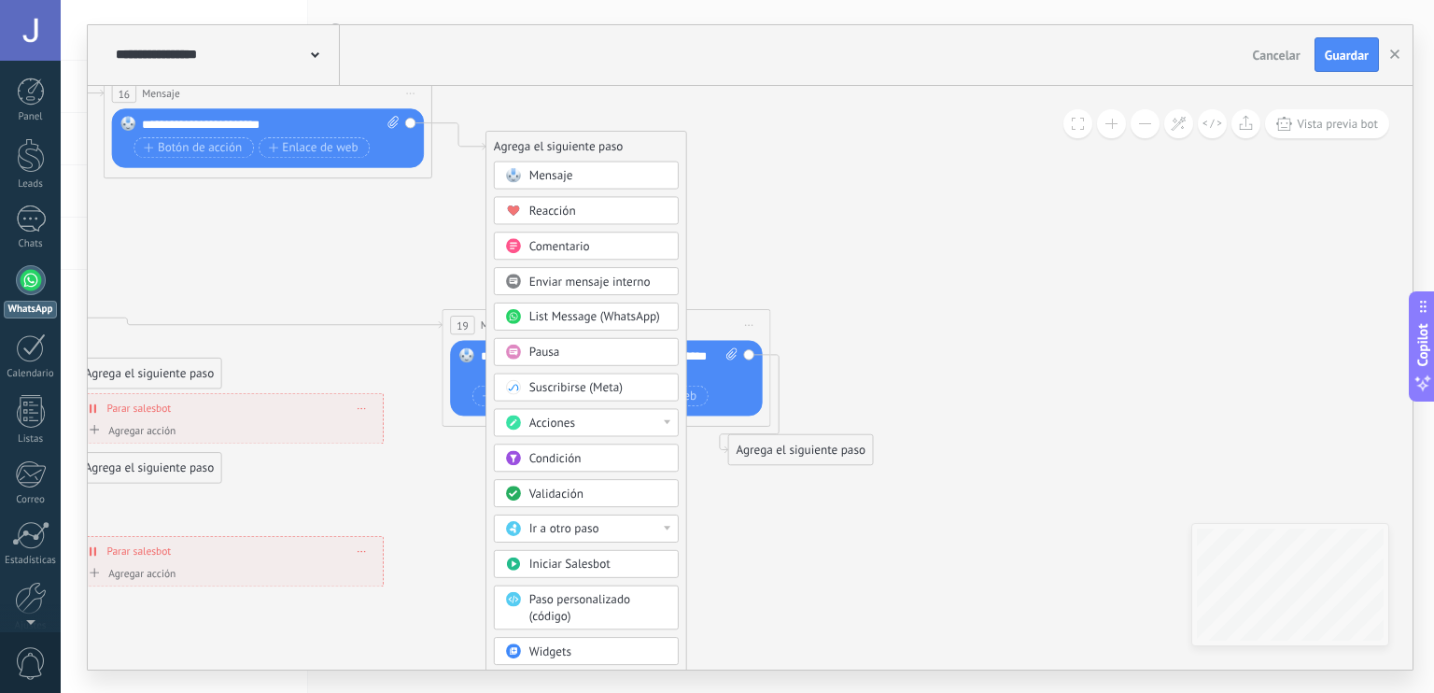
drag, startPoint x: 721, startPoint y: 332, endPoint x: 798, endPoint y: 267, distance: 100.1
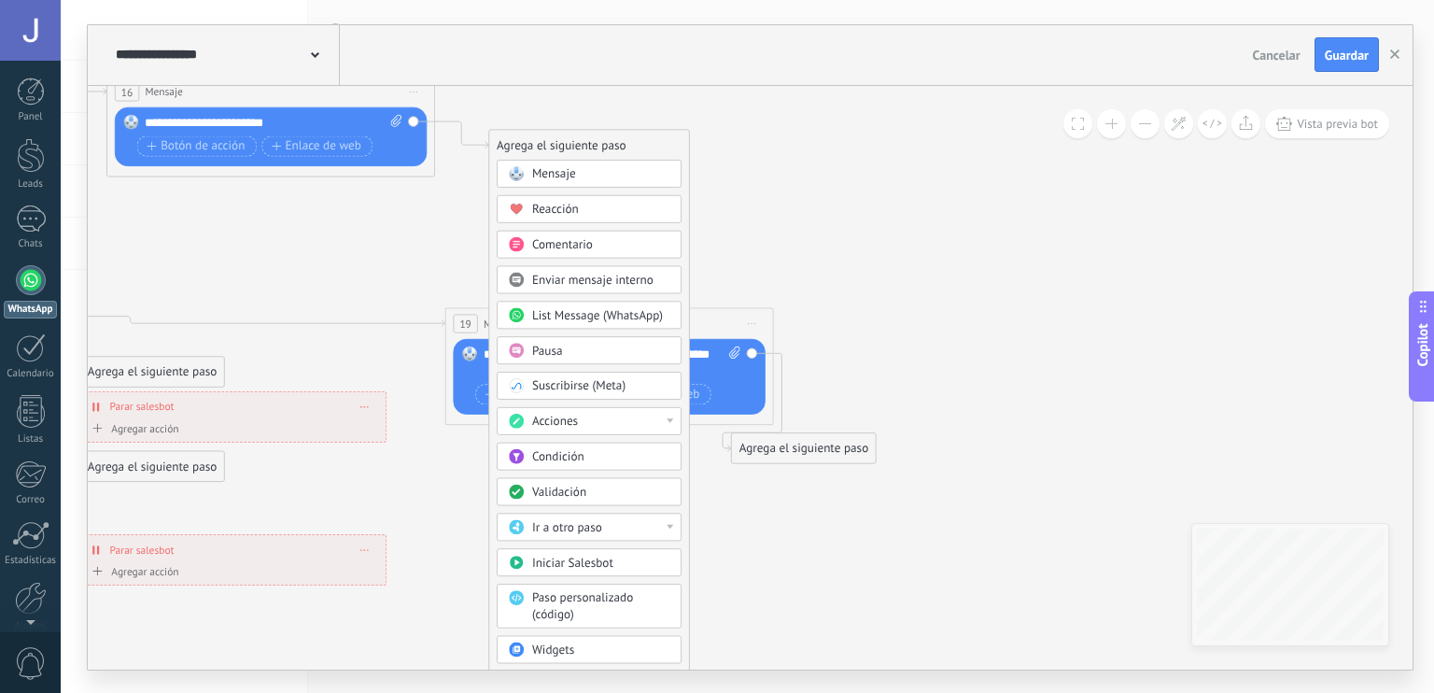
click at [613, 242] on div "Comentario" at bounding box center [601, 244] width 138 height 17
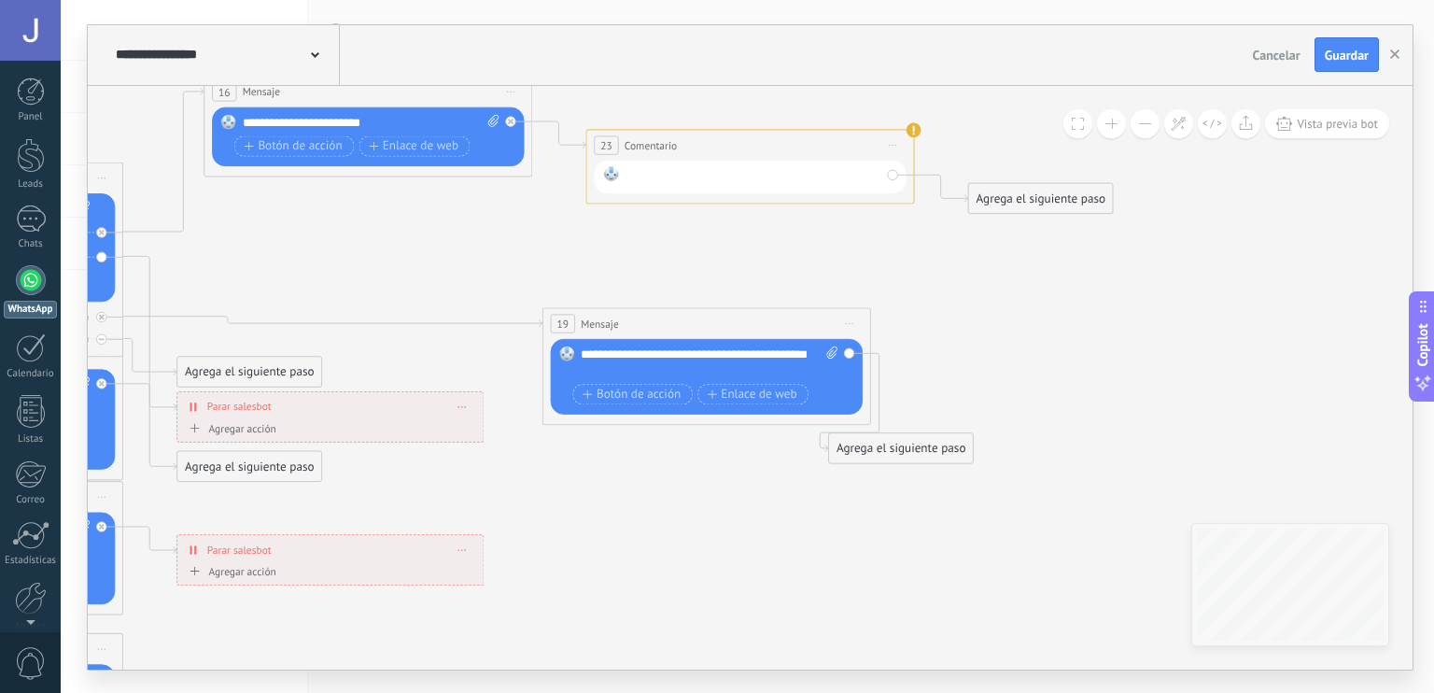
click at [779, 184] on div at bounding box center [754, 176] width 256 height 21
click at [912, 133] on use at bounding box center [914, 129] width 15 height 15
click at [908, 132] on use at bounding box center [914, 129] width 15 height 15
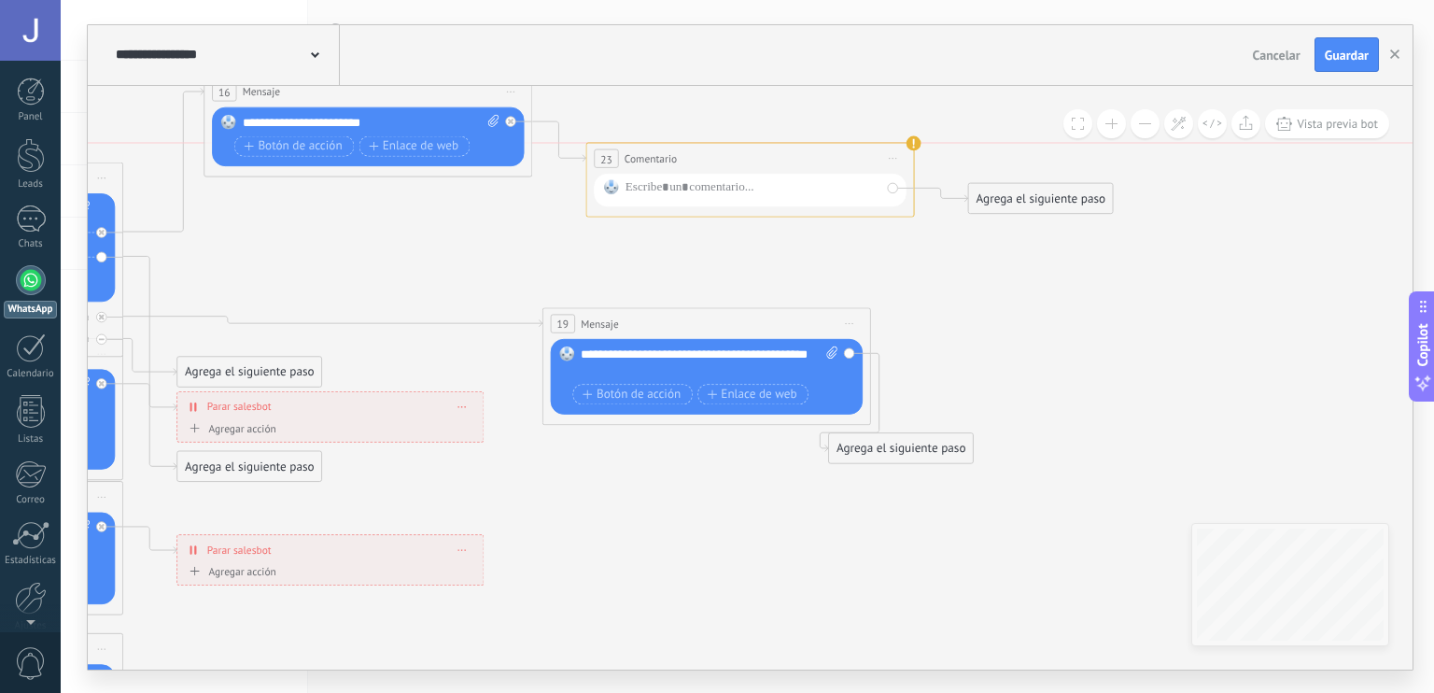
click at [896, 159] on span "Iniciar vista previa aquí Cambiar nombre Duplicar [GEOGRAPHIC_DATA]" at bounding box center [894, 159] width 26 height 24
click at [927, 257] on div "Borrar" at bounding box center [968, 265] width 162 height 28
click at [656, 134] on div "Agrega el siguiente paso" at bounding box center [658, 145] width 144 height 27
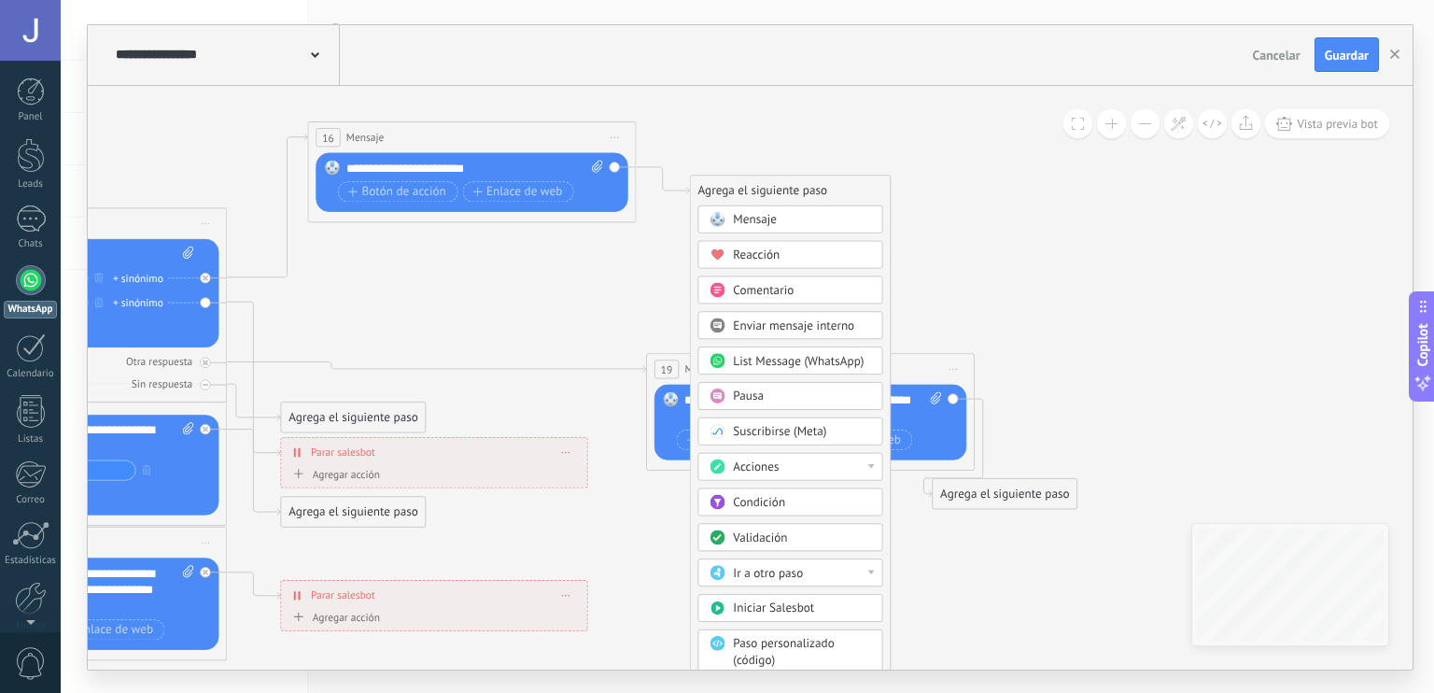
drag, startPoint x: 881, startPoint y: 589, endPoint x: 984, endPoint y: 635, distance: 113.3
click at [984, 635] on icon at bounding box center [126, 554] width 2613 height 1687
click at [1314, 126] on span "Vista previa bot" at bounding box center [1337, 124] width 81 height 16
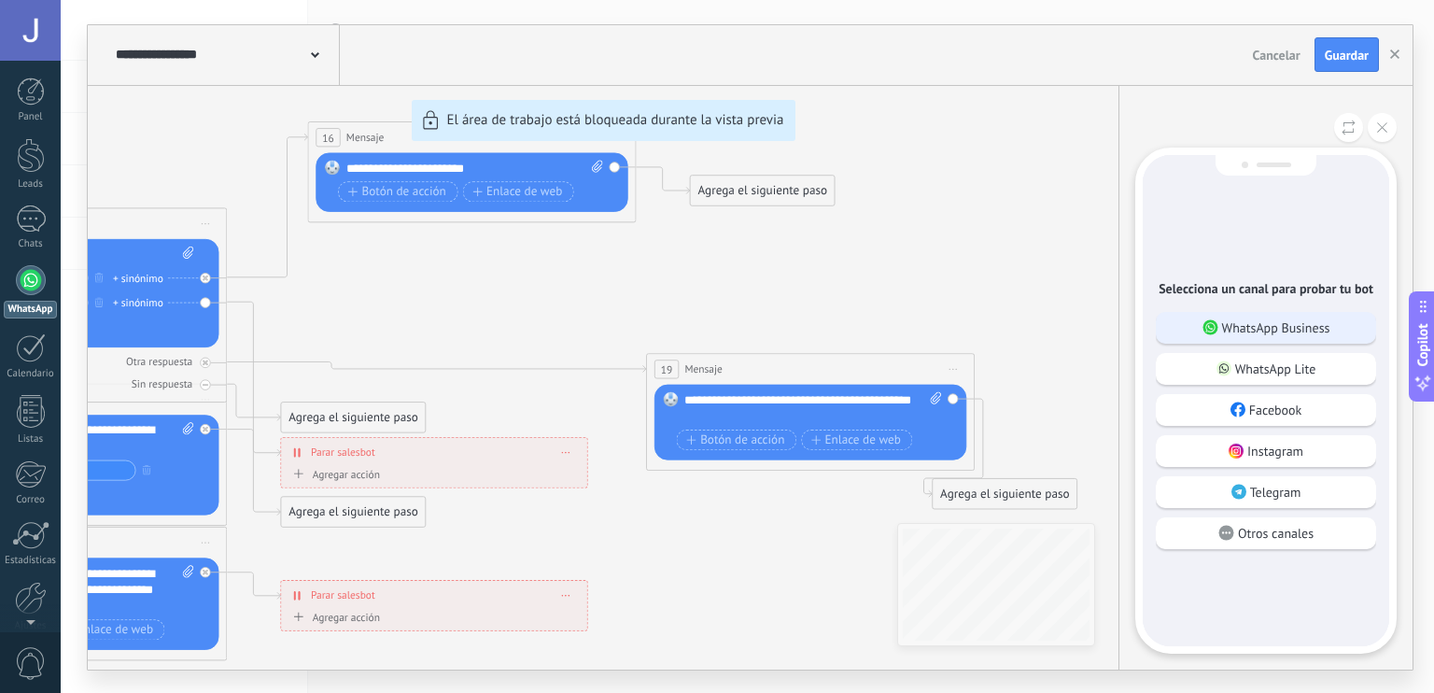
click at [1281, 319] on p "WhatsApp Business" at bounding box center [1276, 327] width 108 height 17
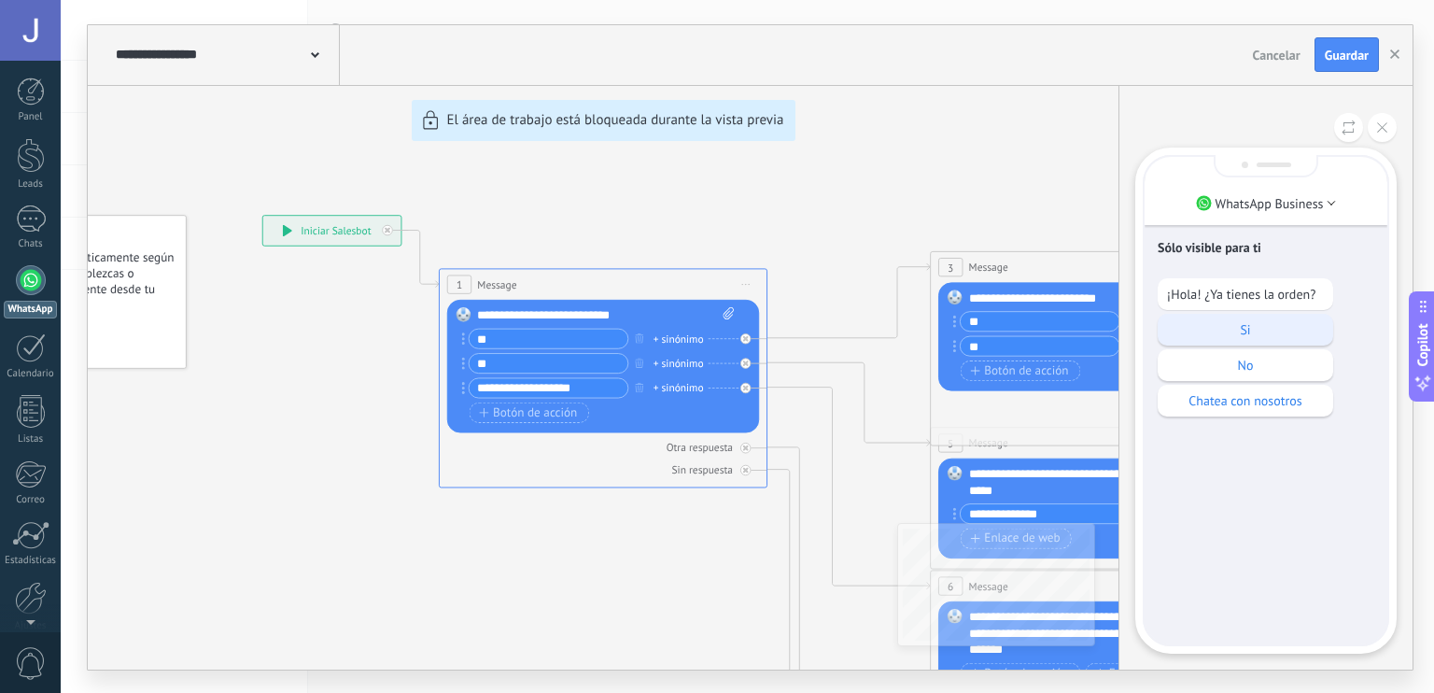
click at [1253, 330] on p "Si" at bounding box center [1245, 329] width 157 height 17
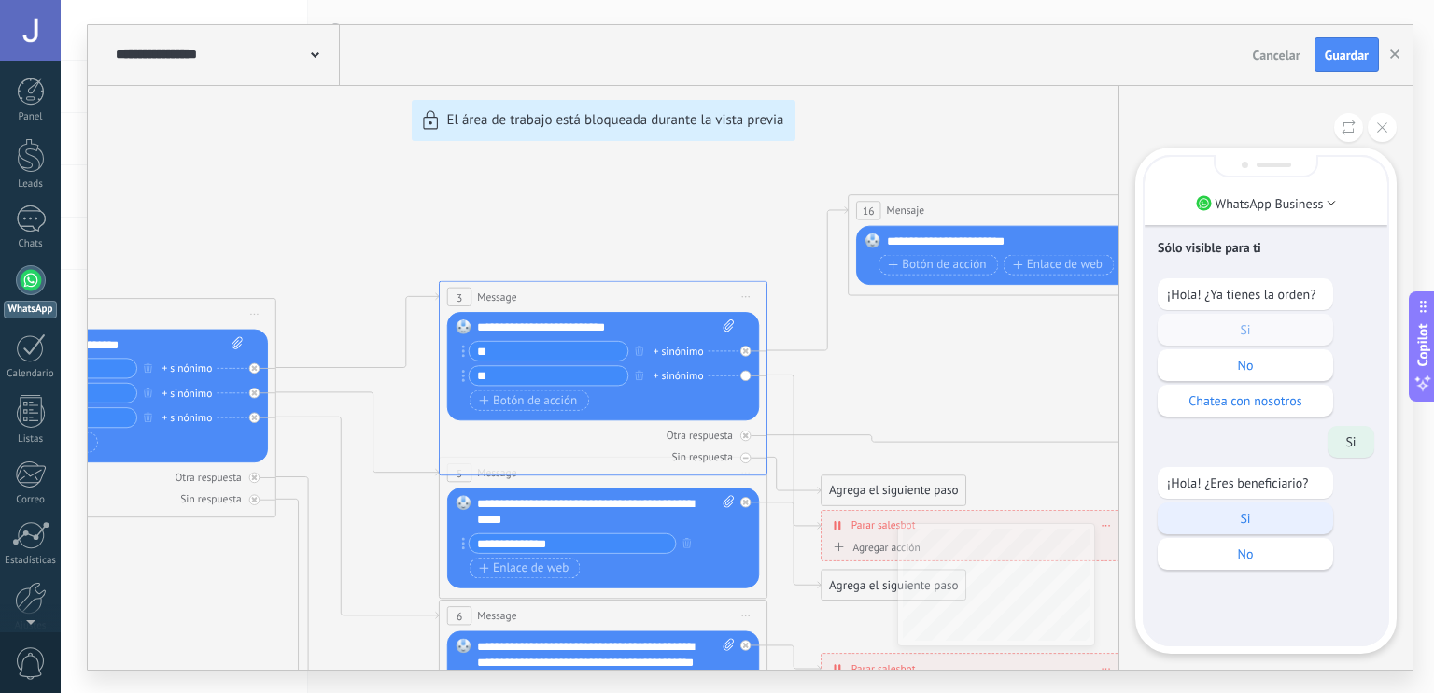
click at [1234, 519] on p "Si" at bounding box center [1245, 518] width 157 height 17
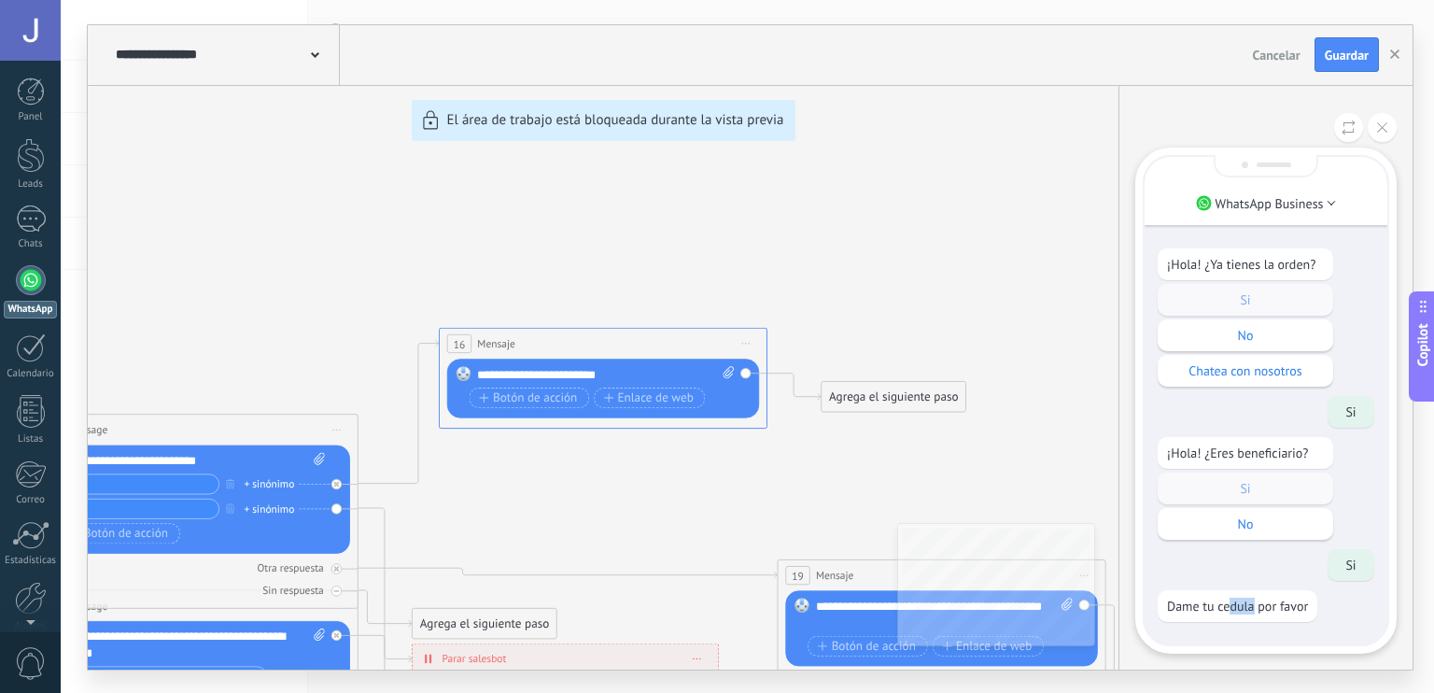
drag, startPoint x: 1233, startPoint y: 614, endPoint x: 1255, endPoint y: 646, distance: 38.9
click at [1255, 646] on div "WhatsApp Business Sólo visible para ti ¡Hola! ¿Ya tienes la orden? Si No Chatea…" at bounding box center [1266, 401] width 261 height 506
drag, startPoint x: 1255, startPoint y: 646, endPoint x: 1229, endPoint y: 638, distance: 27.5
click at [1229, 638] on div "Sólo visible para ti ¡Hola! ¿Ya tienes la orden? Si No Chatea con nosotros Si ¡…" at bounding box center [1266, 385] width 243 height 517
click at [1292, 210] on li "WhatsApp Business" at bounding box center [1266, 204] width 243 height 28
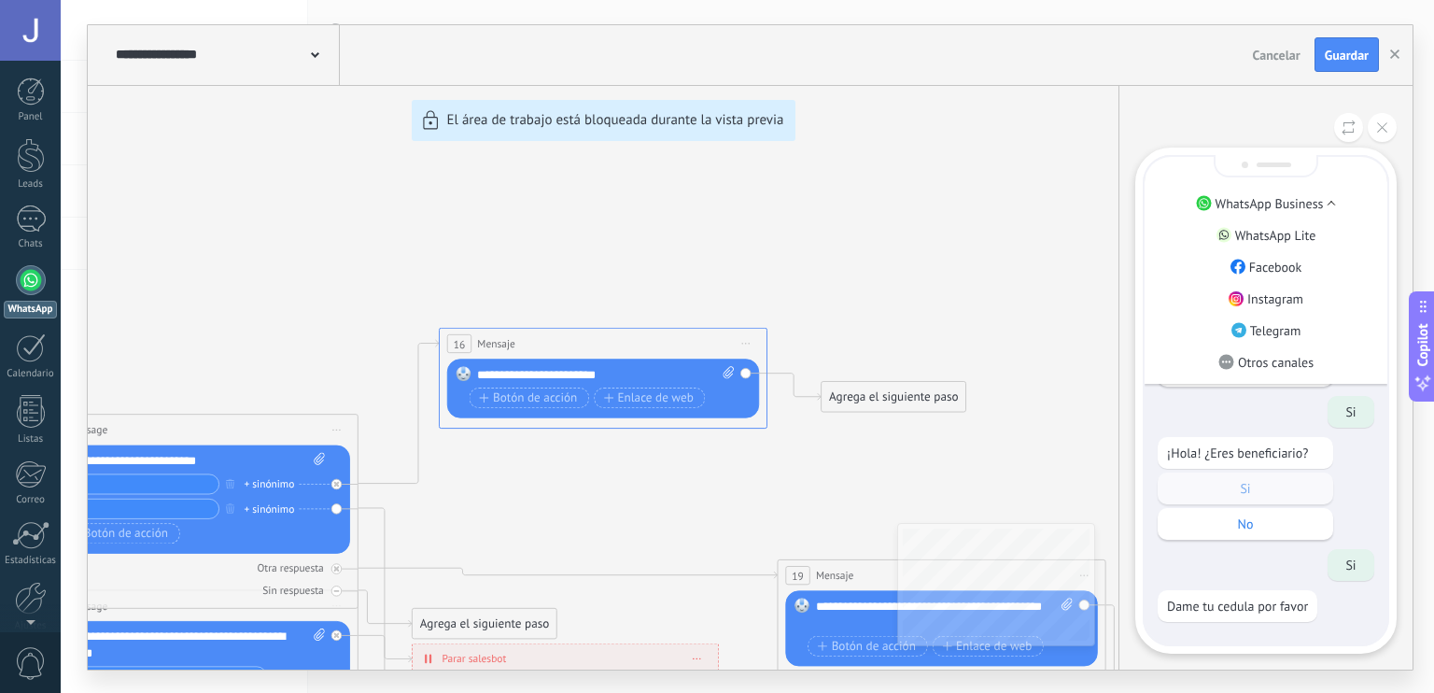
click at [1329, 610] on div "Dame tu cedula por favor" at bounding box center [1266, 606] width 217 height 32
click at [939, 431] on div "**********" at bounding box center [750, 347] width 1325 height 644
click at [867, 386] on div "**********" at bounding box center [750, 347] width 1325 height 644
click at [859, 403] on div "**********" at bounding box center [750, 347] width 1325 height 644
click at [1389, 121] on button at bounding box center [1382, 127] width 29 height 29
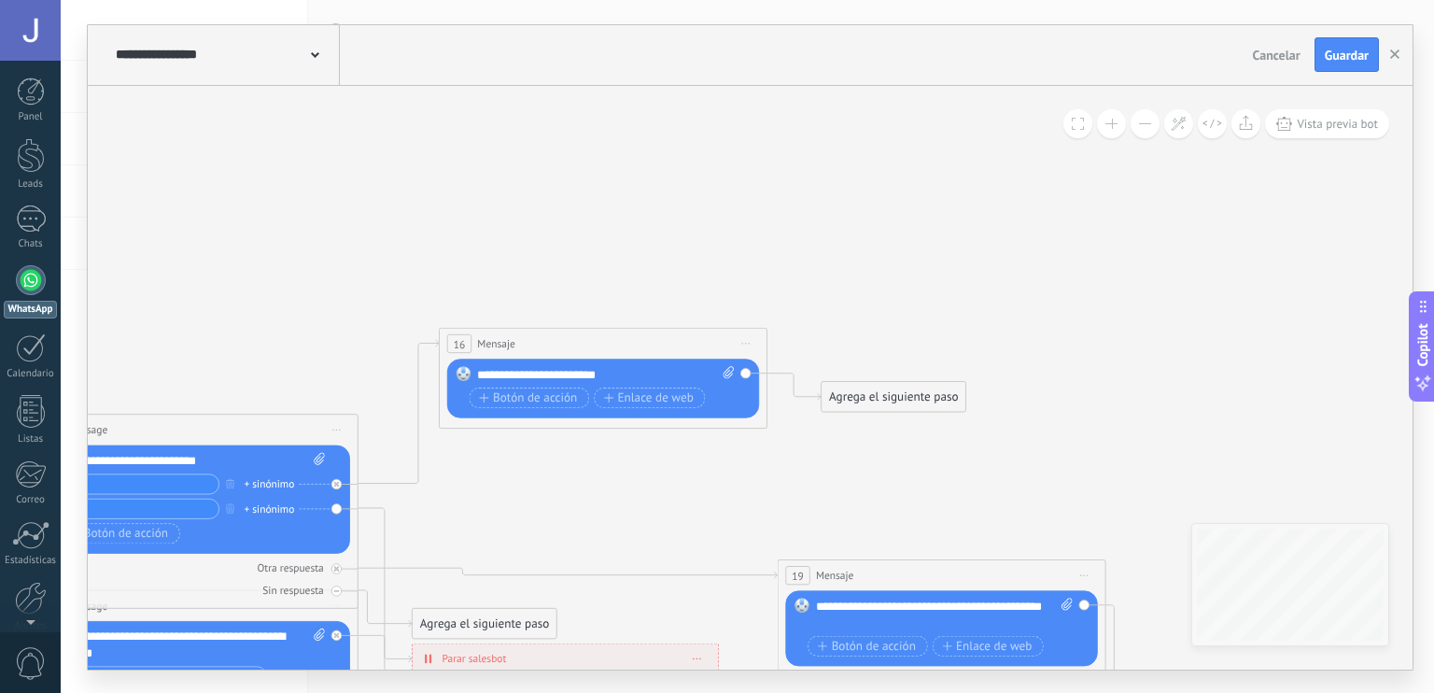
click at [895, 401] on div "Agrega el siguiente paso" at bounding box center [894, 396] width 144 height 27
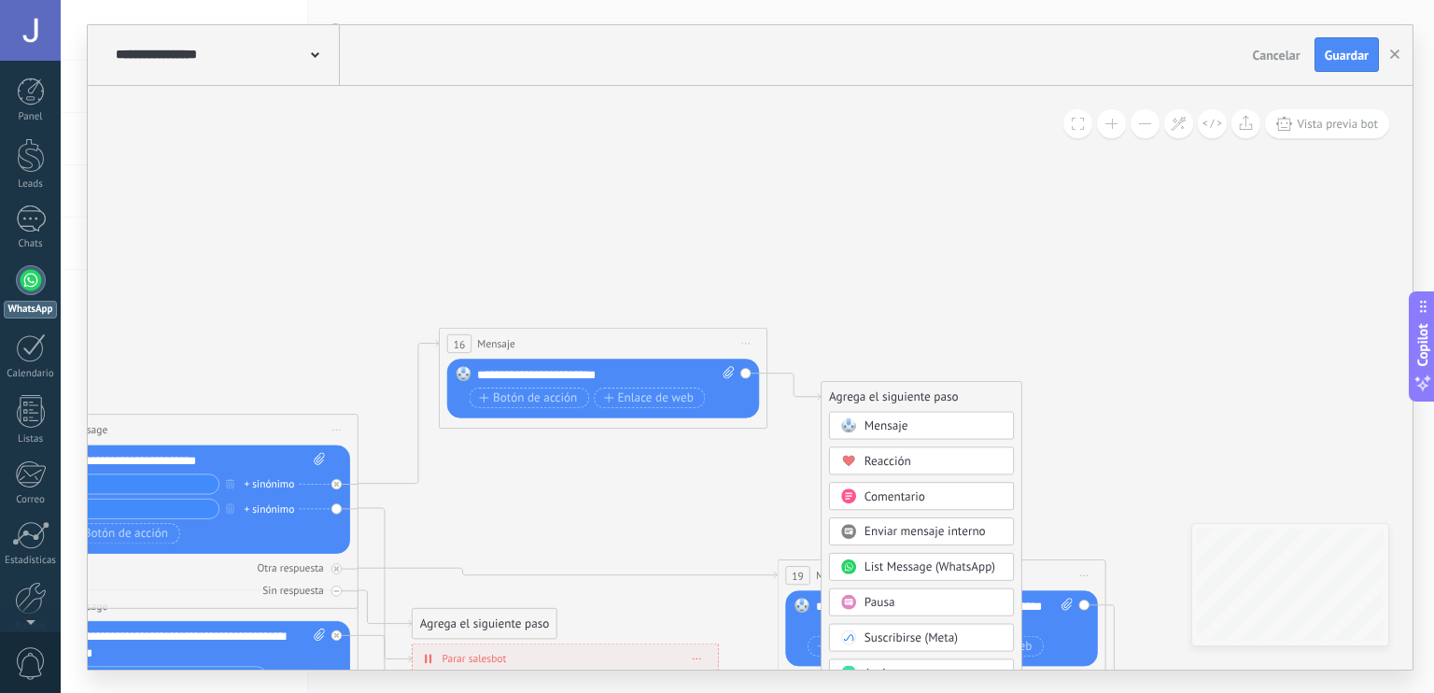
click at [971, 536] on span "Enviar mensaje interno" at bounding box center [925, 532] width 121 height 16
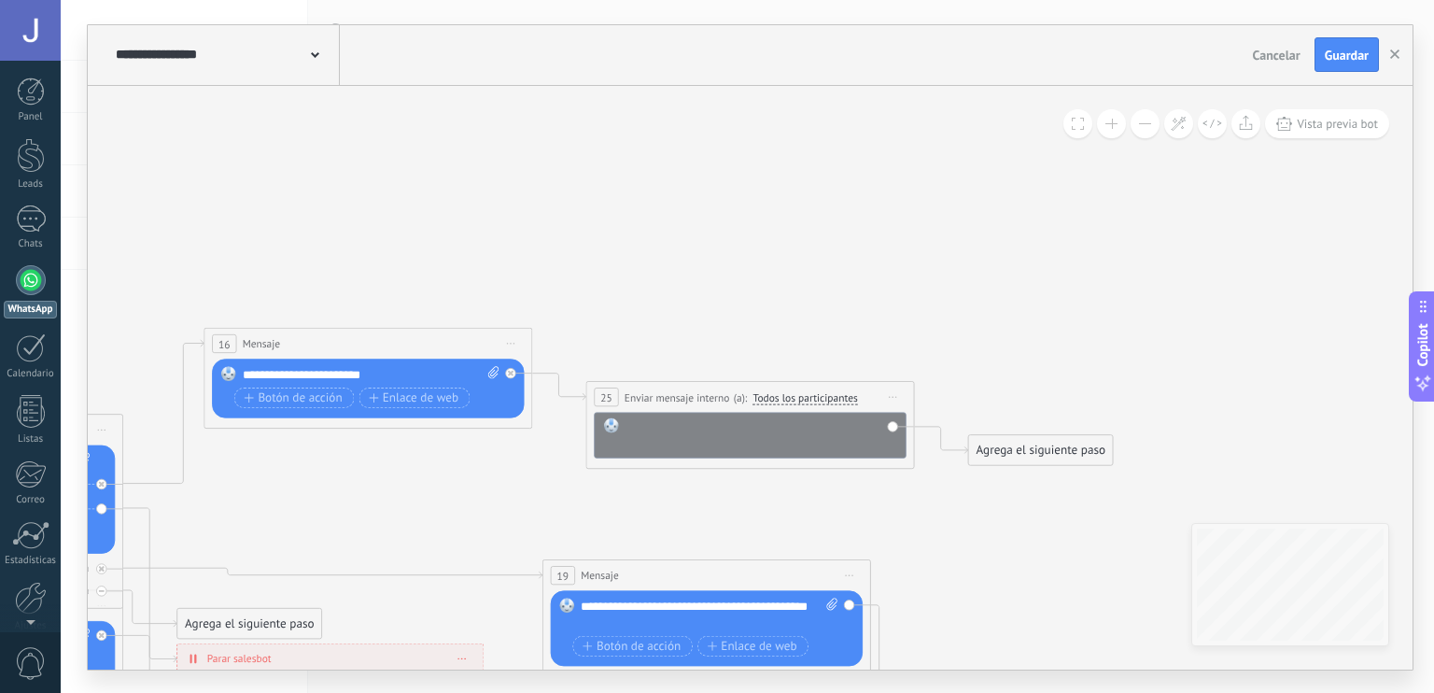
click at [785, 422] on div at bounding box center [762, 433] width 272 height 33
click at [892, 398] on span "Iniciar vista previa aquí Cambiar nombre Duplicar [GEOGRAPHIC_DATA]" at bounding box center [894, 397] width 26 height 24
click at [925, 501] on div "Borrar" at bounding box center [968, 504] width 162 height 28
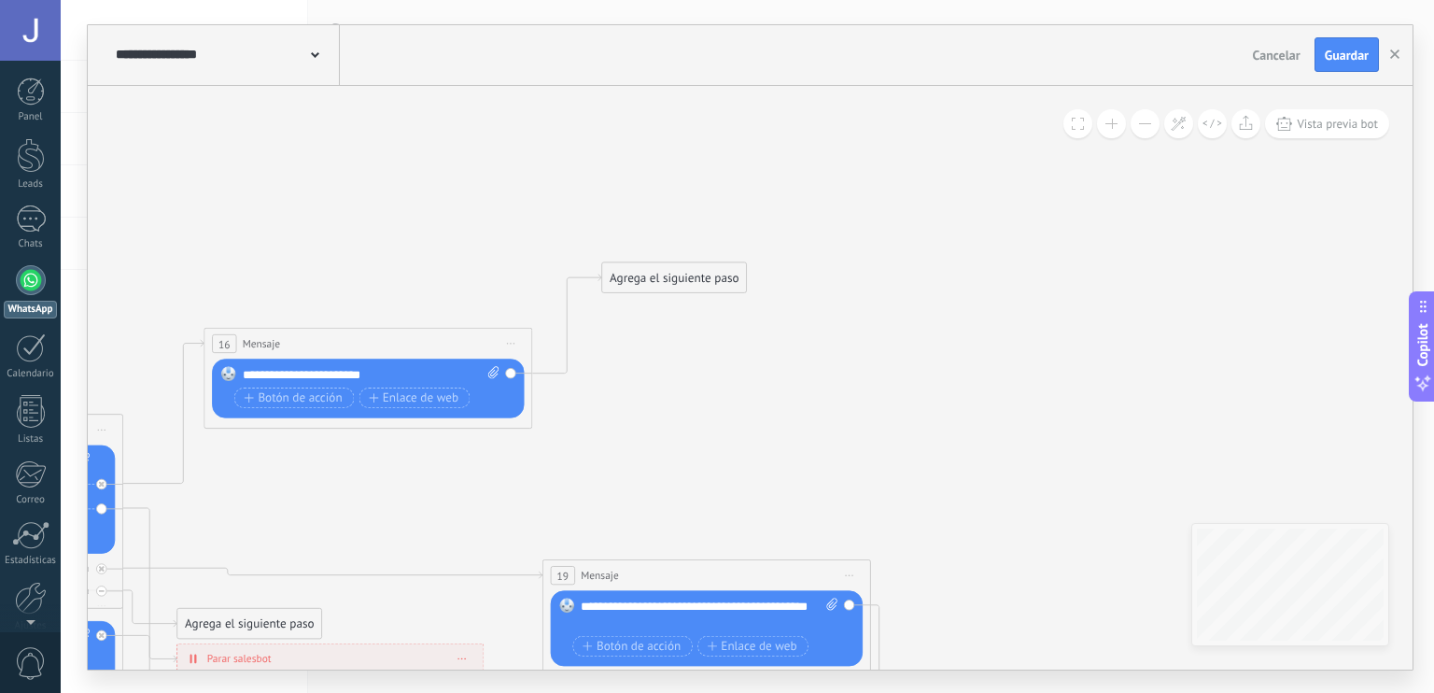
drag, startPoint x: 632, startPoint y: 391, endPoint x: 653, endPoint y: 265, distance: 127.7
click at [653, 265] on div "Agrega el siguiente paso" at bounding box center [674, 277] width 144 height 27
click at [653, 272] on div "Agrega el siguiente paso" at bounding box center [679, 270] width 144 height 27
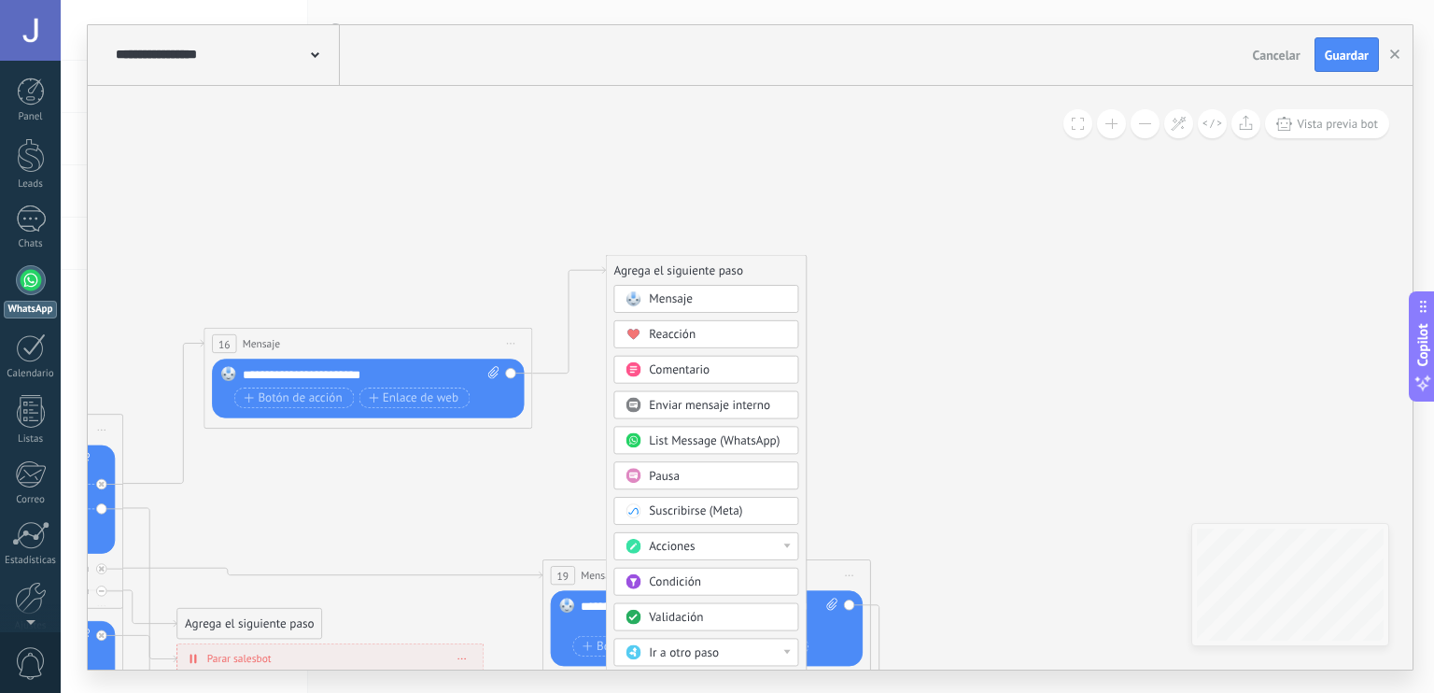
click at [771, 514] on div "Suscribirse (Meta)" at bounding box center [718, 511] width 138 height 17
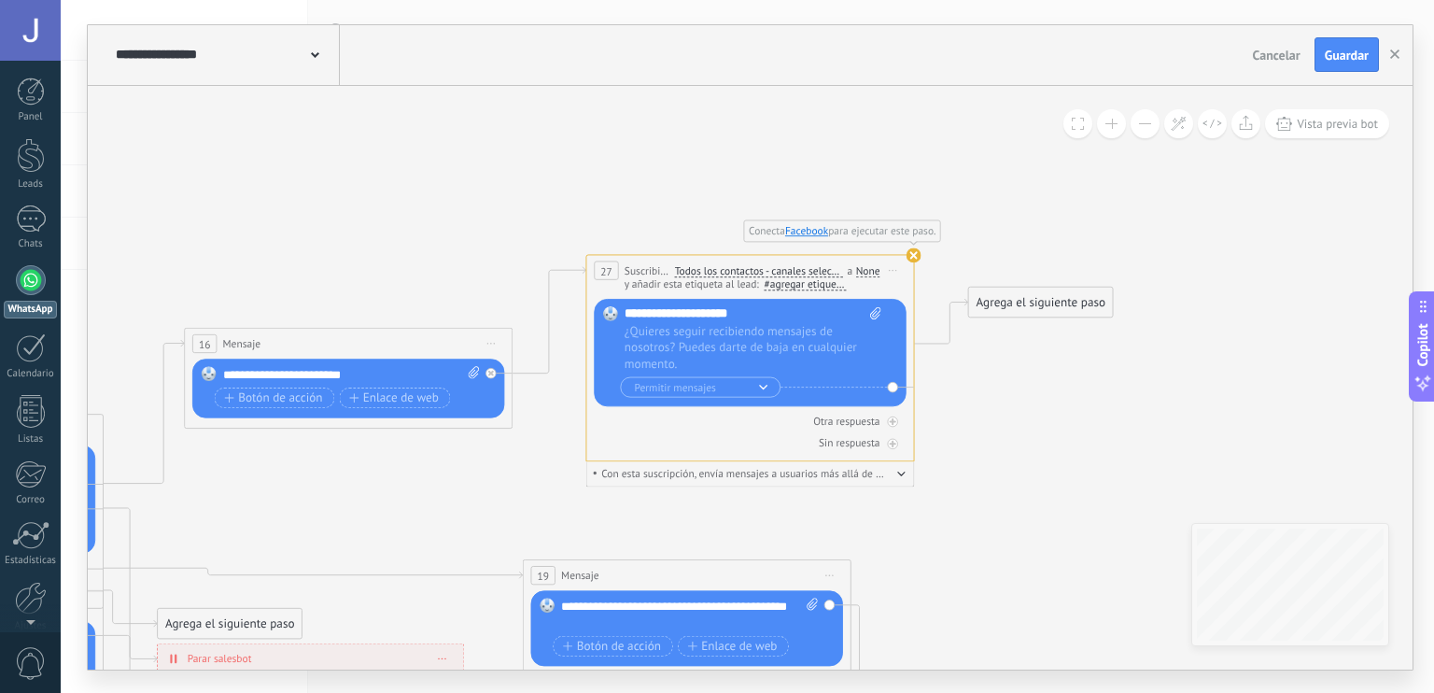
click at [914, 257] on use at bounding box center [914, 254] width 15 height 15
click at [899, 276] on span "Iniciar vista previa aquí Cambiar nombre Duplicar [GEOGRAPHIC_DATA]" at bounding box center [894, 271] width 26 height 24
click at [923, 369] on div "Borrar" at bounding box center [968, 377] width 162 height 28
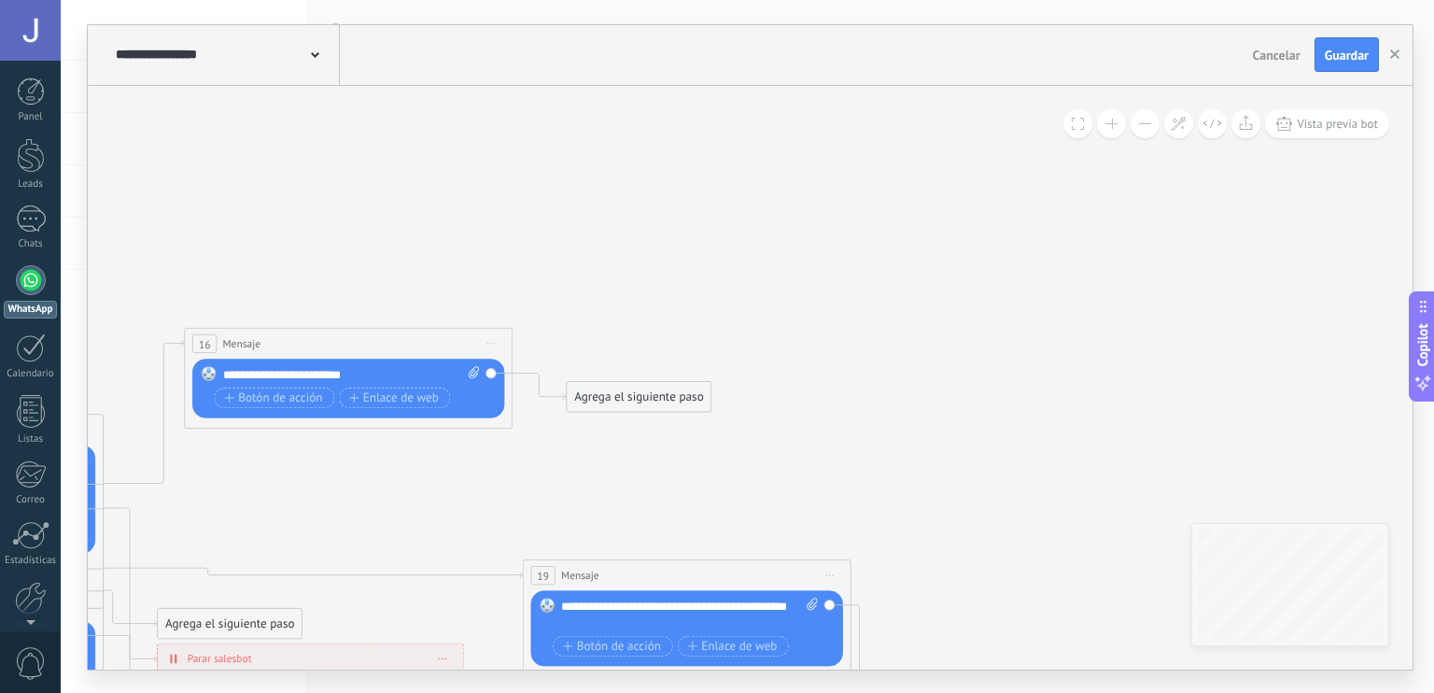
click at [591, 388] on div "Agrega el siguiente paso" at bounding box center [639, 396] width 144 height 27
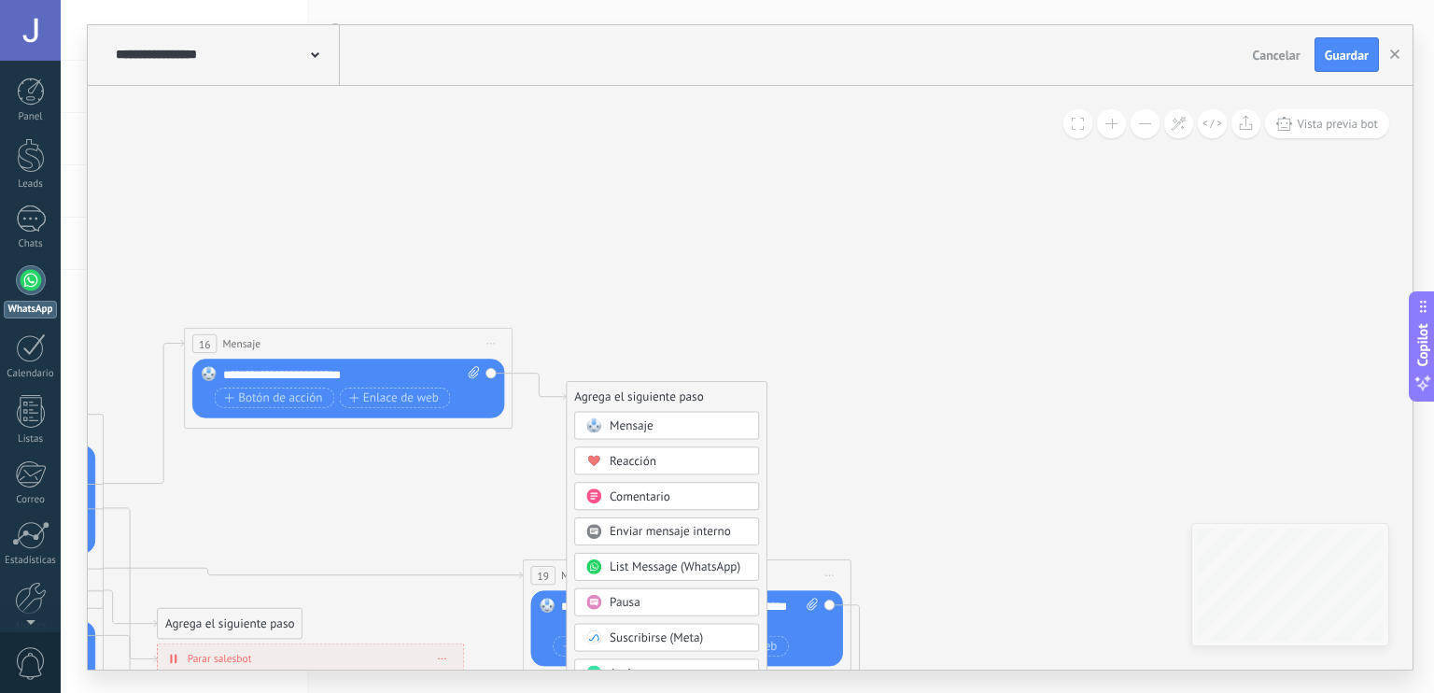
click at [663, 600] on div "Pausa" at bounding box center [679, 602] width 138 height 17
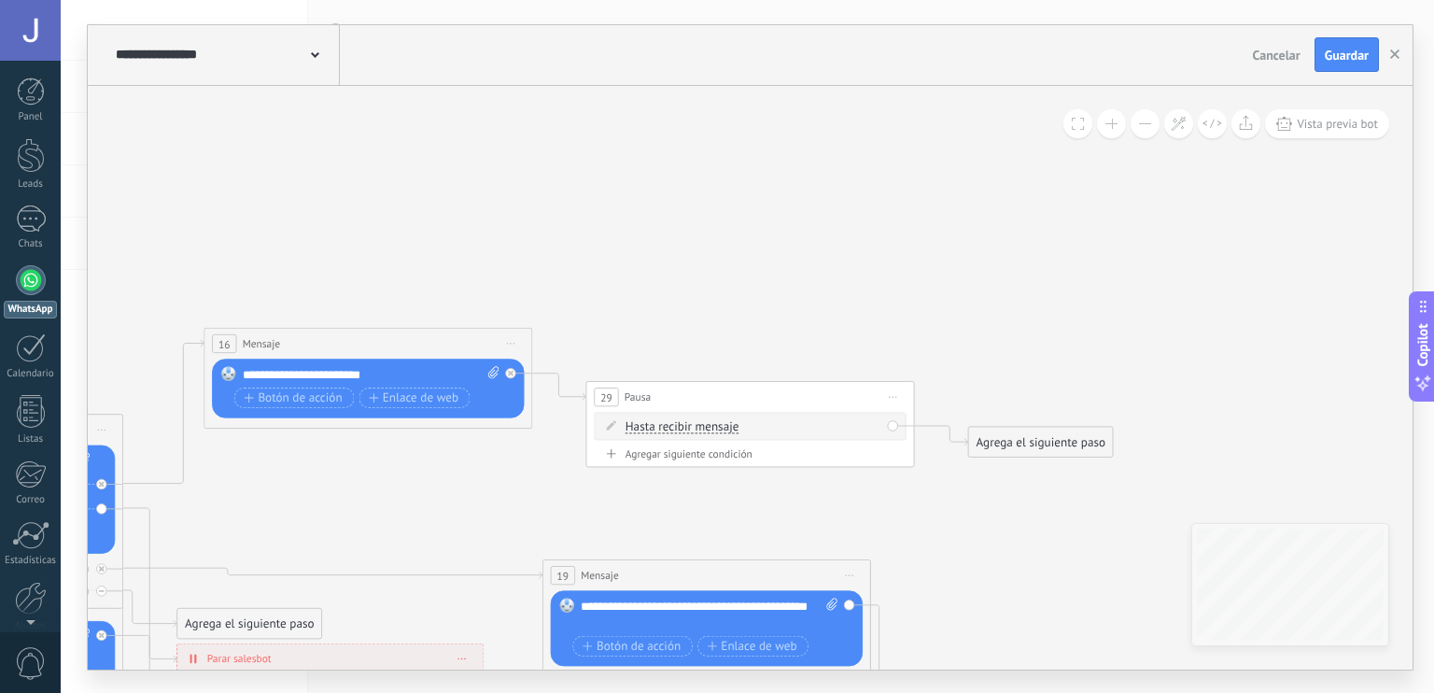
click at [878, 429] on div "Hasta recibir mensaje Hasta recibir mensaje Temporizador Excepto horas laborale…" at bounding box center [754, 426] width 256 height 17
click at [893, 425] on div "Hasta recibir mensaje Hasta recibir mensaje Temporizador Excepto horas laborale…" at bounding box center [750, 426] width 312 height 28
click at [707, 423] on span "Hasta recibir mensaje" at bounding box center [683, 426] width 114 height 13
click at [707, 423] on button "Hasta recibir mensaje" at bounding box center [719, 427] width 205 height 30
click at [893, 428] on div "Hasta recibir mensaje Hasta recibir mensaje Temporizador Excepto horas laborale…" at bounding box center [750, 426] width 312 height 28
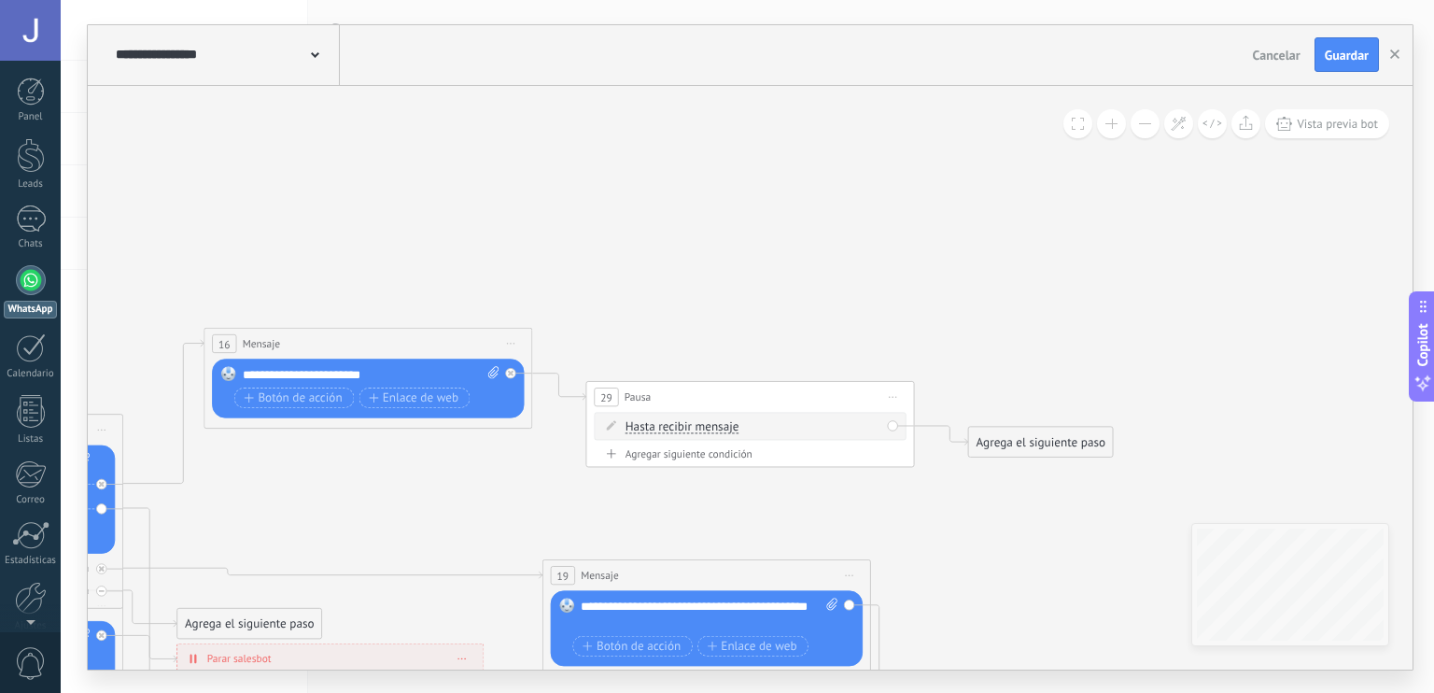
click at [893, 428] on div "Hasta recibir mensaje Hasta recibir mensaje Temporizador Excepto horas laborale…" at bounding box center [750, 426] width 312 height 28
click at [1332, 67] on button "Guardar" at bounding box center [1347, 54] width 64 height 35
click at [1352, 128] on span "Vista previa bot" at bounding box center [1337, 124] width 81 height 16
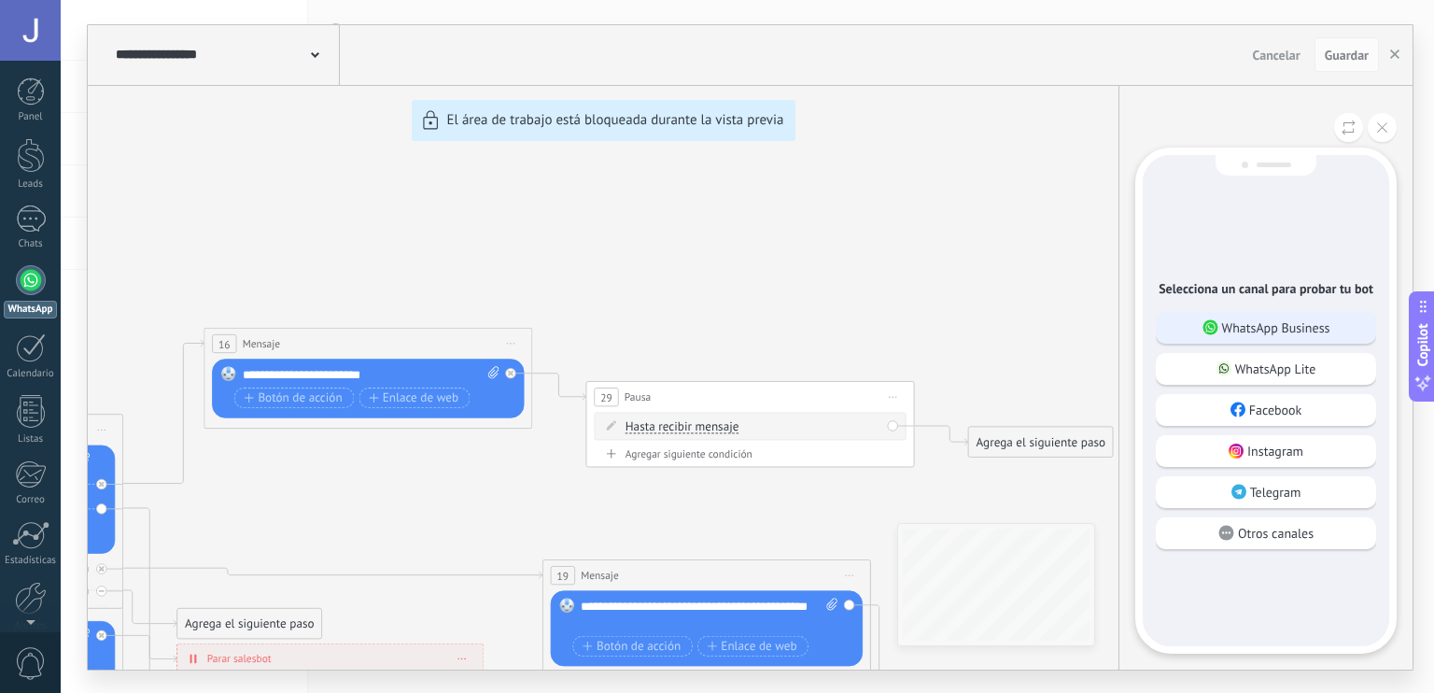
click at [1281, 326] on p "WhatsApp Business" at bounding box center [1276, 327] width 108 height 17
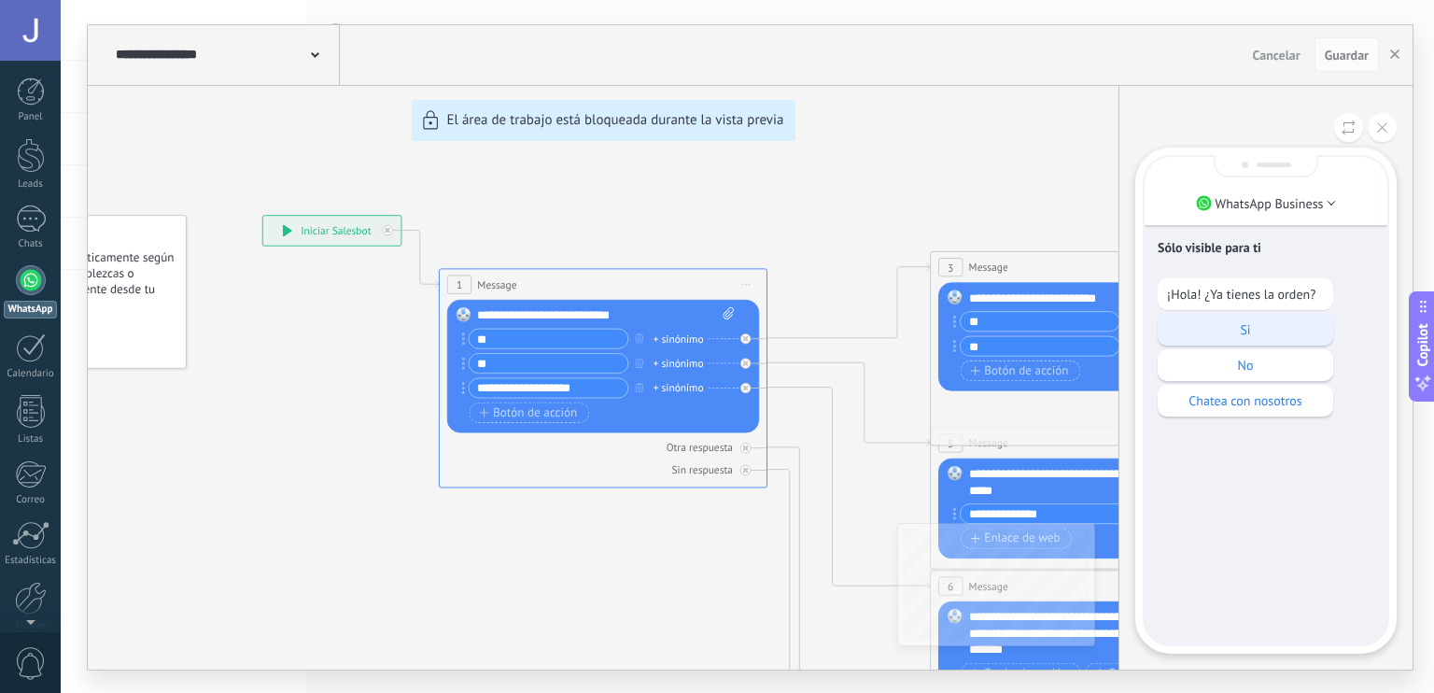
click at [1256, 328] on p "Si" at bounding box center [1245, 329] width 157 height 17
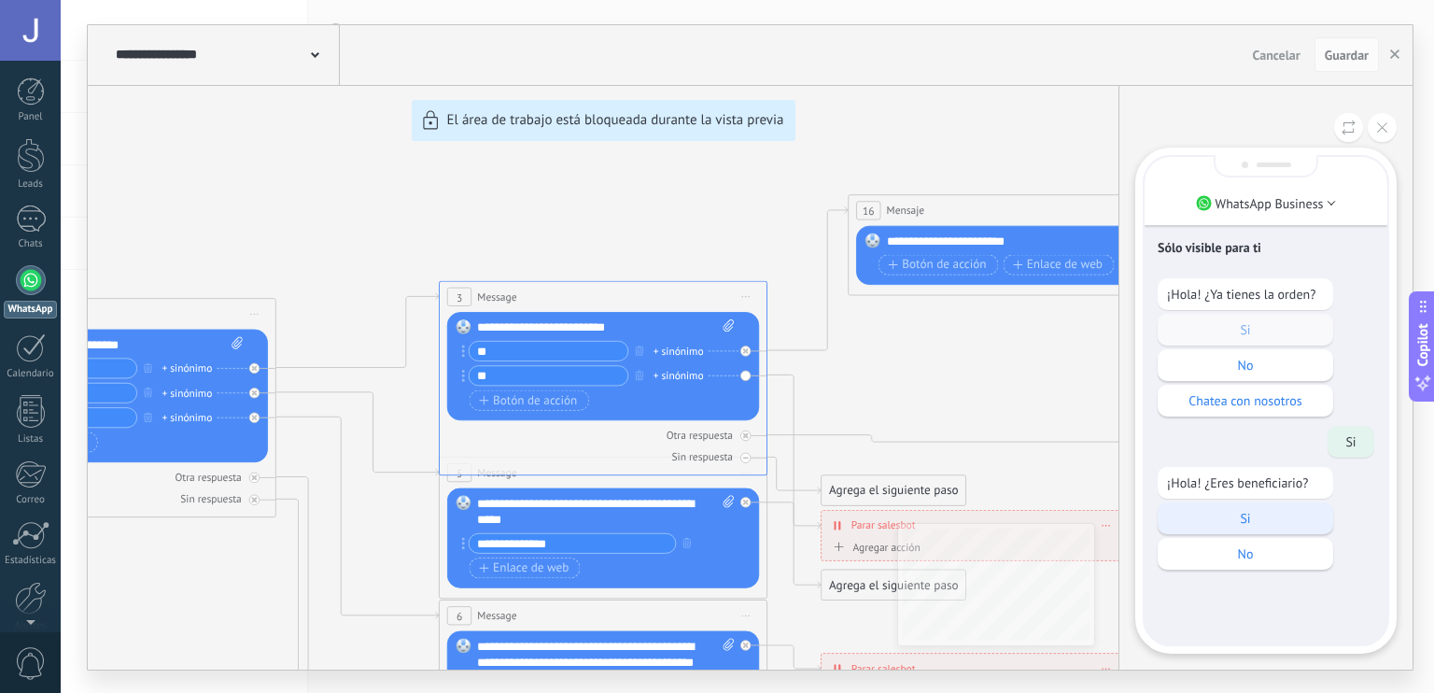
click at [1222, 524] on p "Si" at bounding box center [1245, 518] width 157 height 17
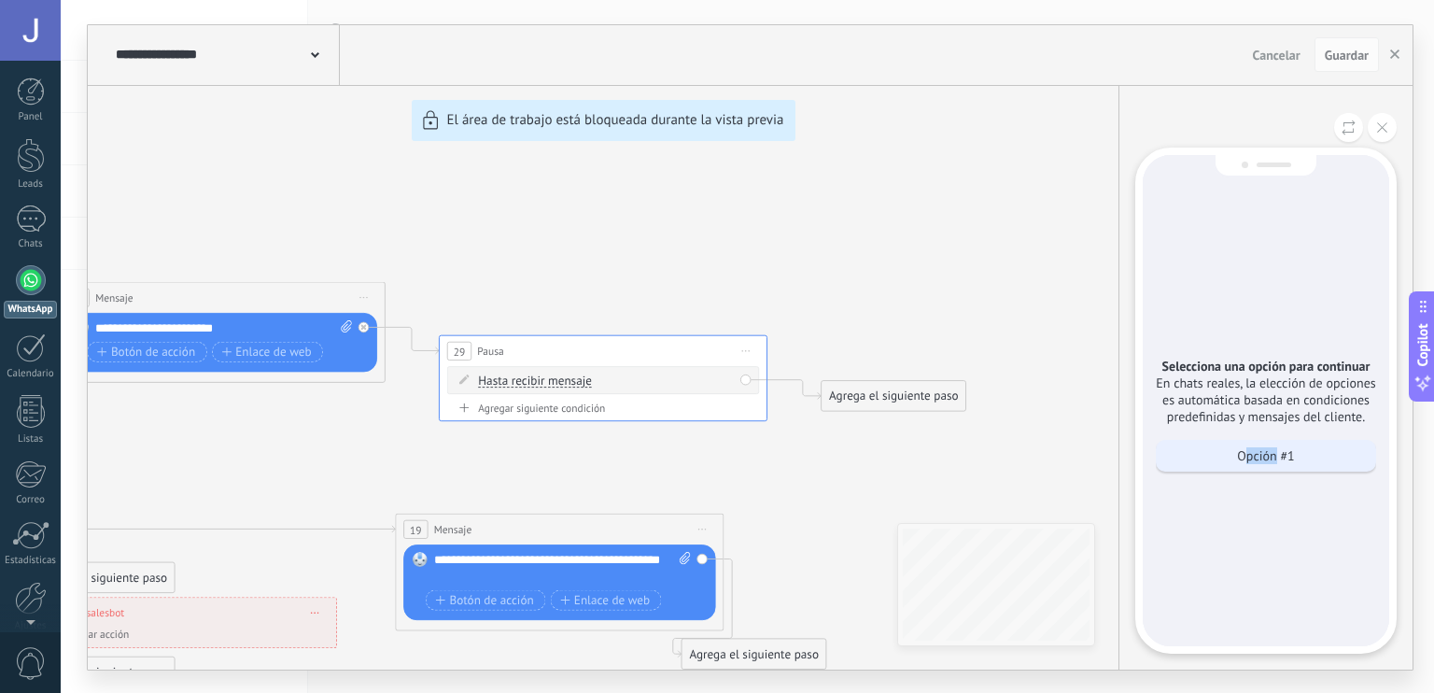
click at [1277, 464] on div "Selecciona una opción para continuar En chats reales, la elección de opciones e…" at bounding box center [1266, 400] width 247 height 491
drag, startPoint x: 1277, startPoint y: 464, endPoint x: 1232, endPoint y: 507, distance: 62.1
click at [1232, 507] on div "Selecciona una opción para continuar En chats reales, la elección de opciones e…" at bounding box center [1266, 400] width 247 height 491
click at [1244, 464] on div "Opción #1" at bounding box center [1266, 456] width 220 height 32
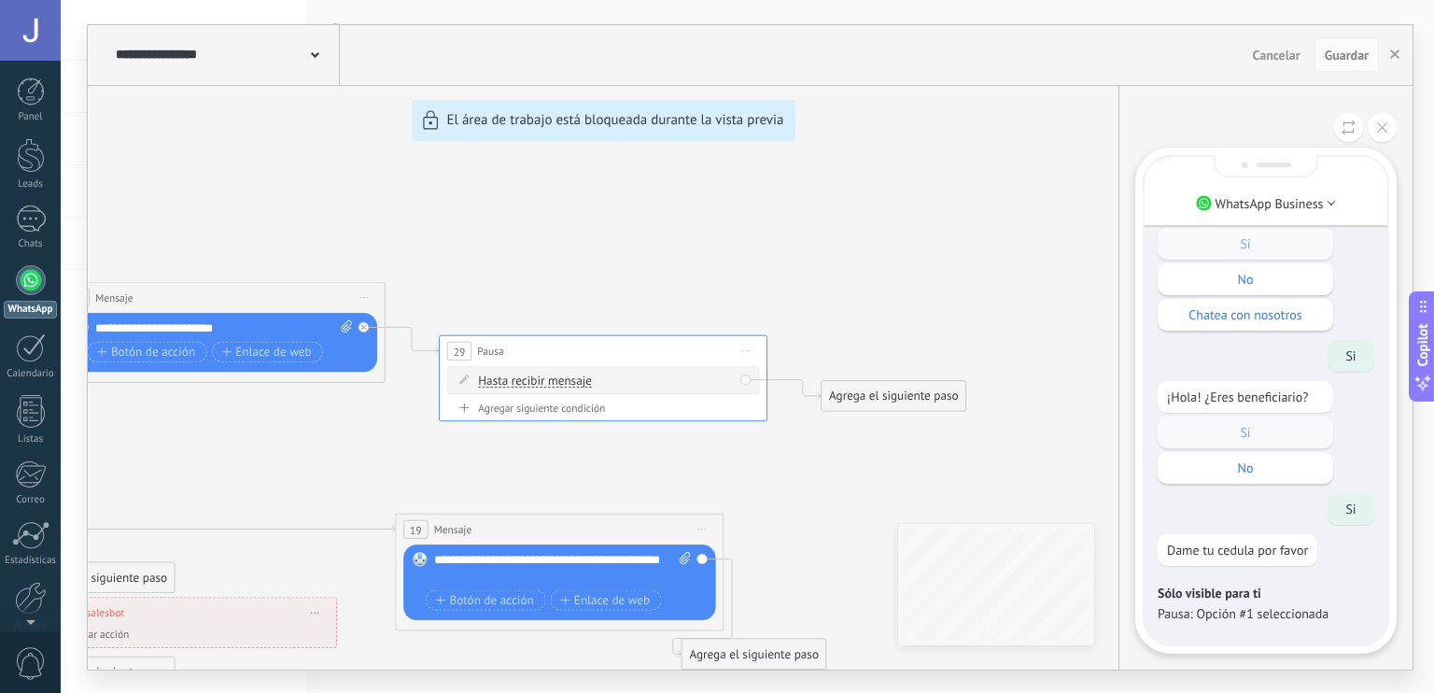
click at [1249, 617] on p "Pausa: Opción #1 seleccionada" at bounding box center [1266, 613] width 217 height 17
click at [1281, 610] on p "Pausa: Opción #1 seleccionada" at bounding box center [1266, 613] width 217 height 17
drag, startPoint x: 1228, startPoint y: 609, endPoint x: 1324, endPoint y: 606, distance: 96.2
click at [1324, 606] on p "Pausa: Opción #1 seleccionada" at bounding box center [1266, 613] width 217 height 17
click at [1109, 602] on div "**********" at bounding box center [750, 347] width 1325 height 644
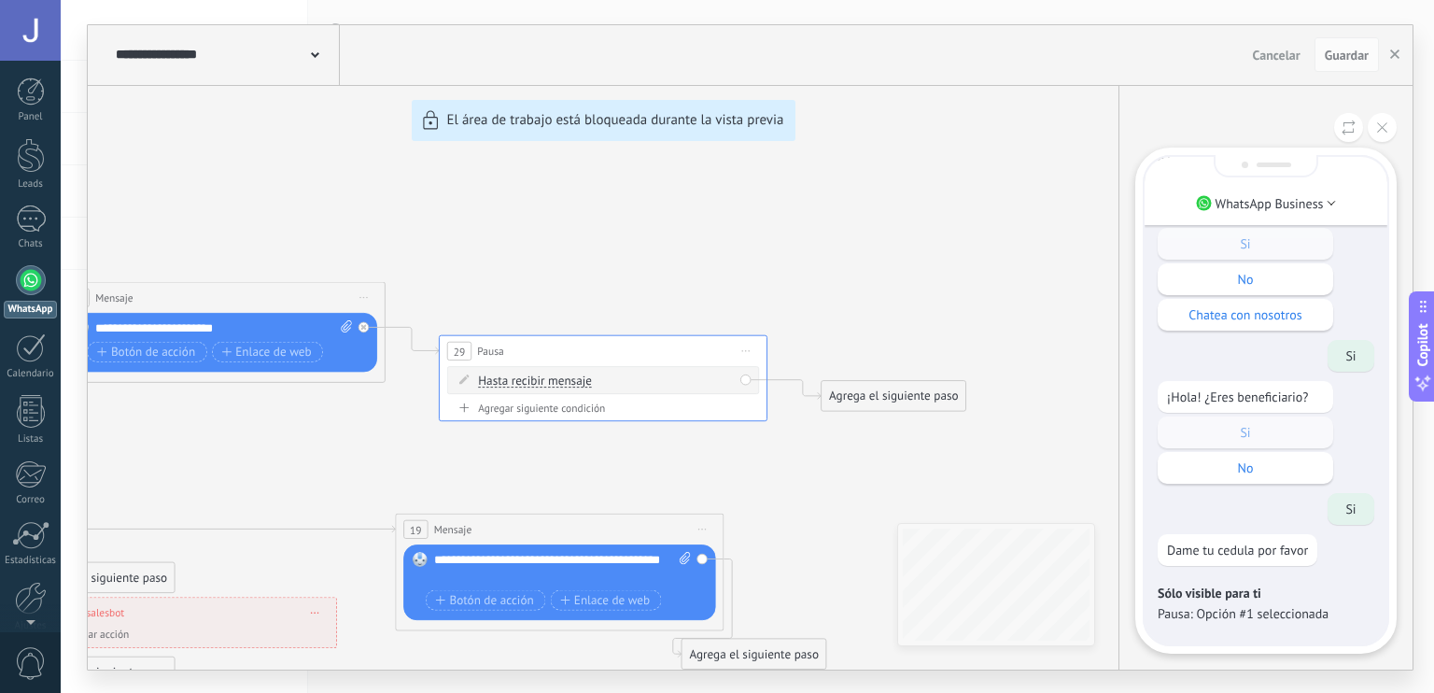
click at [1159, 609] on p "Pausa: Opción #1 seleccionada" at bounding box center [1266, 613] width 217 height 17
click at [1025, 358] on div "**********" at bounding box center [750, 347] width 1325 height 644
click at [1385, 124] on icon at bounding box center [1382, 127] width 10 height 10
